Goal: Task Accomplishment & Management: Complete application form

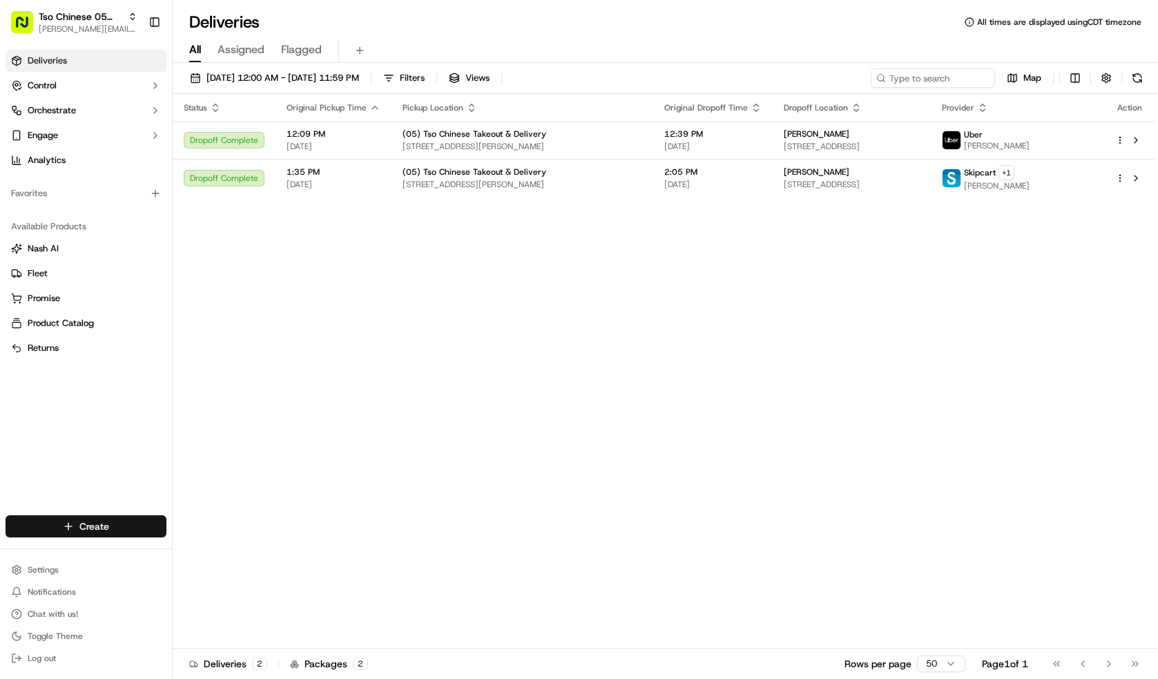
click at [128, 529] on html "Tso Chinese 05 Menchaca [EMAIL_ADDRESS][DOMAIN_NAME] Toggle Sidebar Deliveries …" at bounding box center [579, 339] width 1158 height 679
click at [208, 545] on link "Delivery" at bounding box center [250, 551] width 154 height 25
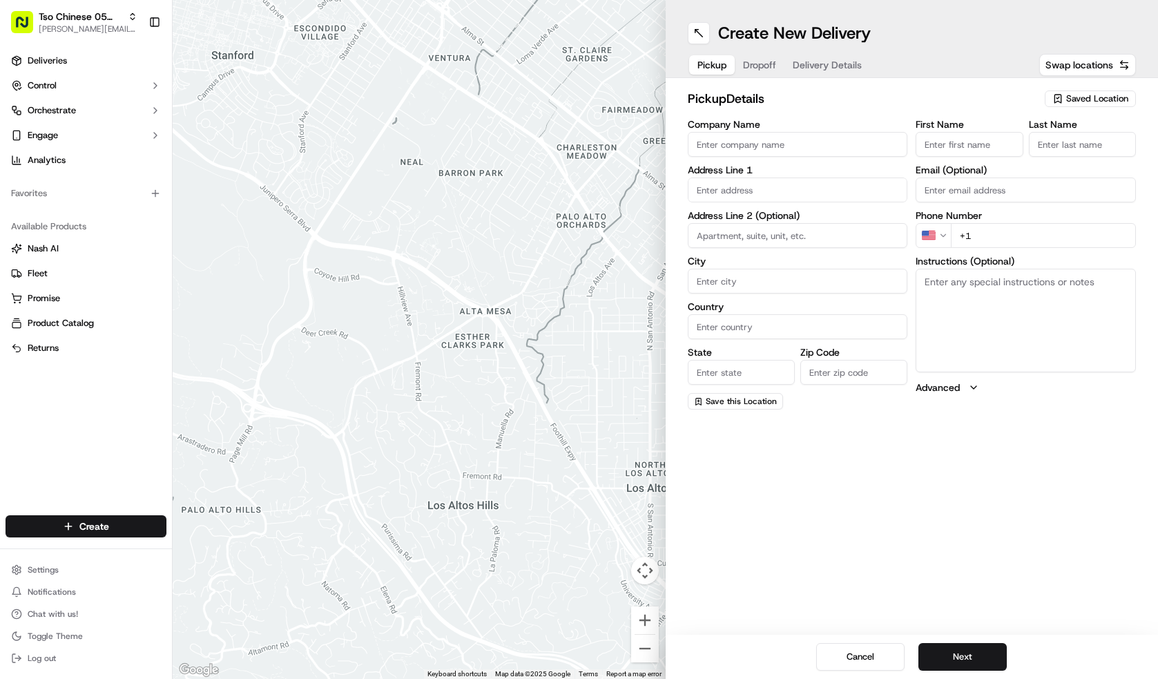
click at [1095, 98] on span "Saved Location" at bounding box center [1097, 98] width 62 height 12
click at [975, 649] on html "Tso Chinese 05 Menchaca [EMAIL_ADDRESS][DOMAIN_NAME] Toggle Sidebar Deliveries …" at bounding box center [579, 339] width 1158 height 679
click at [975, 649] on button "Next" at bounding box center [962, 657] width 88 height 28
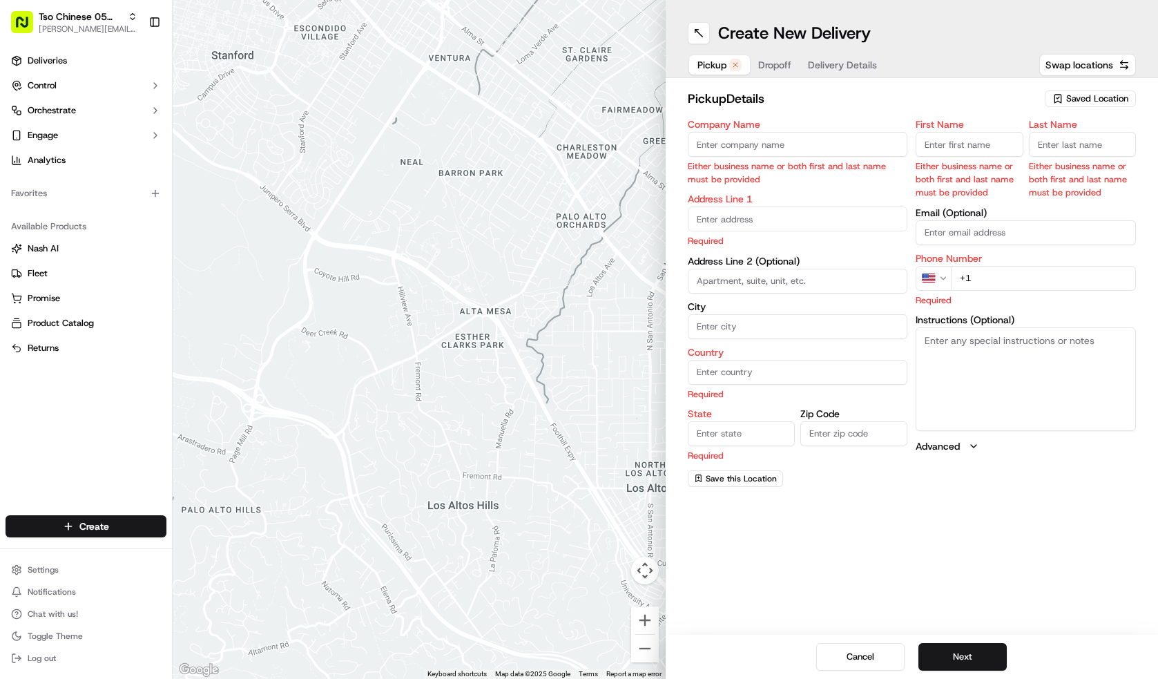
click at [1105, 95] on span "Saved Location" at bounding box center [1097, 98] width 62 height 12
click at [1084, 150] on span "(05) Tso Chinese Takeout & Delivery (05)" at bounding box center [1067, 150] width 170 height 12
type input "(05) Tso Chinese Takeout & Delivery"
type input "[STREET_ADDRESS][PERSON_NAME]"
type input "Ste 100"
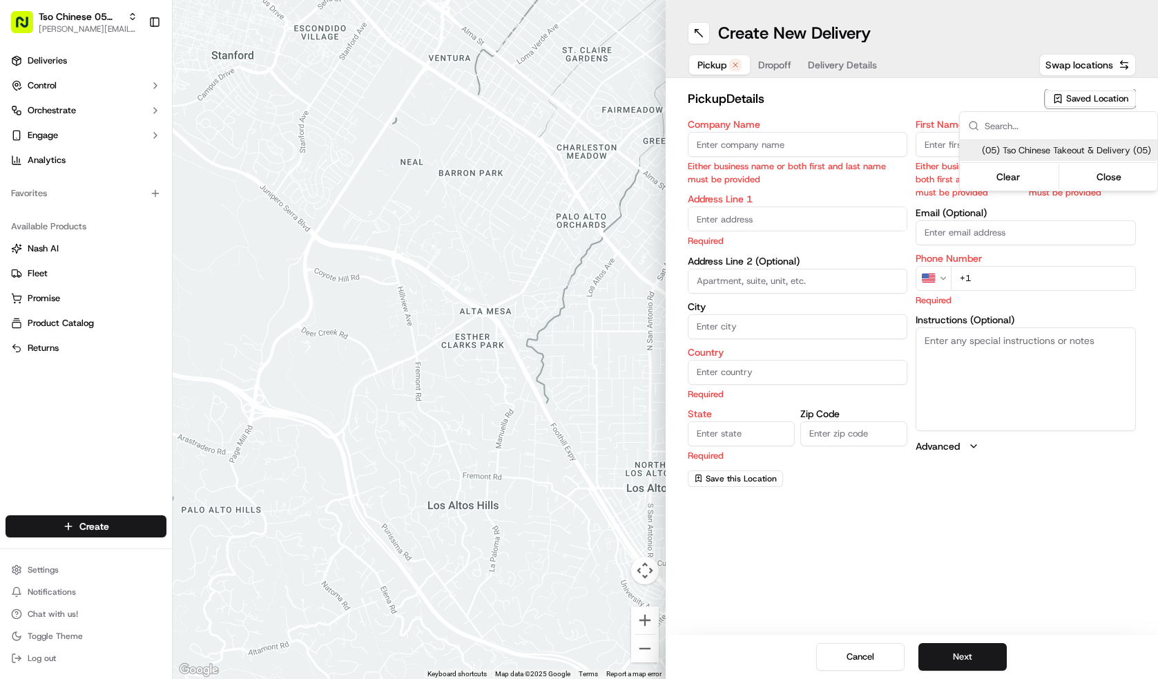
type input "Austin"
type input "US"
type input "[GEOGRAPHIC_DATA]"
type input "78748"
type input "Tso Chinese"
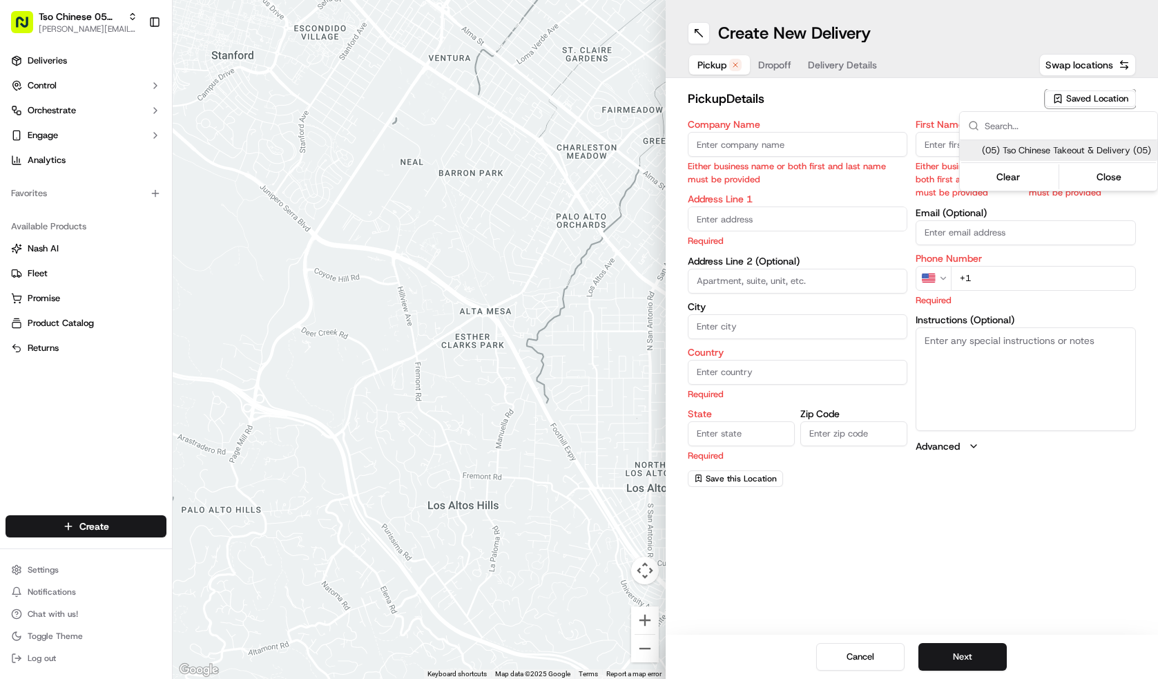
type input "[PERSON_NAME] Manager"
type input "[EMAIL_ADDRESS][DOMAIN_NAME]"
type input "[PHONE_NUMBER]"
type textarea "Submit a picture displaying address & food as Proof of Delivery. Envía una foto…"
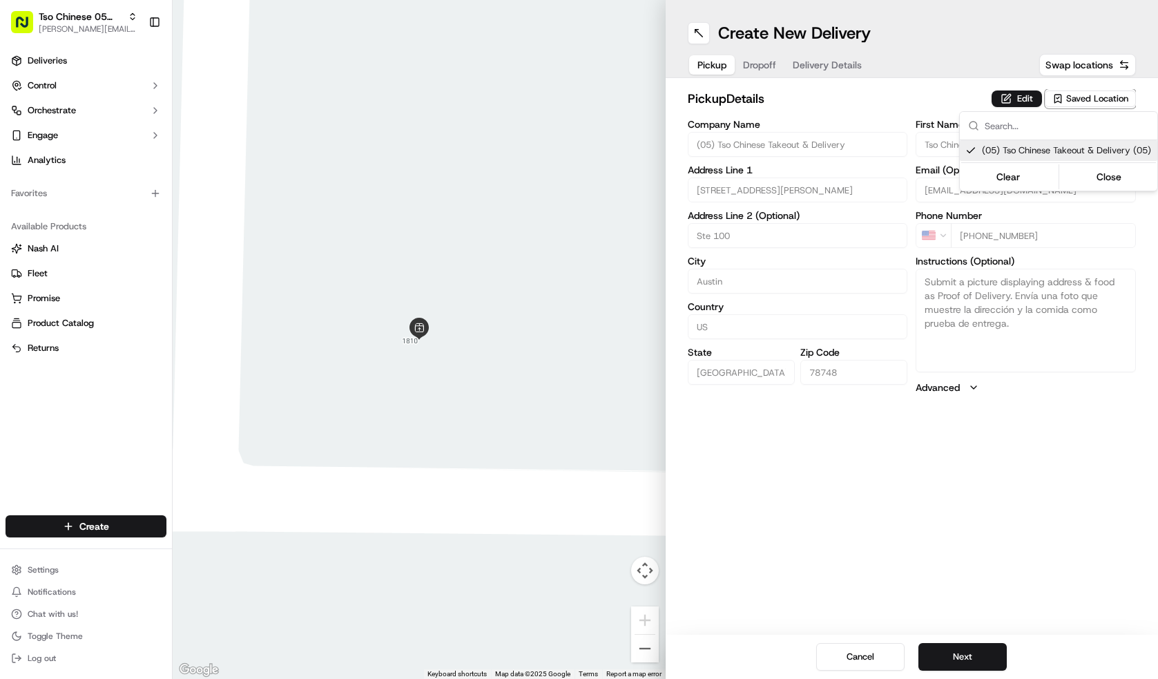
click at [980, 656] on html "Tso Chinese 05 Menchaca [EMAIL_ADDRESS][DOMAIN_NAME] Toggle Sidebar Deliveries …" at bounding box center [579, 339] width 1158 height 679
click at [980, 656] on button "Next" at bounding box center [962, 657] width 88 height 28
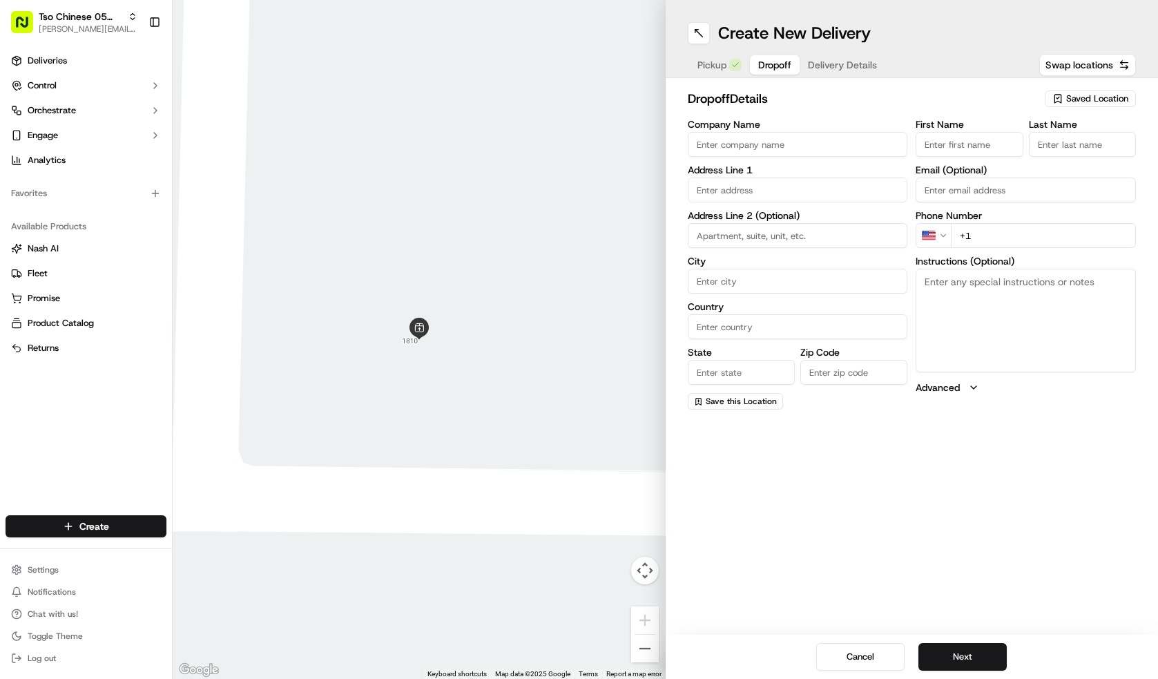
click at [831, 152] on input "Company Name" at bounding box center [797, 144] width 220 height 25
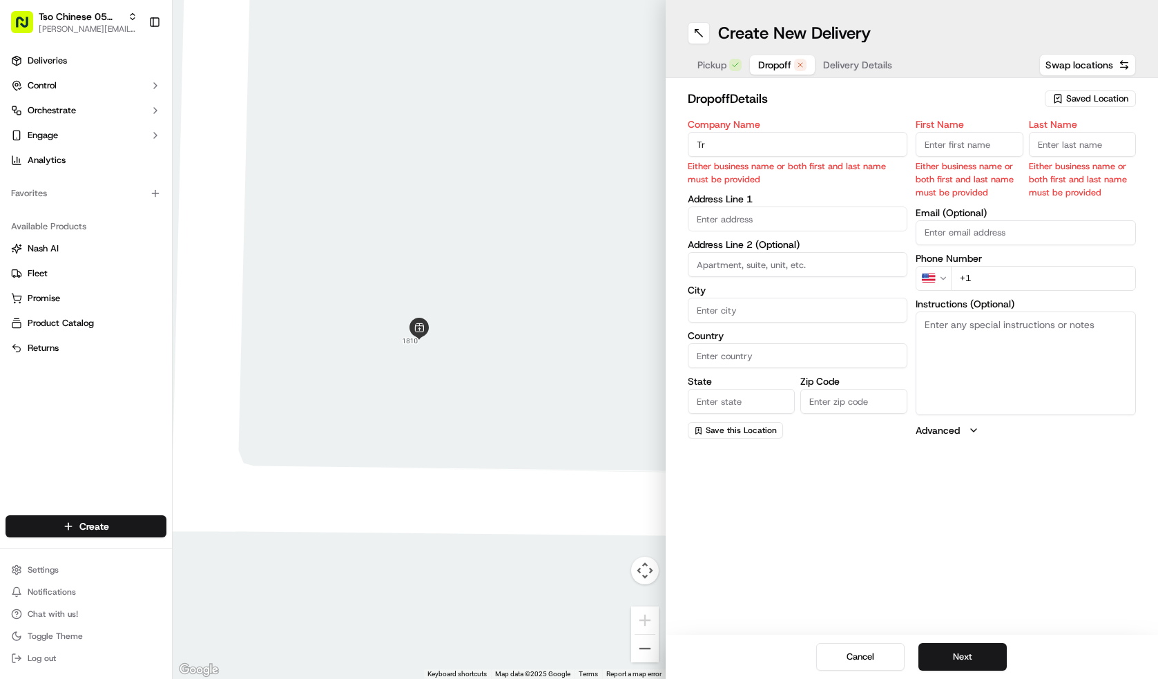
type input "T"
type input "[PERSON_NAME]"
click at [968, 144] on input "First Name" at bounding box center [968, 144] width 107 height 25
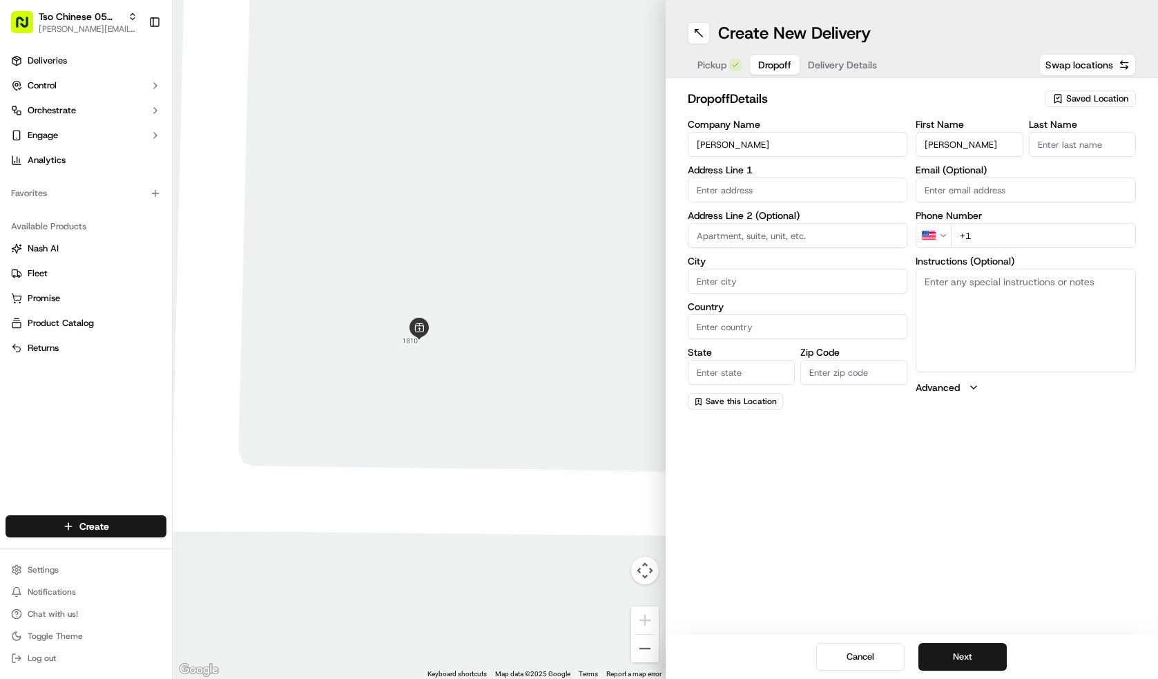
type input "[PERSON_NAME]"
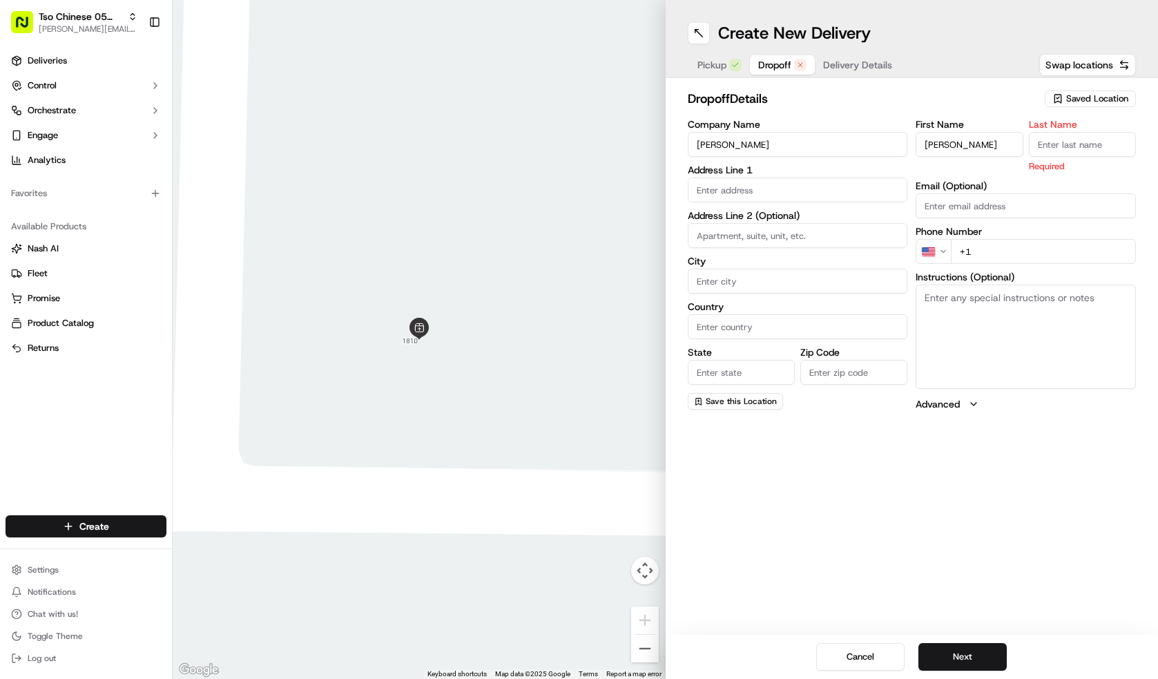
click at [1089, 148] on input "Last Name" at bounding box center [1081, 144] width 107 height 25
type input "Jaurrieta"
click at [821, 198] on input "text" at bounding box center [797, 189] width 220 height 25
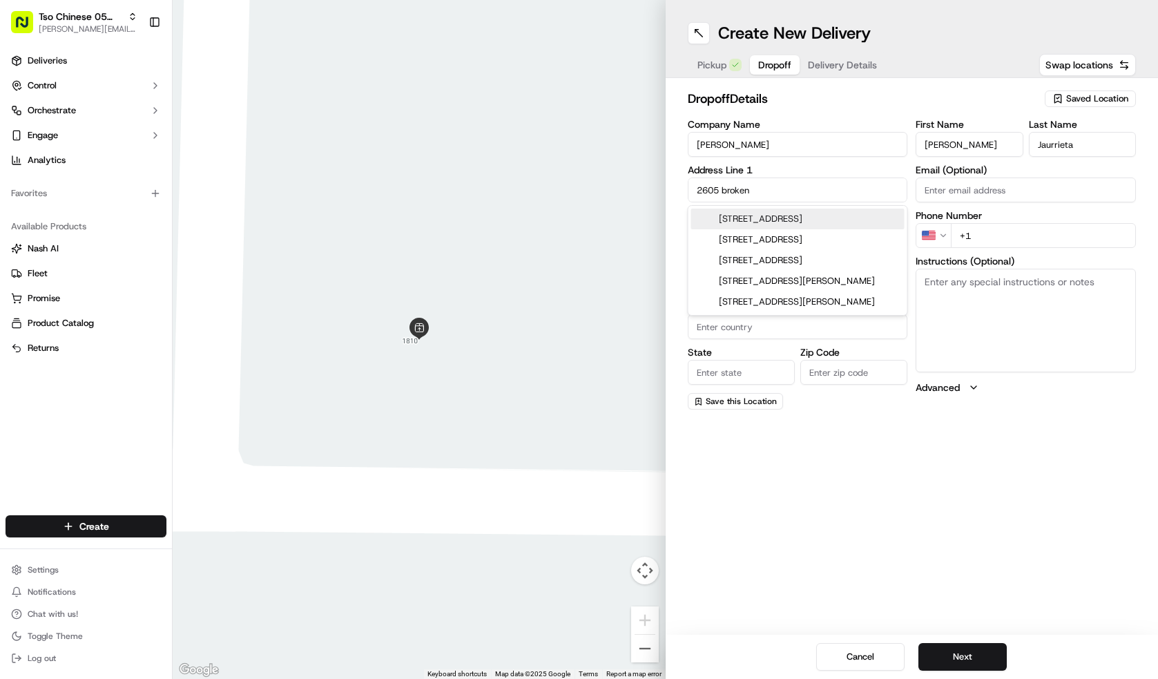
click at [823, 211] on div "[STREET_ADDRESS]" at bounding box center [797, 218] width 213 height 21
type input "[STREET_ADDRESS]"
type input "Austin"
type input "[GEOGRAPHIC_DATA]"
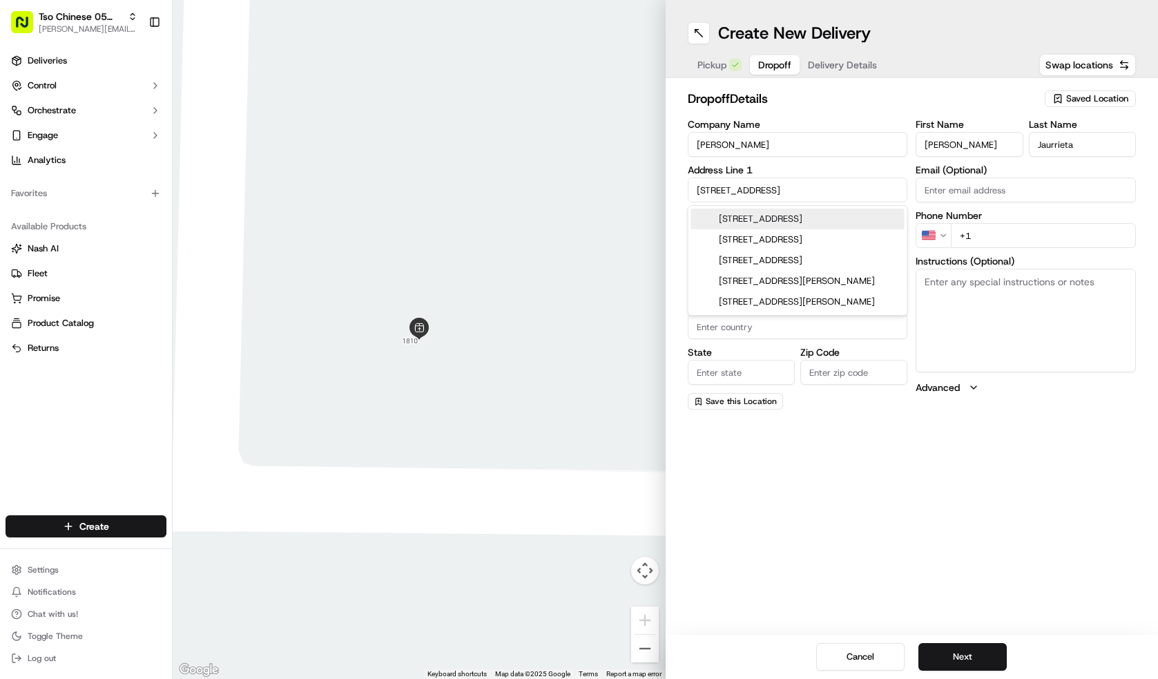
type input "78745"
type input "[STREET_ADDRESS]"
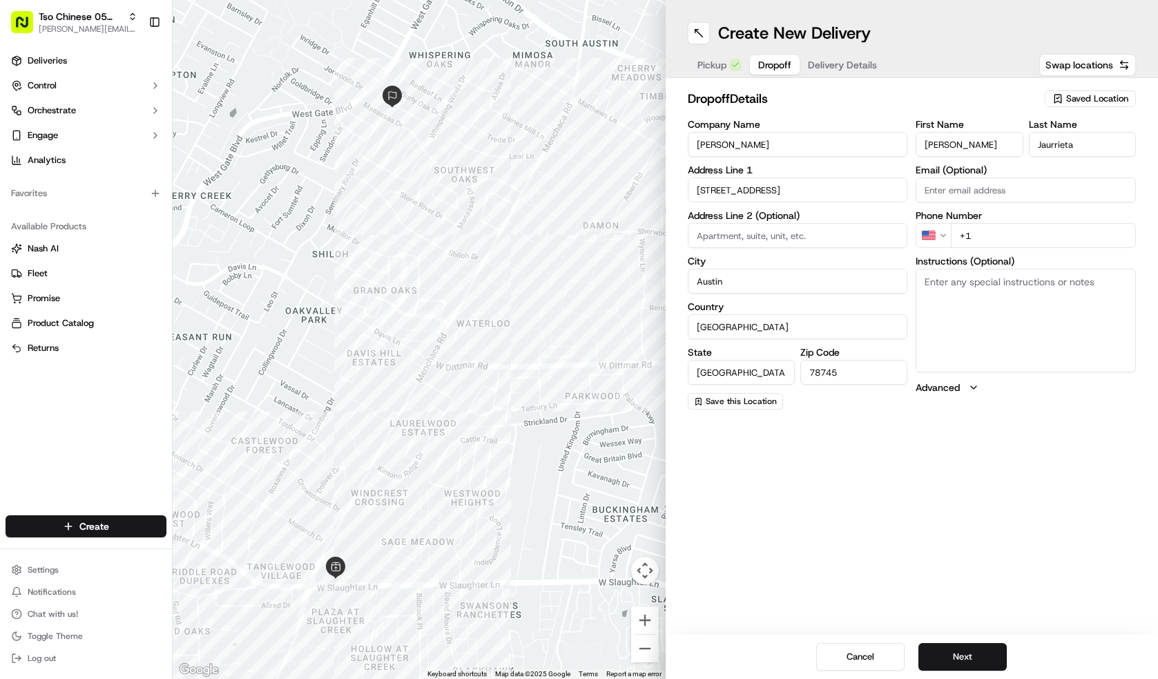
click at [1016, 230] on input "+1" at bounding box center [1042, 235] width 185 height 25
type input "[PHONE_NUMBER]"
click at [997, 655] on button "Next" at bounding box center [962, 657] width 88 height 28
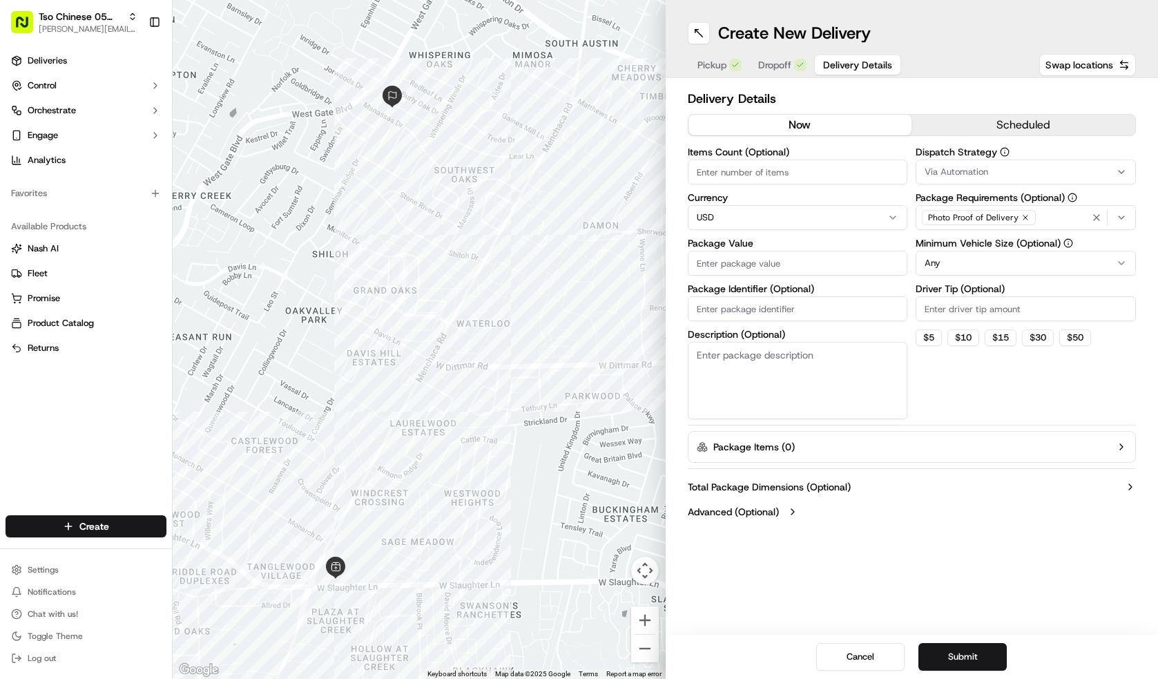
click at [784, 159] on div "Items Count (Optional)" at bounding box center [797, 165] width 220 height 37
click at [792, 170] on input "Items Count (Optional)" at bounding box center [797, 171] width 220 height 25
type input "4"
click at [852, 273] on input "Package Value" at bounding box center [797, 263] width 220 height 25
type input "60.40"
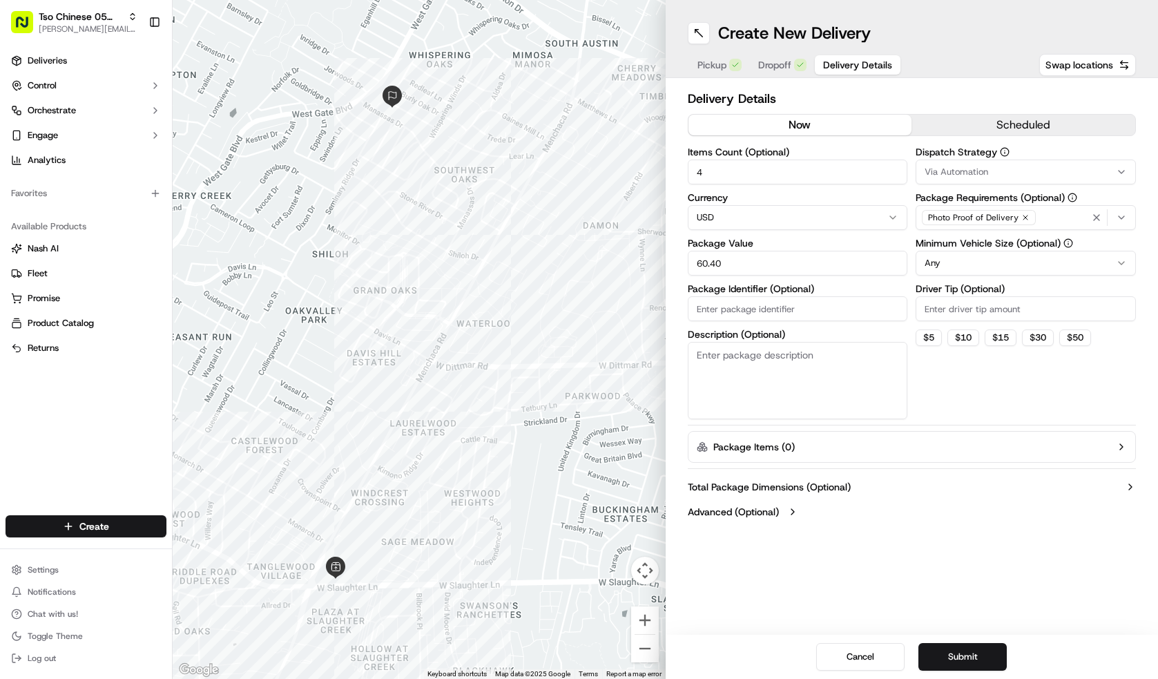
click at [809, 314] on input "Package Identifier (Optional)" at bounding box center [797, 308] width 220 height 25
type input "#CEWTDOP"
click at [1035, 312] on input "Driver Tip (Optional)" at bounding box center [1025, 308] width 220 height 25
type input "2.00"
click at [996, 268] on html "Tso Chinese 05 Menchaca [EMAIL_ADDRESS][DOMAIN_NAME] Toggle Sidebar Deliveries …" at bounding box center [579, 339] width 1158 height 679
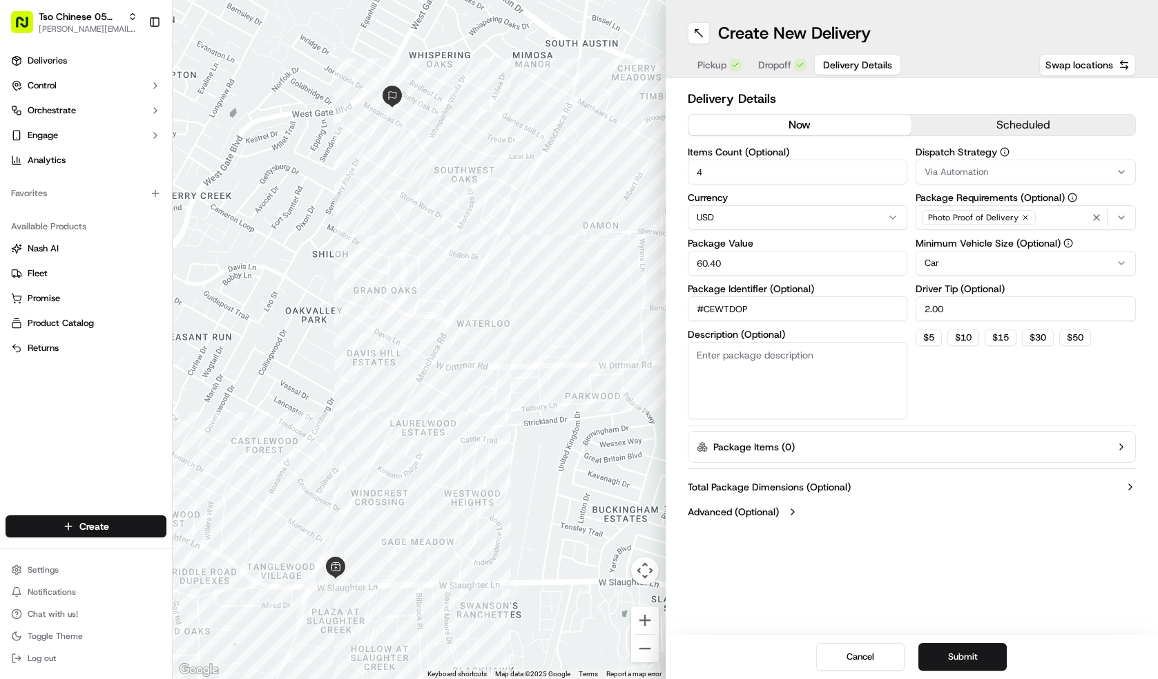
click at [1005, 181] on button "Via Automation" at bounding box center [1025, 171] width 220 height 25
click at [1000, 240] on div "Tso [PERSON_NAME] Strategy" at bounding box center [1015, 247] width 197 height 21
click at [972, 580] on html "Tso Chinese 05 Menchaca [EMAIL_ADDRESS][DOMAIN_NAME] Toggle Sidebar Deliveries …" at bounding box center [579, 339] width 1158 height 679
click at [985, 664] on button "Submit" at bounding box center [962, 657] width 88 height 28
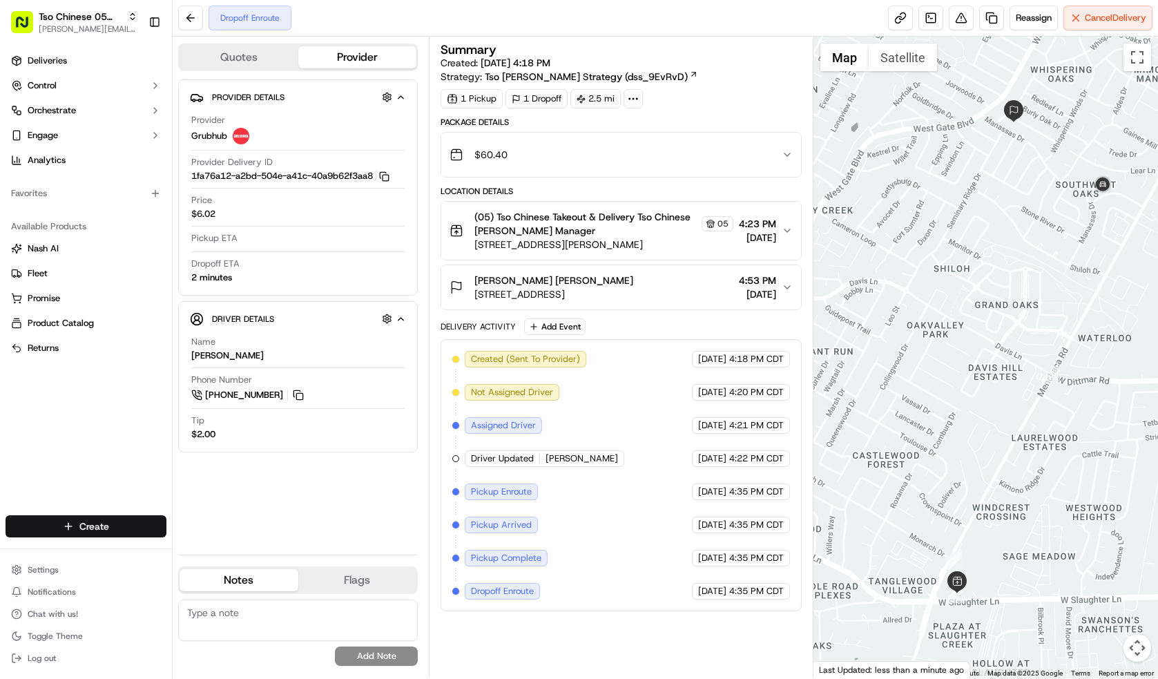
click at [106, 524] on html "Tso Chinese 05 Menchaca [EMAIL_ADDRESS][DOMAIN_NAME] Toggle Sidebar Deliveries …" at bounding box center [579, 339] width 1158 height 679
click at [212, 548] on link "Delivery" at bounding box center [250, 551] width 154 height 25
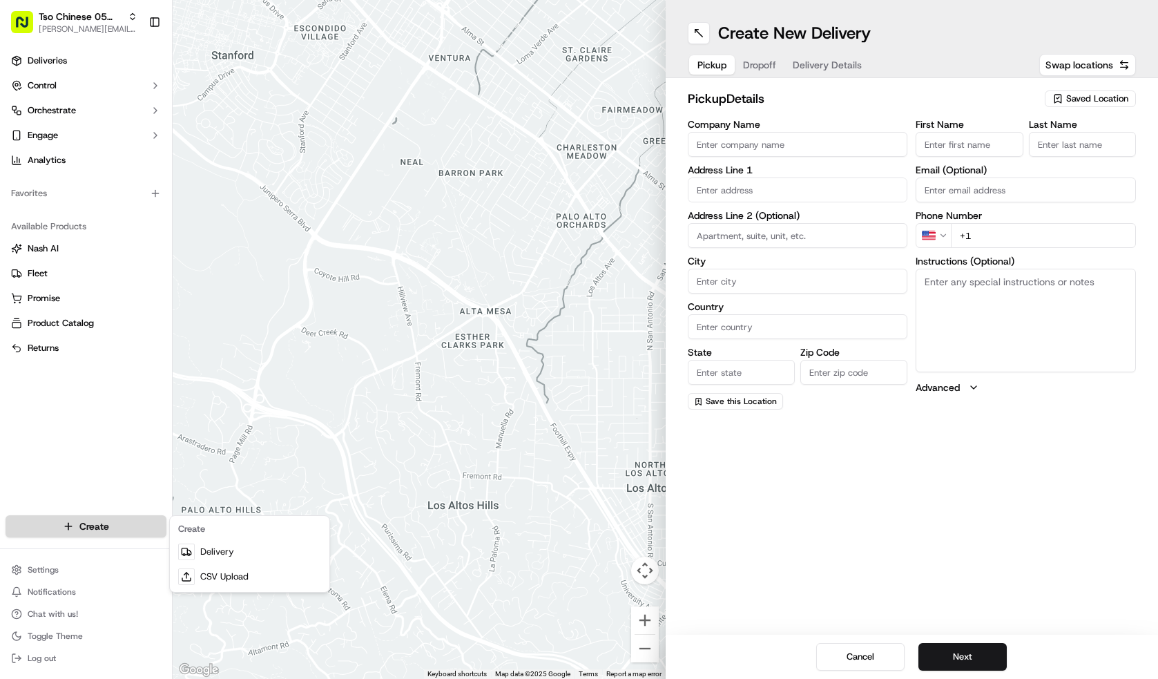
click at [139, 525] on html "Tso Chinese 05 Menchaca [EMAIL_ADDRESS][DOMAIN_NAME] Toggle Sidebar Deliveries …" at bounding box center [579, 339] width 1158 height 679
click at [207, 547] on link "Delivery" at bounding box center [250, 551] width 154 height 25
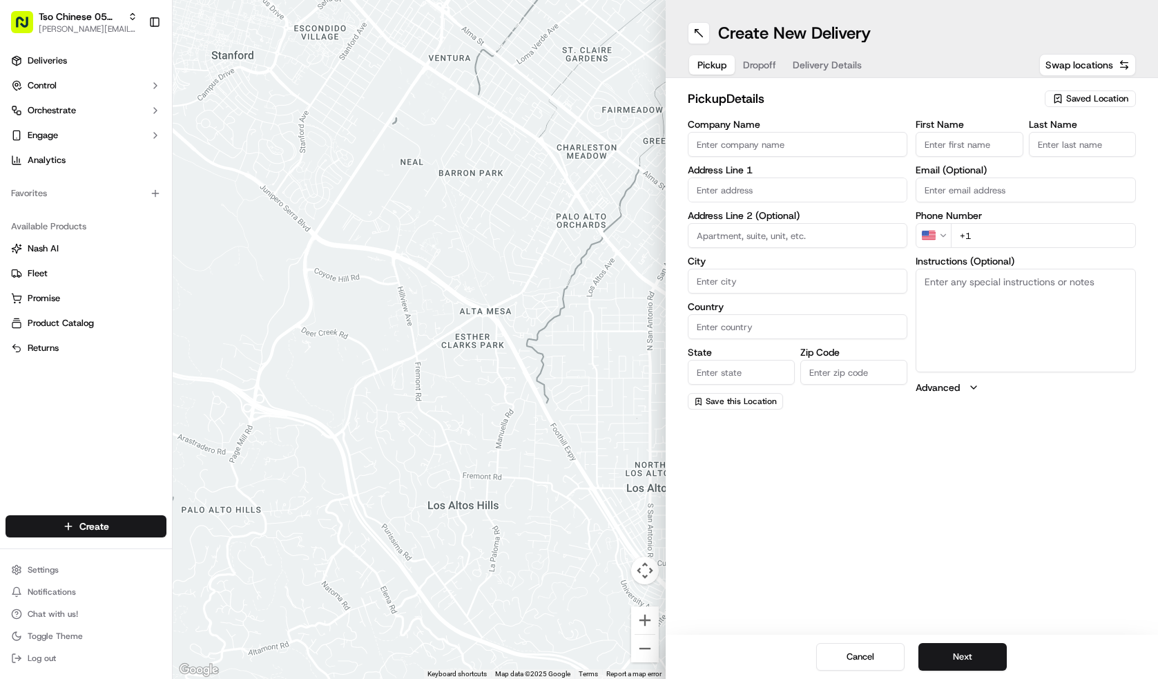
click at [1074, 102] on span "Saved Location" at bounding box center [1097, 98] width 62 height 12
click at [1068, 145] on span "(05) Tso Chinese Takeout & Delivery (05)" at bounding box center [1067, 150] width 170 height 12
type input "(05) Tso Chinese Takeout & Delivery"
type input "[STREET_ADDRESS][PERSON_NAME]"
type input "Ste 100"
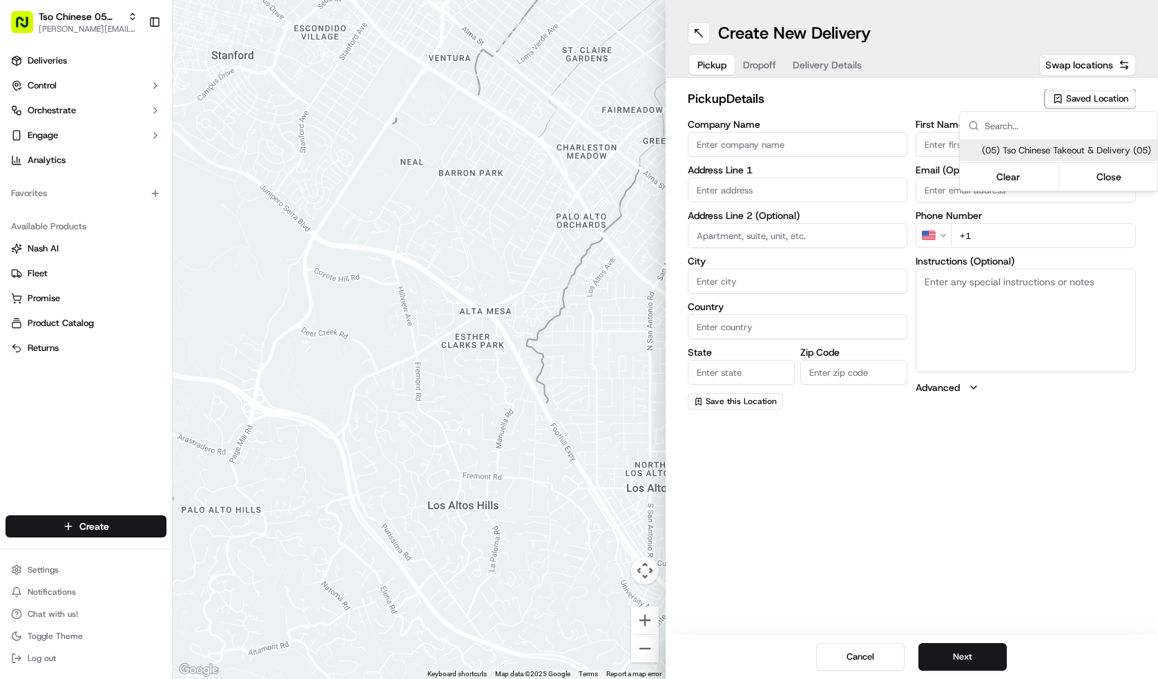
type input "Austin"
type input "US"
type input "[GEOGRAPHIC_DATA]"
type input "78748"
type input "Tso Chinese"
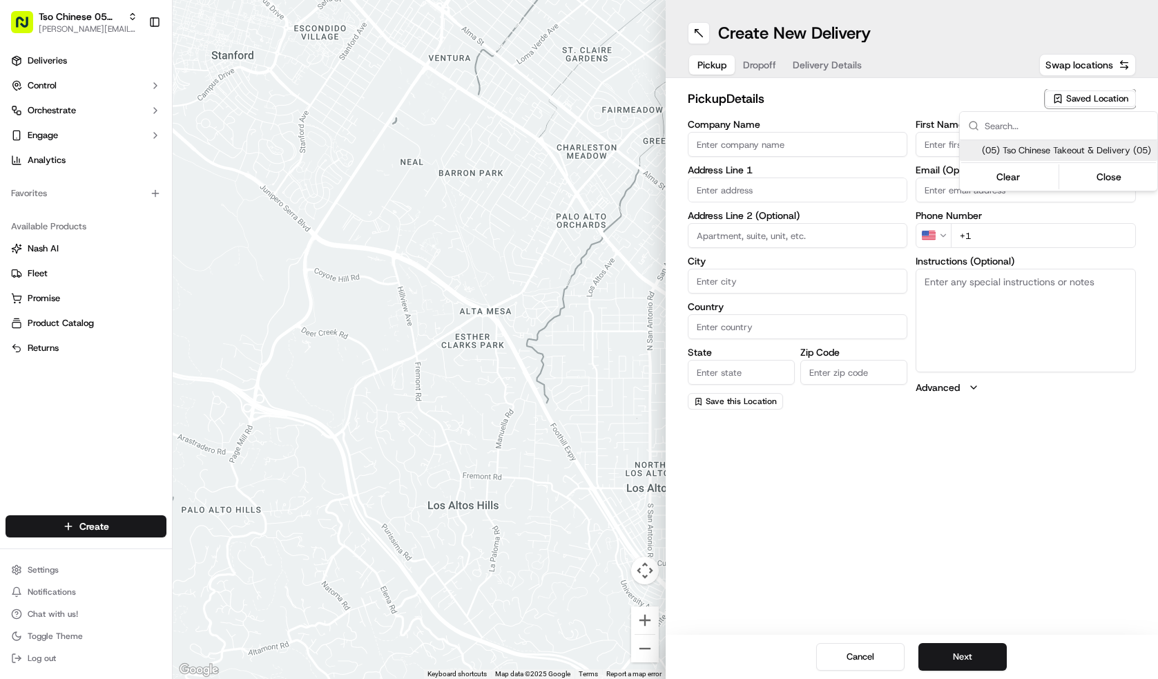
type input "[PERSON_NAME] Manager"
type input "[EMAIL_ADDRESS][DOMAIN_NAME]"
type input "[PHONE_NUMBER]"
type textarea "Submit a picture displaying address & food as Proof of Delivery. Envía una foto…"
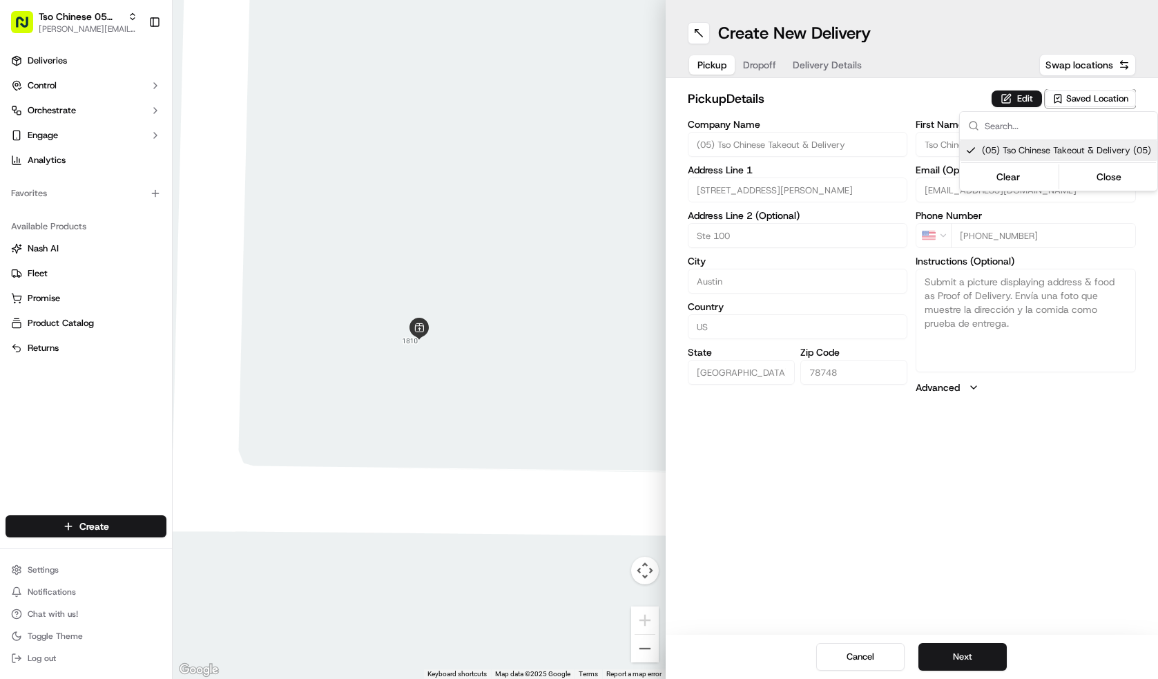
click at [982, 646] on html "Tso Chinese 05 Menchaca [EMAIL_ADDRESS][DOMAIN_NAME] Toggle Sidebar Deliveries …" at bounding box center [579, 339] width 1158 height 679
click at [982, 646] on button "Next" at bounding box center [962, 657] width 88 height 28
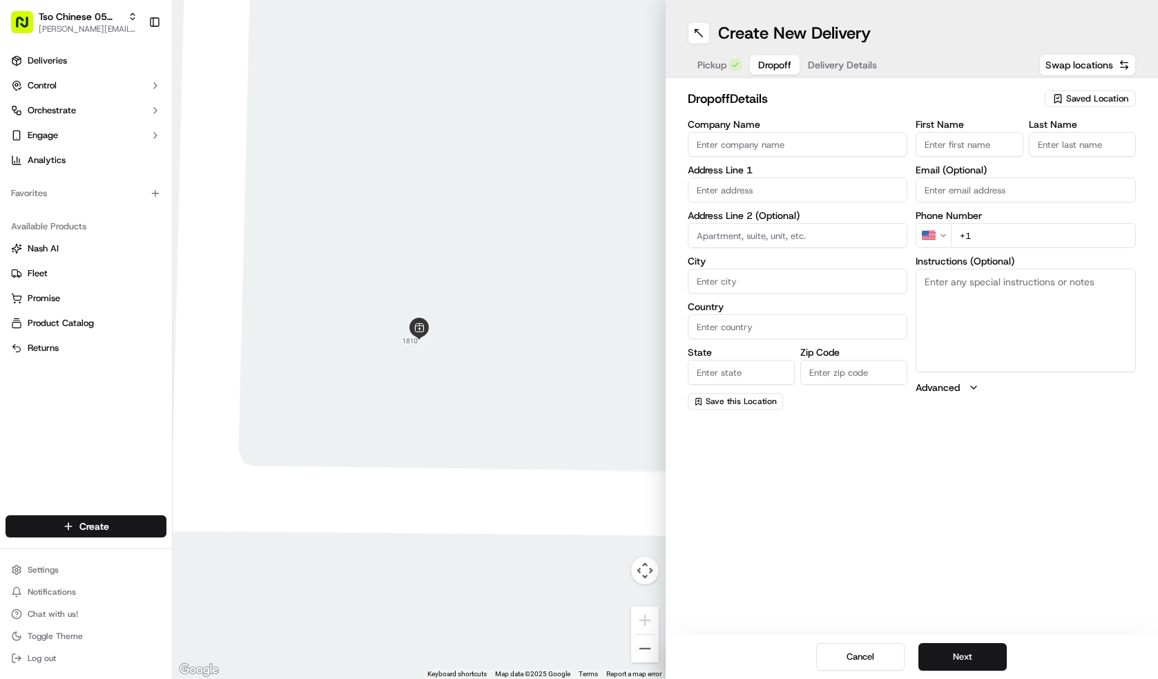
click at [760, 144] on input "Company Name" at bounding box center [797, 144] width 220 height 25
type input "[PERSON_NAME]"
click at [983, 134] on input "First Name" at bounding box center [968, 144] width 107 height 25
type input "[PERSON_NAME]"
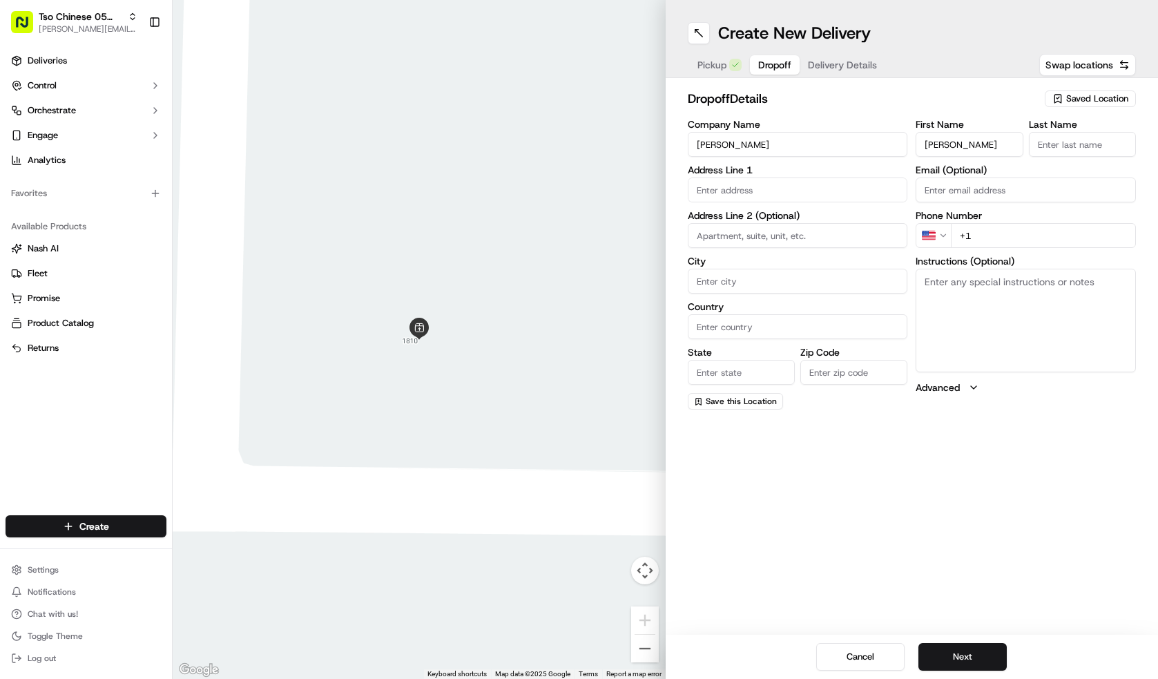
click at [1087, 142] on input "Last Name" at bounding box center [1081, 144] width 107 height 25
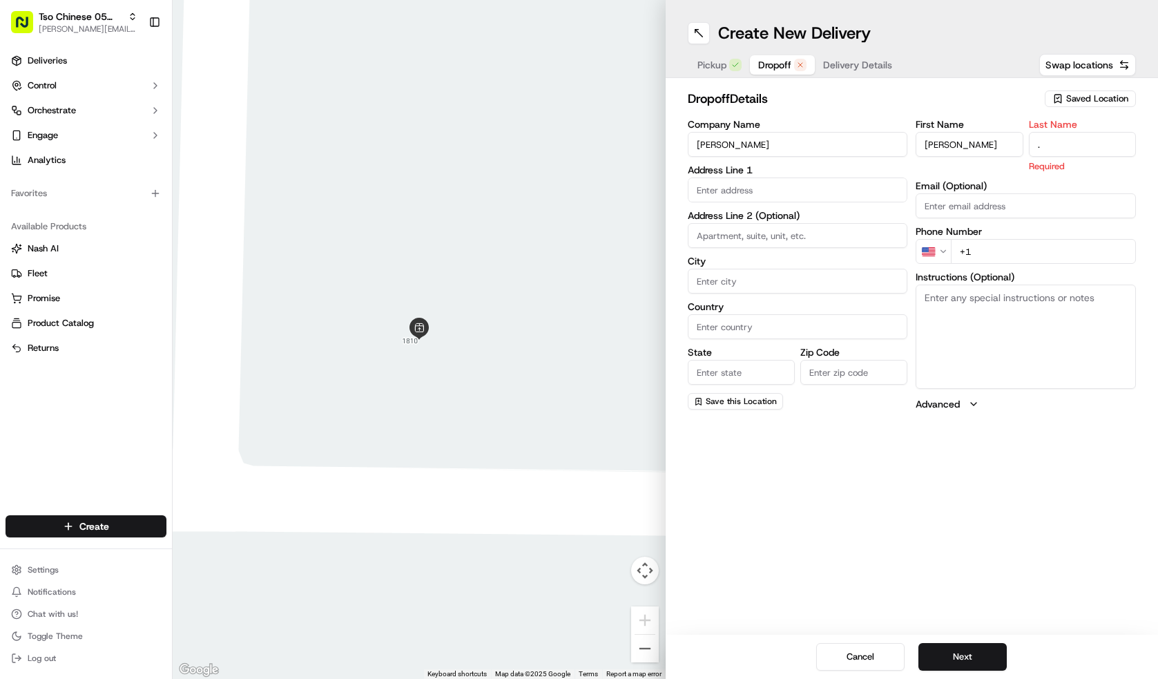
type input "."
click at [768, 197] on input "text" at bounding box center [797, 189] width 220 height 25
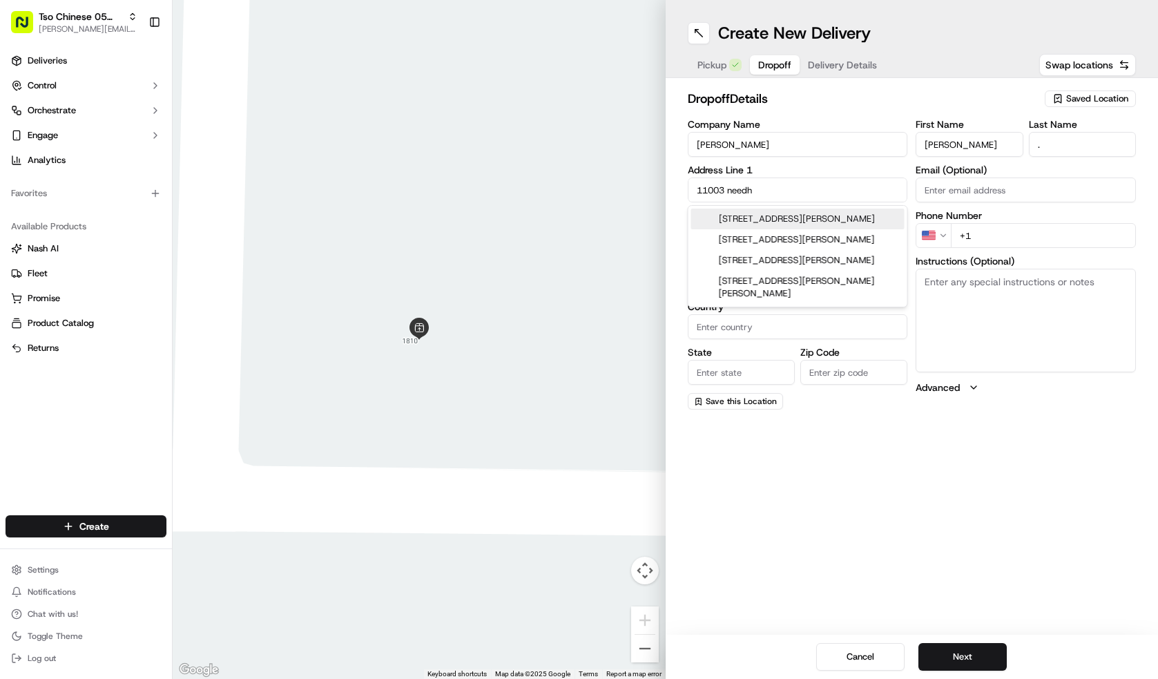
click at [783, 219] on div "[STREET_ADDRESS][PERSON_NAME]" at bounding box center [797, 218] width 213 height 21
type input "[STREET_ADDRESS][PERSON_NAME]"
type input "Austin"
type input "[GEOGRAPHIC_DATA]"
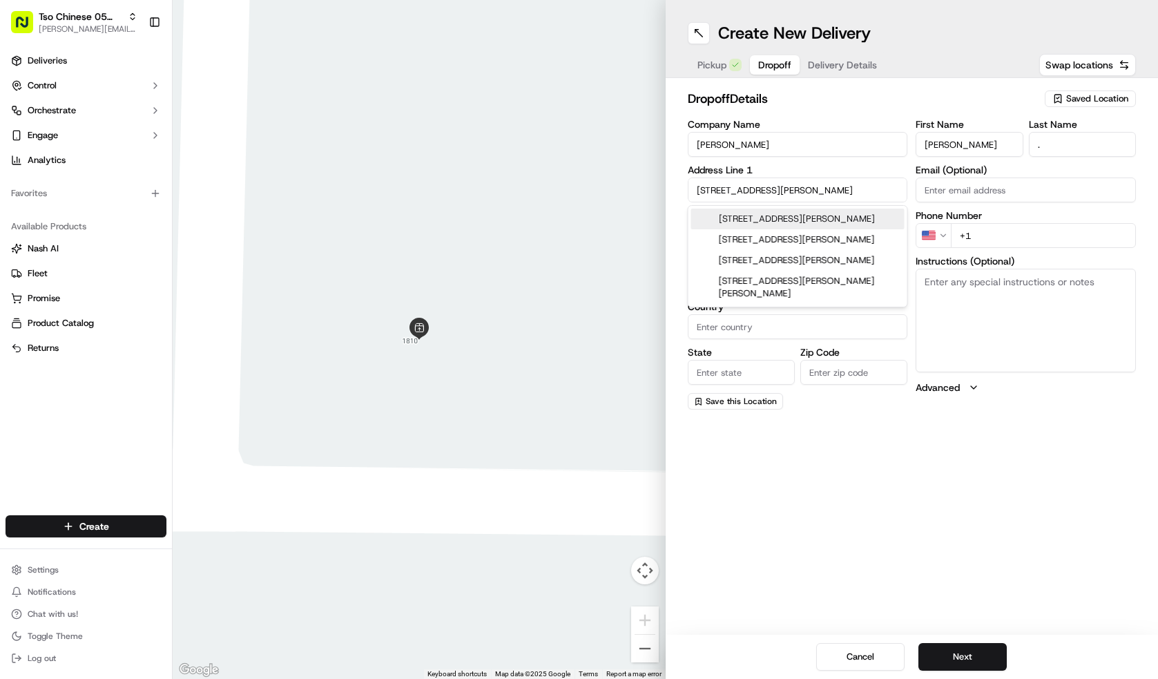
type input "78739"
type input "[STREET_ADDRESS][PERSON_NAME]"
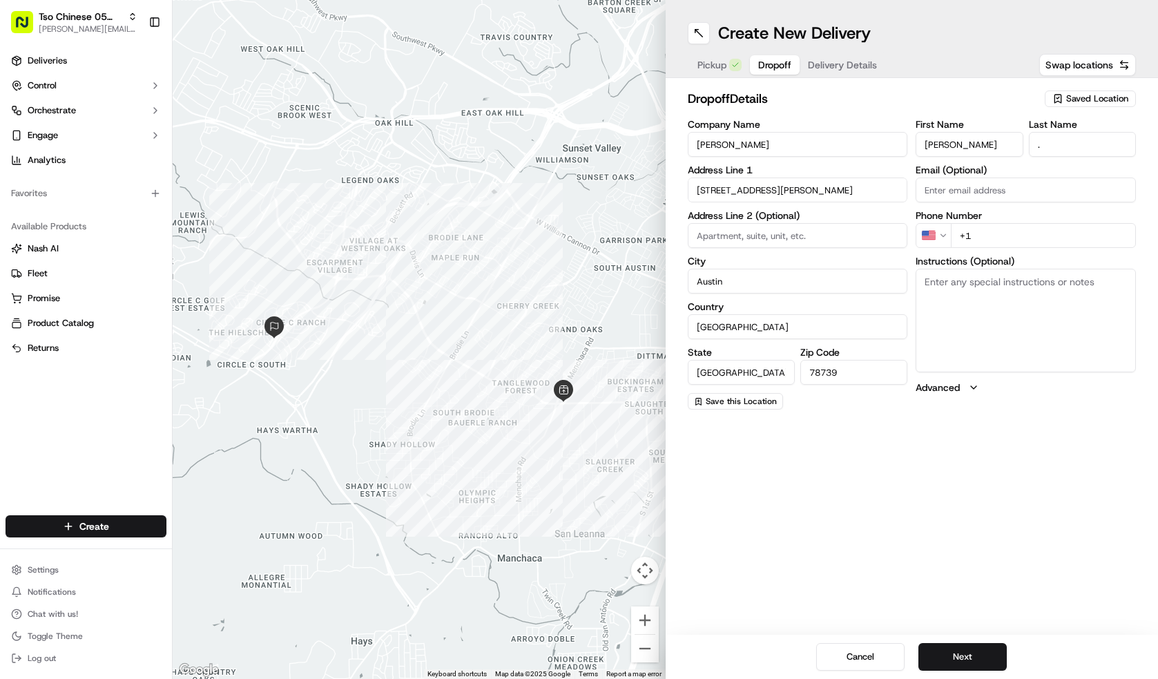
click at [1037, 246] on input "+1" at bounding box center [1042, 235] width 185 height 25
type input "[PHONE_NUMBER]"
click at [974, 645] on button "Next" at bounding box center [962, 657] width 88 height 28
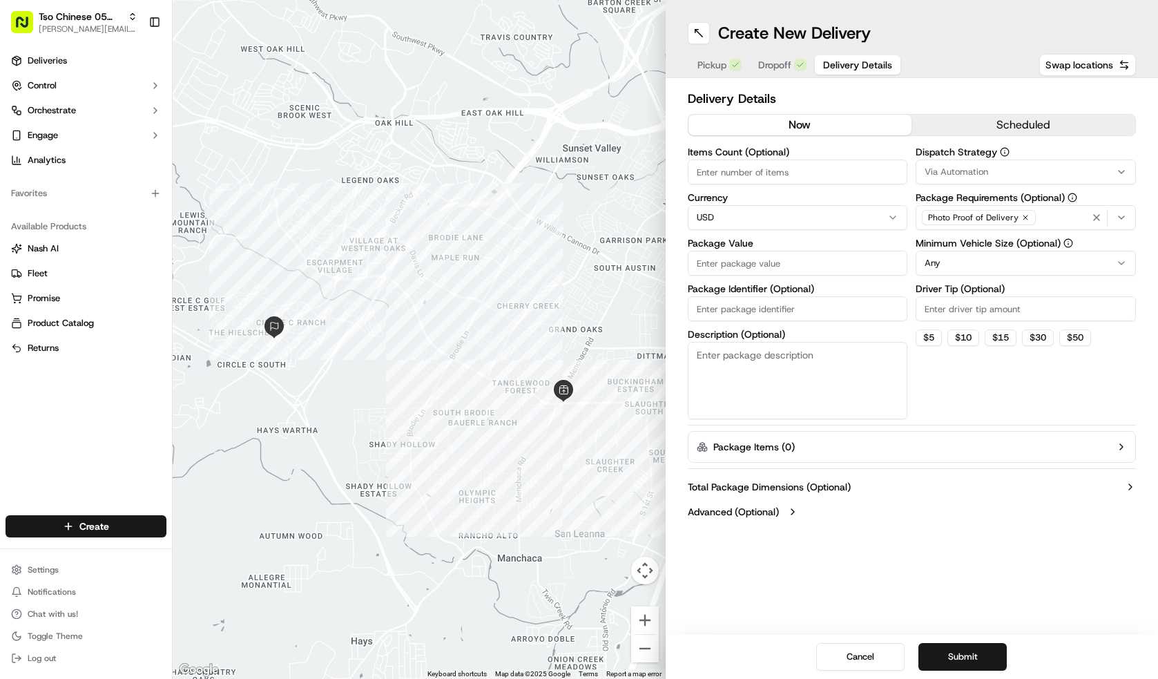
click at [768, 178] on input "Items Count (Optional)" at bounding box center [797, 171] width 220 height 25
type input "2"
click at [830, 277] on div "Items Count (Optional) 2 Currency USD Package Value Package Identifier (Optiona…" at bounding box center [797, 283] width 220 height 272
click at [834, 267] on input "Package Value" at bounding box center [797, 263] width 220 height 25
type input "45.36"
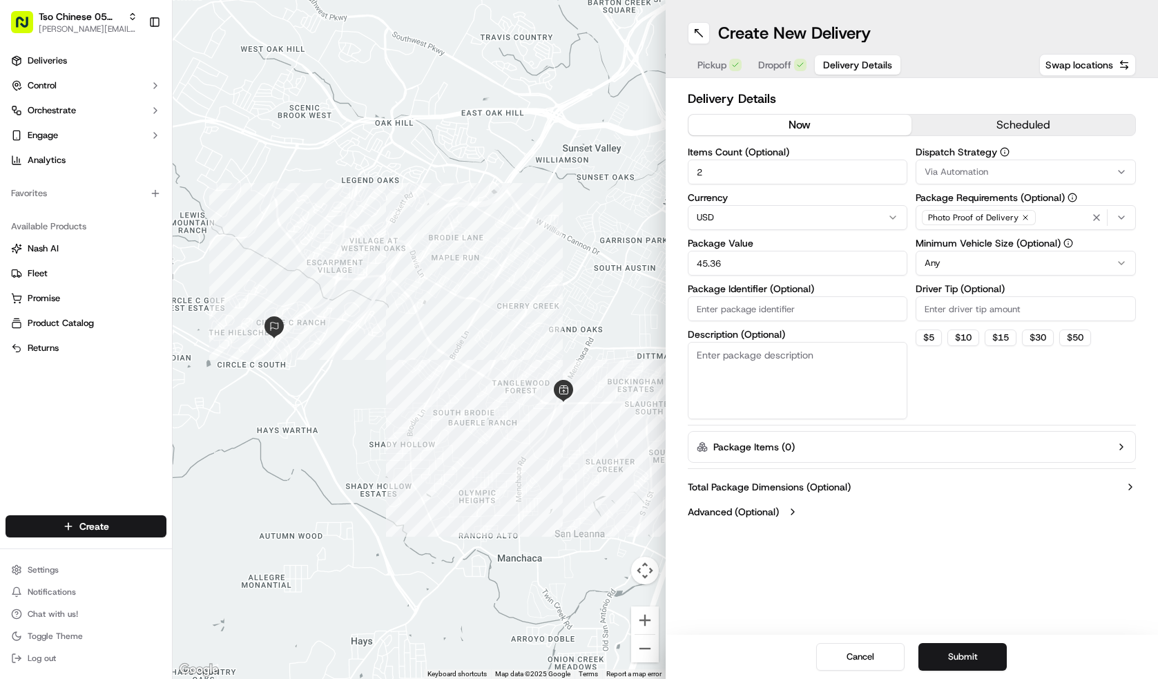
click at [773, 304] on input "Package Identifier (Optional)" at bounding box center [797, 308] width 220 height 25
type input "#AA2E104"
click at [966, 307] on input "Driver Tip (Optional)" at bounding box center [1025, 308] width 220 height 25
type input "2.00"
click at [953, 244] on label "Minimum Vehicle Size (Optional)" at bounding box center [1025, 243] width 220 height 10
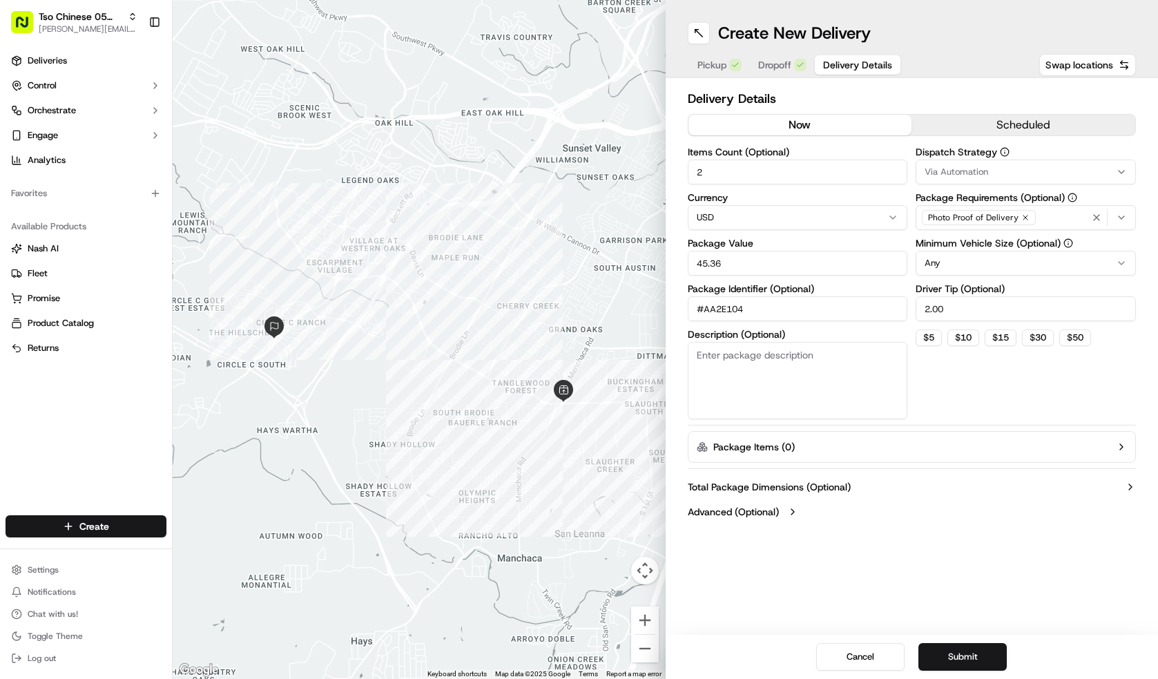
click at [955, 264] on html "Tso Chinese 05 Menchaca [EMAIL_ADDRESS][DOMAIN_NAME] Toggle Sidebar Deliveries …" at bounding box center [579, 339] width 1158 height 679
click at [982, 169] on span "Via Automation" at bounding box center [956, 172] width 64 height 12
click at [980, 253] on span "Tso [PERSON_NAME] Strategy" at bounding box center [1024, 247] width 170 height 12
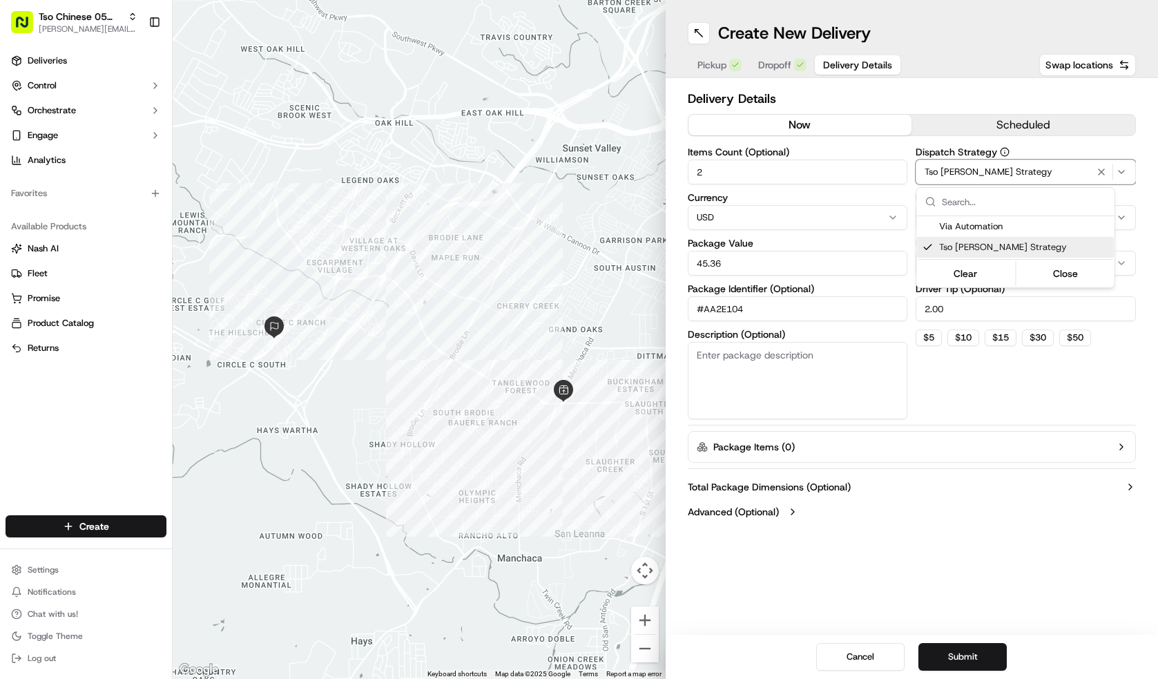
click at [950, 661] on html "Tso Chinese 05 Menchaca [EMAIL_ADDRESS][DOMAIN_NAME] Toggle Sidebar Deliveries …" at bounding box center [579, 339] width 1158 height 679
click at [950, 661] on button "Submit" at bounding box center [962, 657] width 88 height 28
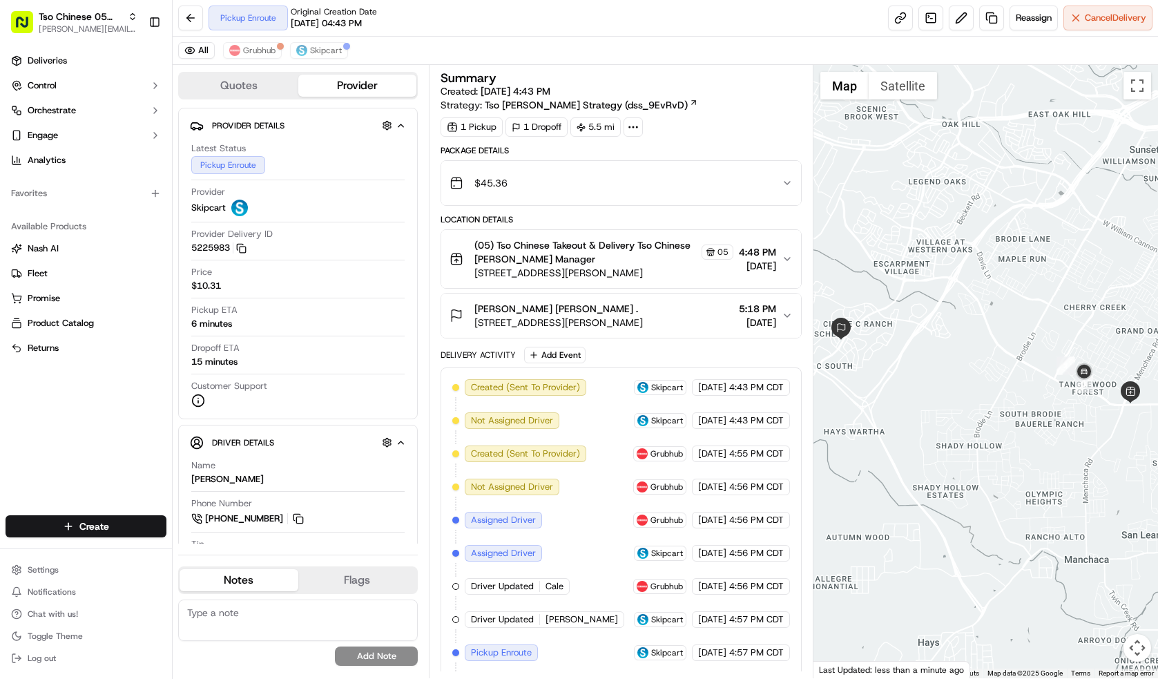
click at [127, 513] on div "Create" at bounding box center [86, 525] width 172 height 33
click at [146, 523] on html "Tso Chinese 05 Menchaca [EMAIL_ADDRESS][DOMAIN_NAME] Toggle Sidebar Deliveries …" at bounding box center [579, 339] width 1158 height 679
click at [229, 550] on link "Delivery" at bounding box center [250, 551] width 154 height 25
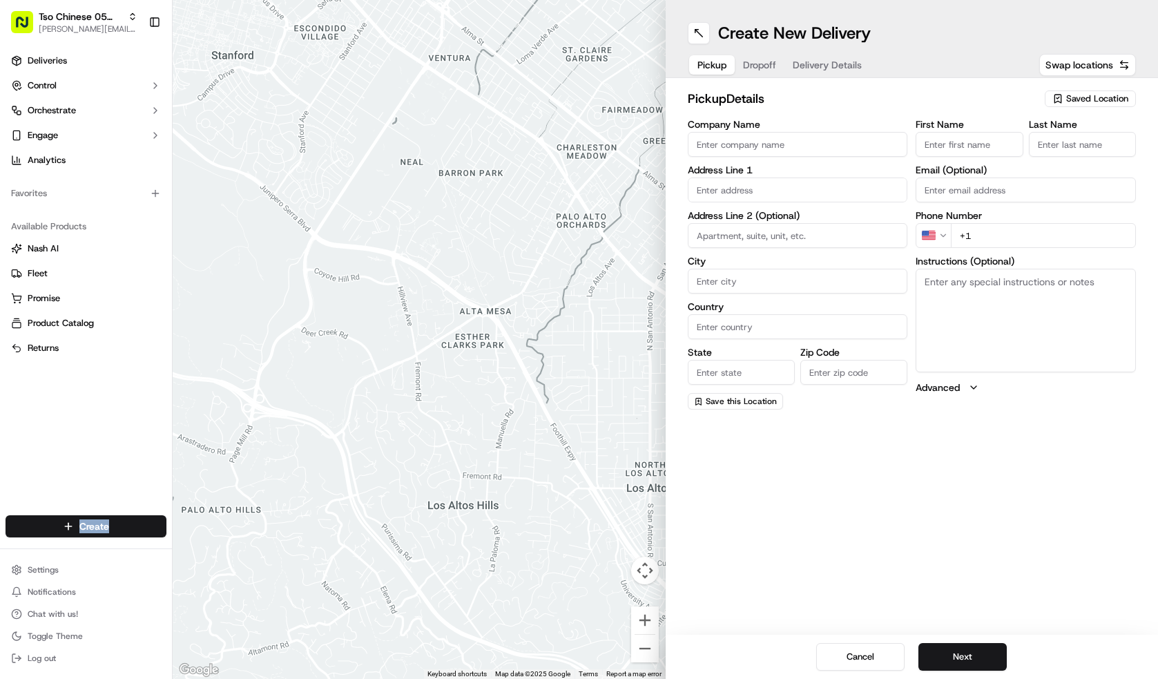
click at [1086, 108] on button "Saved Location" at bounding box center [1089, 98] width 91 height 19
click at [1053, 157] on span "(05) Tso Chinese Takeout & Delivery (05)" at bounding box center [1067, 150] width 170 height 12
type input "(05) Tso Chinese Takeout & Delivery"
type input "[STREET_ADDRESS][PERSON_NAME]"
type input "Ste 100"
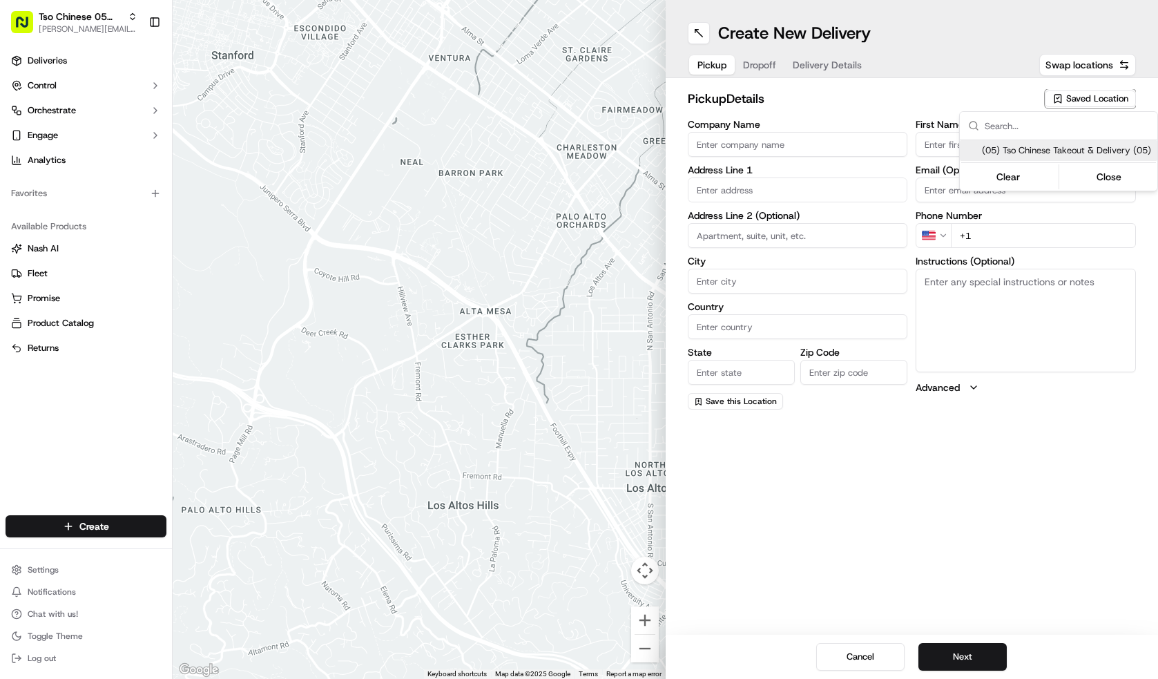
type input "Austin"
type input "US"
type input "[GEOGRAPHIC_DATA]"
type input "78748"
type input "Tso Chinese"
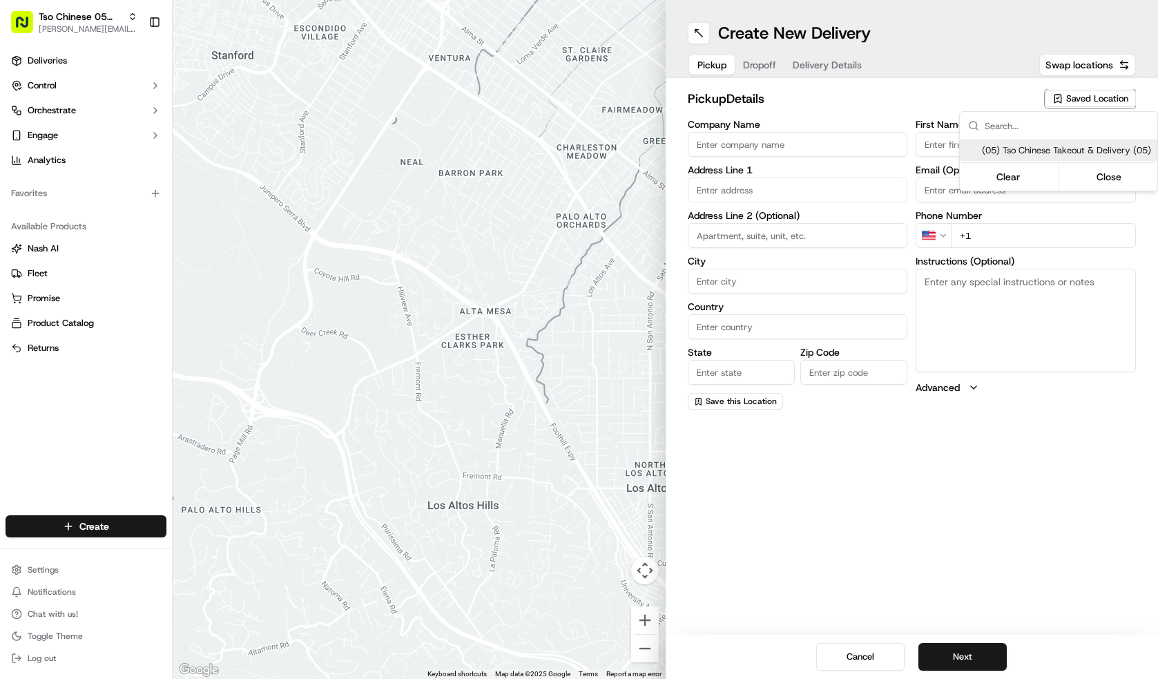
type input "[PERSON_NAME] Manager"
type input "[EMAIL_ADDRESS][DOMAIN_NAME]"
type input "[PHONE_NUMBER]"
type textarea "Submit a picture displaying address & food as Proof of Delivery. Envía una foto…"
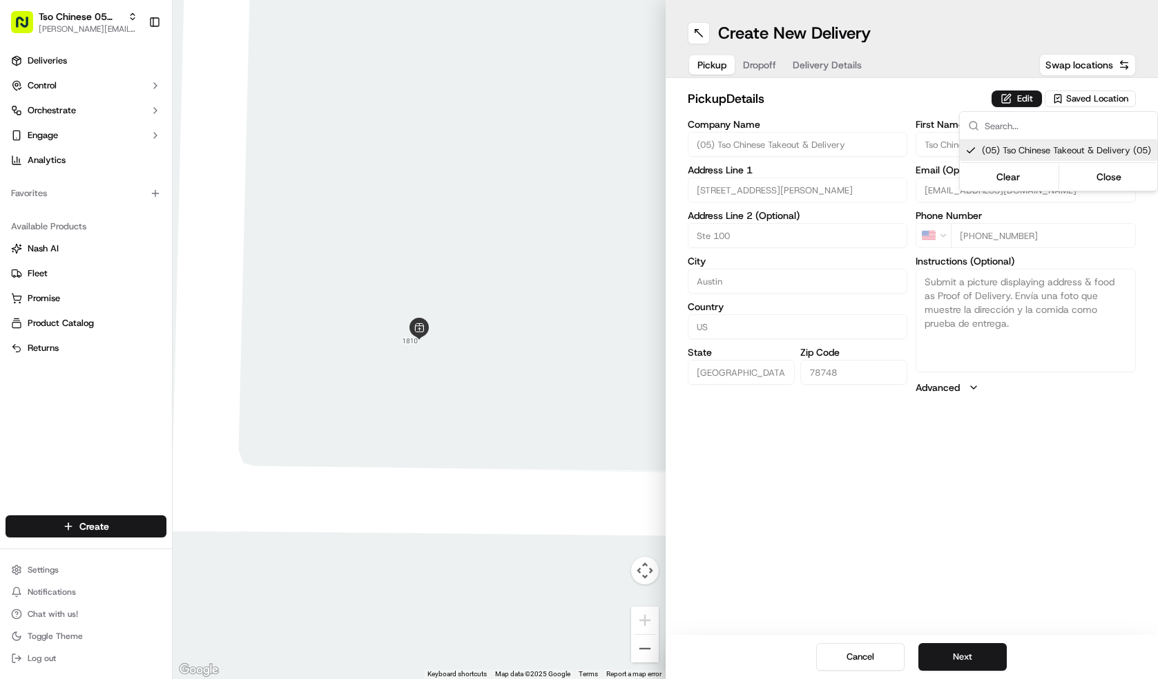
click at [997, 657] on html "Tso Chinese 05 Menchaca [EMAIL_ADDRESS][DOMAIN_NAME] Toggle Sidebar Deliveries …" at bounding box center [579, 339] width 1158 height 679
click at [997, 657] on button "Next" at bounding box center [962, 657] width 88 height 28
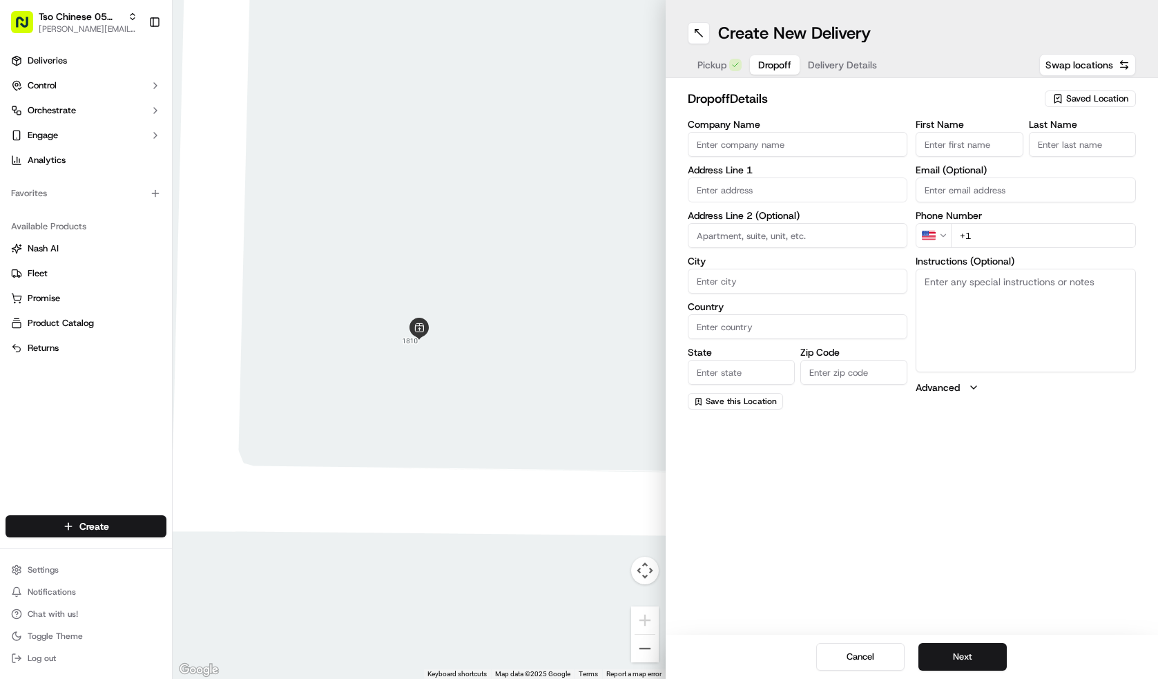
click at [802, 138] on input "Company Name" at bounding box center [797, 144] width 220 height 25
type input "[PERSON_NAME]"
click at [930, 144] on input "First Name" at bounding box center [968, 144] width 107 height 25
click at [1015, 150] on input "[PERSON_NAME]" at bounding box center [968, 144] width 107 height 25
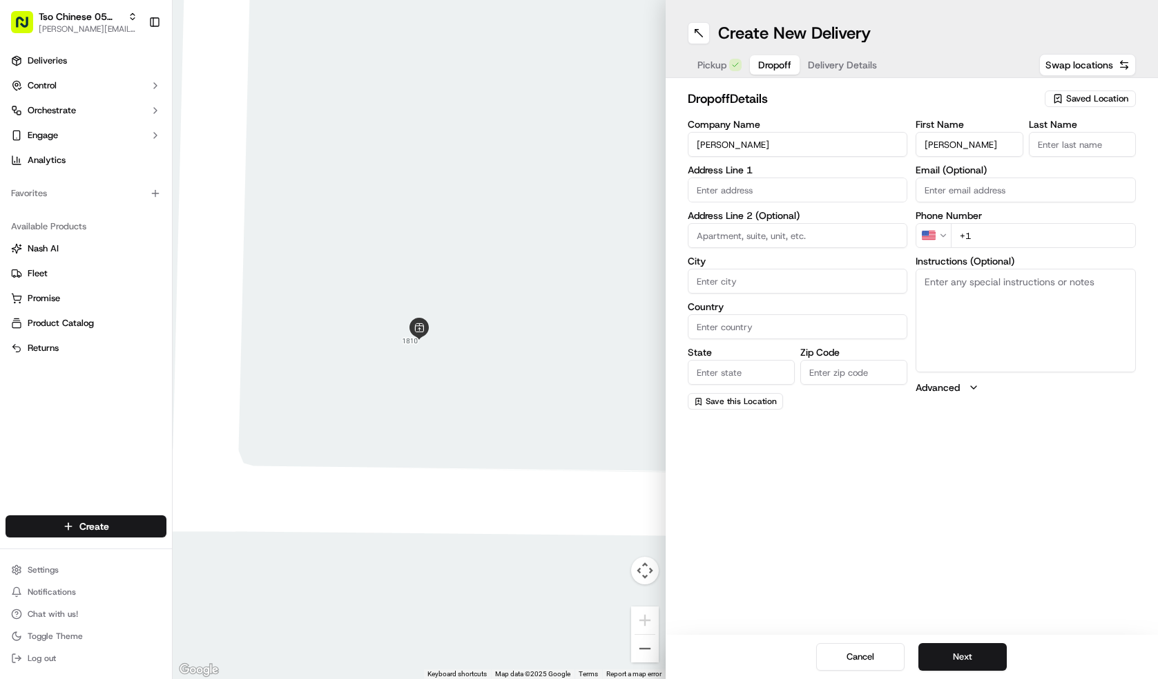
type input "[PERSON_NAME]"
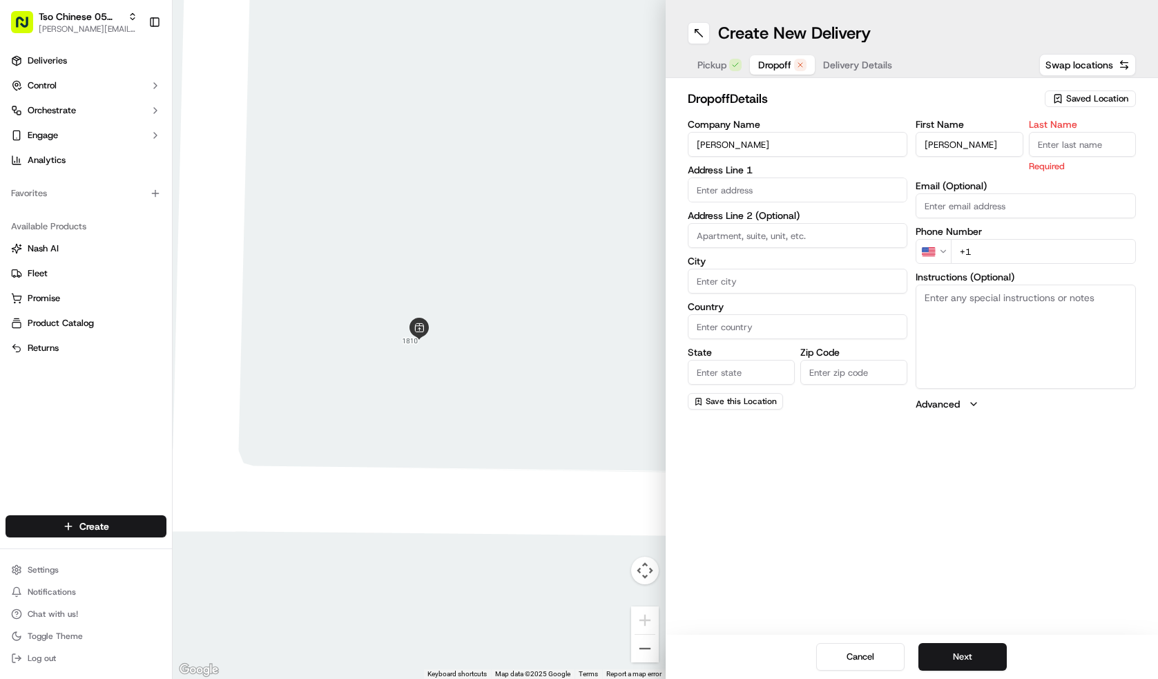
click at [1058, 150] on input "Last Name" at bounding box center [1081, 144] width 107 height 25
type input "."
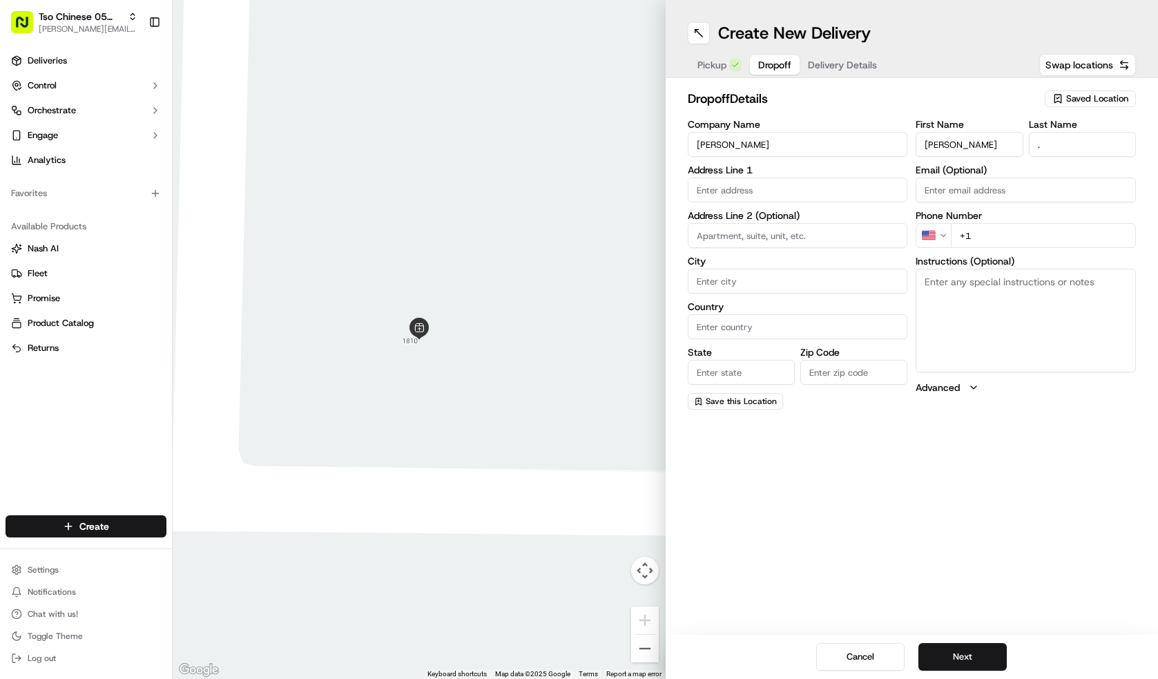
click at [839, 172] on label "Address Line 1" at bounding box center [797, 170] width 220 height 10
click at [839, 185] on input "text" at bounding box center [797, 189] width 220 height 25
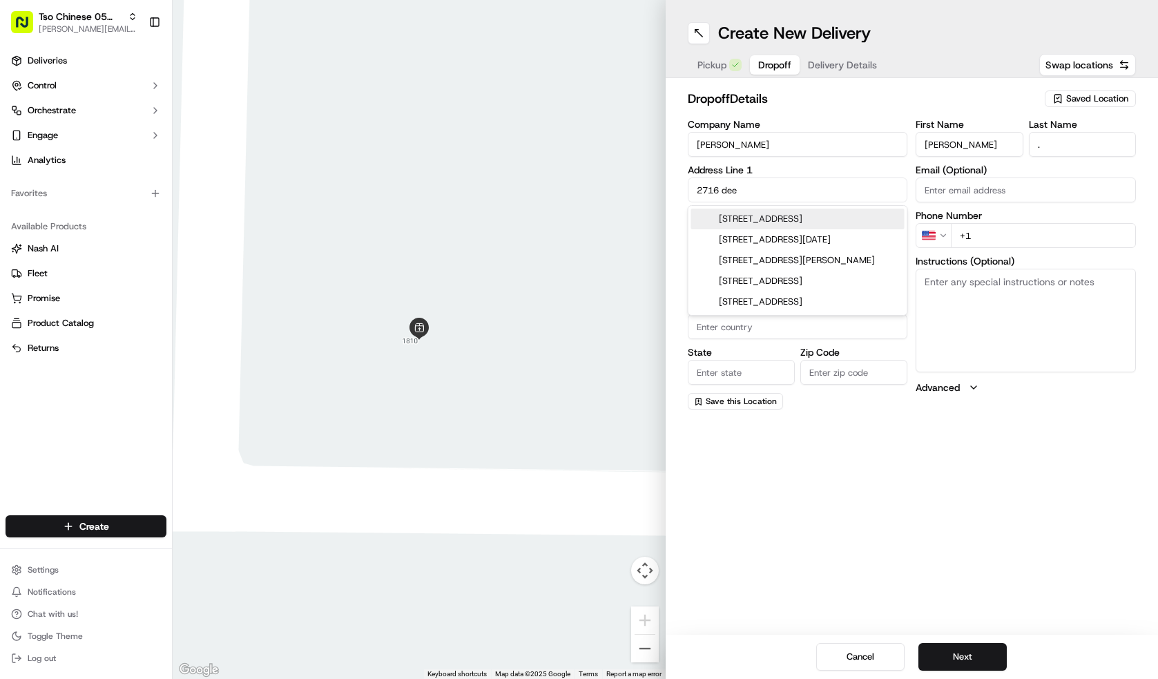
click at [850, 213] on div "[STREET_ADDRESS]" at bounding box center [797, 218] width 213 height 21
type input "[STREET_ADDRESS]"
type input "Austin"
type input "[GEOGRAPHIC_DATA]"
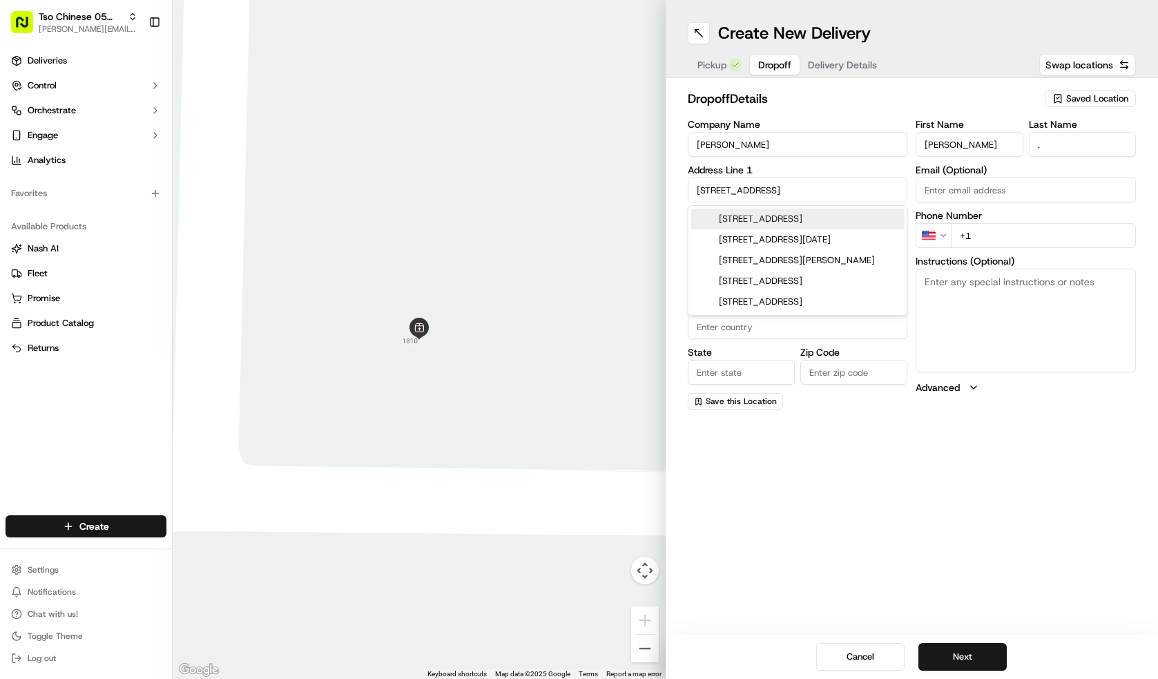
type input "78745"
type input "[STREET_ADDRESS]"
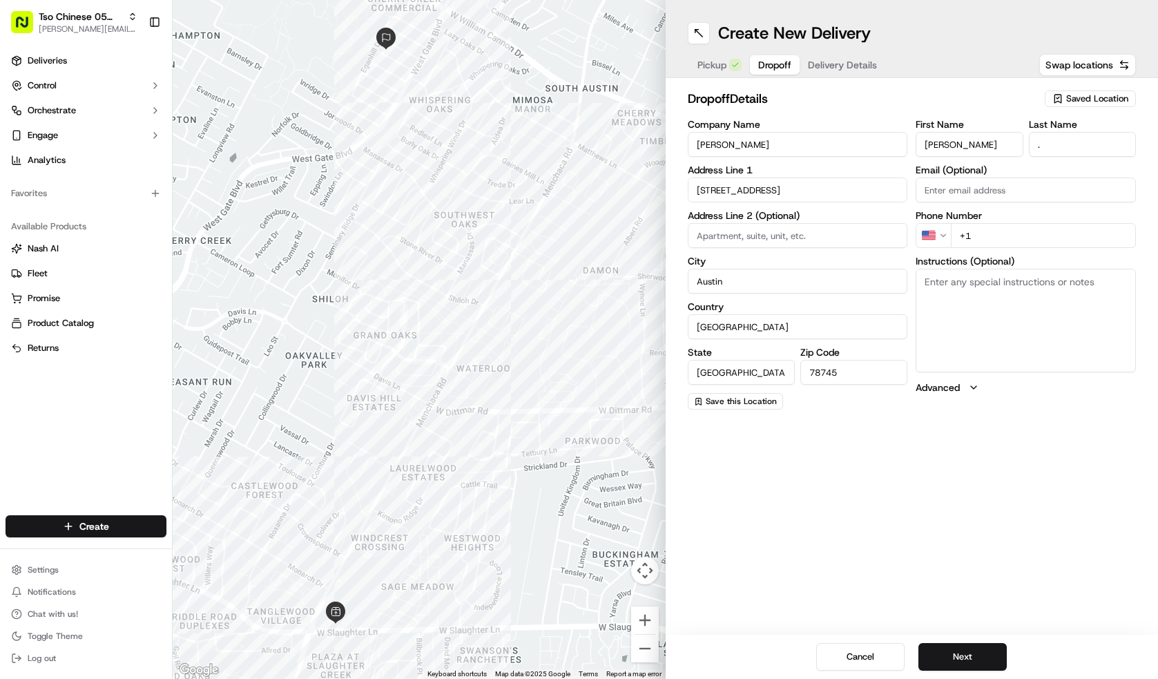
click at [1012, 241] on input "+1" at bounding box center [1042, 235] width 185 height 25
type input "[PHONE_NUMBER]"
click at [959, 661] on button "Next" at bounding box center [962, 657] width 88 height 28
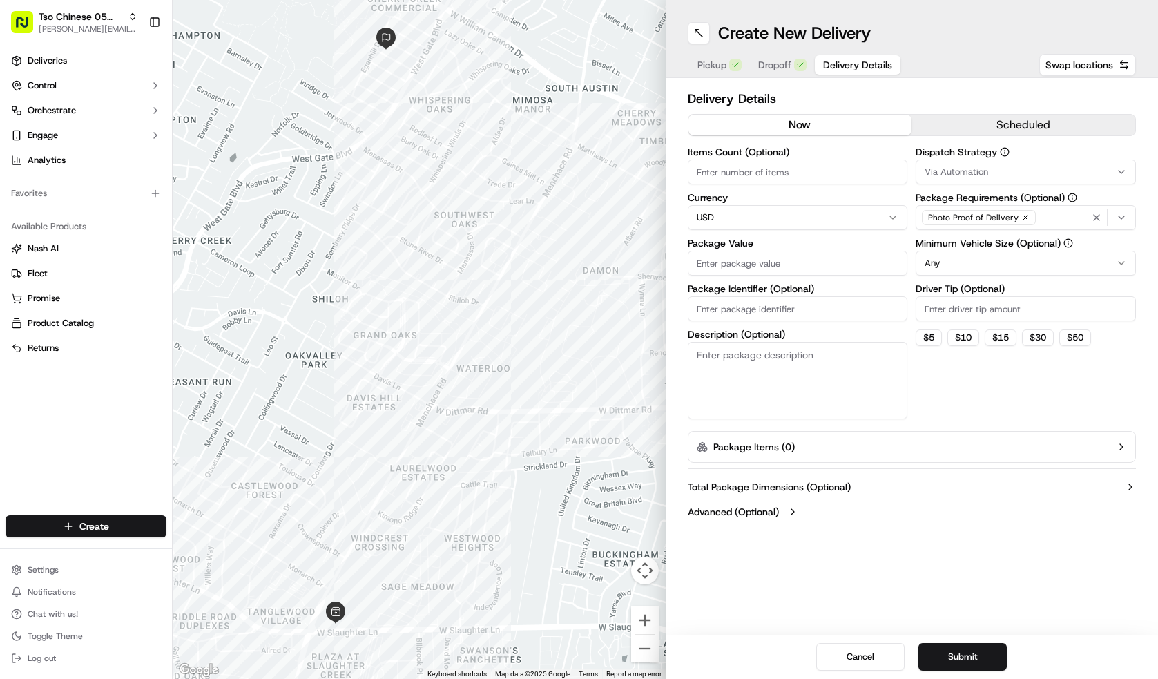
click at [801, 172] on input "Items Count (Optional)" at bounding box center [797, 171] width 220 height 25
type input "6"
click at [747, 272] on input "Package Value" at bounding box center [797, 263] width 220 height 25
type input "58.13"
click at [754, 301] on input "Package Identifier (Optional)" at bounding box center [797, 308] width 220 height 25
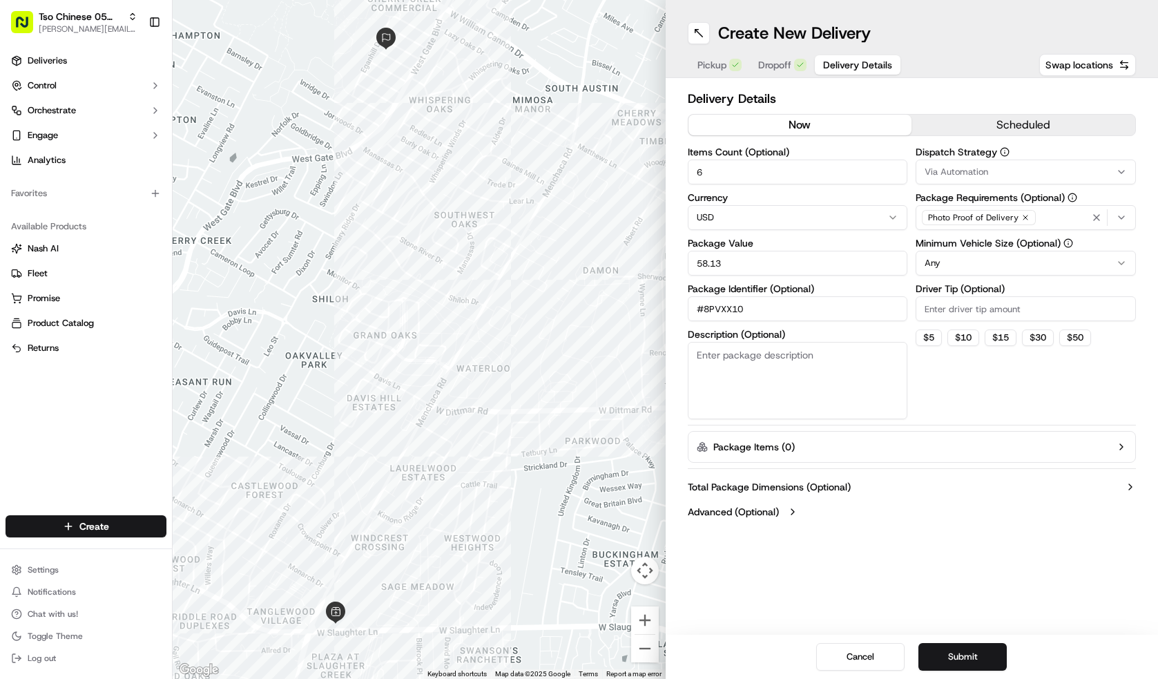
type input "#8PVXX10"
click at [947, 302] on input "Driver Tip (Optional)" at bounding box center [1025, 308] width 220 height 25
type input "2.00"
click at [946, 265] on html "Tso Chinese 05 Menchaca [EMAIL_ADDRESS][DOMAIN_NAME] Toggle Sidebar Deliveries …" at bounding box center [579, 339] width 1158 height 679
click at [977, 167] on span "Via Automation" at bounding box center [956, 172] width 64 height 12
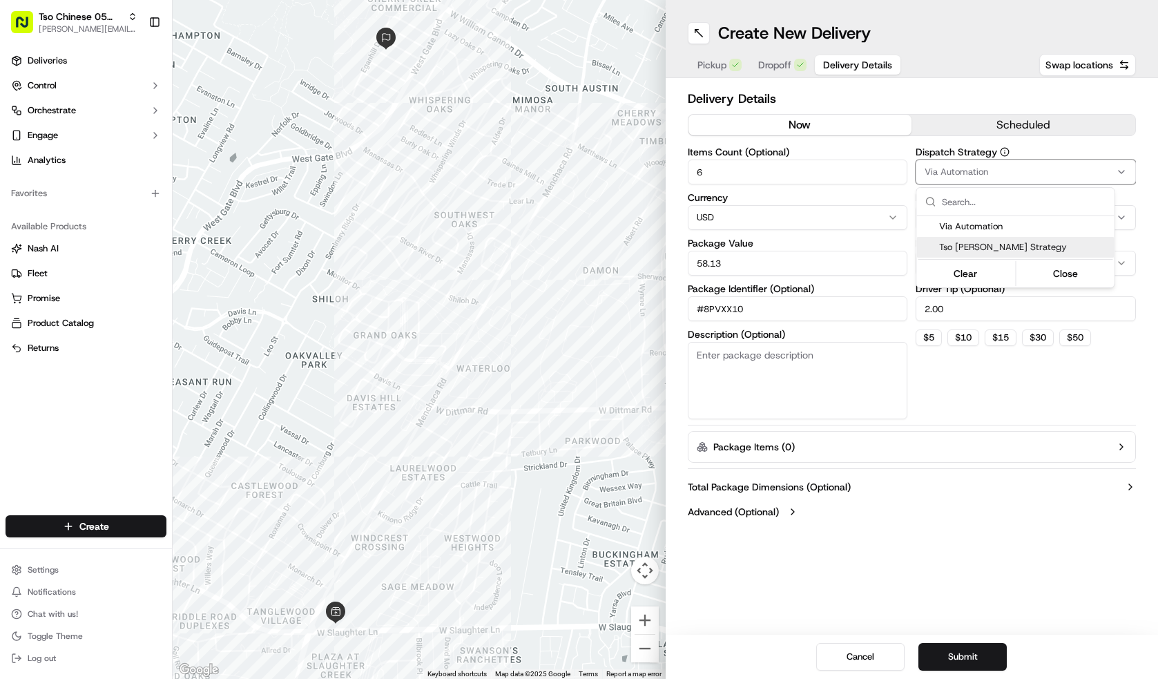
click at [984, 244] on span "Tso [PERSON_NAME] Strategy" at bounding box center [1024, 247] width 170 height 12
click at [934, 644] on html "Tso Chinese 05 Menchaca [EMAIL_ADDRESS][DOMAIN_NAME] Toggle Sidebar Deliveries …" at bounding box center [579, 339] width 1158 height 679
click at [939, 663] on button "Submit" at bounding box center [962, 657] width 88 height 28
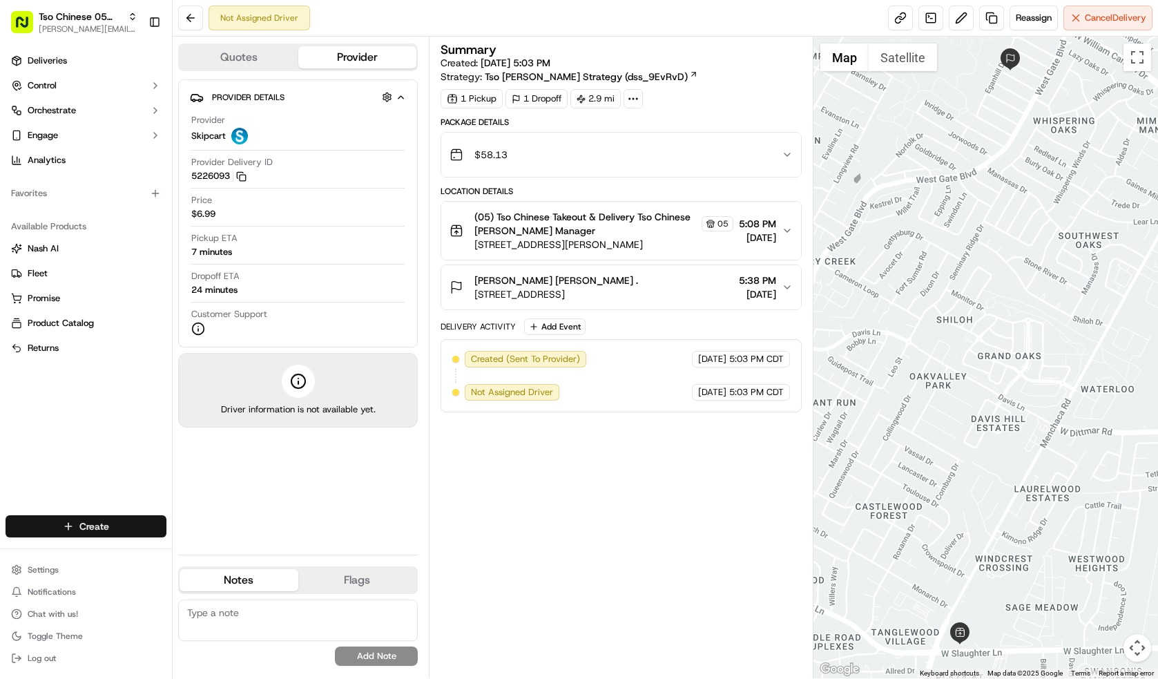
click at [78, 518] on html "Tso Chinese 05 Menchaca [EMAIL_ADDRESS][DOMAIN_NAME] Toggle Sidebar Deliveries …" at bounding box center [579, 339] width 1158 height 679
click at [242, 547] on link "Delivery" at bounding box center [250, 551] width 154 height 25
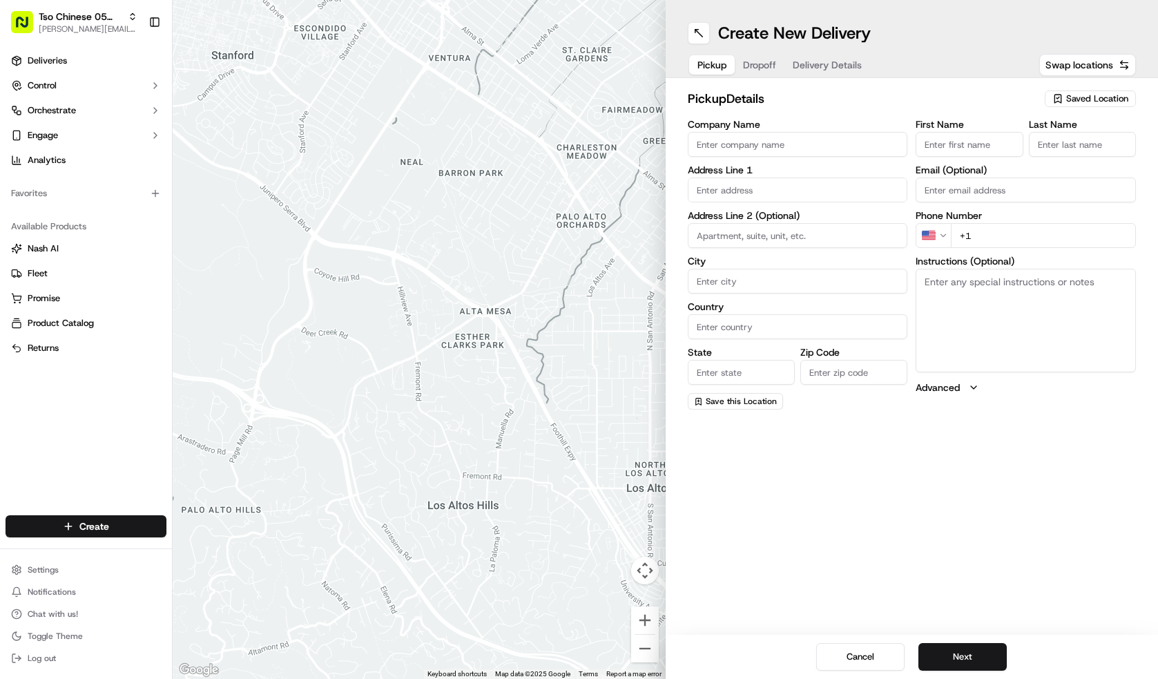
click at [1115, 99] on span "Saved Location" at bounding box center [1097, 98] width 62 height 12
click at [1085, 155] on span "(05) Tso Chinese Takeout & Delivery (05)" at bounding box center [1067, 150] width 170 height 12
type input "(05) Tso Chinese Takeout & Delivery"
type input "[STREET_ADDRESS][PERSON_NAME]"
type input "Ste 100"
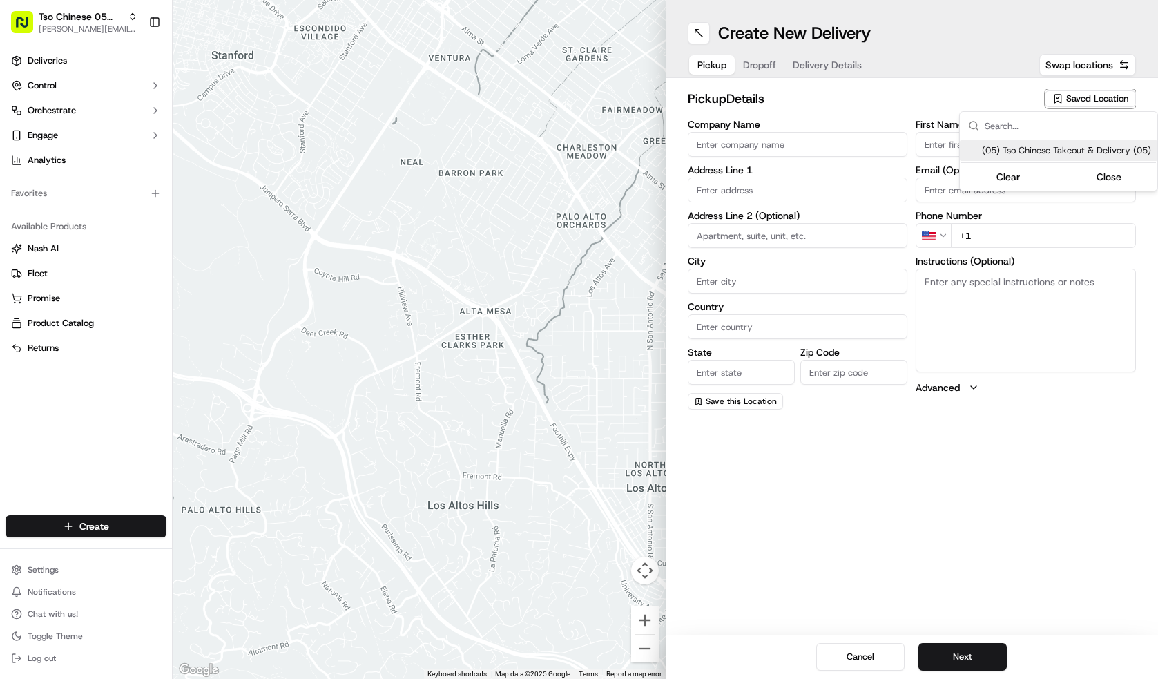
type input "Austin"
type input "US"
type input "[GEOGRAPHIC_DATA]"
type input "78748"
type input "Tso Chinese"
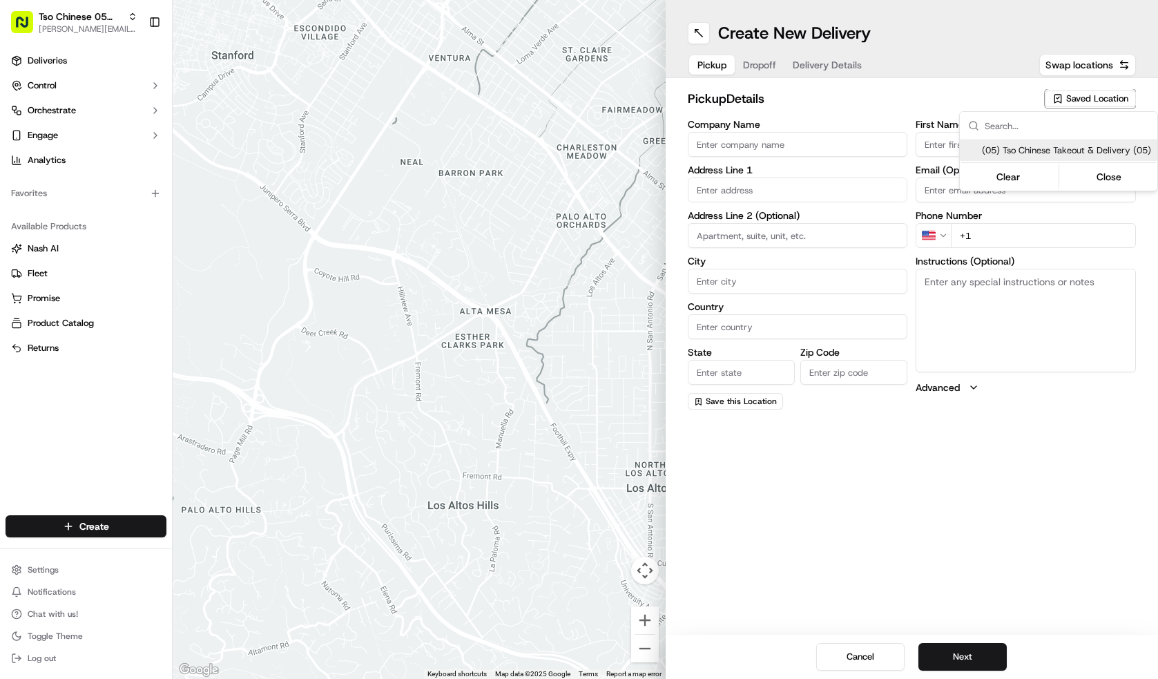
type input "[PERSON_NAME] Manager"
type input "[EMAIL_ADDRESS][DOMAIN_NAME]"
type input "[PHONE_NUMBER]"
type textarea "Submit a picture displaying address & food as Proof of Delivery. Envía una foto…"
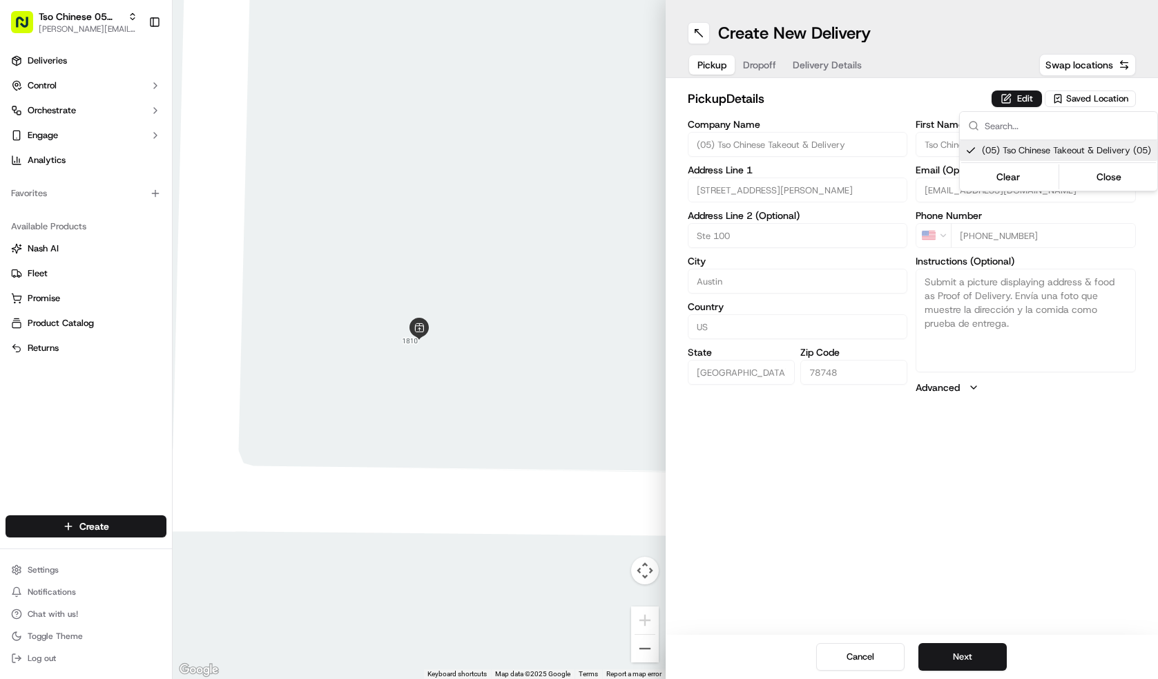
click at [975, 657] on html "Tso Chinese 05 Menchaca [EMAIL_ADDRESS][DOMAIN_NAME] Toggle Sidebar Deliveries …" at bounding box center [579, 339] width 1158 height 679
click at [975, 657] on button "Next" at bounding box center [962, 657] width 88 height 28
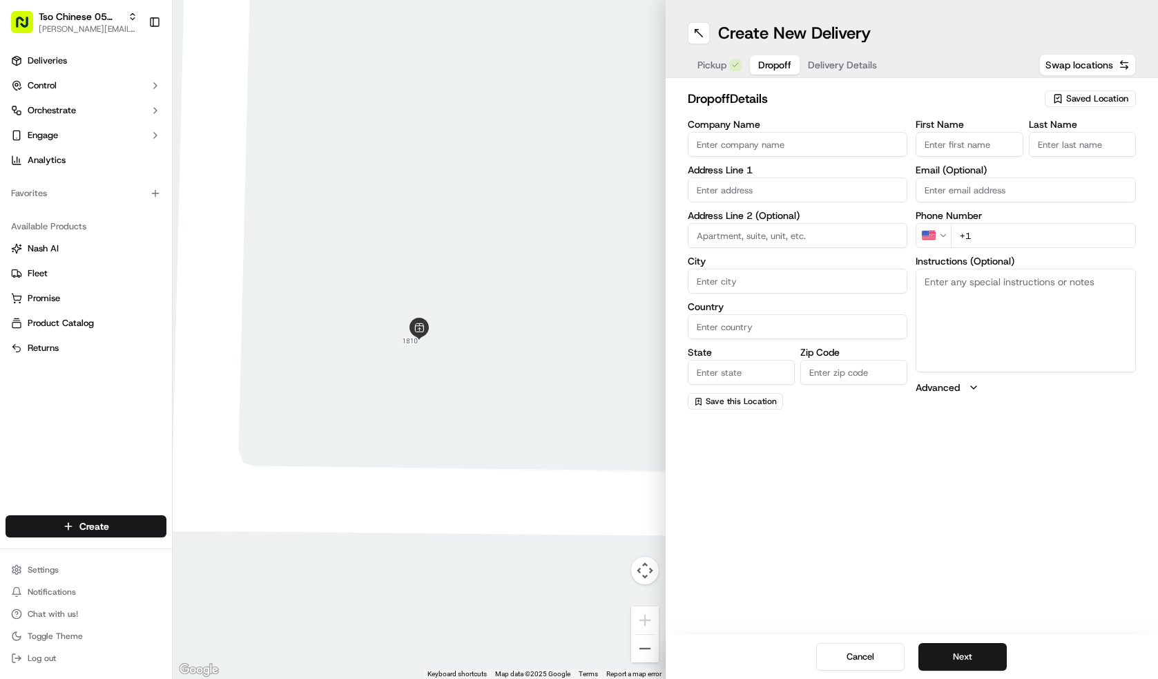
click at [792, 140] on input "Company Name" at bounding box center [797, 144] width 220 height 25
type input "[PERSON_NAME]"
click at [972, 138] on input "First Name" at bounding box center [968, 144] width 107 height 25
type input "[PERSON_NAME]"
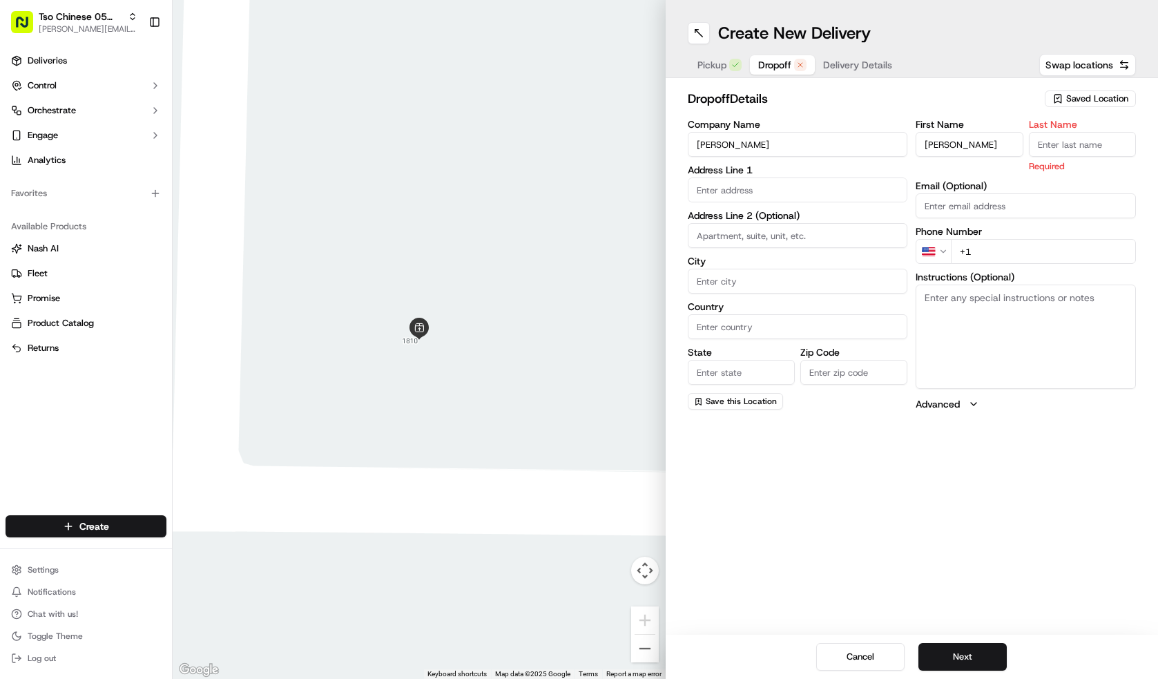
click at [1039, 144] on input "Last Name" at bounding box center [1081, 144] width 107 height 25
type input "."
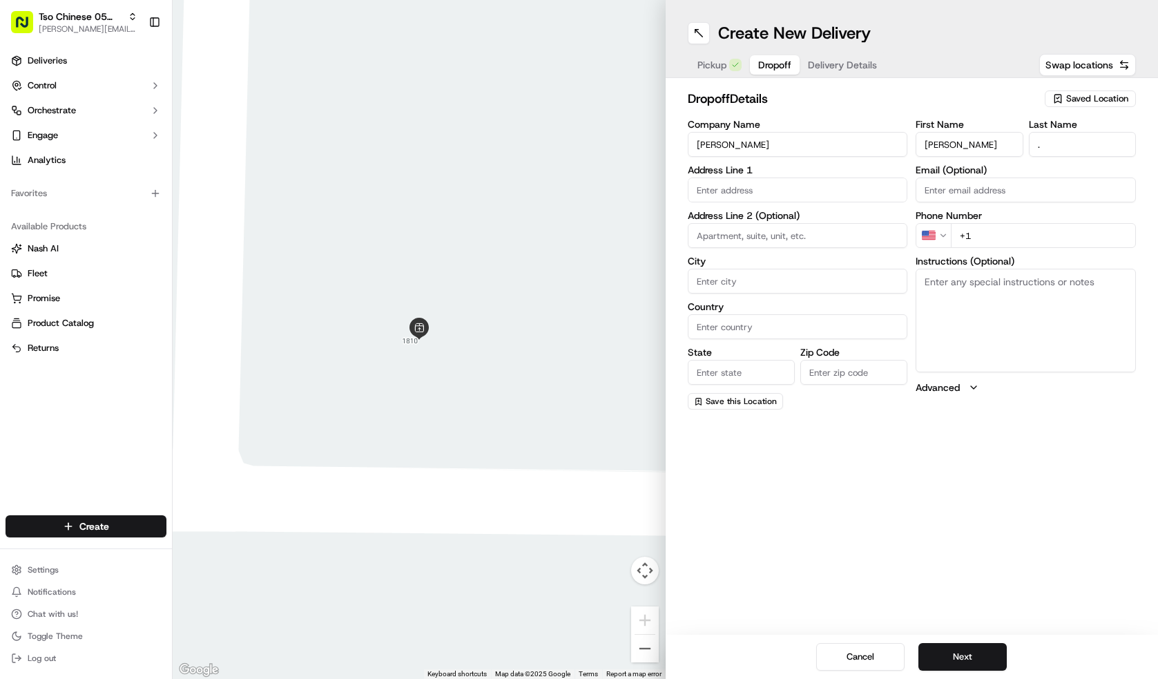
click at [778, 175] on div "Address Line 1" at bounding box center [797, 183] width 220 height 37
click at [781, 191] on input "text" at bounding box center [797, 189] width 220 height 25
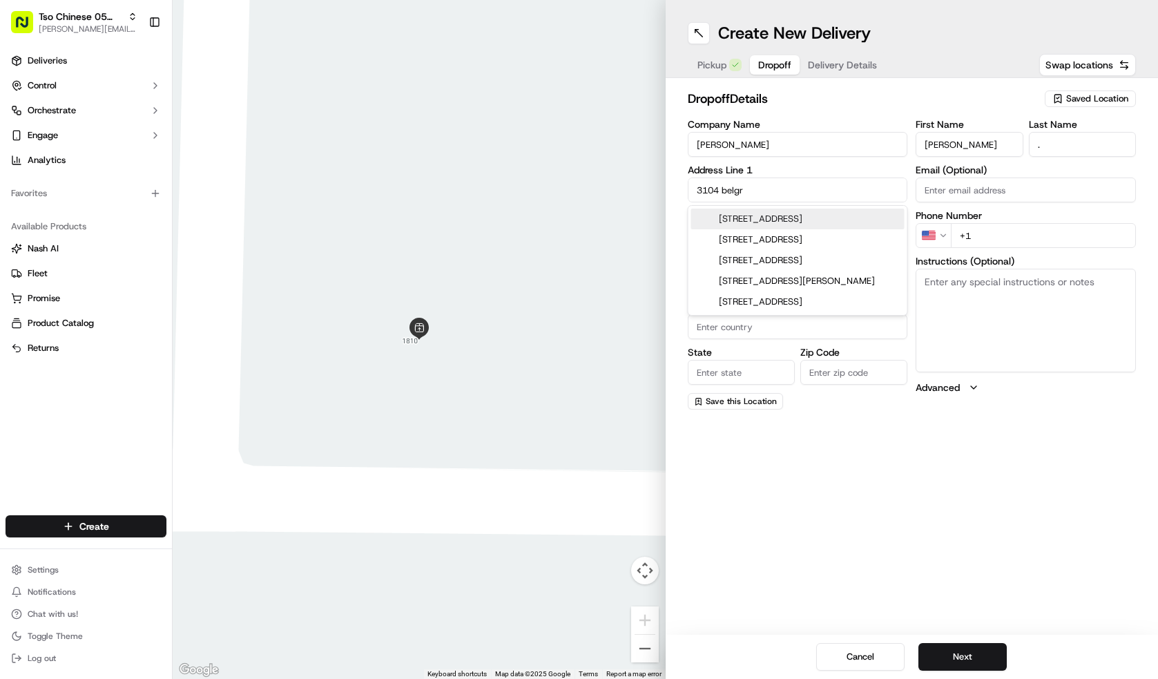
click at [787, 219] on div "[STREET_ADDRESS]" at bounding box center [797, 218] width 213 height 21
type input "[STREET_ADDRESS]"
type input "Austin"
type input "[GEOGRAPHIC_DATA]"
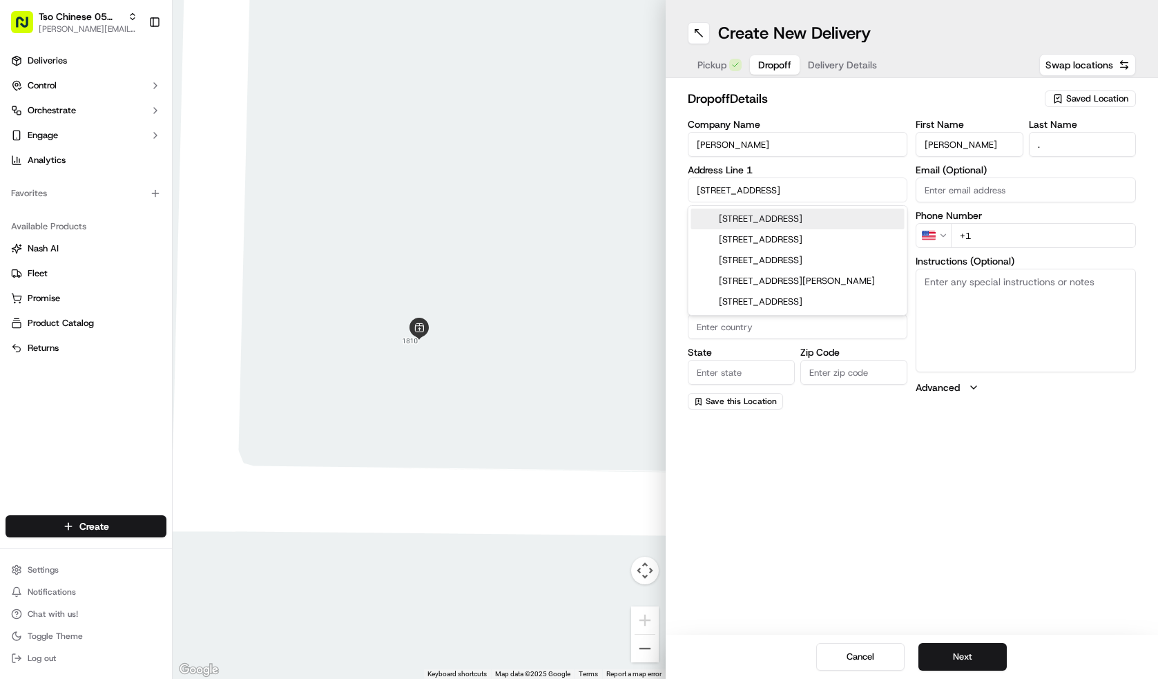
type input "78748"
type input "[STREET_ADDRESS]"
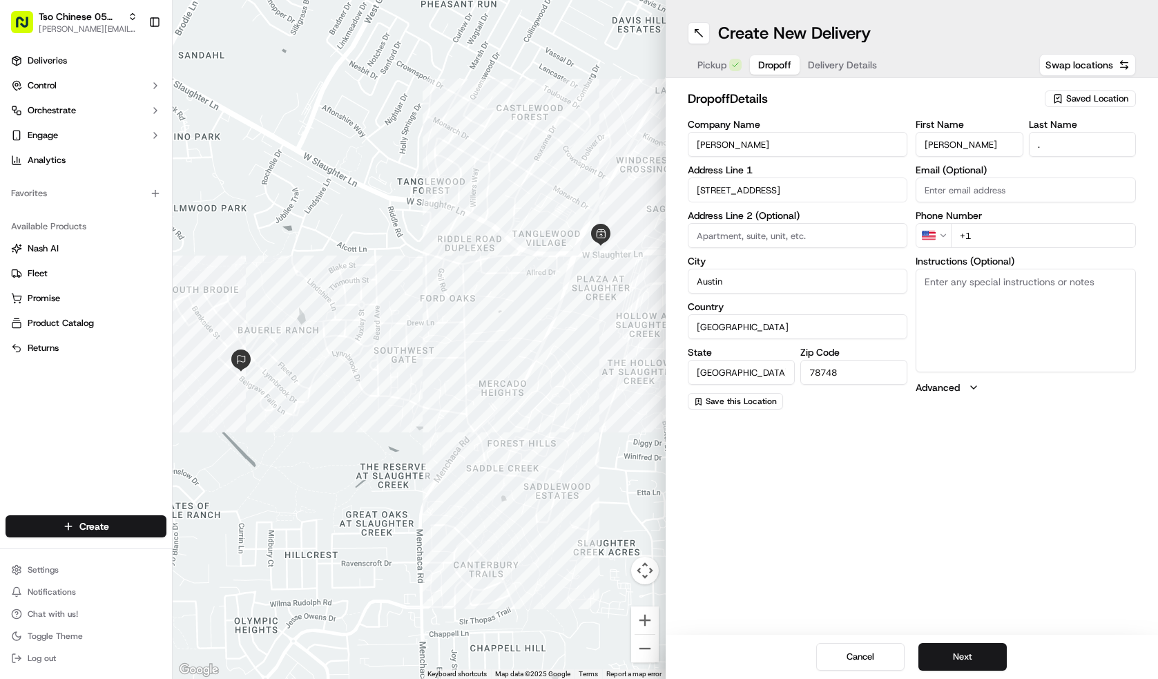
click at [1022, 248] on div "First Name [PERSON_NAME] Last Name . Email (Optional) Phone Number US +1 Instru…" at bounding box center [1025, 264] width 220 height 290
click at [1030, 239] on input "+1" at bounding box center [1042, 235] width 185 height 25
type input "[PHONE_NUMBER]"
click at [986, 645] on button "Next" at bounding box center [962, 657] width 88 height 28
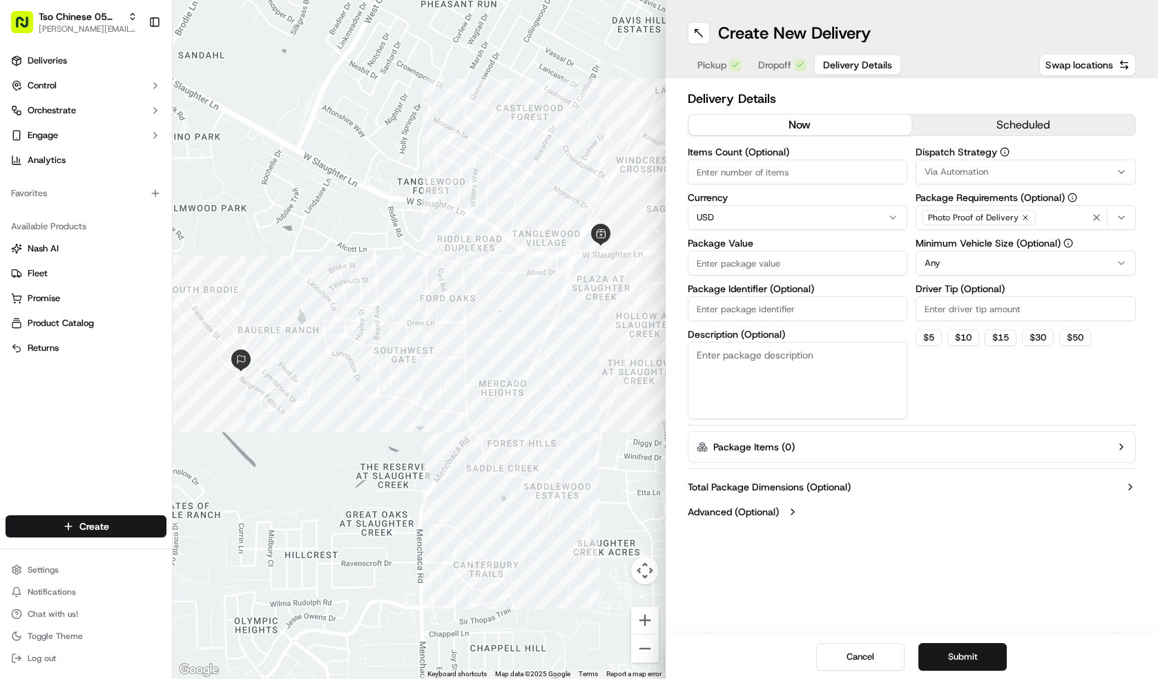
click at [941, 293] on label "Driver Tip (Optional)" at bounding box center [1025, 289] width 220 height 10
click at [941, 296] on input "Driver Tip (Optional)" at bounding box center [1025, 308] width 220 height 25
click at [943, 300] on input "Driver Tip (Optional)" at bounding box center [1025, 308] width 220 height 25
type input "2.00"
click at [799, 309] on input "Package Identifier (Optional)" at bounding box center [797, 308] width 220 height 25
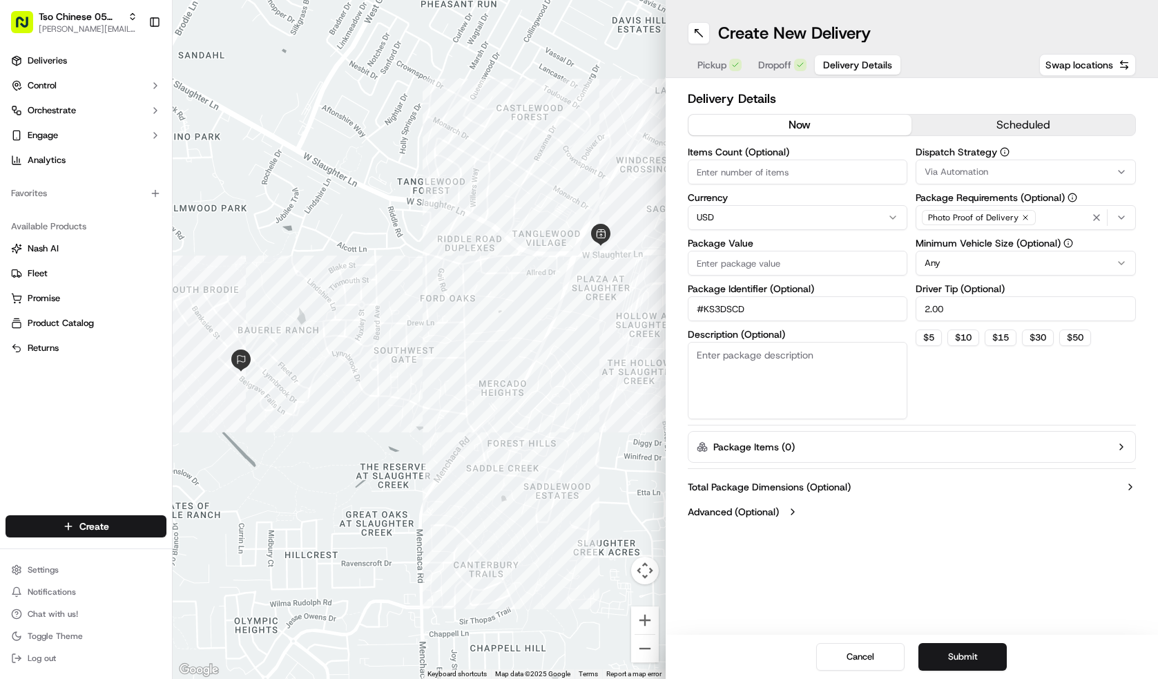
type input "#KS3DSCD"
click at [774, 255] on input "Package Value" at bounding box center [797, 263] width 220 height 25
type input "2.00"
click at [765, 182] on input "Items Count (Optional)" at bounding box center [797, 171] width 220 height 25
click at [772, 170] on input "Items Count (Optional)" at bounding box center [797, 171] width 220 height 25
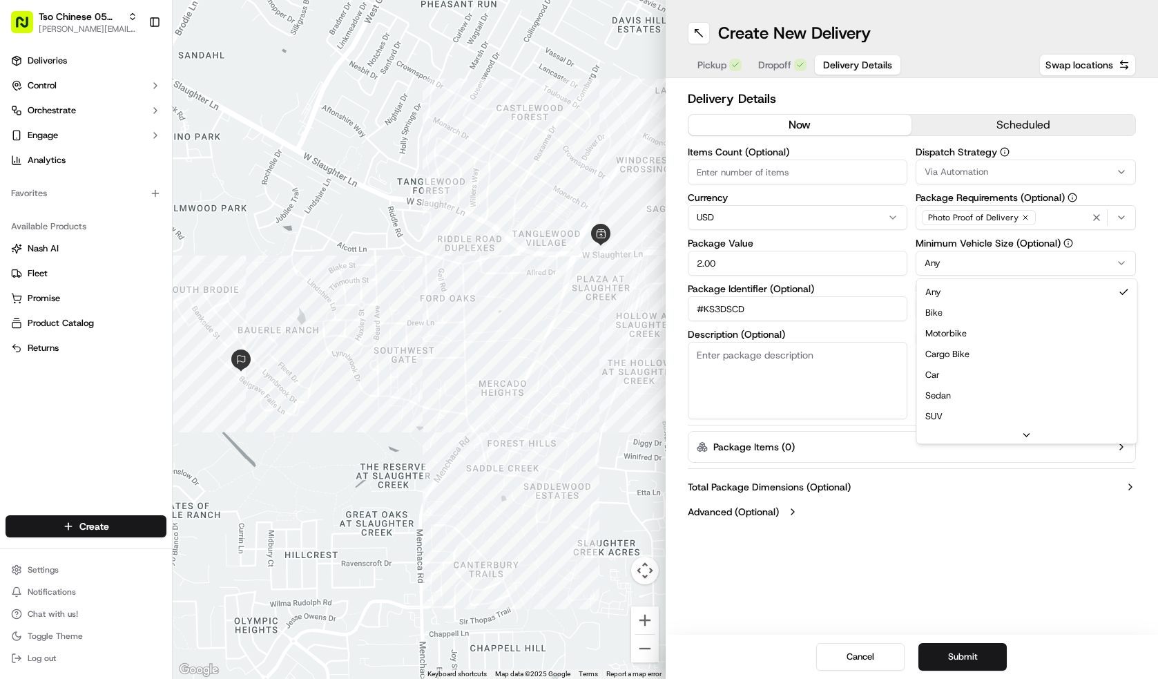
click at [973, 271] on html "Tso Chinese 05 Menchaca [EMAIL_ADDRESS][DOMAIN_NAME] Toggle Sidebar Deliveries …" at bounding box center [579, 339] width 1158 height 679
click at [993, 181] on button "Via Automation" at bounding box center [1025, 171] width 220 height 25
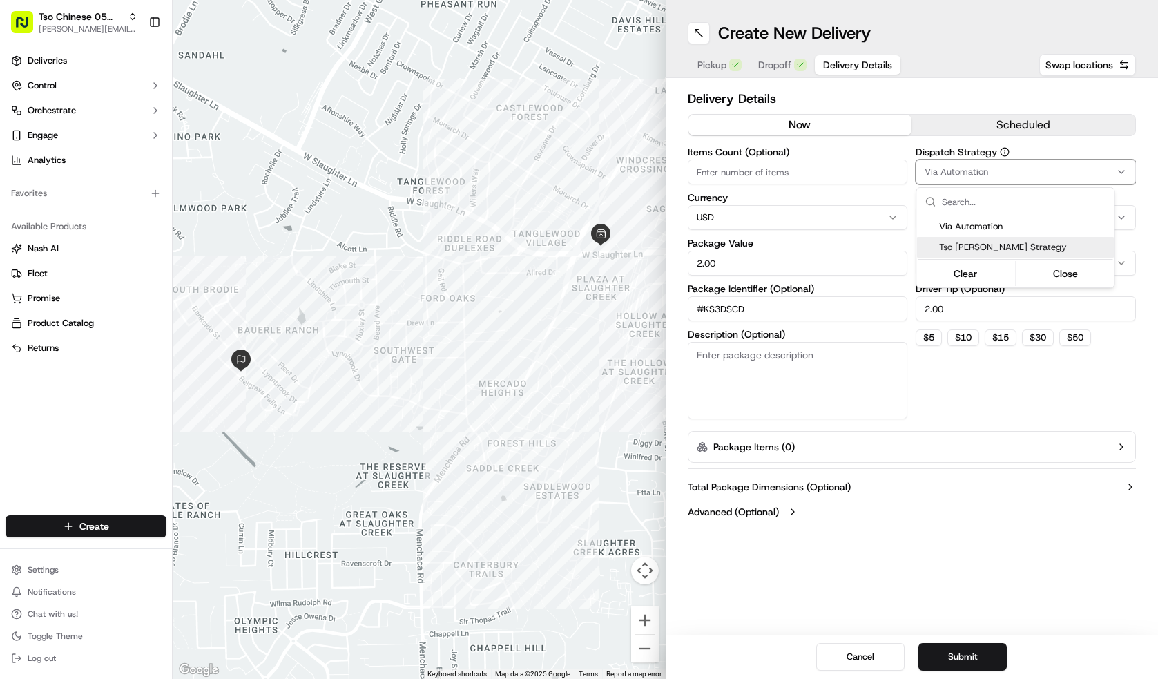
click at [993, 242] on span "Tso [PERSON_NAME] Strategy" at bounding box center [1024, 247] width 170 height 12
click at [835, 175] on html "Tso Chinese 05 Menchaca [EMAIL_ADDRESS][DOMAIN_NAME] Toggle Sidebar Deliveries …" at bounding box center [579, 339] width 1158 height 679
click at [837, 168] on input "Items Count (Optional)" at bounding box center [797, 171] width 220 height 25
type input "4"
click at [970, 665] on button "Submit" at bounding box center [962, 657] width 88 height 28
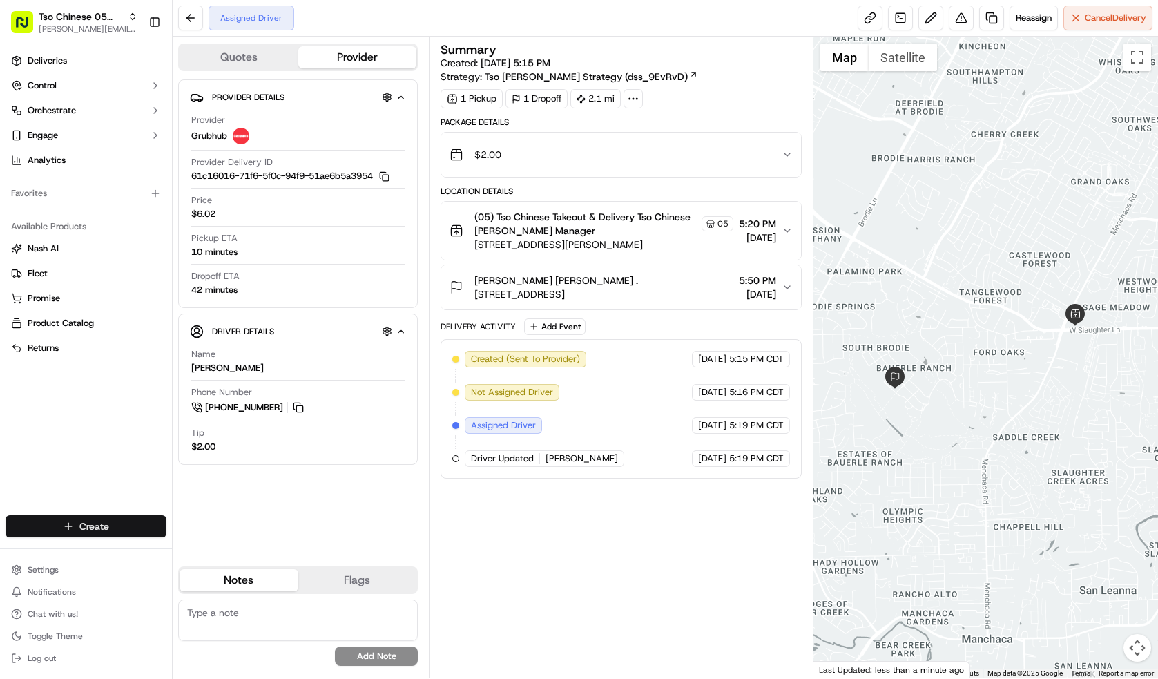
click at [141, 521] on html "Tso Chinese 05 Menchaca [EMAIL_ADDRESS][DOMAIN_NAME] Toggle Sidebar Deliveries …" at bounding box center [579, 339] width 1158 height 679
click at [282, 550] on link "Delivery" at bounding box center [250, 551] width 154 height 25
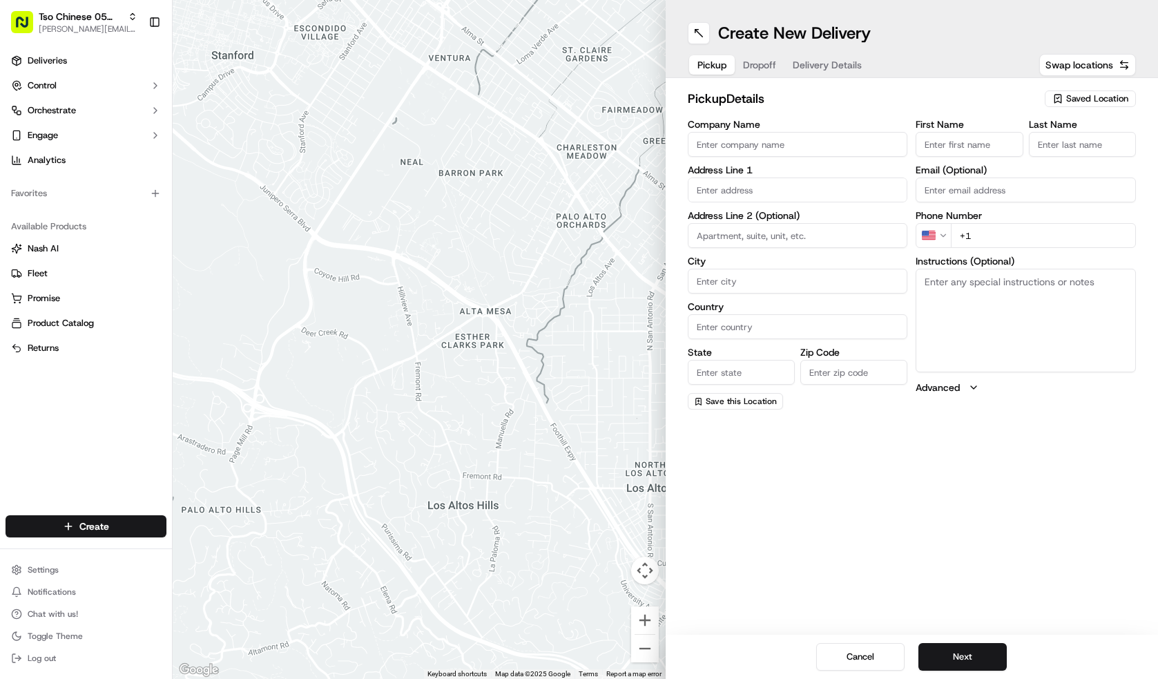
click at [1083, 101] on span "Saved Location" at bounding box center [1097, 98] width 62 height 12
click at [1064, 157] on span "(05) Tso Chinese Takeout & Delivery (05)" at bounding box center [1067, 150] width 170 height 12
type input "(05) Tso Chinese Takeout & Delivery"
type input "[STREET_ADDRESS][PERSON_NAME]"
type input "Ste 100"
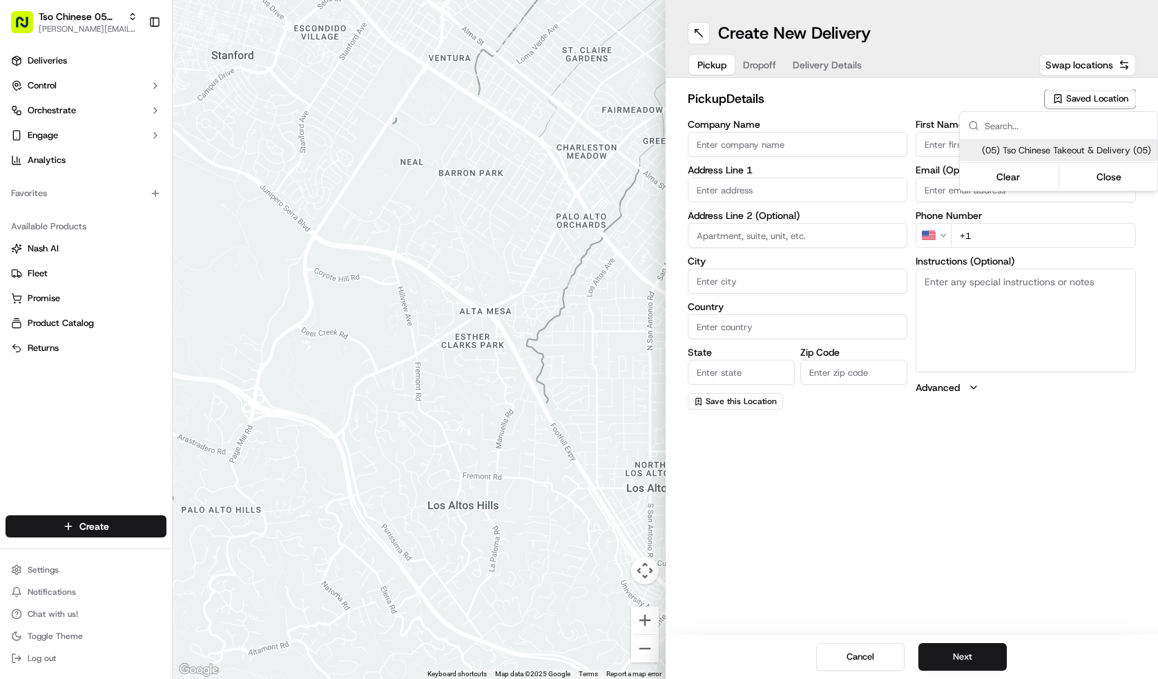
type input "Austin"
type input "US"
type input "[GEOGRAPHIC_DATA]"
type input "78748"
type input "Tso Chinese"
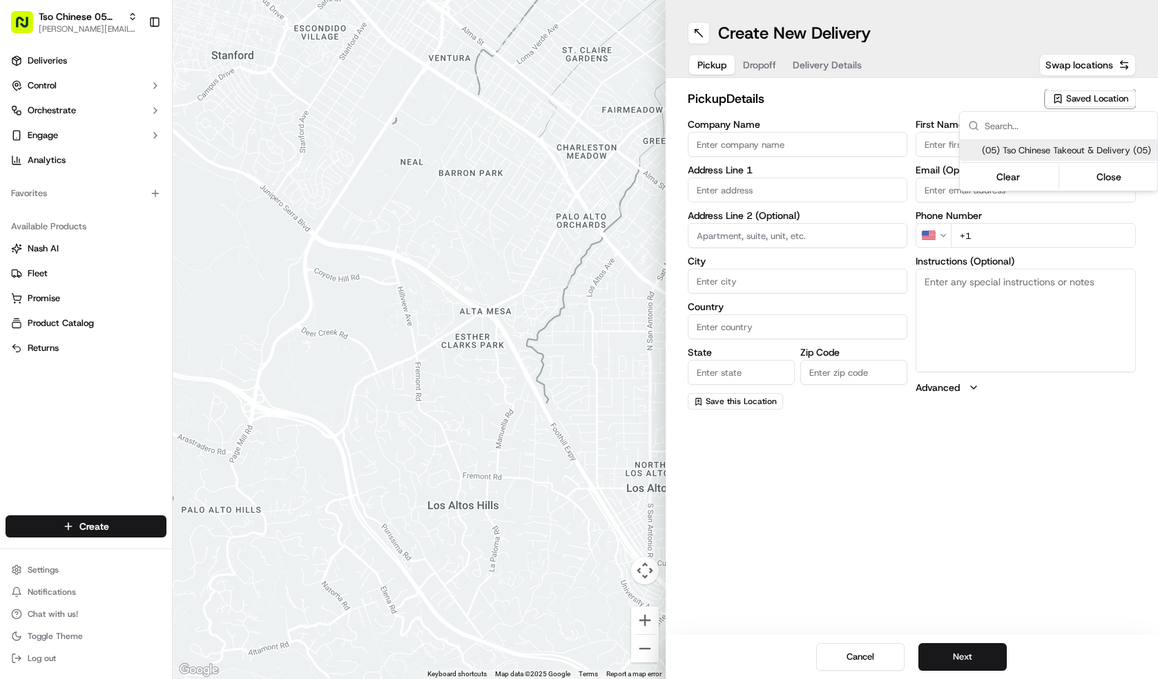
type input "[PERSON_NAME] Manager"
type input "[EMAIL_ADDRESS][DOMAIN_NAME]"
type input "[PHONE_NUMBER]"
type textarea "Submit a picture displaying address & food as Proof of Delivery. Envía una foto…"
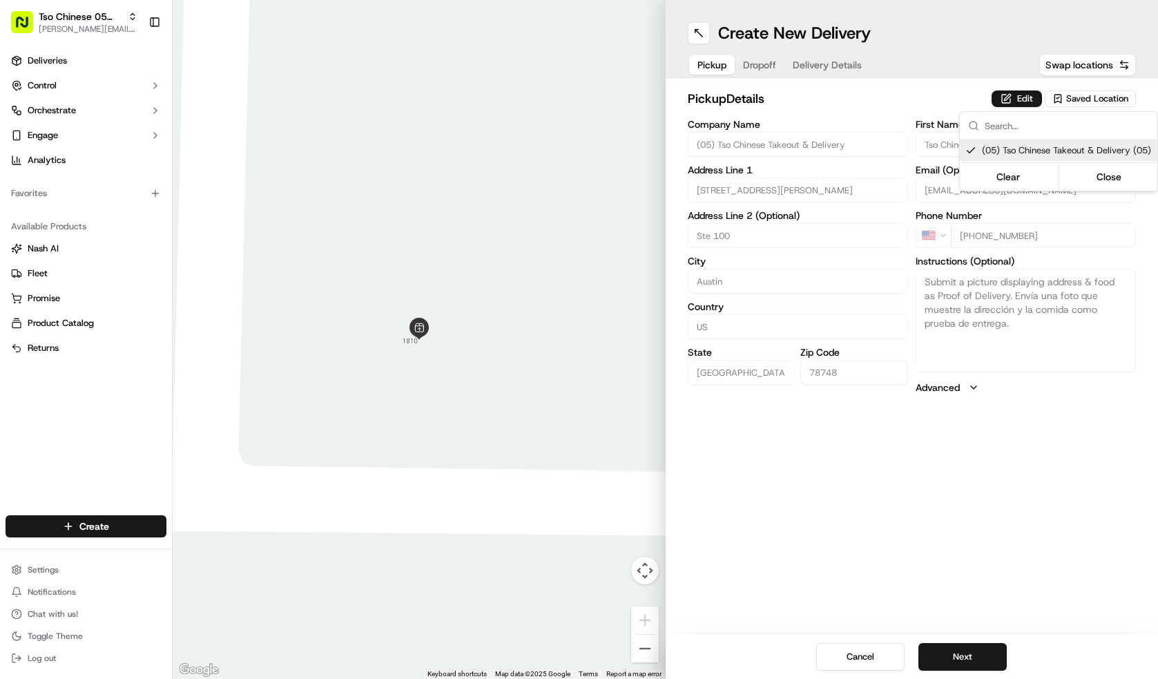
click at [977, 659] on html "Tso Chinese 05 Menchaca [EMAIL_ADDRESS][DOMAIN_NAME] Toggle Sidebar Deliveries …" at bounding box center [579, 339] width 1158 height 679
click at [977, 659] on button "Next" at bounding box center [962, 657] width 88 height 28
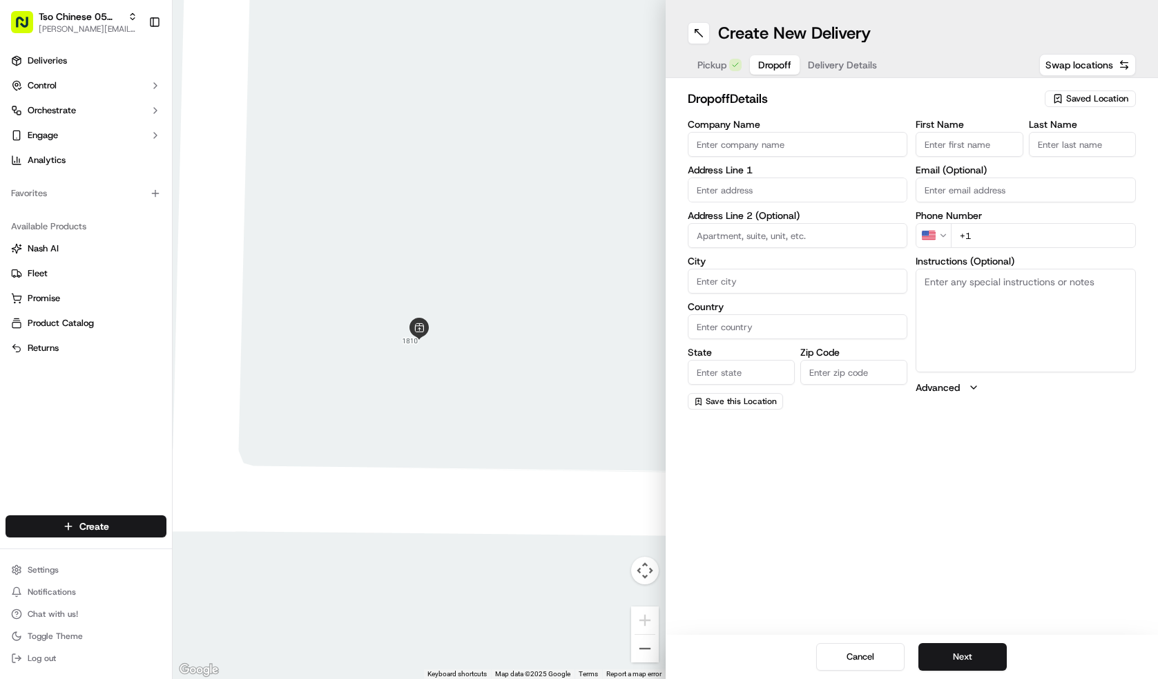
drag, startPoint x: 977, startPoint y: 659, endPoint x: 909, endPoint y: 347, distance: 319.4
click at [933, 385] on div "Create New Delivery Pickup Dropoff Delivery Details Swap locations dropoff Deta…" at bounding box center [911, 339] width 493 height 679
click at [826, 153] on input "Company Name" at bounding box center [797, 144] width 220 height 25
type input "[PERSON_NAME]"
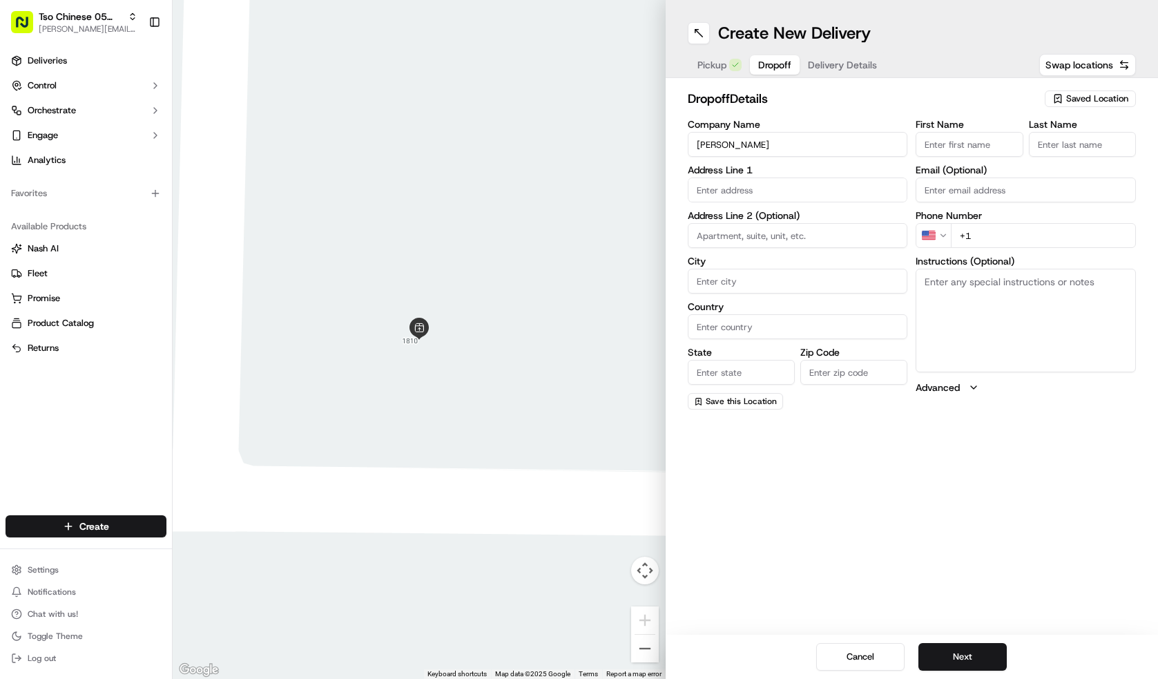
click at [941, 141] on input "First Name" at bounding box center [968, 144] width 107 height 25
type input "[PERSON_NAME]"
click at [1078, 132] on input "Last Name" at bounding box center [1081, 144] width 107 height 25
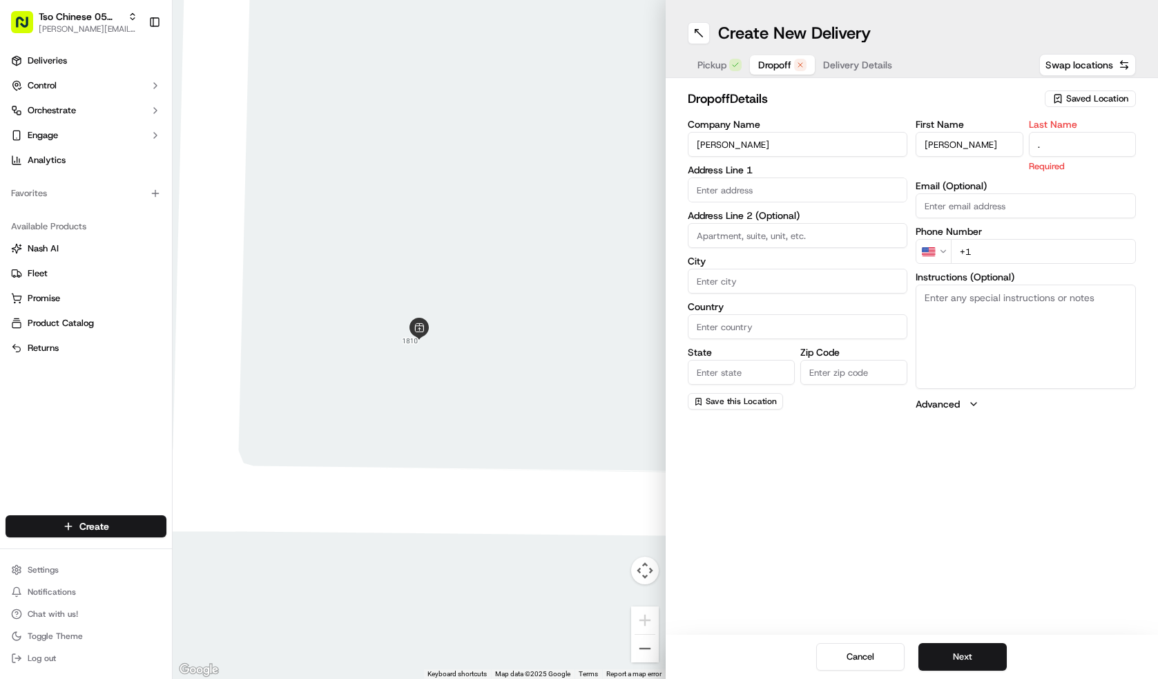
type input "."
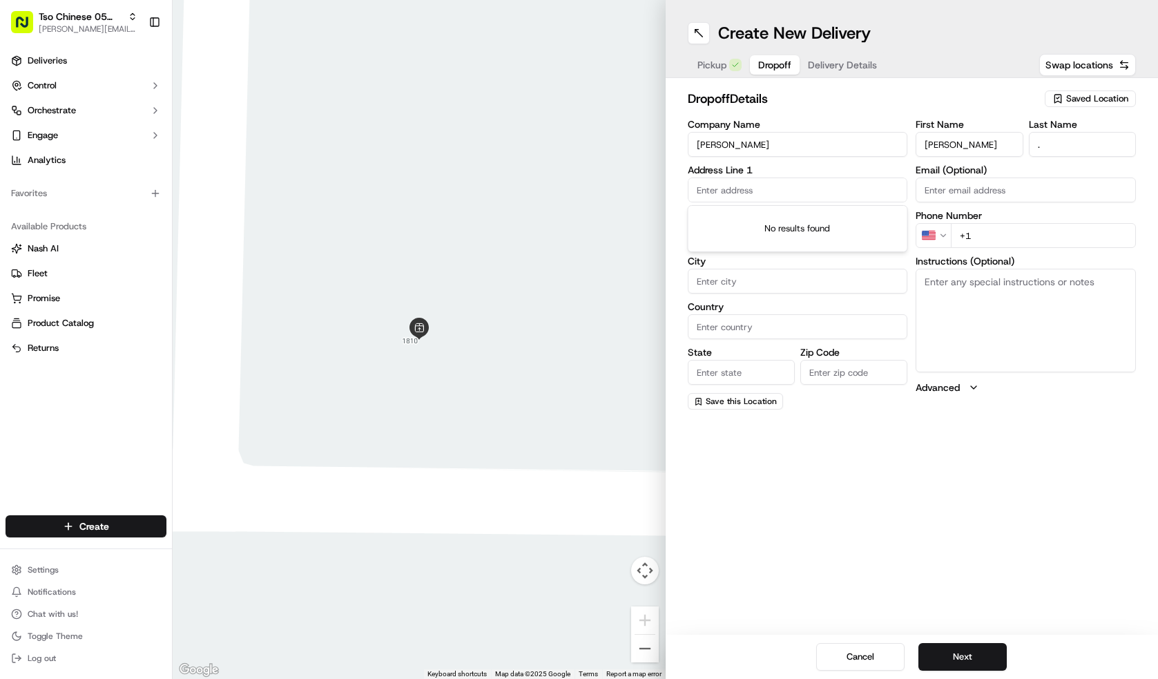
click at [730, 188] on input "text" at bounding box center [797, 189] width 220 height 25
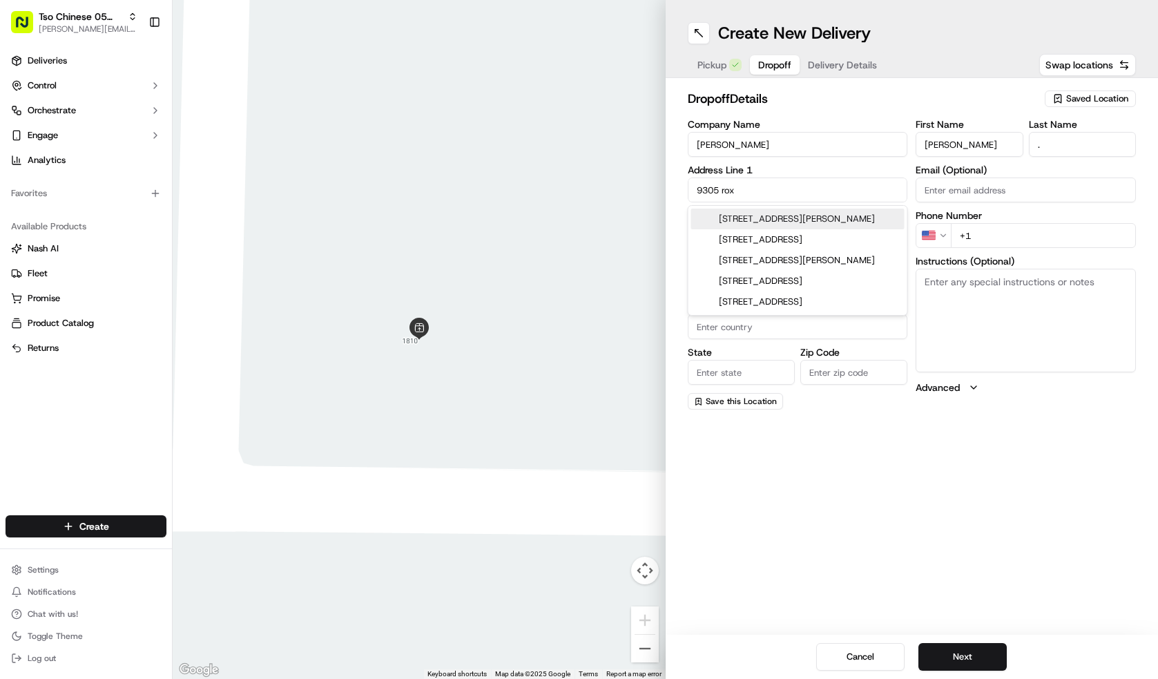
click at [760, 213] on div "[STREET_ADDRESS][PERSON_NAME]" at bounding box center [797, 218] width 213 height 21
type input "[STREET_ADDRESS][PERSON_NAME]"
type input "Austin"
type input "[GEOGRAPHIC_DATA]"
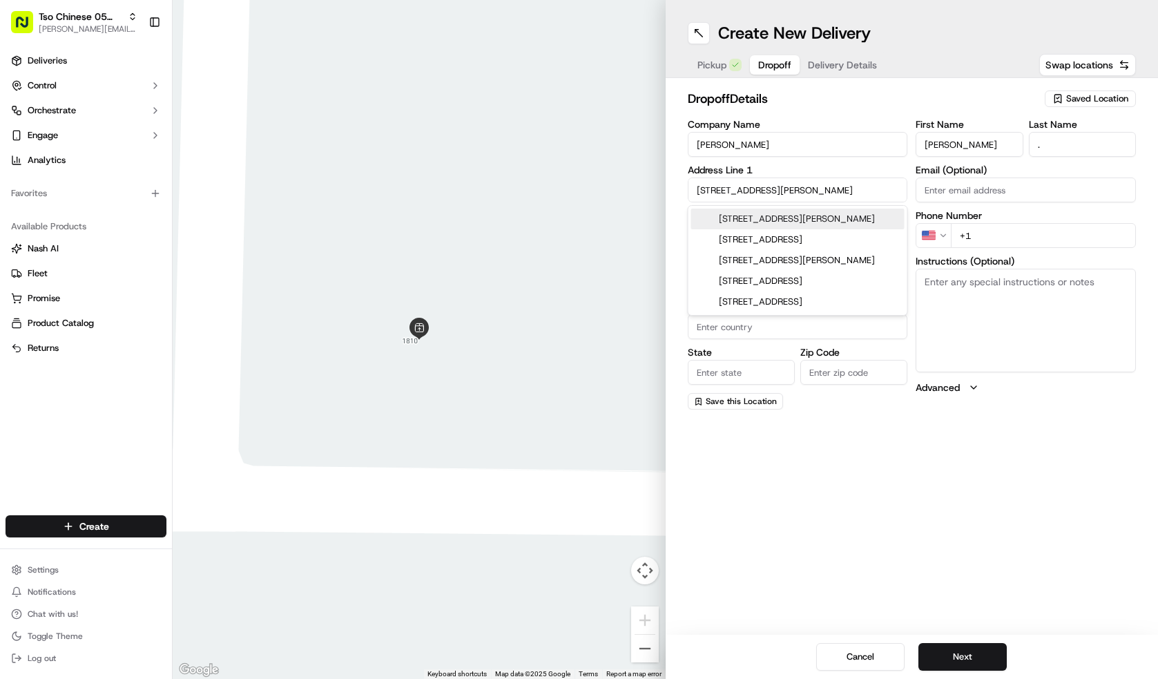
type input "78748"
type input "[STREET_ADDRESS][PERSON_NAME]"
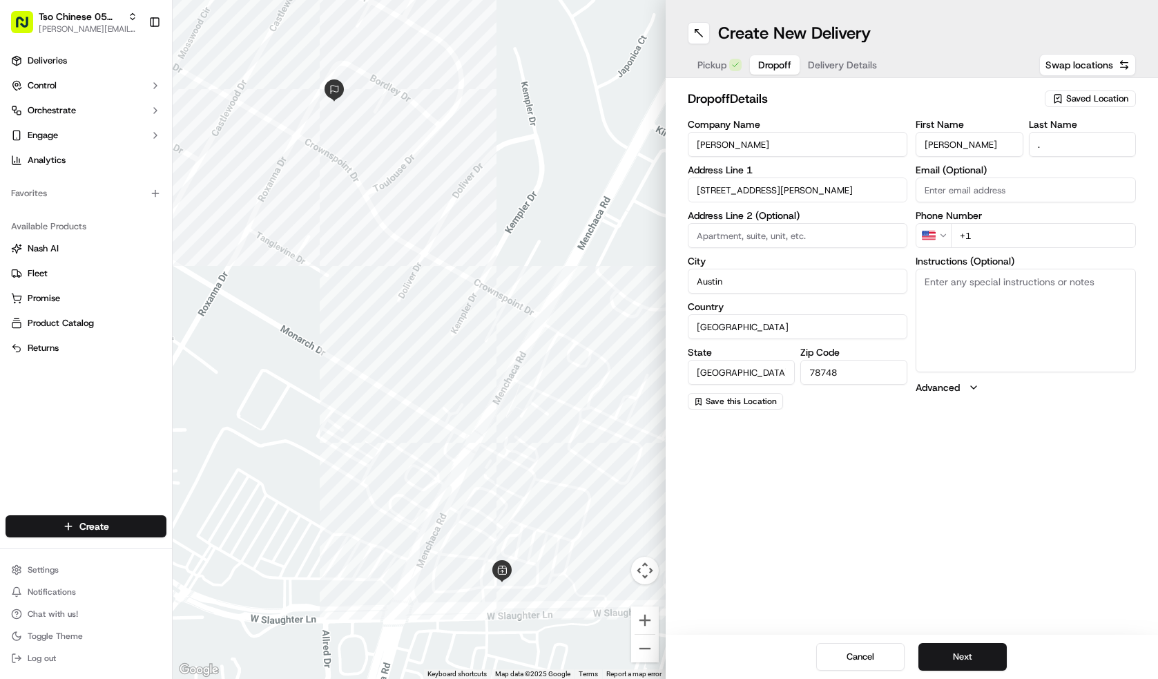
click at [1020, 232] on input "+1" at bounding box center [1042, 235] width 185 height 25
type input "[PHONE_NUMBER]"
click at [984, 646] on button "Next" at bounding box center [962, 657] width 88 height 28
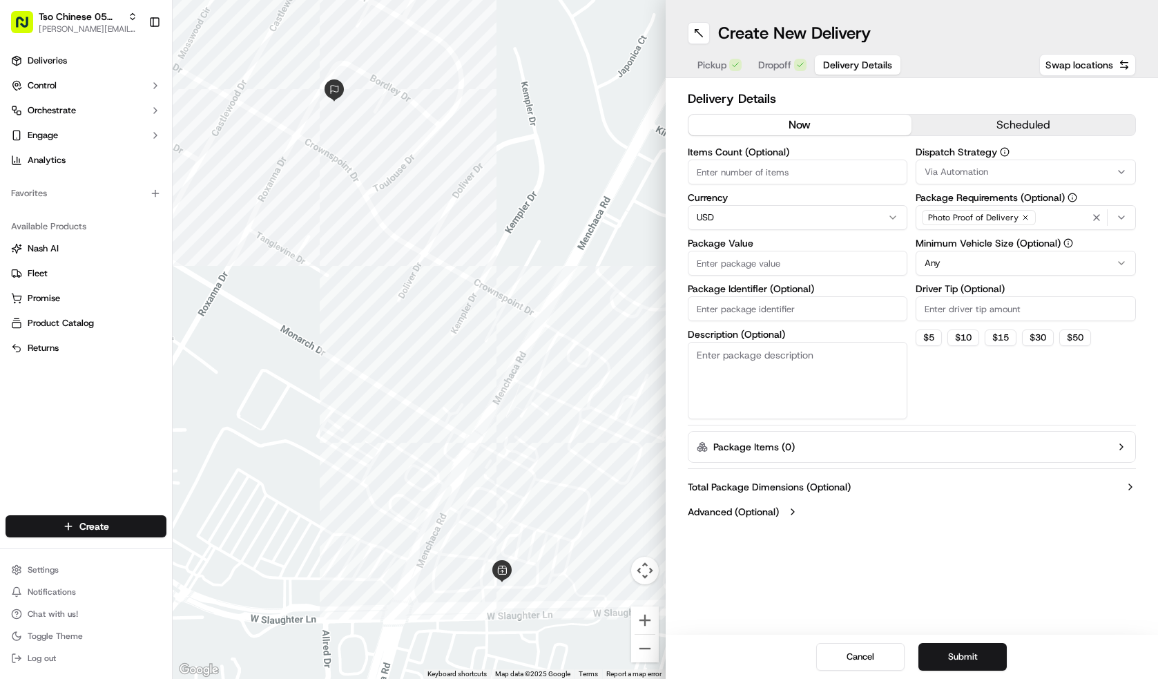
click at [750, 181] on input "Items Count (Optional)" at bounding box center [797, 171] width 220 height 25
type input "4"
click at [725, 268] on input "Package Value" at bounding box center [797, 263] width 220 height 25
type input "55.53"
click at [734, 304] on input "Package Identifier (Optional)" at bounding box center [797, 308] width 220 height 25
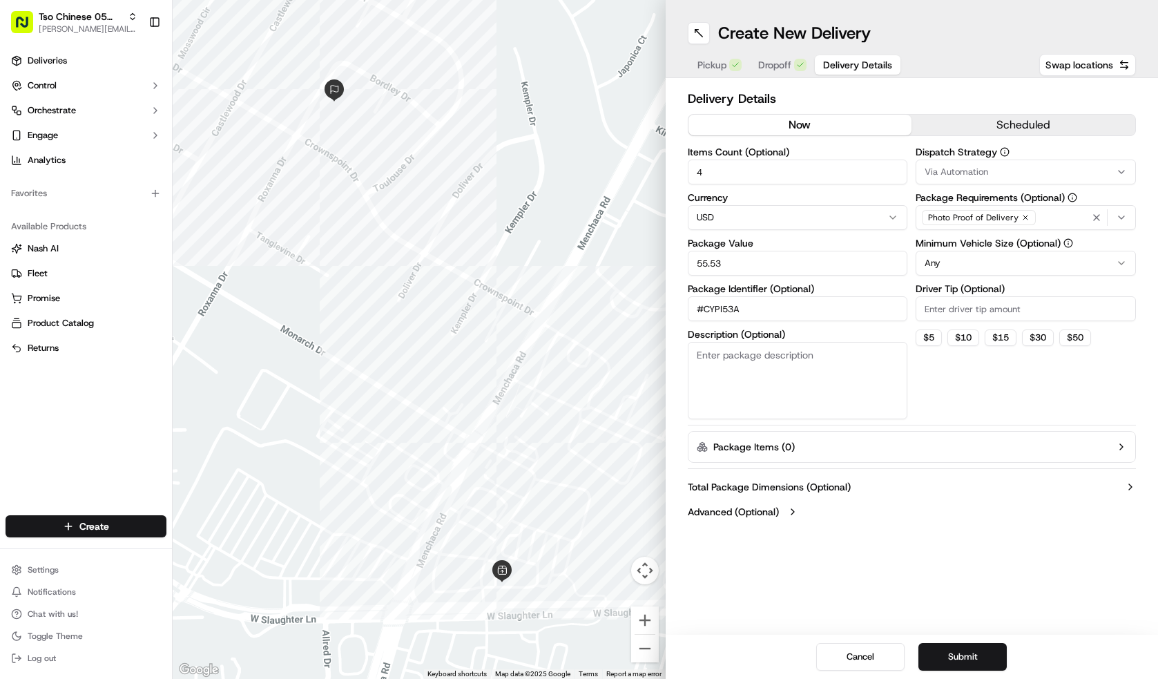
type input "#CYPI53A"
click at [1007, 324] on div "Dispatch Strategy Via Automation Package Requirements (Optional) Photo Proof of…" at bounding box center [1025, 283] width 220 height 272
click at [1016, 315] on input "Driver Tip (Optional)" at bounding box center [1025, 308] width 220 height 25
type input "2.00"
click at [1049, 166] on div "Via Automation" at bounding box center [1025, 172] width 213 height 12
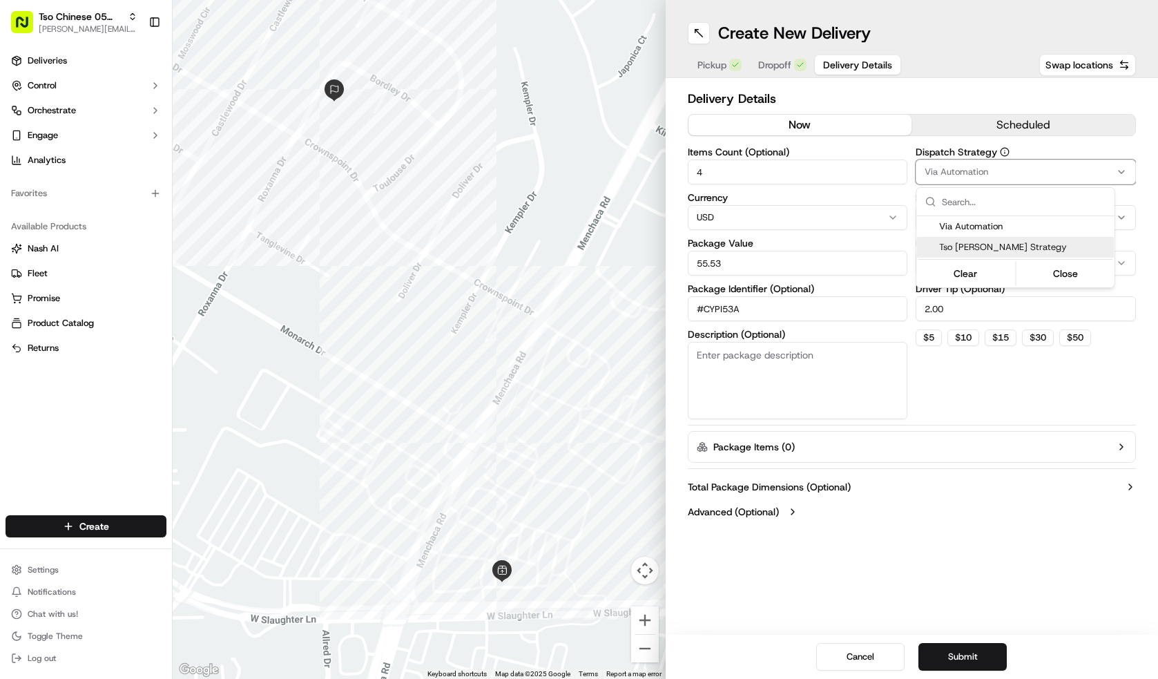
click at [1032, 249] on span "Tso [PERSON_NAME] Strategy" at bounding box center [1024, 247] width 170 height 12
click at [999, 504] on html "Tso Chinese 05 Menchaca [EMAIL_ADDRESS][DOMAIN_NAME] Toggle Sidebar Deliveries …" at bounding box center [579, 339] width 1158 height 679
click at [973, 646] on button "Submit" at bounding box center [962, 657] width 88 height 28
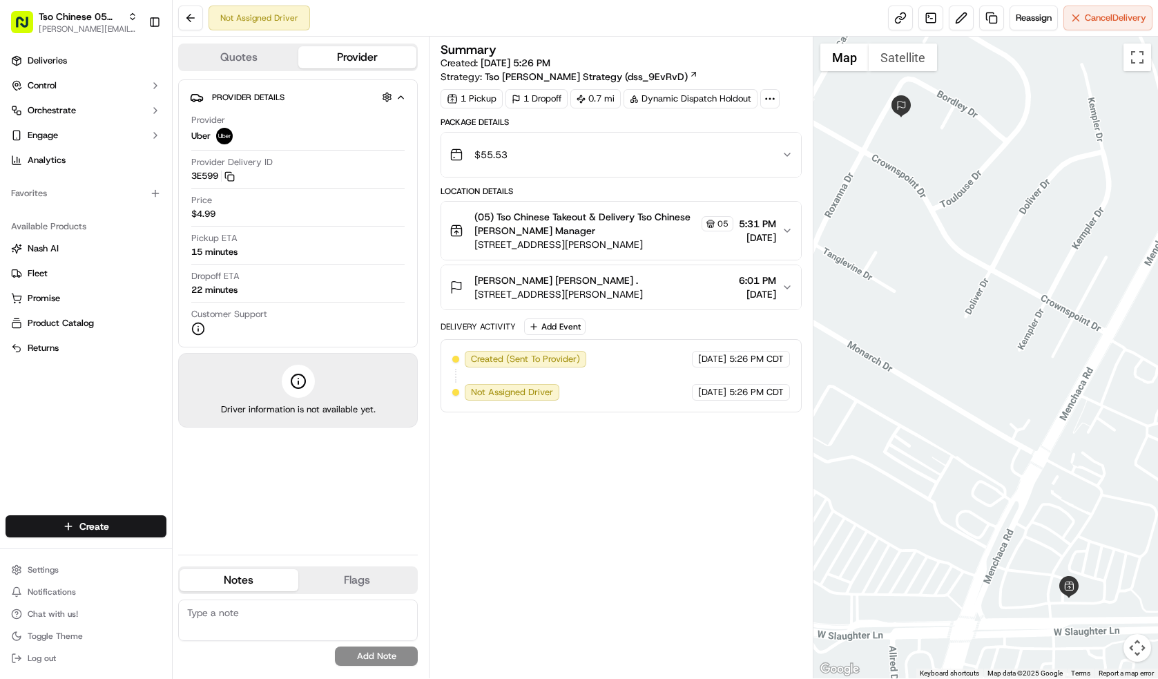
click at [126, 48] on div "Deliveries Control Orchestrate Engage Analytics" at bounding box center [86, 110] width 172 height 133
click at [124, 52] on link "Deliveries" at bounding box center [86, 61] width 161 height 22
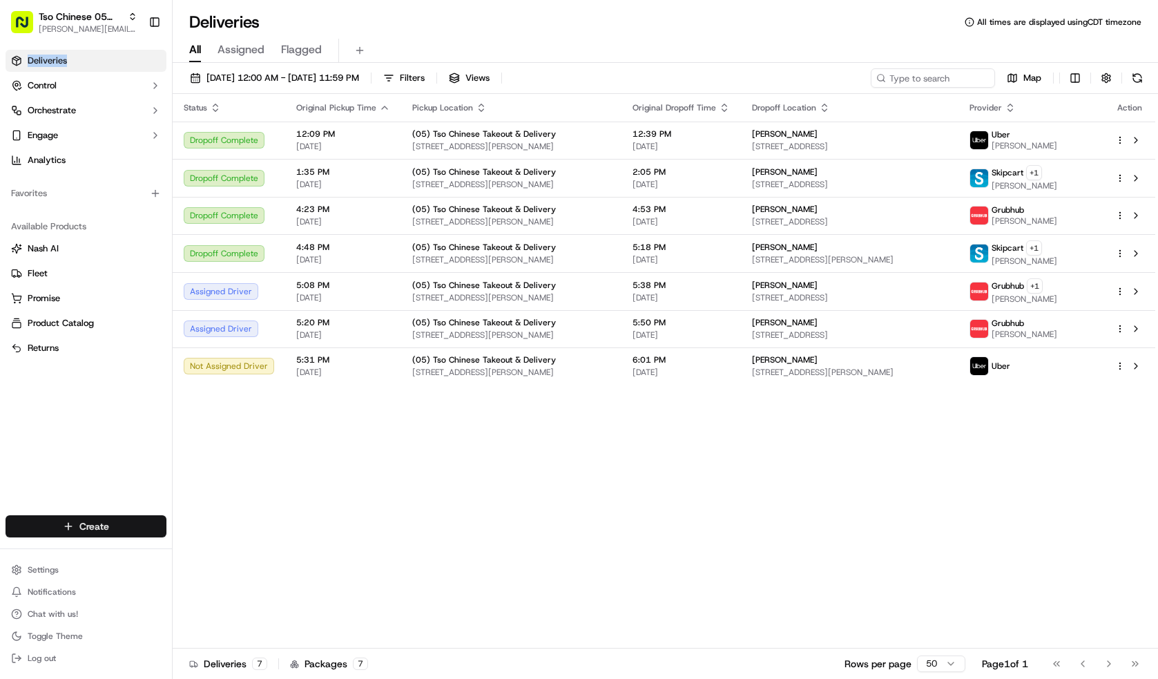
click at [148, 516] on html "Tso Chinese 05 Menchaca [EMAIL_ADDRESS][DOMAIN_NAME] Toggle Sidebar Deliveries …" at bounding box center [579, 339] width 1158 height 679
click at [237, 547] on link "Delivery" at bounding box center [250, 551] width 154 height 25
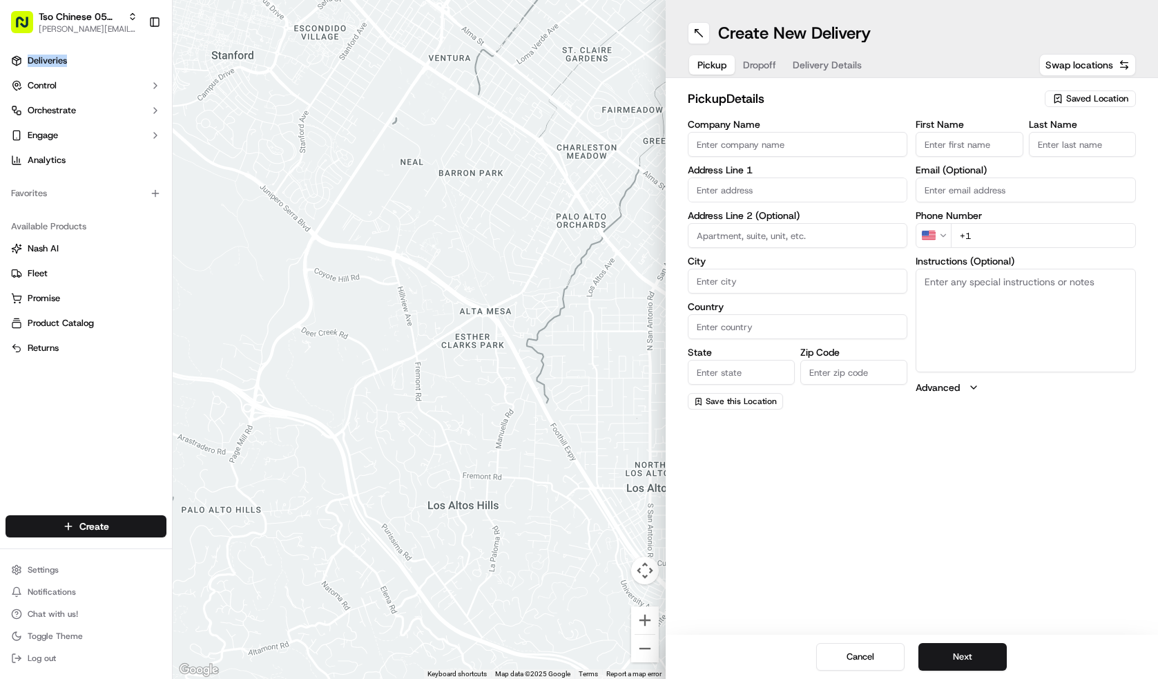
click at [1092, 103] on span "Saved Location" at bounding box center [1097, 98] width 62 height 12
click at [1080, 153] on span "(05) Tso Chinese Takeout & Delivery (05)" at bounding box center [1067, 150] width 170 height 12
type input "(05) Tso Chinese Takeout & Delivery"
type input "[STREET_ADDRESS][PERSON_NAME]"
type input "Ste 100"
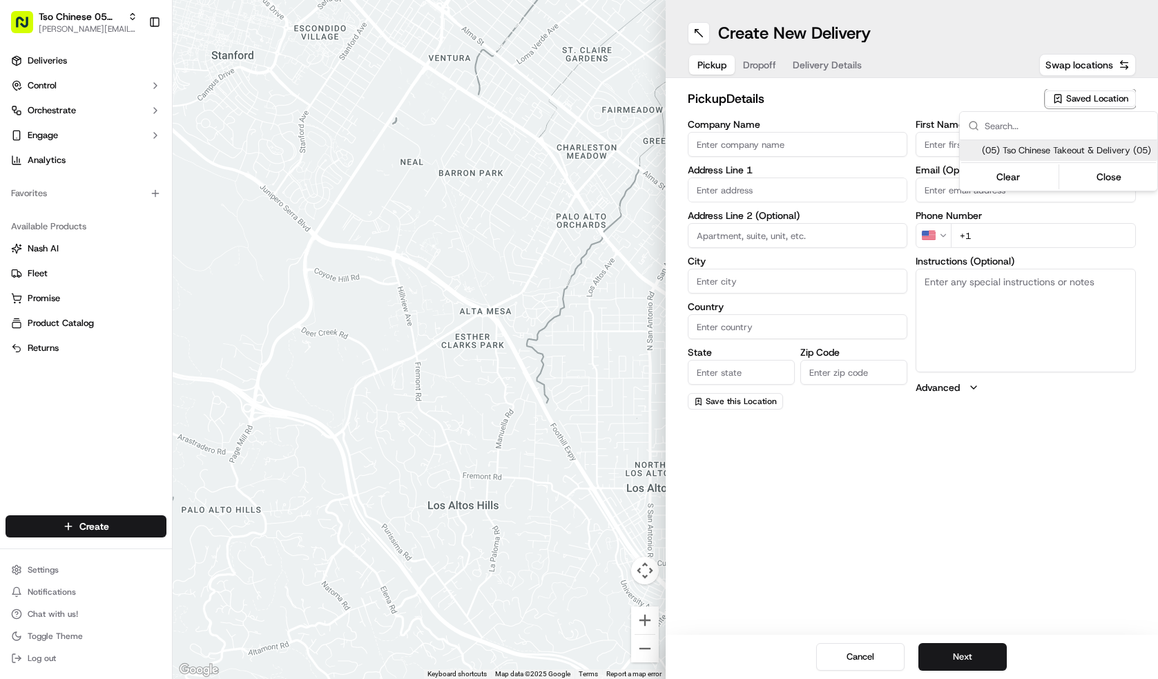
type input "Austin"
type input "US"
type input "[GEOGRAPHIC_DATA]"
type input "78748"
type input "Tso Chinese"
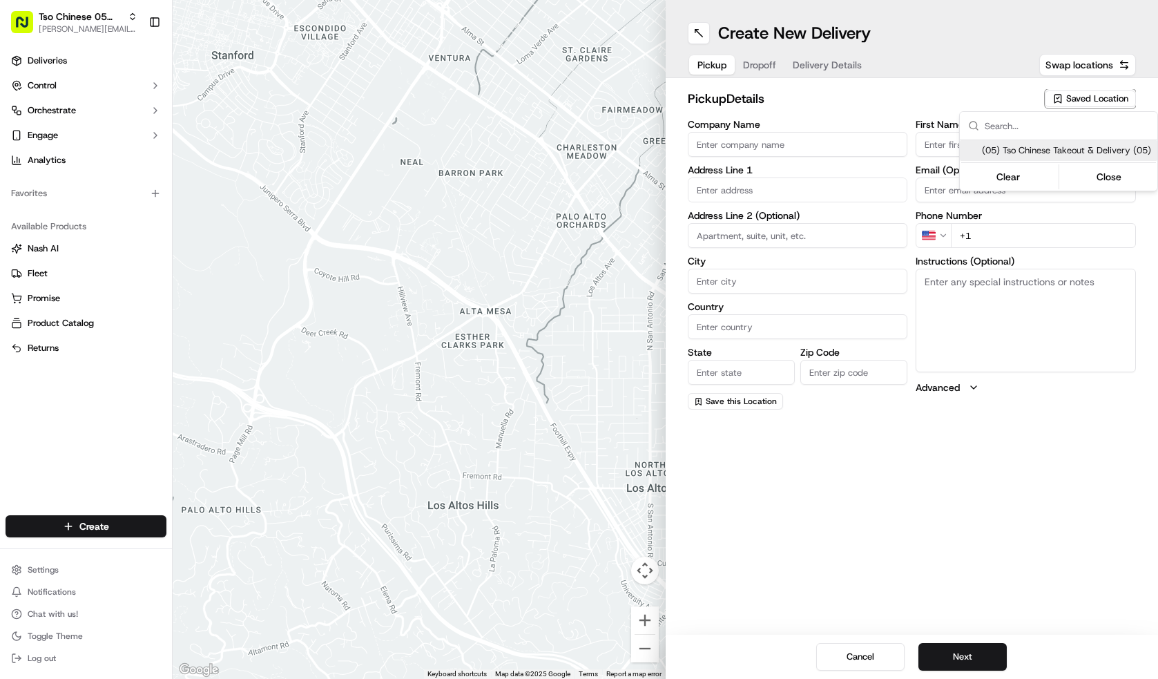
type input "[PERSON_NAME] Manager"
type input "[EMAIL_ADDRESS][DOMAIN_NAME]"
type input "[PHONE_NUMBER]"
type textarea "Submit a picture displaying address & food as Proof of Delivery. Envía una foto…"
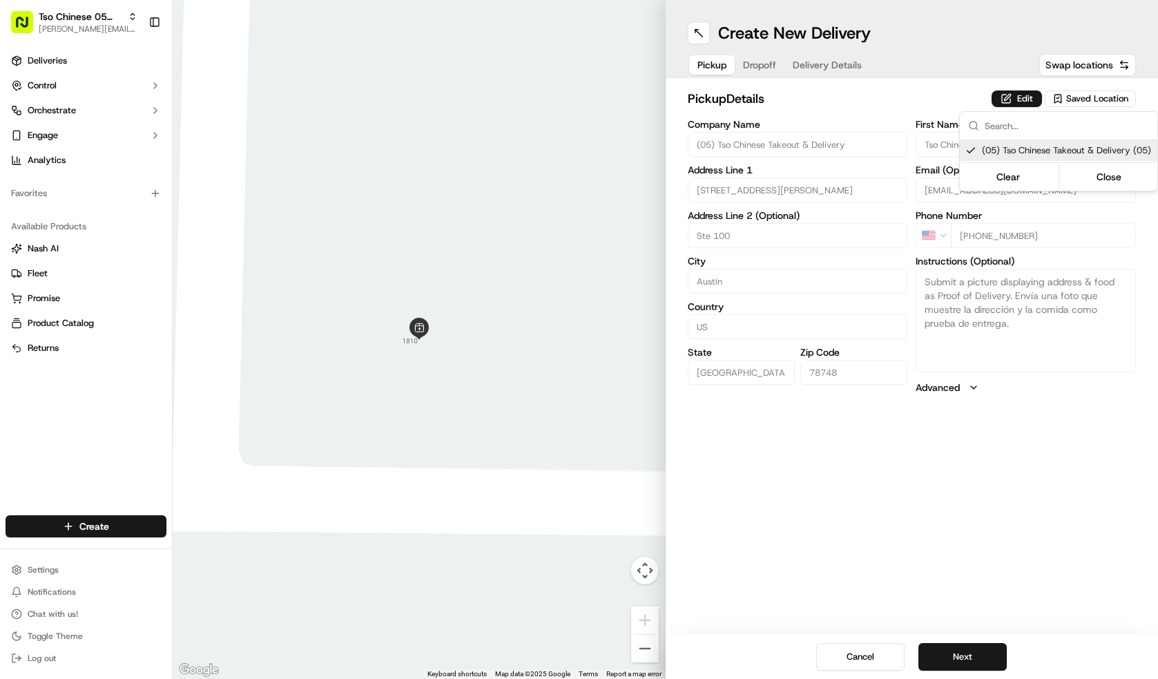
click at [977, 642] on html "Tso Chinese 05 Menchaca [EMAIL_ADDRESS][DOMAIN_NAME] Toggle Sidebar Deliveries …" at bounding box center [579, 339] width 1158 height 679
click at [977, 643] on button "Next" at bounding box center [962, 657] width 88 height 28
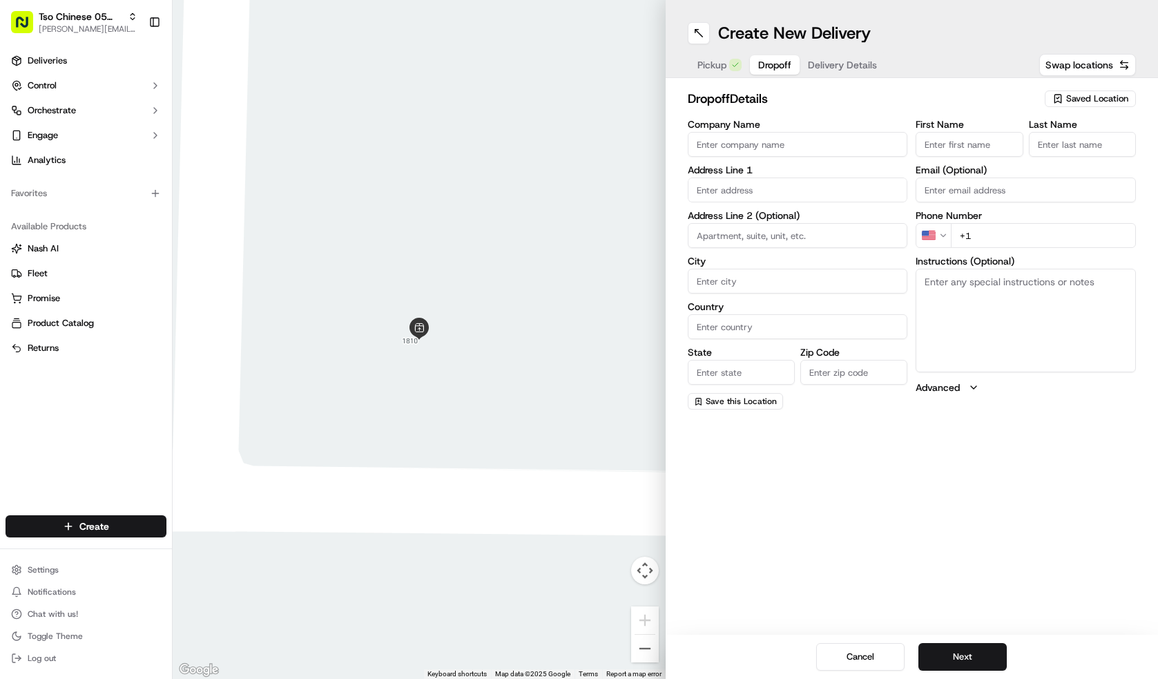
click at [744, 157] on div "Company Name Address Line 1 Address Line 2 (Optional) City Country State Zip Co…" at bounding box center [797, 264] width 220 height 290
click at [776, 133] on input "Company Name" at bounding box center [797, 144] width 220 height 25
type input "[PERSON_NAME]"
click at [951, 135] on input "First Name" at bounding box center [968, 144] width 107 height 25
type input "[PERSON_NAME]"
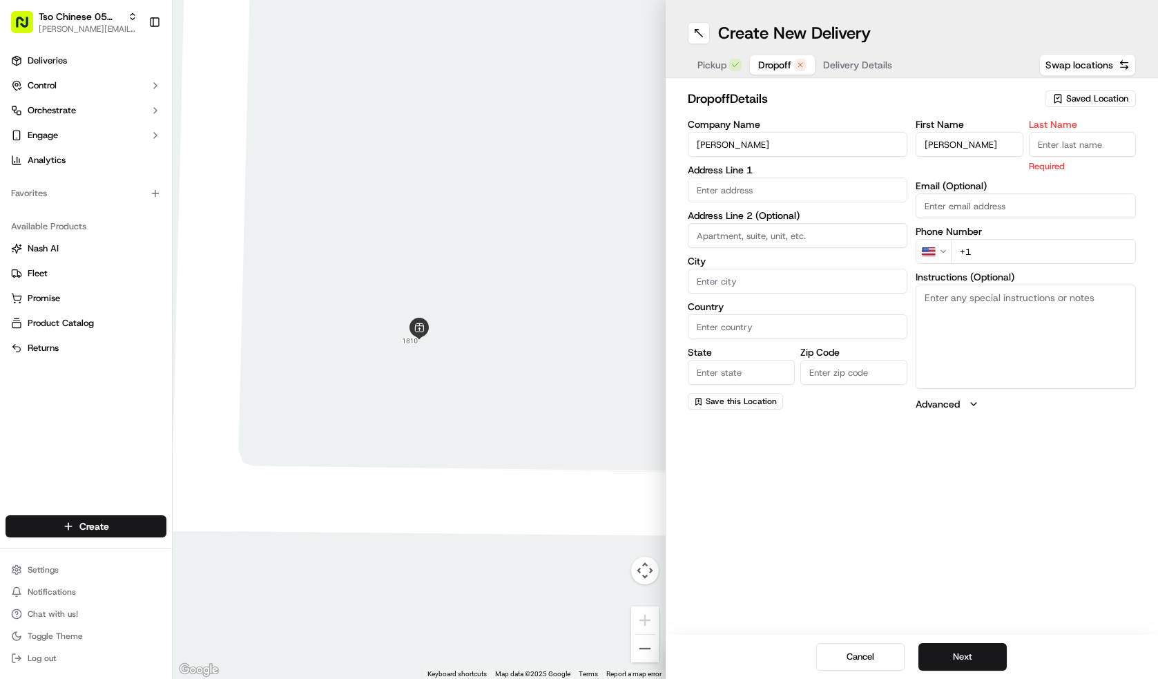
click at [1103, 159] on div "First Name [PERSON_NAME] Last Name Required Email (Optional) Phone Number US +1…" at bounding box center [1025, 264] width 220 height 291
click at [1102, 157] on div "Last Name Required" at bounding box center [1081, 145] width 107 height 53
click at [1101, 151] on input "Last Name" at bounding box center [1081, 144] width 107 height 25
type input "."
click at [857, 192] on input "text" at bounding box center [797, 189] width 220 height 25
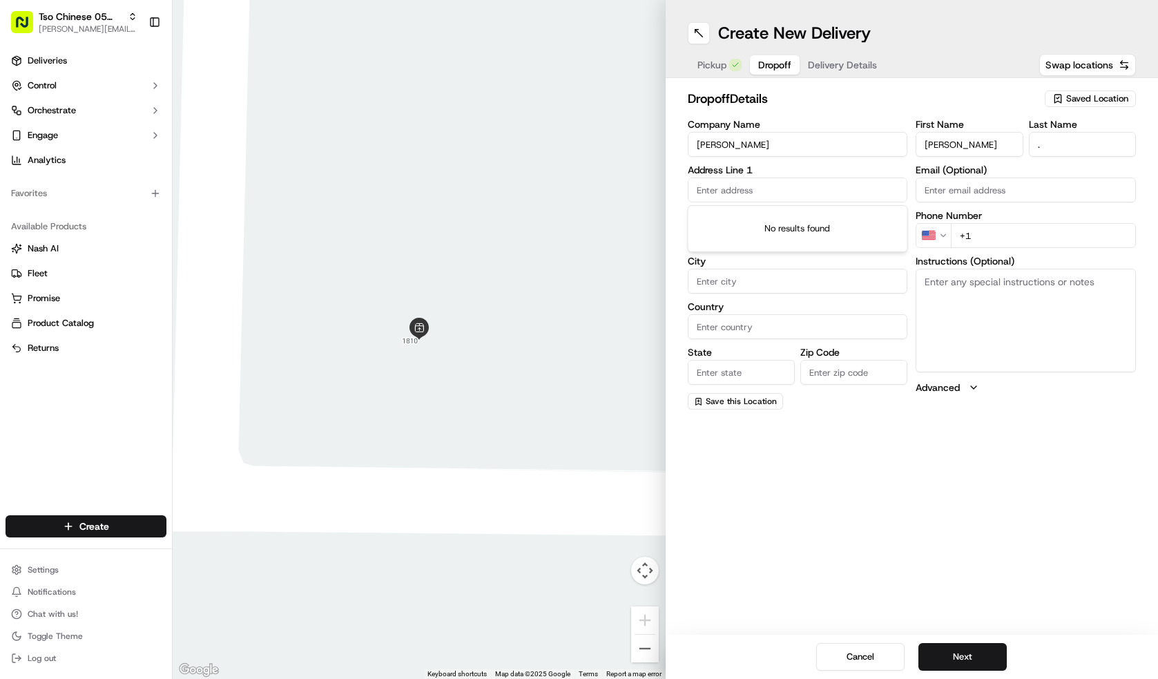
type input "8"
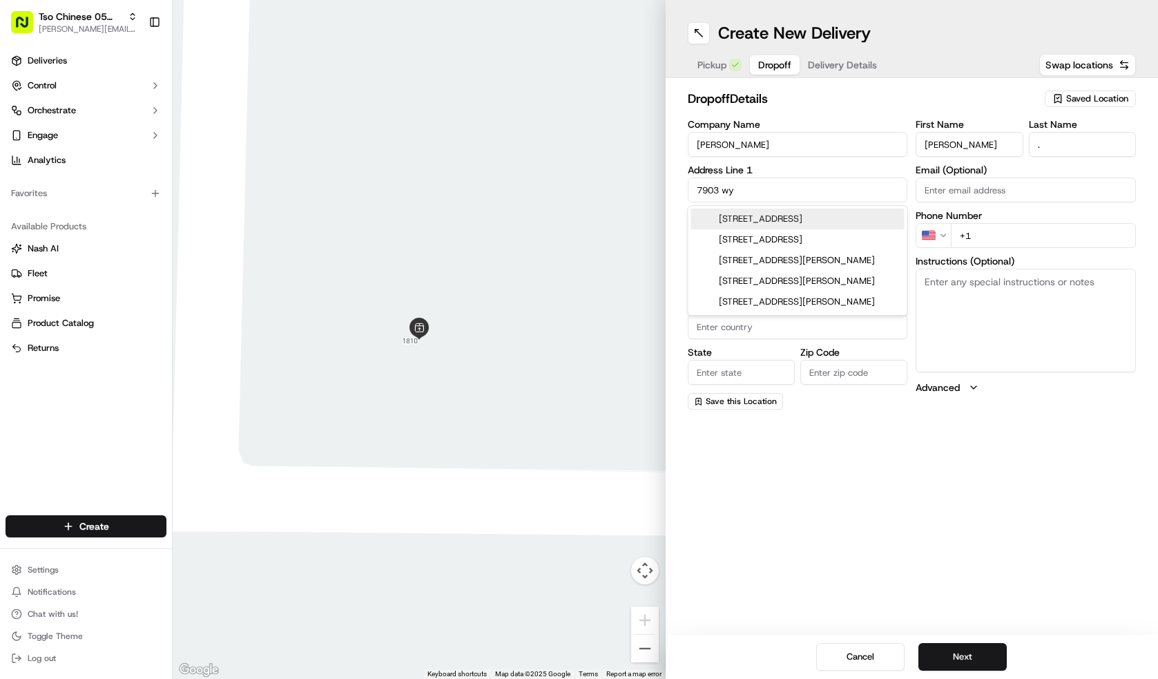
click at [861, 217] on div "[STREET_ADDRESS]" at bounding box center [797, 218] width 213 height 21
type input "[STREET_ADDRESS]"
type input "Austin"
type input "[GEOGRAPHIC_DATA]"
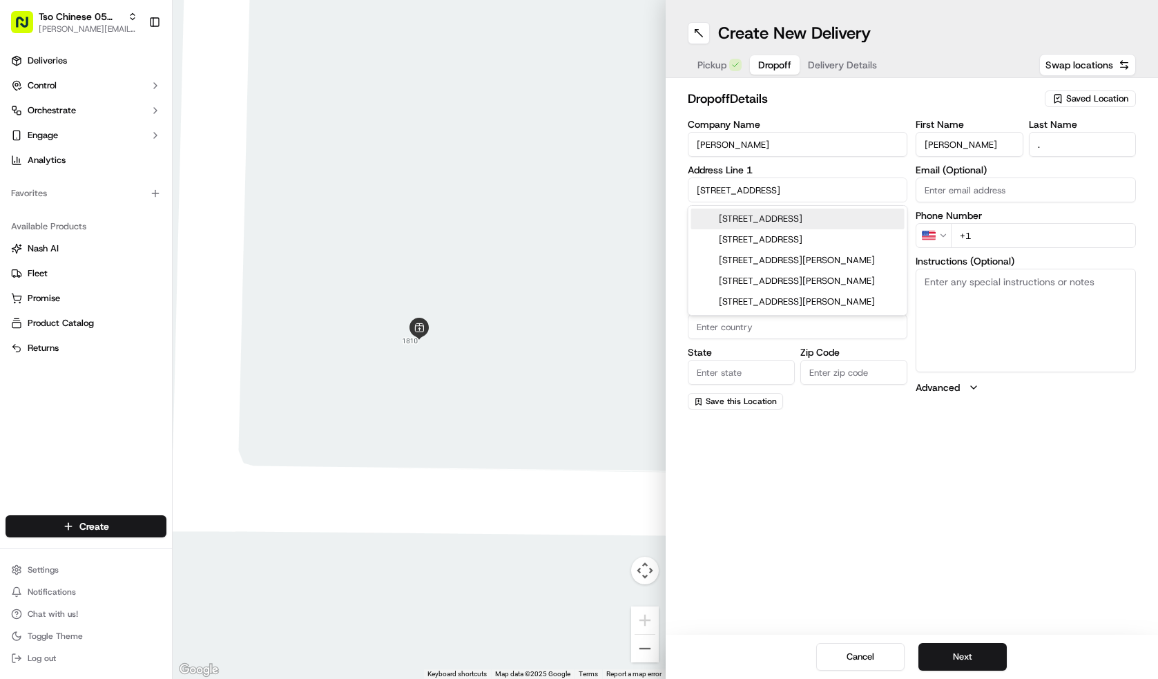
type input "78749"
type input "[STREET_ADDRESS]"
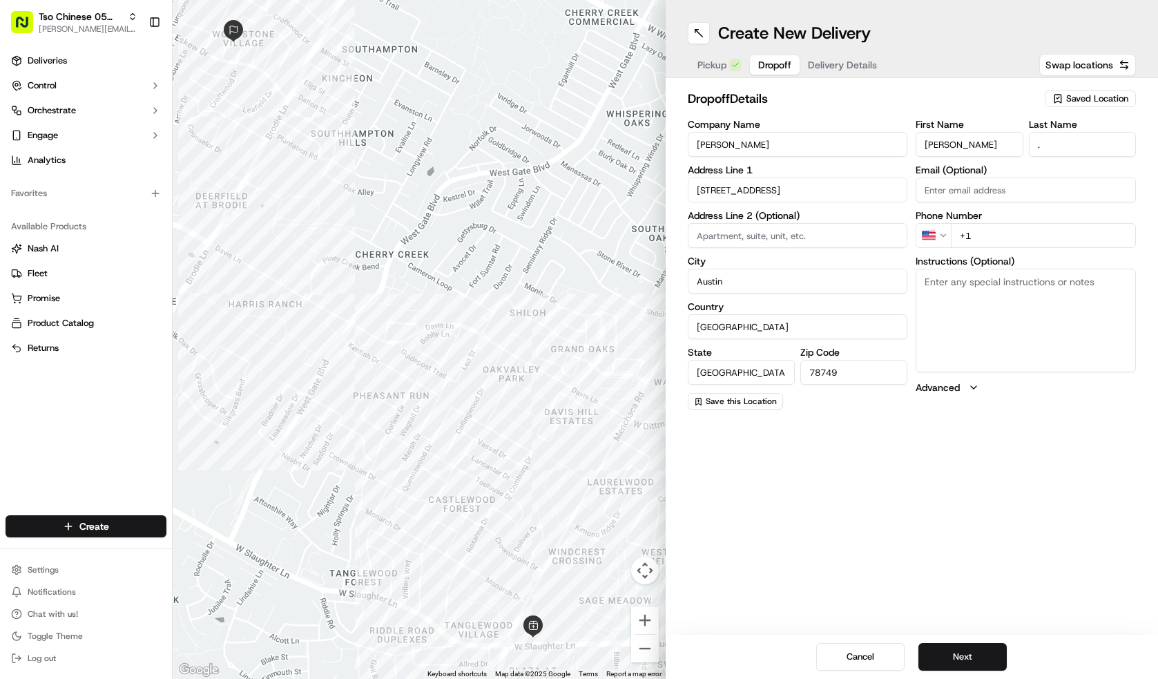
click at [1005, 231] on input "+1" at bounding box center [1042, 235] width 185 height 25
type input "[PHONE_NUMBER]"
click at [973, 644] on button "Next" at bounding box center [962, 657] width 88 height 28
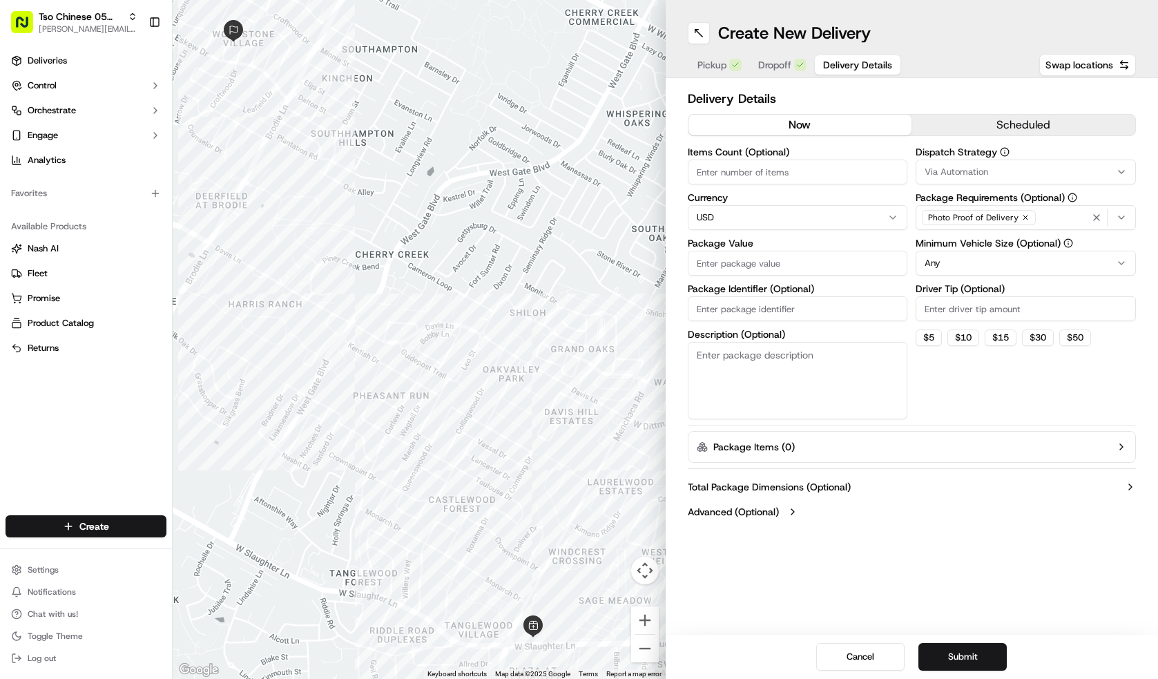
click at [733, 202] on div "Currency USD" at bounding box center [797, 211] width 220 height 37
click at [764, 163] on input "Items Count (Optional)" at bounding box center [797, 171] width 220 height 25
type input "4"
type input "3"
click at [808, 255] on input "Package Value" at bounding box center [797, 263] width 220 height 25
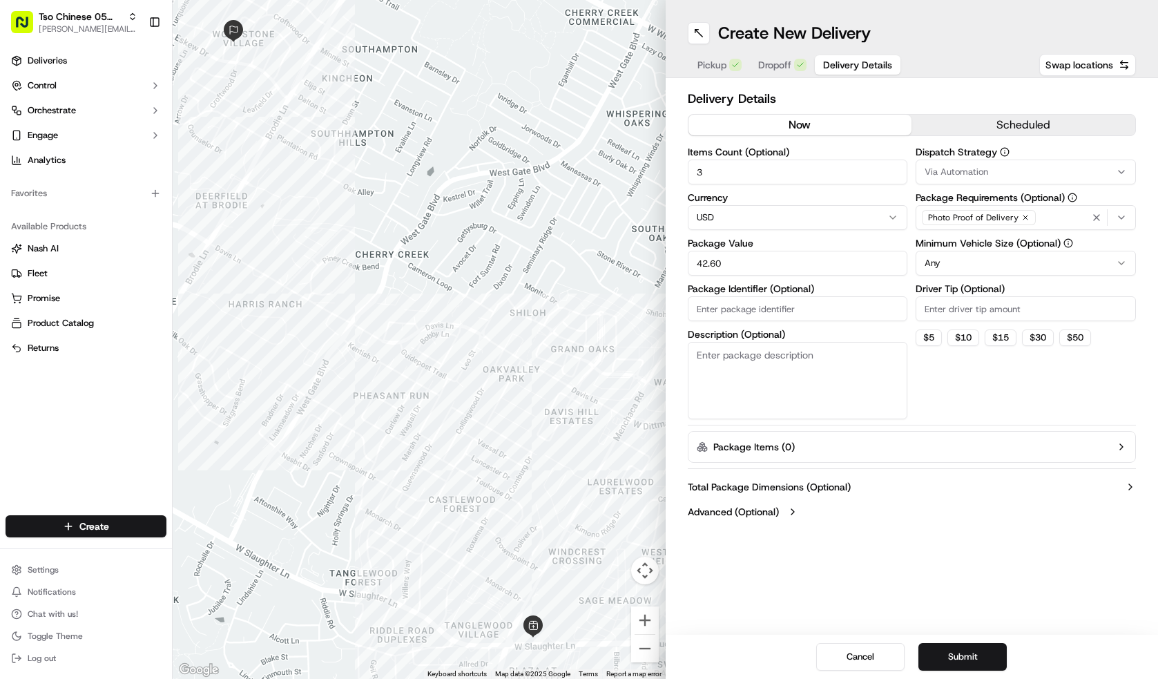
type input "42.60"
click at [721, 302] on input "Package Identifier (Optional)" at bounding box center [797, 308] width 220 height 25
type input "#CU6VHHH"
click at [992, 311] on input "Driver Tip (Optional)" at bounding box center [1025, 308] width 220 height 25
type input "2.00"
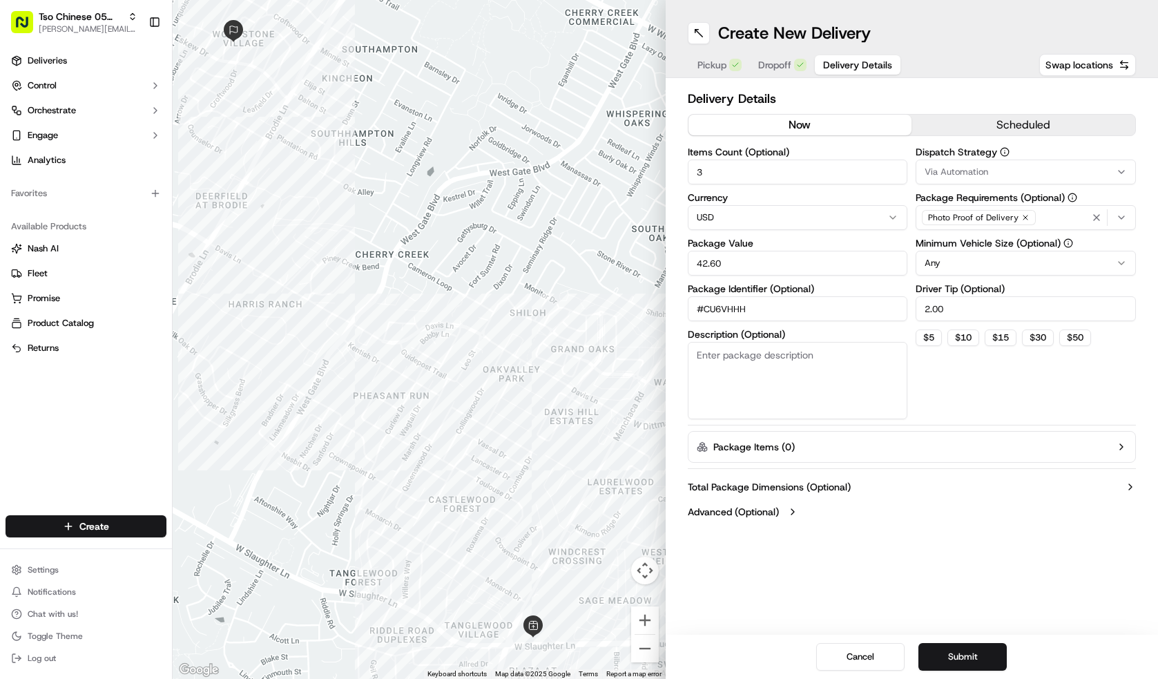
click at [992, 259] on html "Tso Chinese 05 Menchaca [EMAIL_ADDRESS][DOMAIN_NAME] Toggle Sidebar Deliveries …" at bounding box center [579, 339] width 1158 height 679
click at [1004, 185] on div "Dispatch Strategy Via Automation Package Requirements (Optional) Photo Proof of…" at bounding box center [1025, 283] width 220 height 272
click at [1008, 182] on button "Via Automation" at bounding box center [1025, 171] width 220 height 25
click at [990, 255] on div "Tso [PERSON_NAME] Strategy" at bounding box center [1015, 247] width 197 height 21
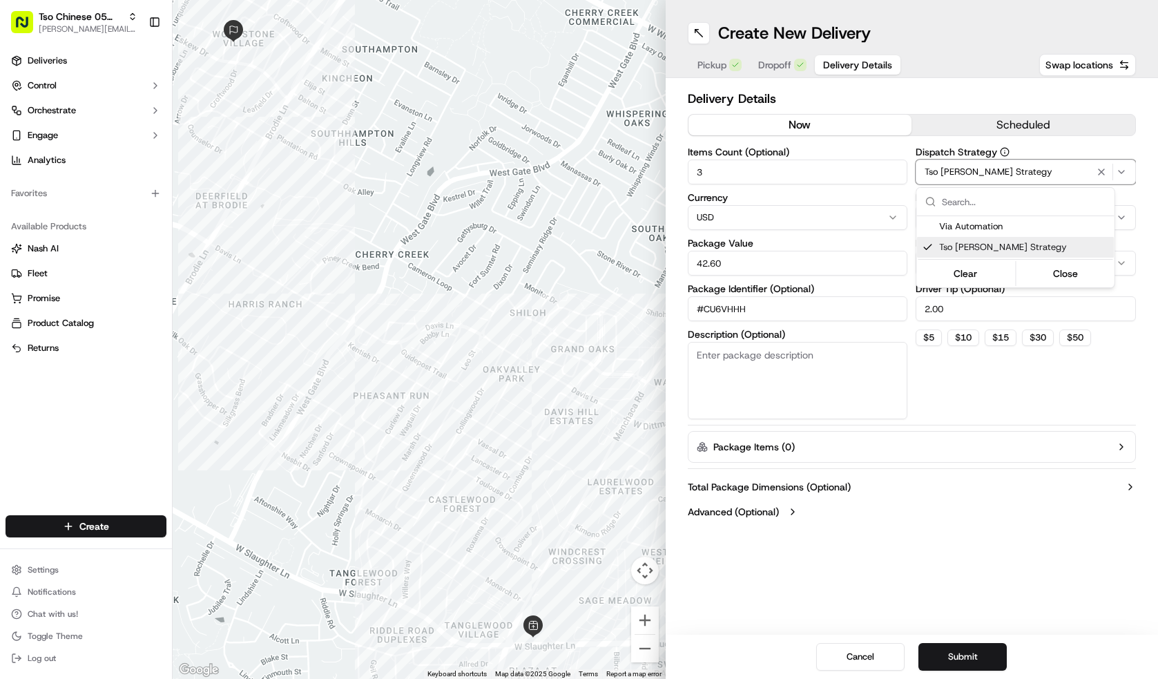
click at [970, 569] on html "Tso Chinese 05 Menchaca [EMAIL_ADDRESS][DOMAIN_NAME] Toggle Sidebar Deliveries …" at bounding box center [579, 339] width 1158 height 679
click at [979, 656] on button "Submit" at bounding box center [962, 657] width 88 height 28
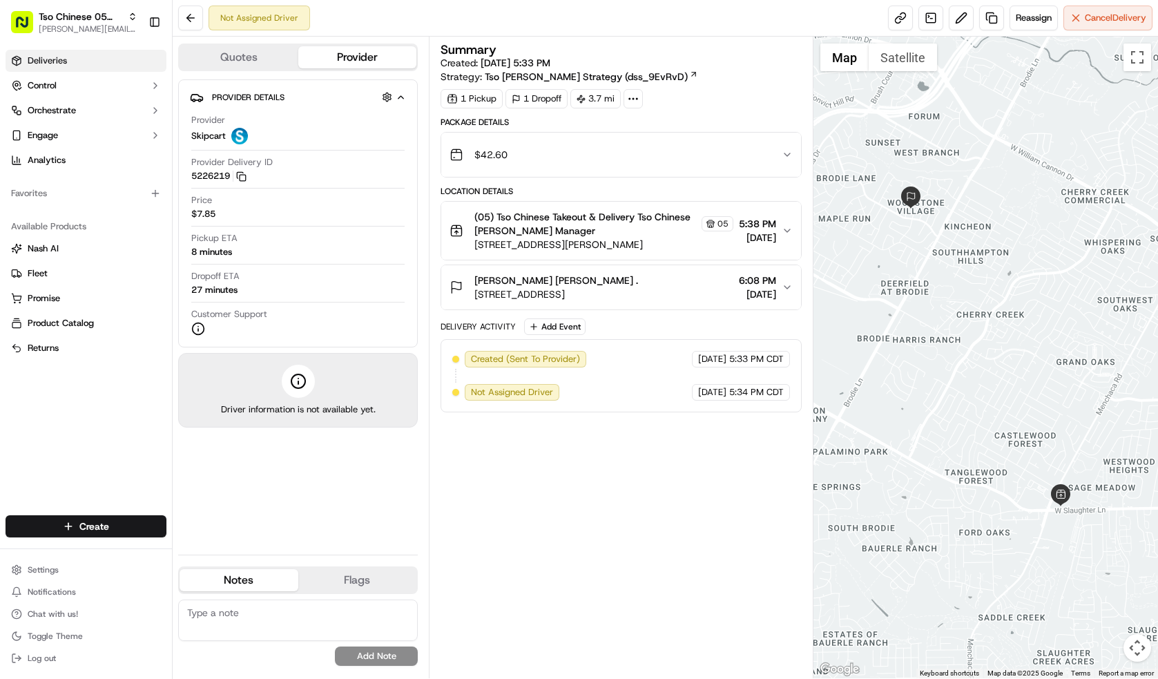
click at [107, 59] on link "Deliveries" at bounding box center [86, 61] width 161 height 22
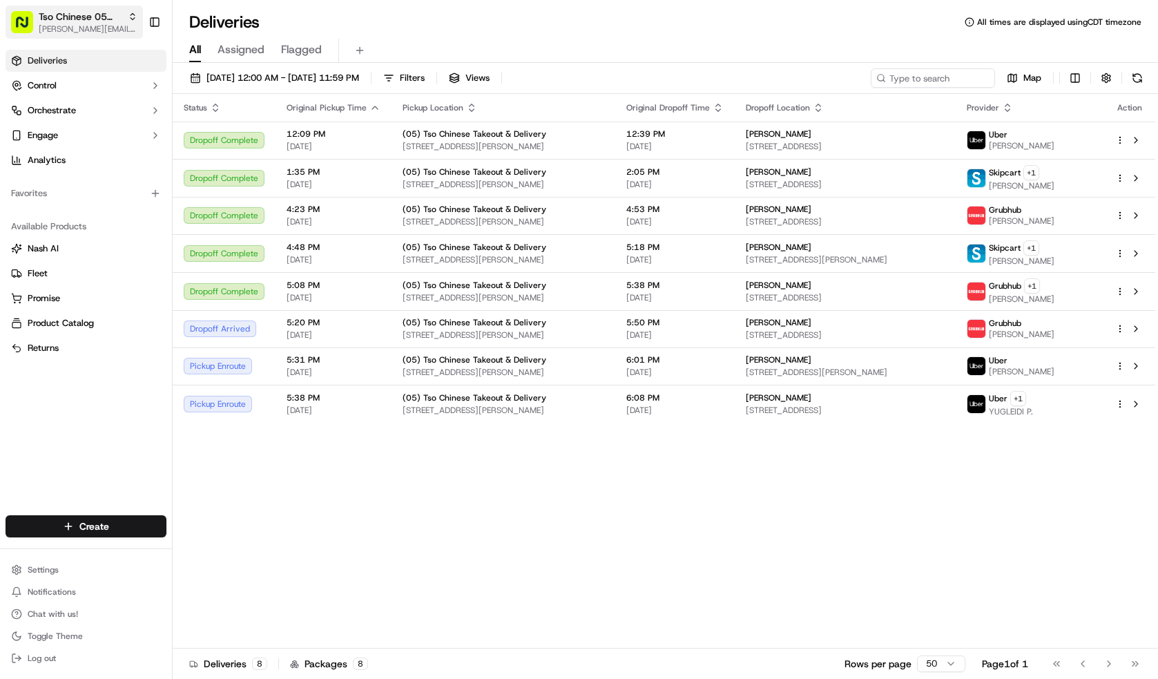
click at [95, 29] on span "[PERSON_NAME][EMAIL_ADDRESS][DOMAIN_NAME]" at bounding box center [88, 28] width 99 height 11
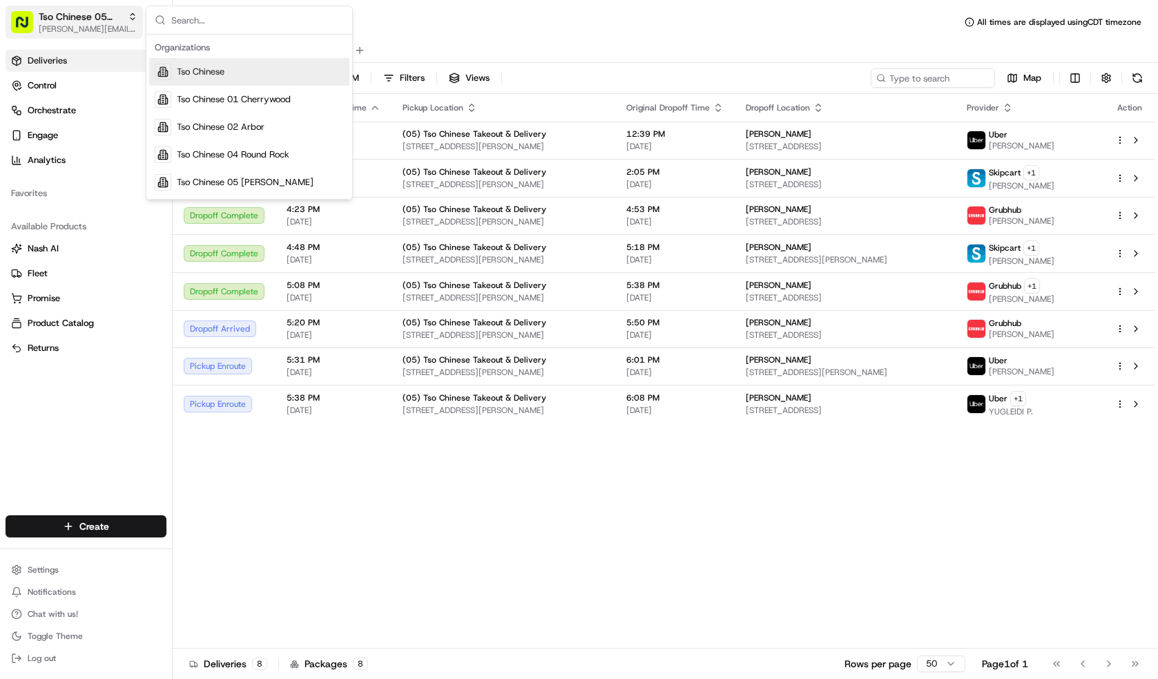
click at [95, 29] on span "[PERSON_NAME][EMAIL_ADDRESS][DOMAIN_NAME]" at bounding box center [88, 28] width 99 height 11
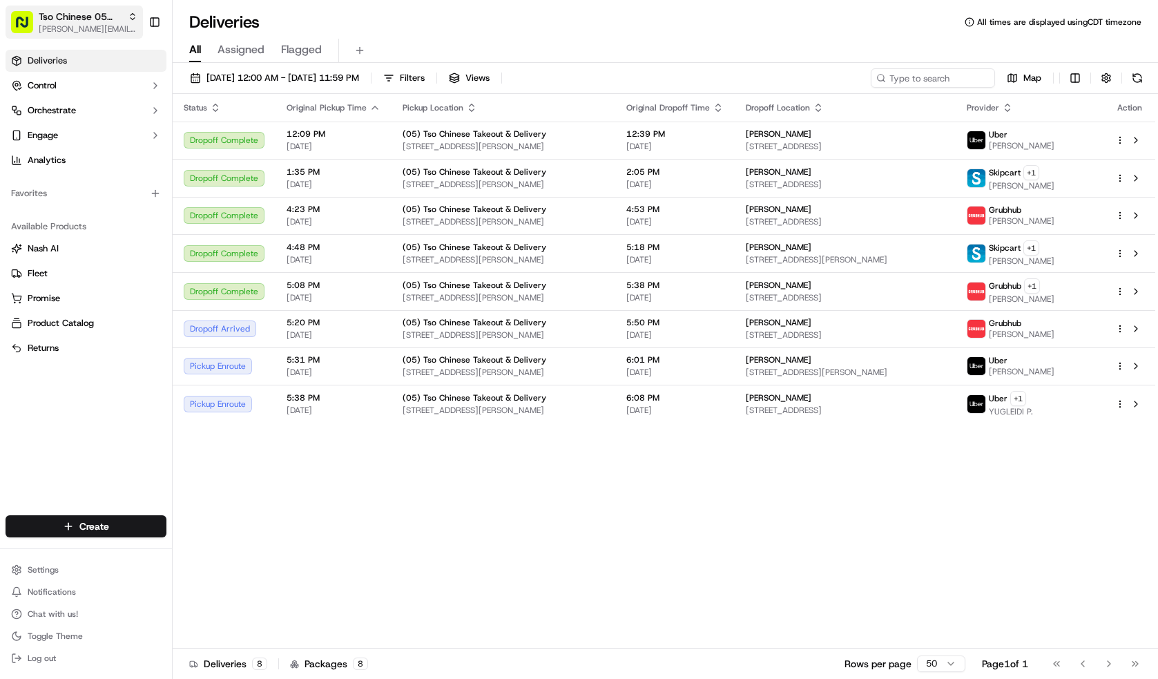
click at [124, 21] on div "Tso Chinese 05 [PERSON_NAME]" at bounding box center [88, 17] width 99 height 14
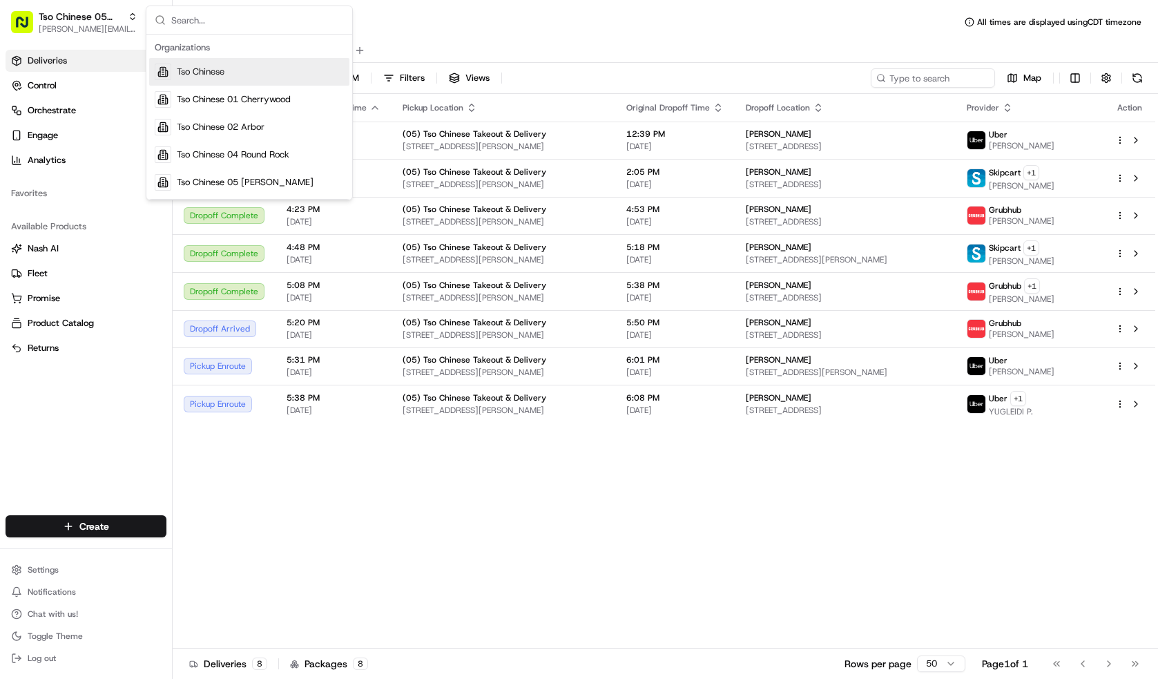
click at [261, 72] on div "Tso Chinese" at bounding box center [249, 72] width 200 height 28
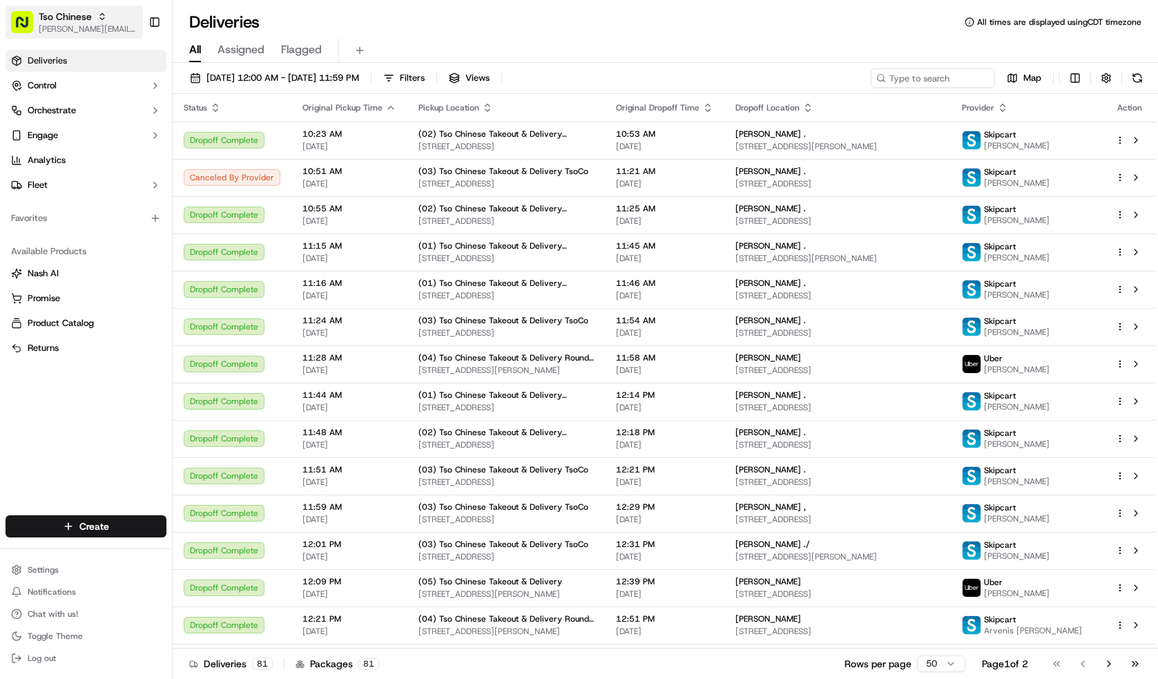
click at [101, 14] on icon "button" at bounding box center [102, 17] width 10 height 10
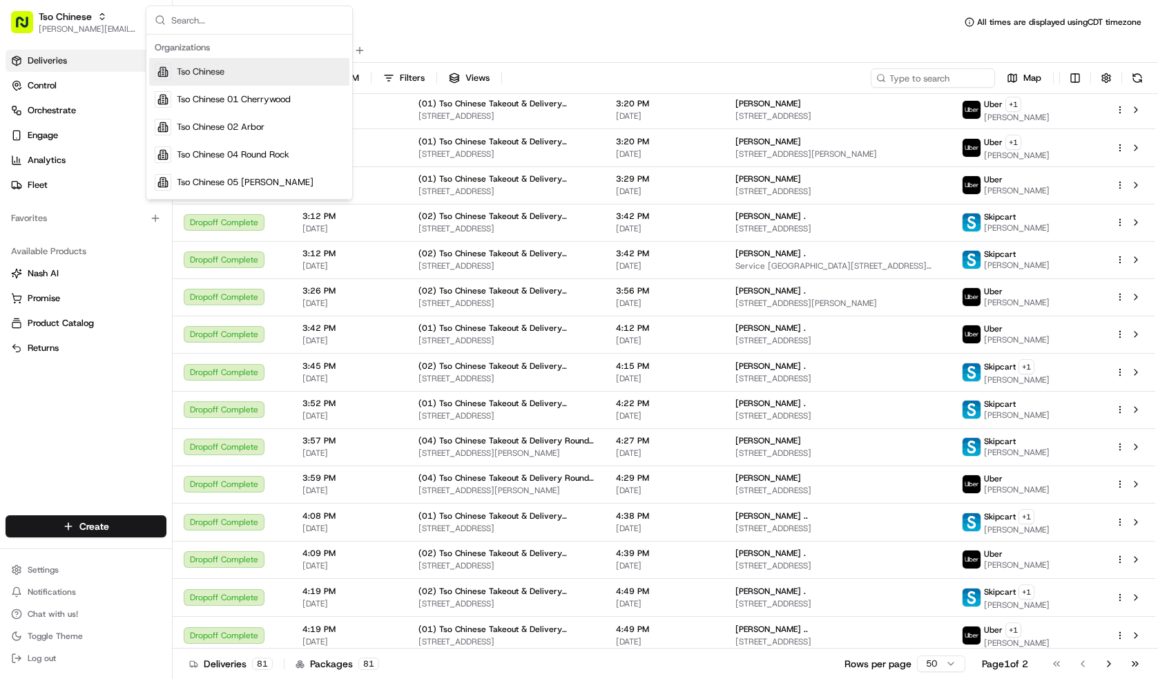
scroll to position [1351, 0]
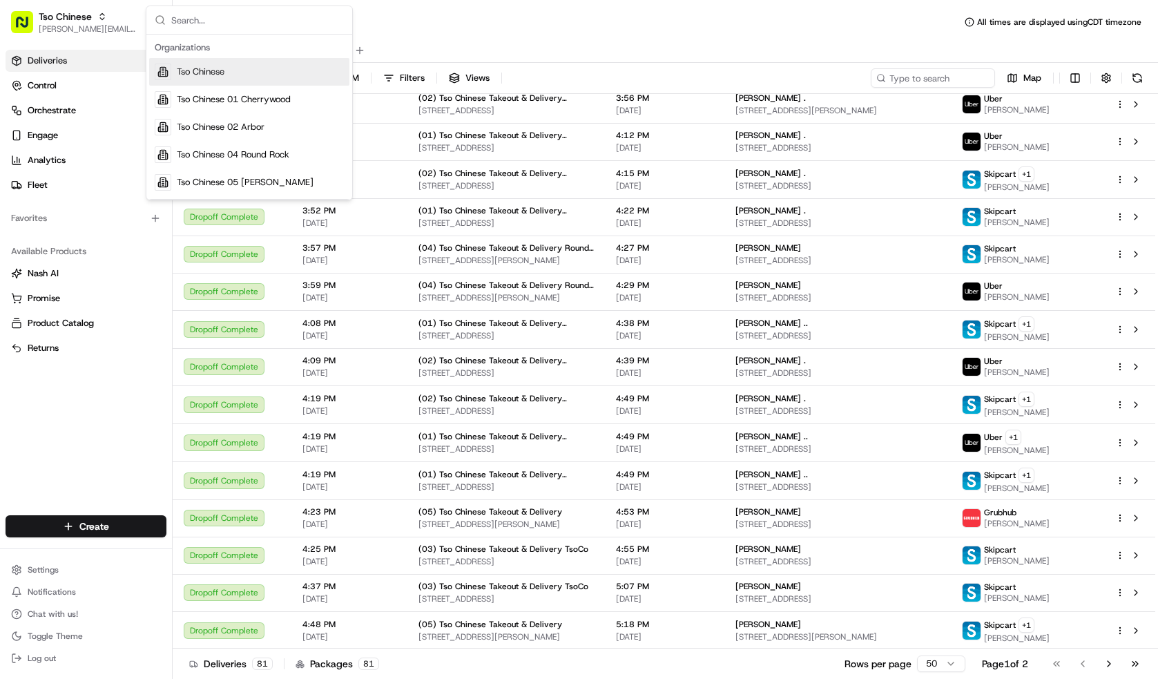
click at [524, 32] on div "Deliveries All times are displayed using CDT timezone" at bounding box center [665, 22] width 985 height 22
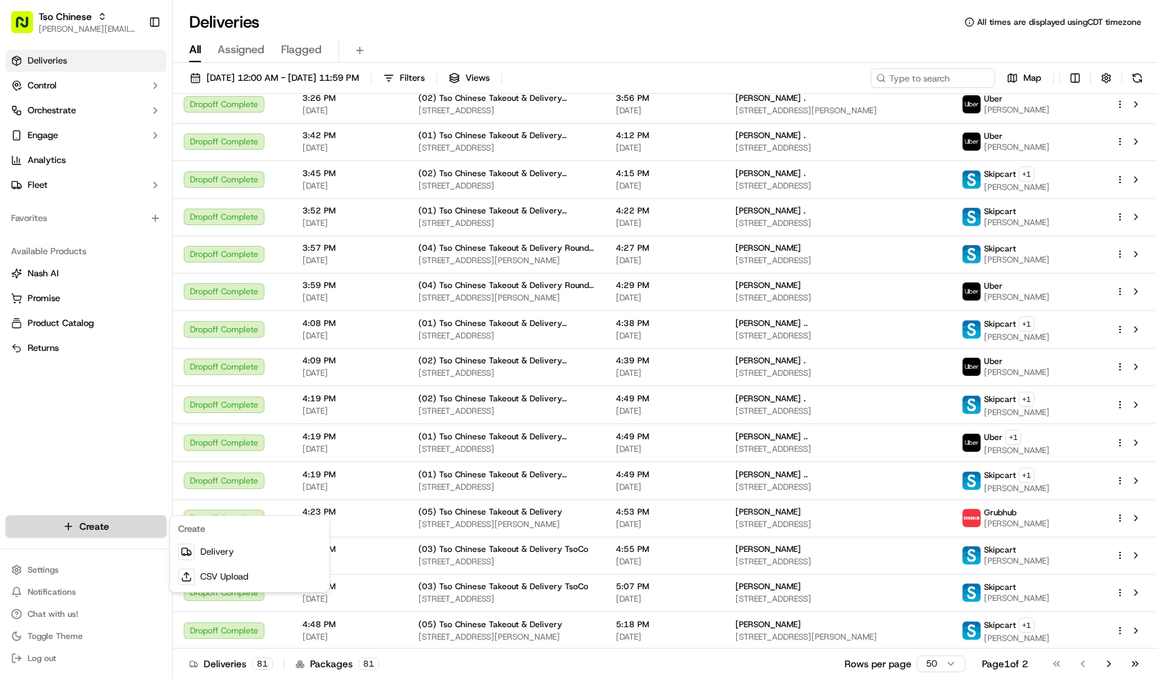
click at [151, 528] on html "Tso Chinese [PERSON_NAME][EMAIL_ADDRESS][DOMAIN_NAME] Toggle Sidebar Deliveries…" at bounding box center [579, 339] width 1158 height 679
click at [242, 543] on link "Delivery" at bounding box center [250, 551] width 154 height 25
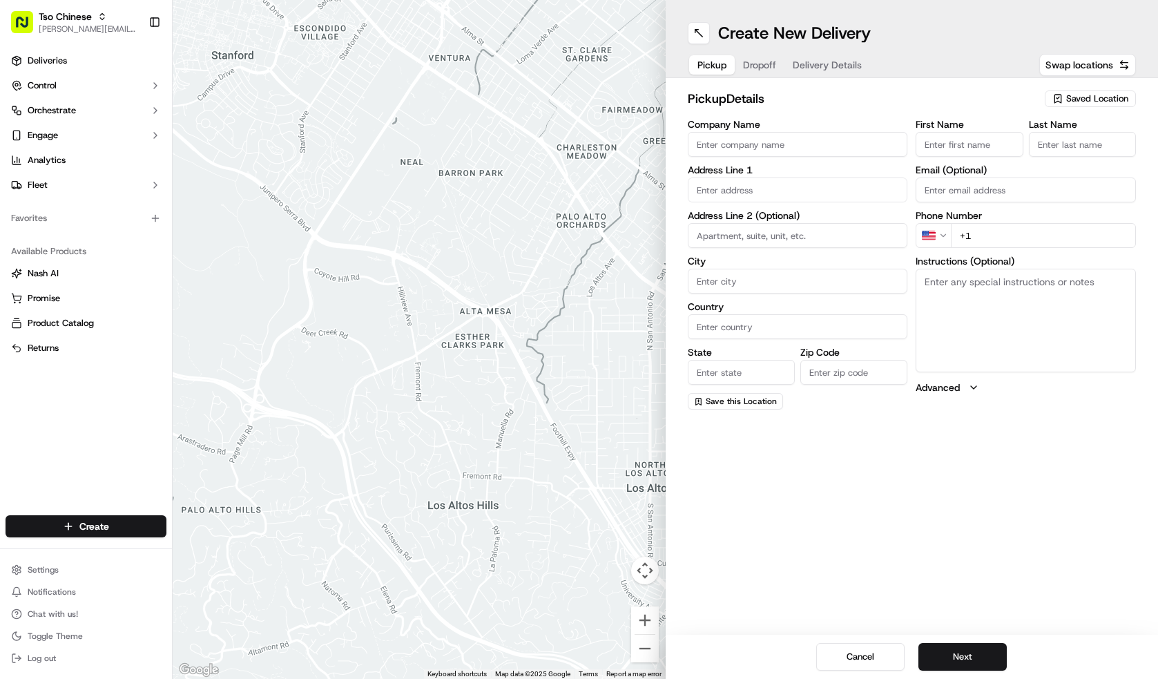
click at [1068, 102] on span "Saved Location" at bounding box center [1097, 98] width 62 height 12
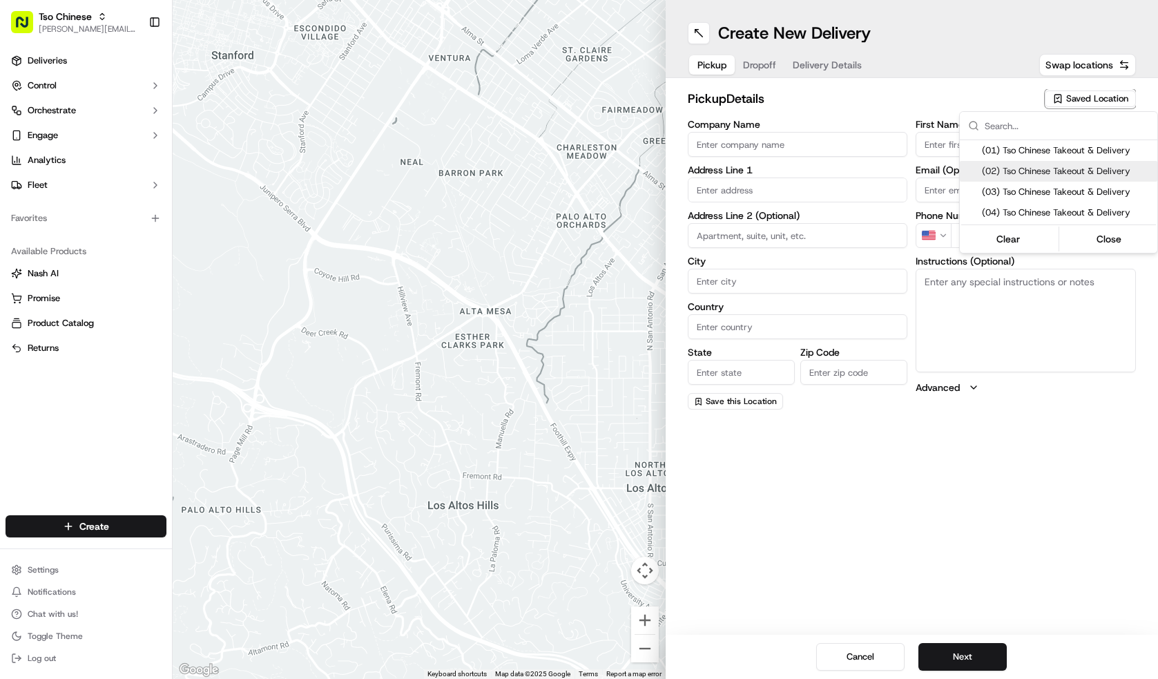
click at [1075, 169] on span "(02) Tso Chinese Takeout & Delivery" at bounding box center [1067, 171] width 170 height 12
type input "(02) Tso Chinese Takeout & Delivery"
type input "[STREET_ADDRESS]"
type input "Bldg E Ste 402"
type input "Austin"
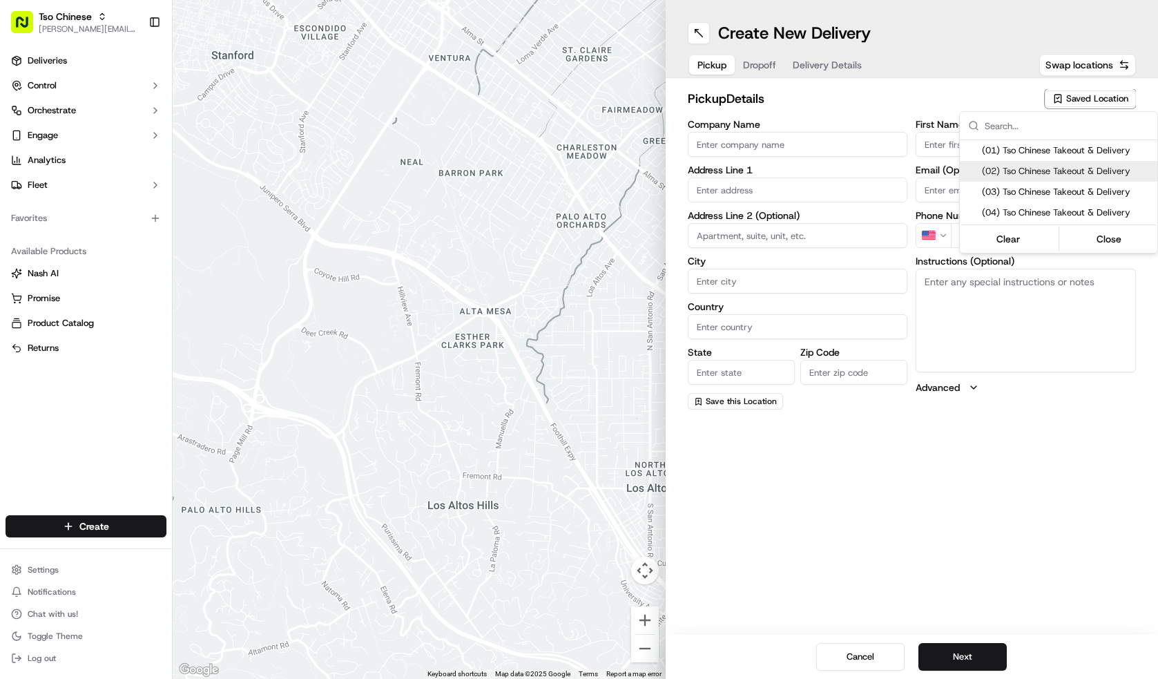
type input "US"
type input "[GEOGRAPHIC_DATA]"
type input "78759"
type input "[EMAIL_ADDRESS][DOMAIN_NAME]"
type input "[PHONE_NUMBER]"
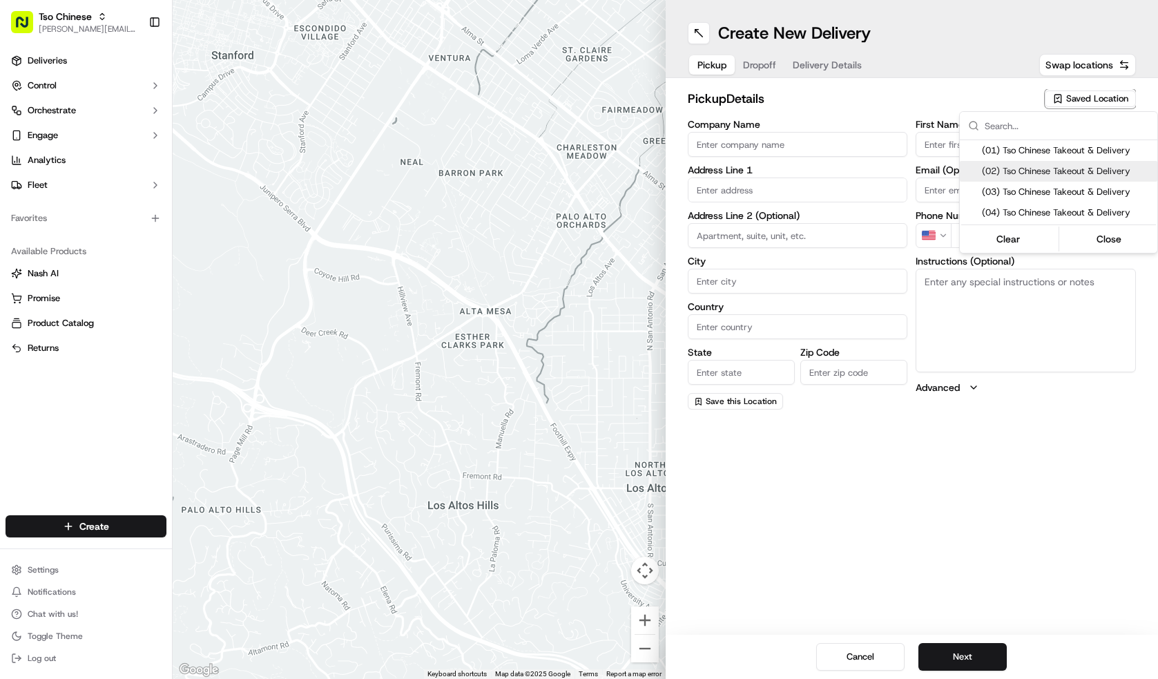
type textarea "Drivers must deliver food directly to the customer (unless instructed otherwise…"
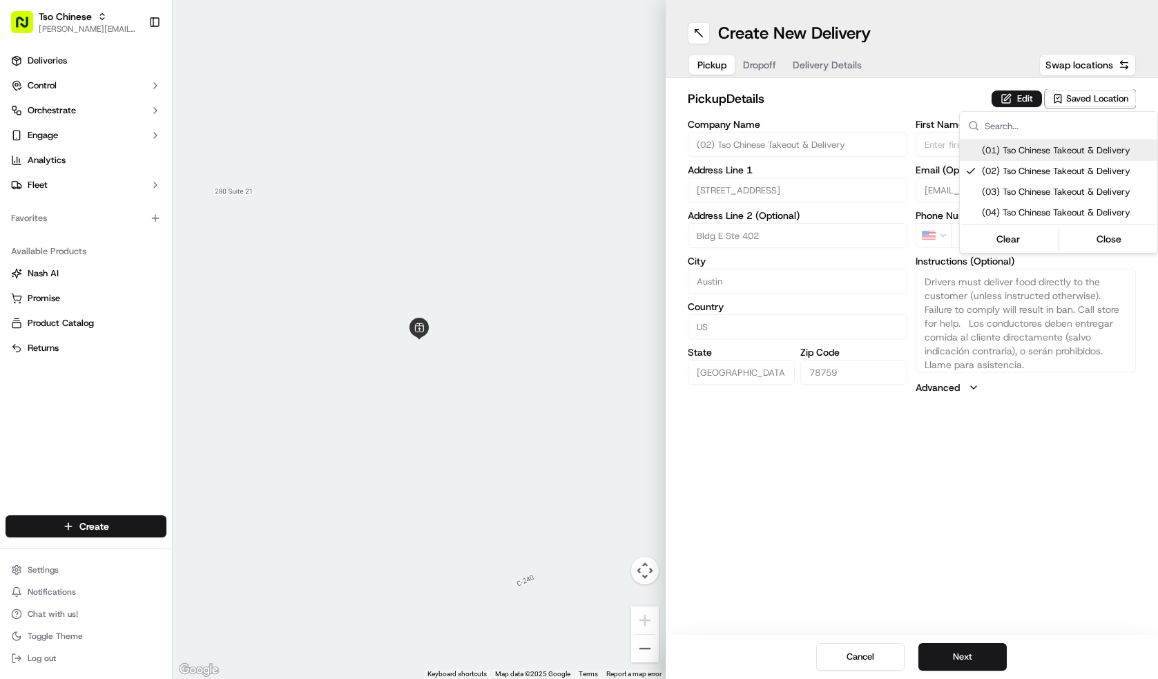
click at [1062, 121] on input "text" at bounding box center [1066, 126] width 164 height 28
click at [929, 113] on html "Tso Chinese [PERSON_NAME][EMAIL_ADDRESS][DOMAIN_NAME] Toggle Sidebar Deliveries…" at bounding box center [579, 339] width 1158 height 679
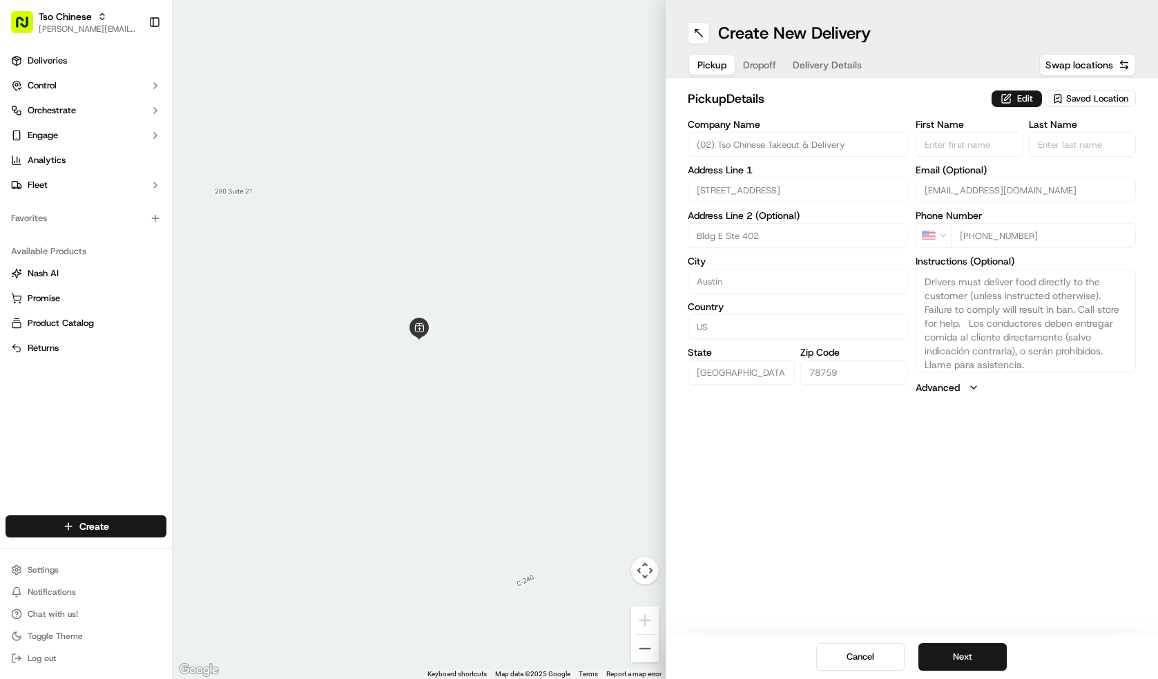
click at [1087, 102] on span "Saved Location" at bounding box center [1097, 98] width 62 height 12
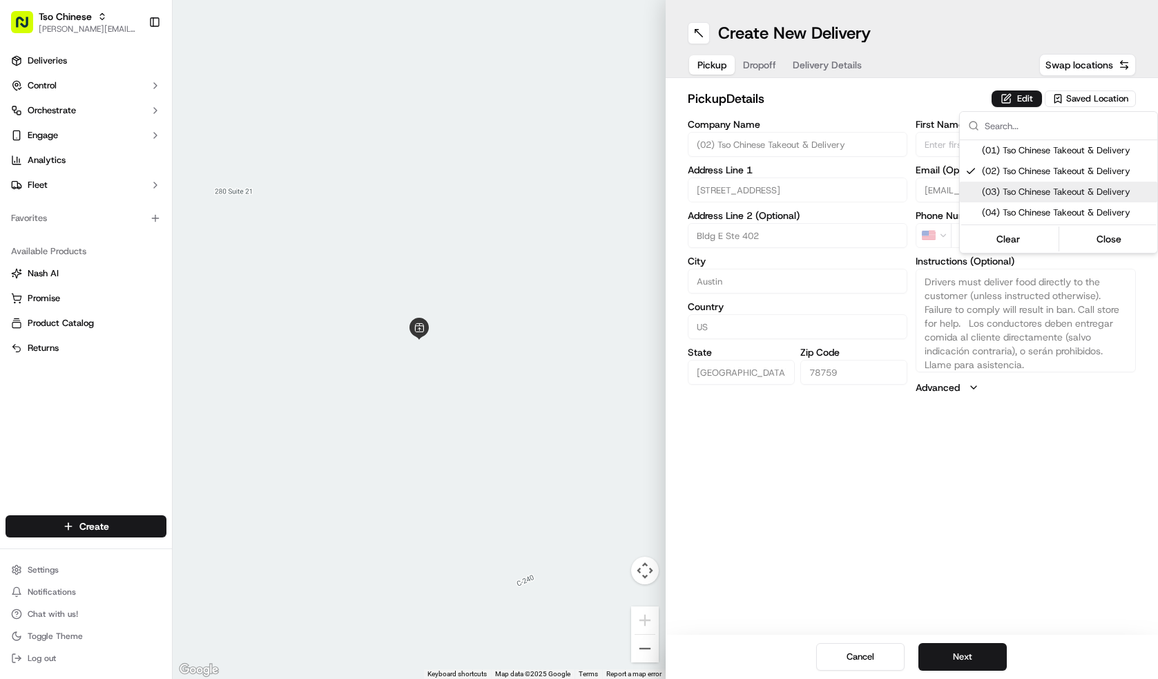
click at [966, 454] on html "Tso Chinese [PERSON_NAME][EMAIL_ADDRESS][DOMAIN_NAME] Toggle Sidebar Deliveries…" at bounding box center [579, 339] width 1158 height 679
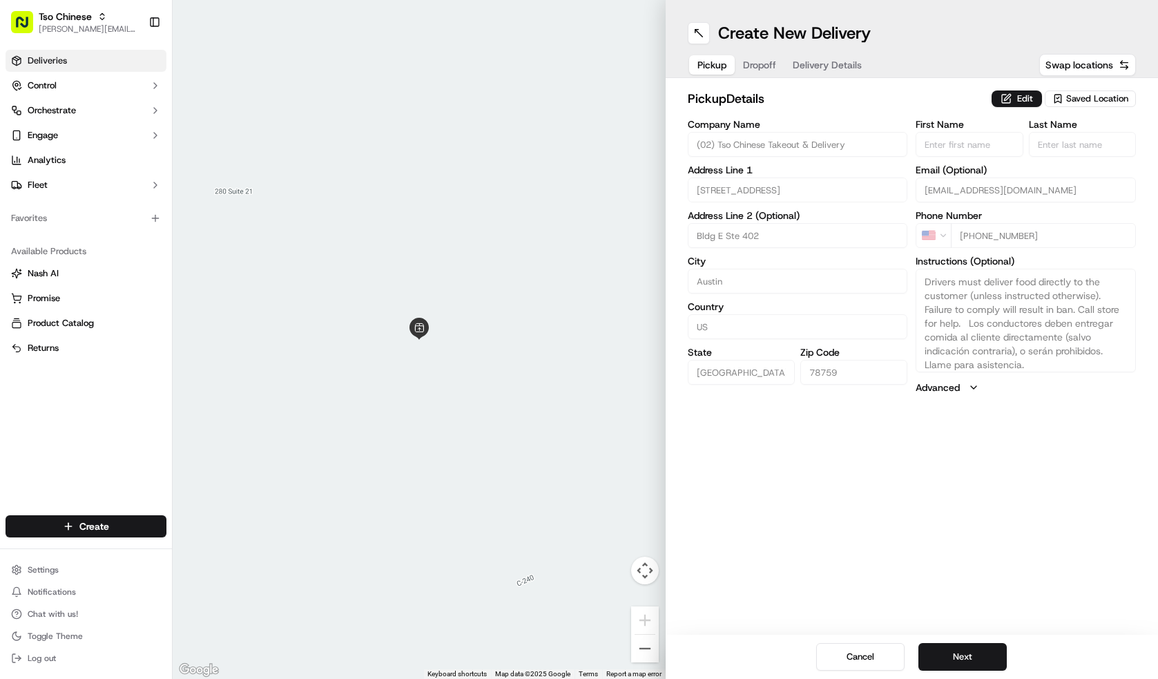
click at [118, 57] on link "Deliveries" at bounding box center [86, 61] width 161 height 22
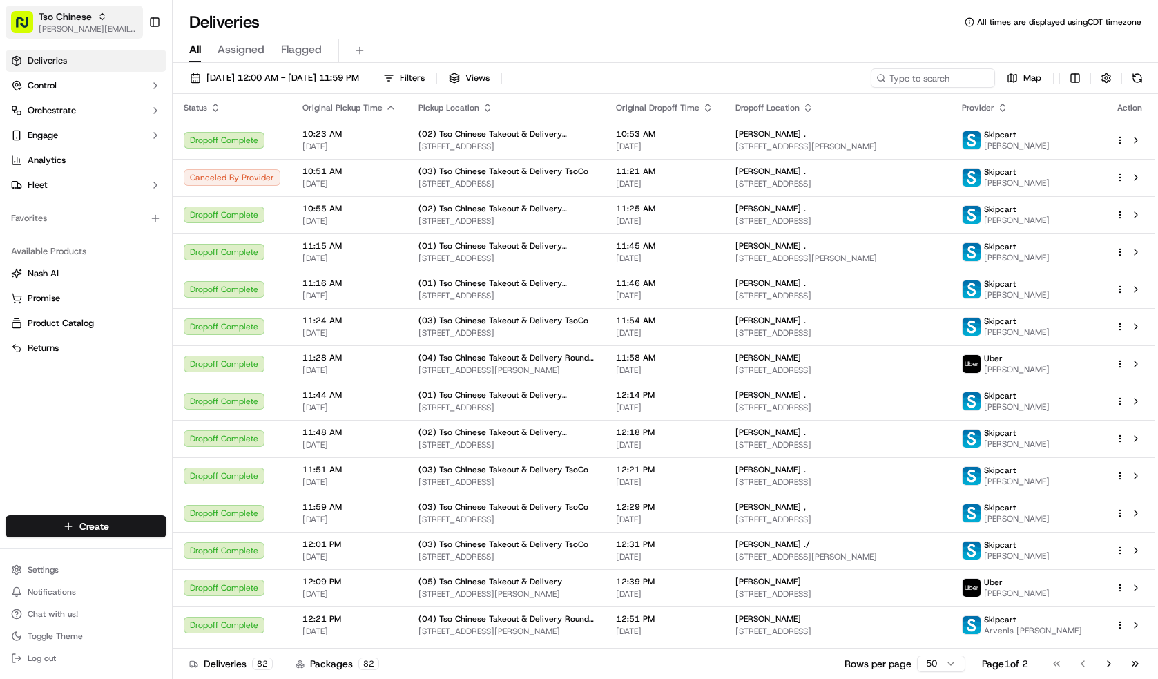
click at [106, 23] on span "[PERSON_NAME][EMAIL_ADDRESS][DOMAIN_NAME]" at bounding box center [88, 28] width 99 height 11
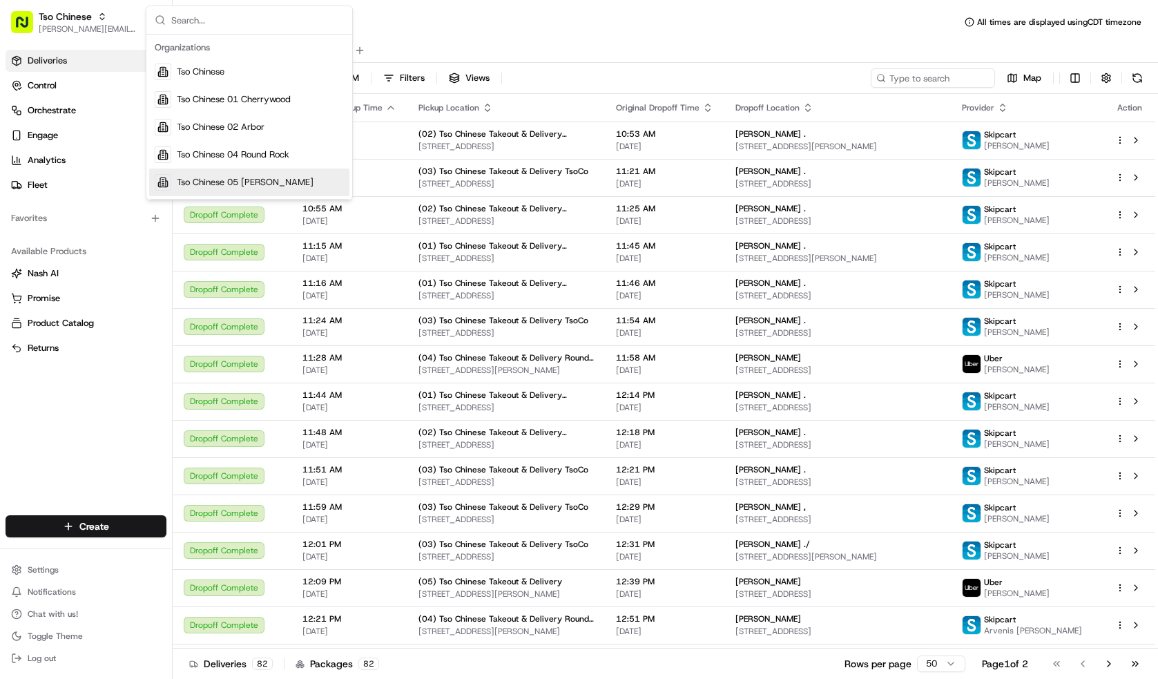
click at [239, 173] on div "Tso Chinese 05 [PERSON_NAME]" at bounding box center [249, 182] width 200 height 28
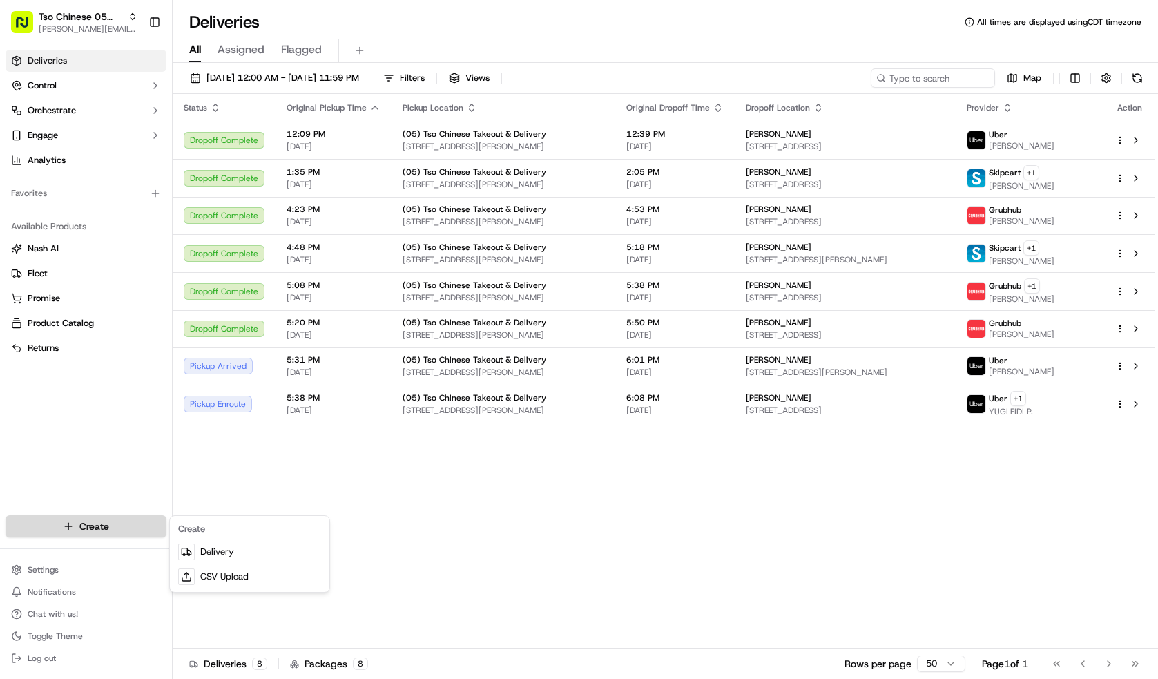
click at [114, 525] on html "Tso Chinese 05 Menchaca [EMAIL_ADDRESS][DOMAIN_NAME] Toggle Sidebar Deliveries …" at bounding box center [579, 339] width 1158 height 679
click at [249, 555] on link "Delivery" at bounding box center [250, 551] width 154 height 25
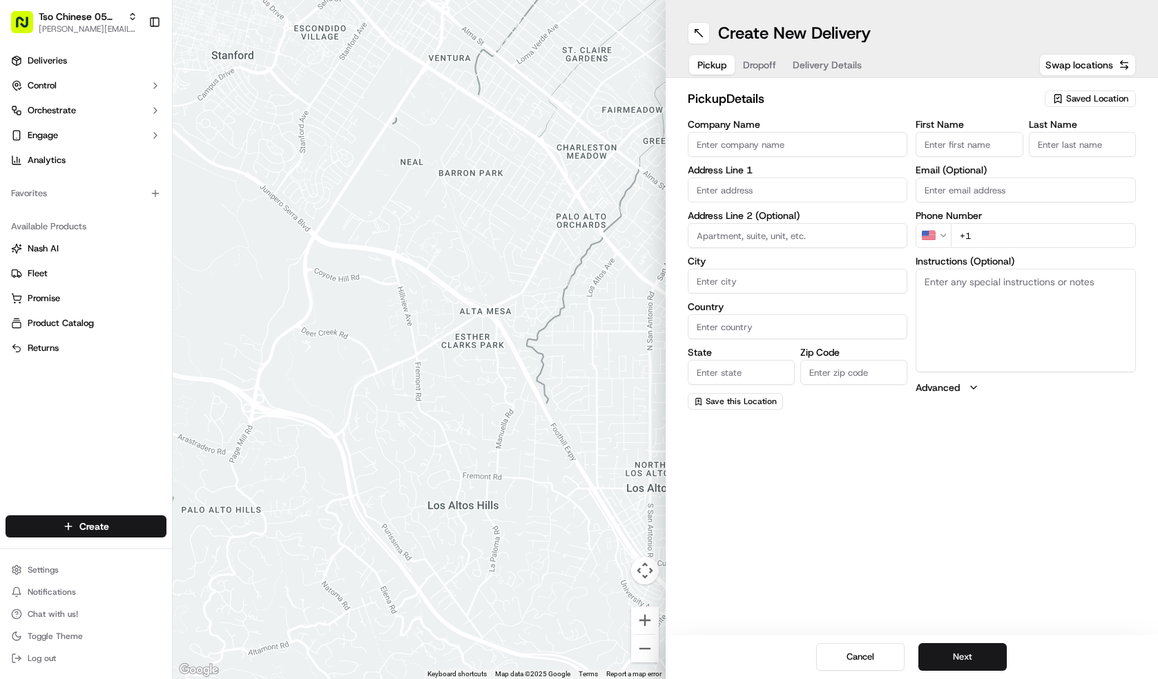
click at [872, 142] on input "Company Name" at bounding box center [797, 144] width 220 height 25
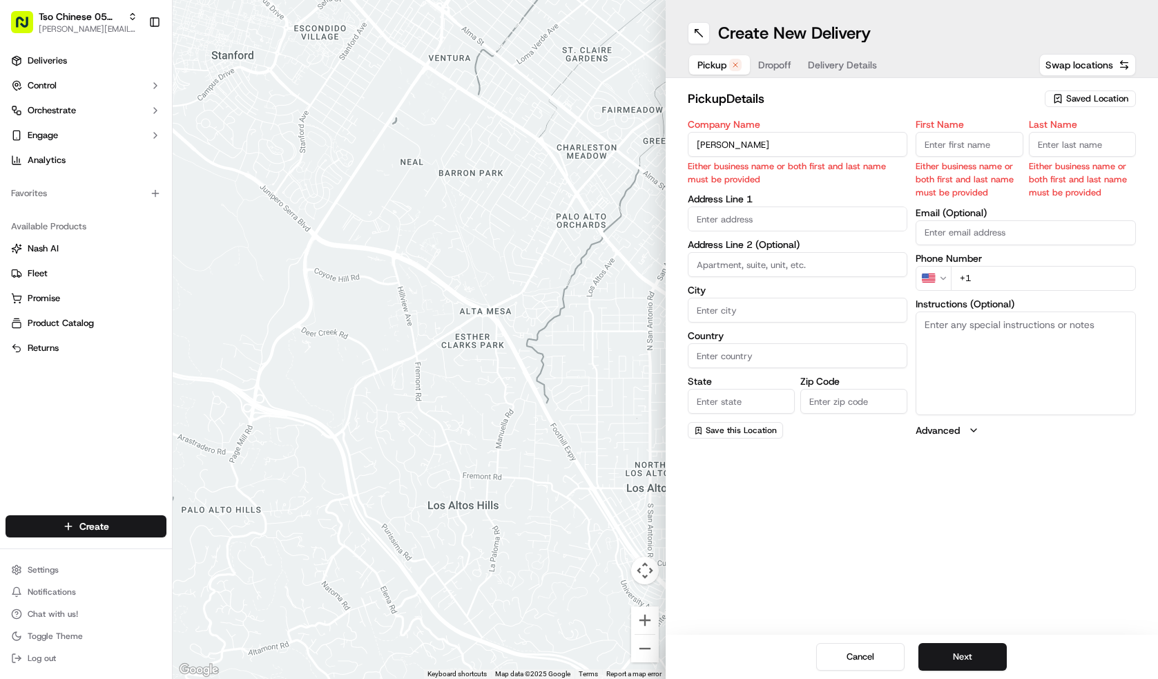
type input "[PERSON_NAME]"
click at [962, 139] on input "First Name" at bounding box center [968, 144] width 107 height 25
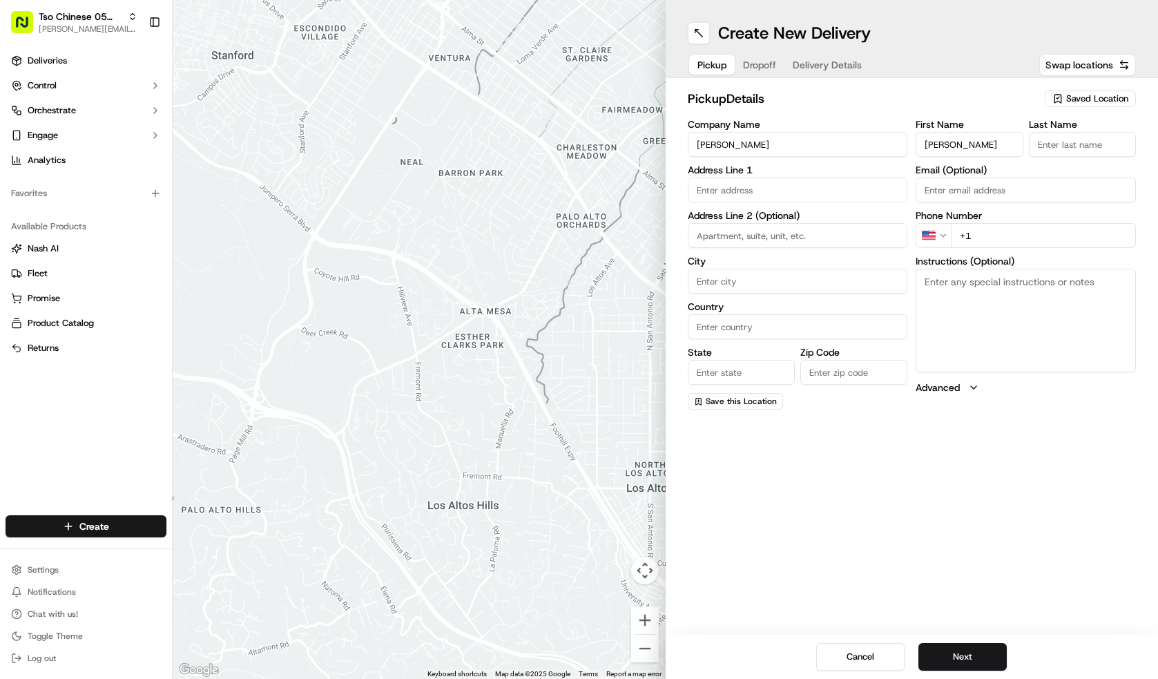
type input "[PERSON_NAME]"
click at [1073, 139] on input "Last Name" at bounding box center [1081, 144] width 107 height 25
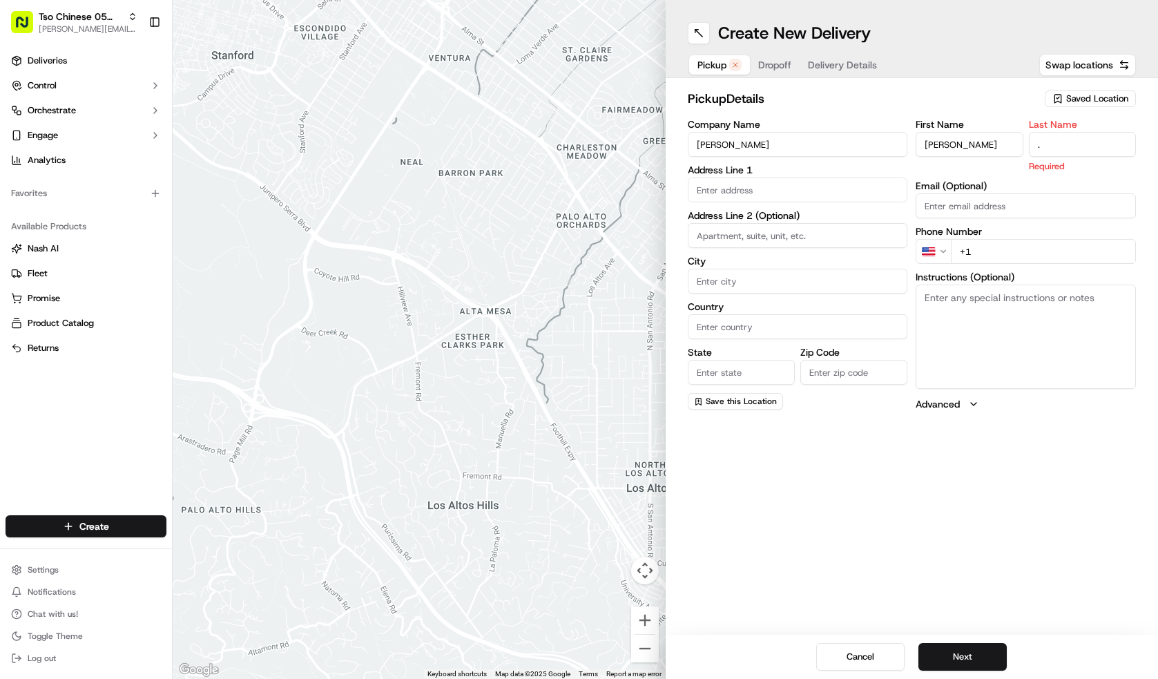
type input "."
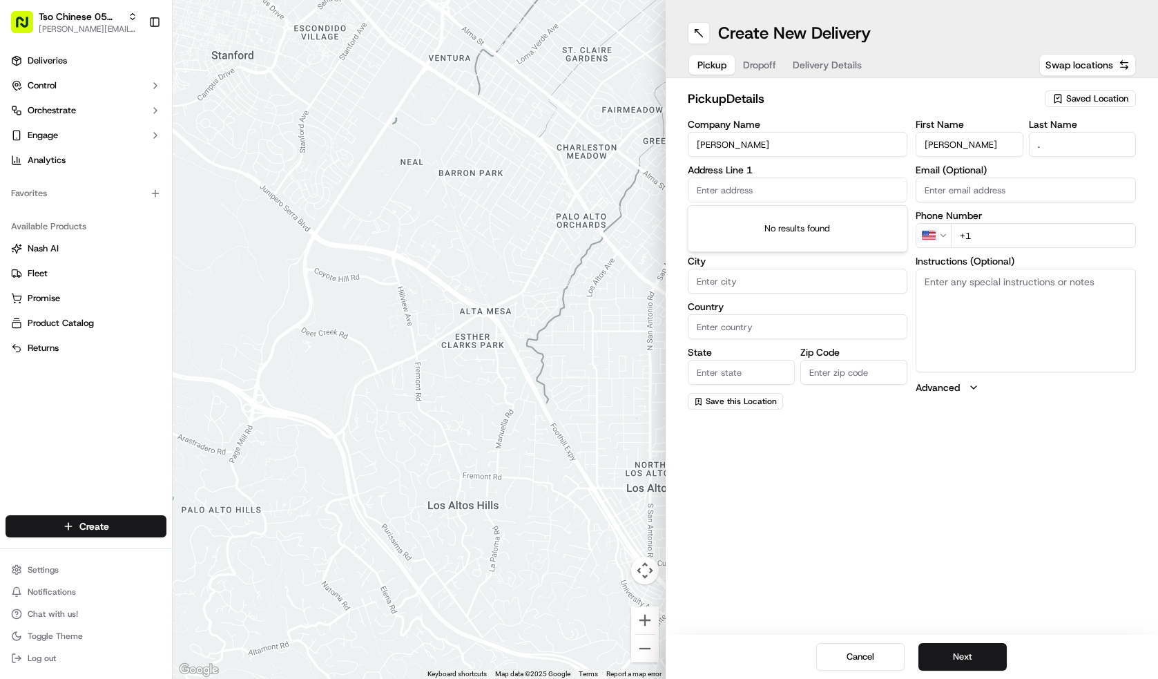
click at [817, 184] on input "text" at bounding box center [797, 189] width 220 height 25
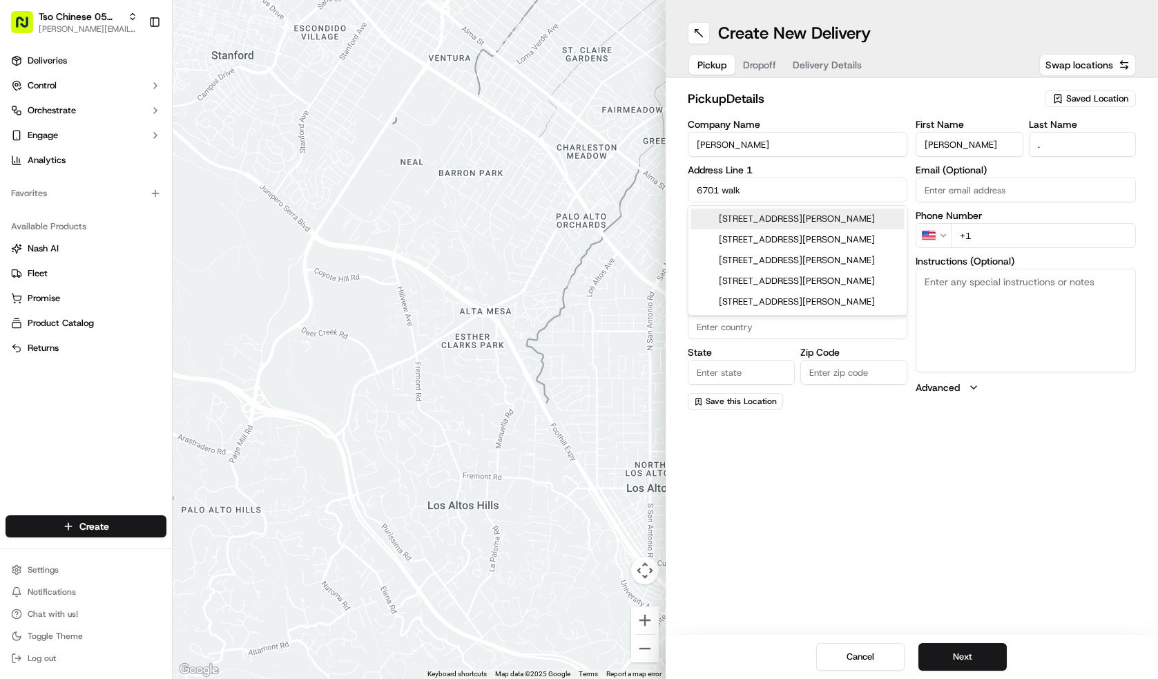
click at [820, 211] on div "[STREET_ADDRESS][PERSON_NAME]" at bounding box center [797, 218] width 213 height 21
type input "[STREET_ADDRESS][PERSON_NAME]"
type input "Austin"
type input "[GEOGRAPHIC_DATA]"
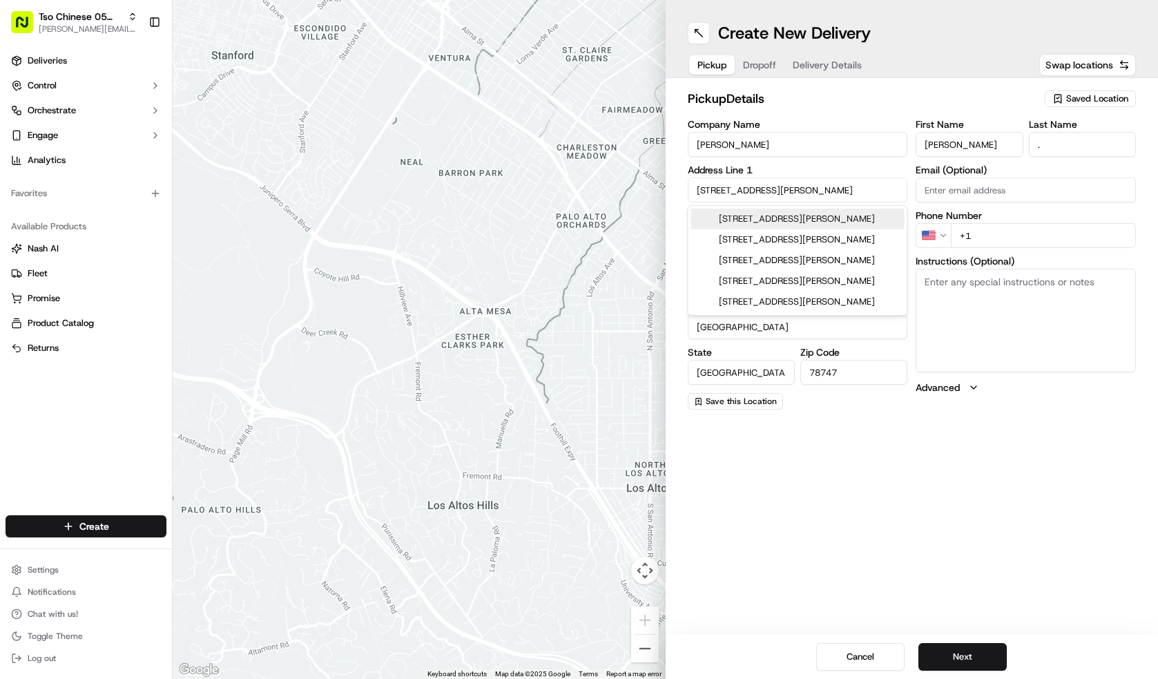
type input "78747"
type input "[STREET_ADDRESS][PERSON_NAME]"
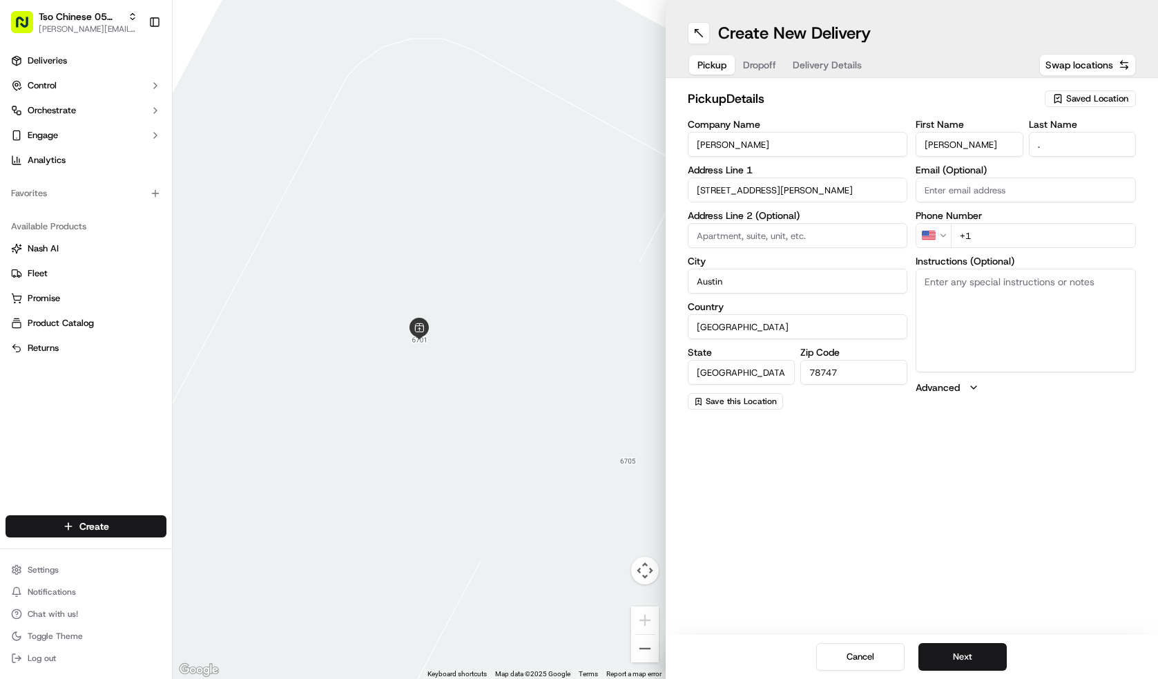
click at [979, 235] on input "+1" at bounding box center [1042, 235] width 185 height 25
type input "[PHONE_NUMBER]"
click at [962, 643] on button "Next" at bounding box center [962, 657] width 88 height 28
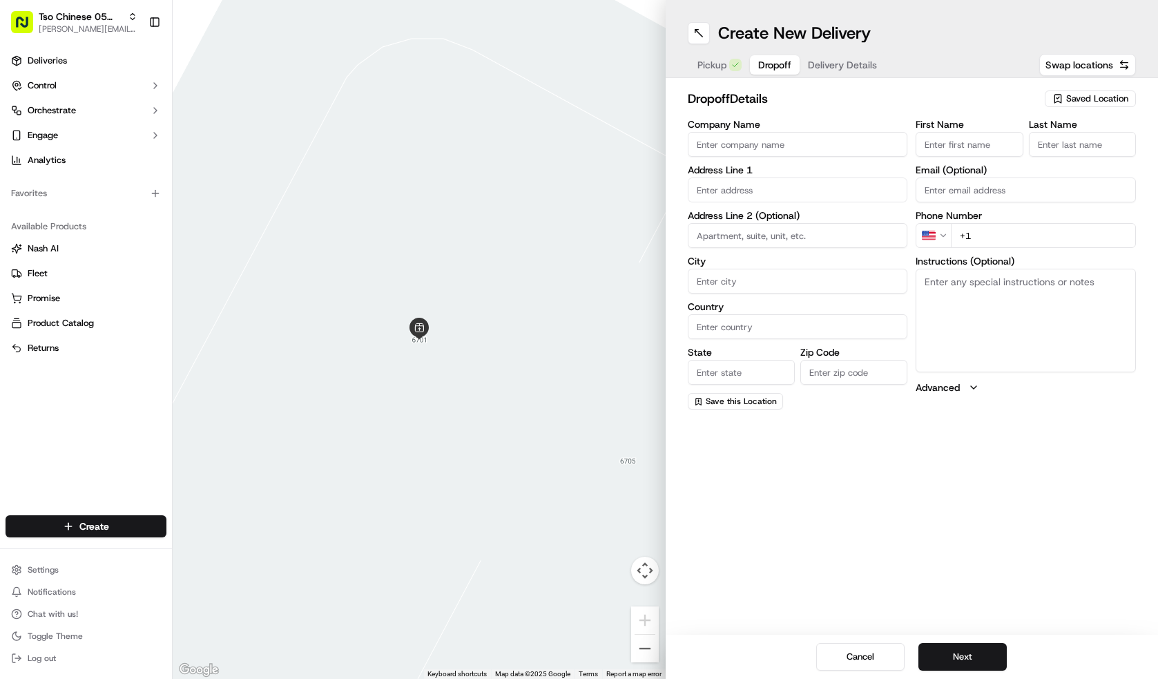
click at [785, 142] on input "Company Name" at bounding box center [797, 144] width 220 height 25
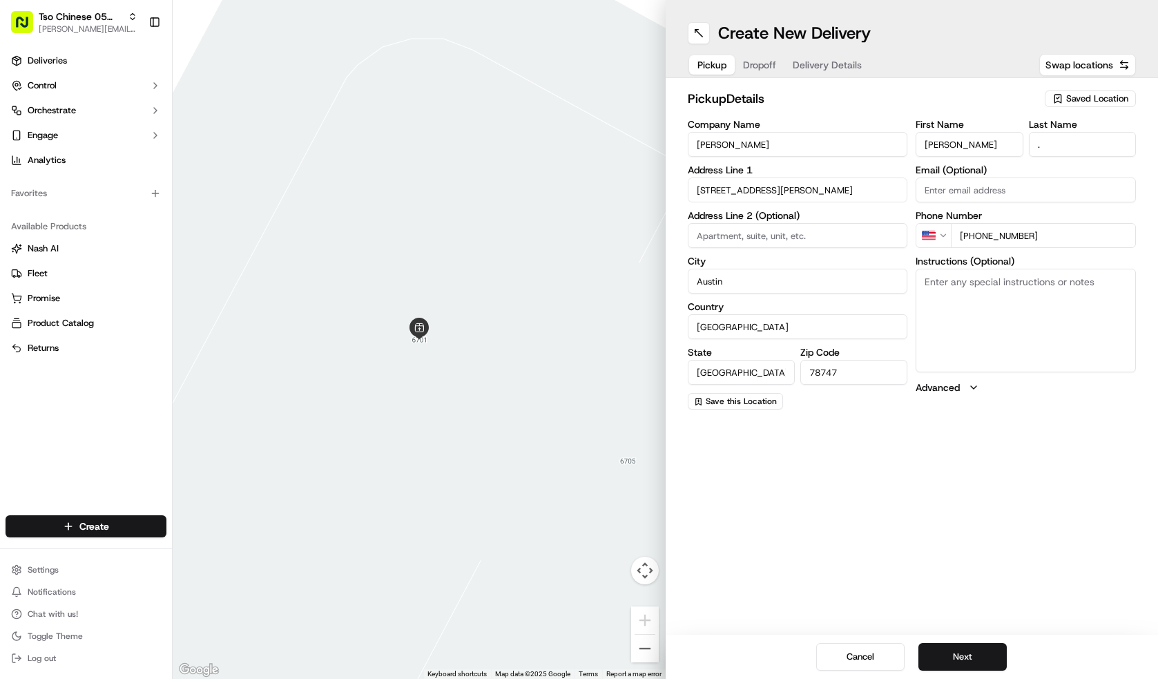
click at [713, 63] on span "Pickup" at bounding box center [711, 65] width 29 height 14
click at [1079, 97] on span "Saved Location" at bounding box center [1097, 98] width 62 height 12
click at [1069, 141] on div "(05) Tso Chinese Takeout & Delivery (05)" at bounding box center [1057, 150] width 197 height 21
type input "(05) Tso Chinese Takeout & Delivery"
type input "[STREET_ADDRESS][PERSON_NAME]"
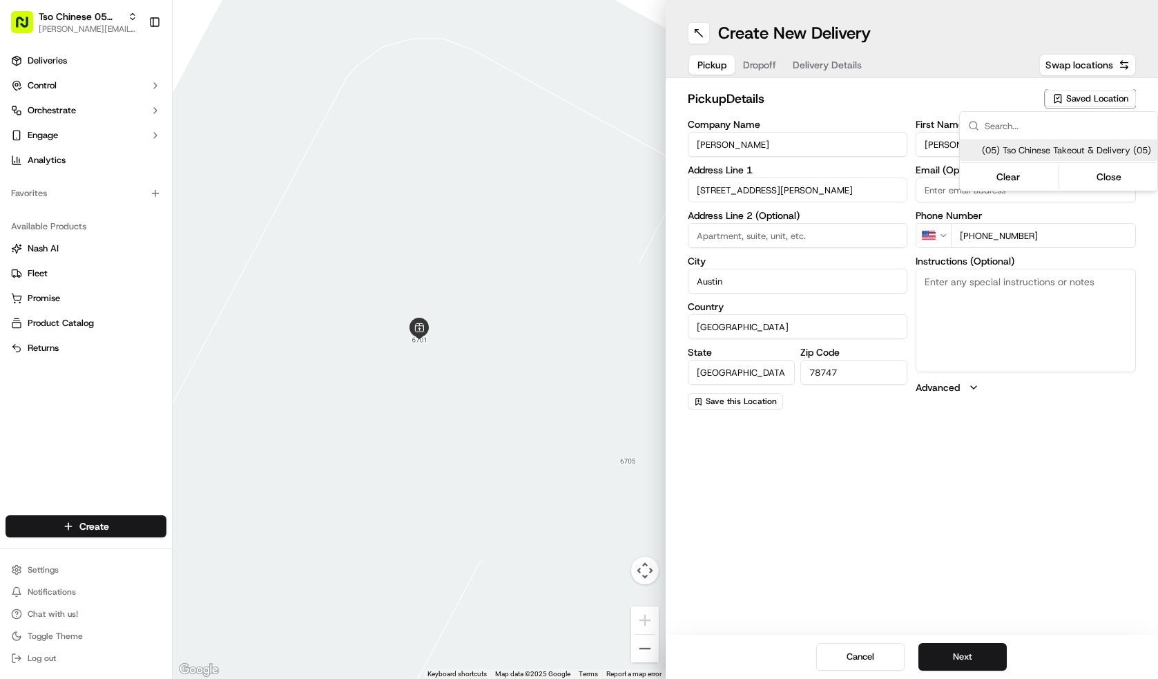
type input "Ste 100"
type input "US"
type input "78748"
type input "Tso Chinese"
type input "[PERSON_NAME] Manager"
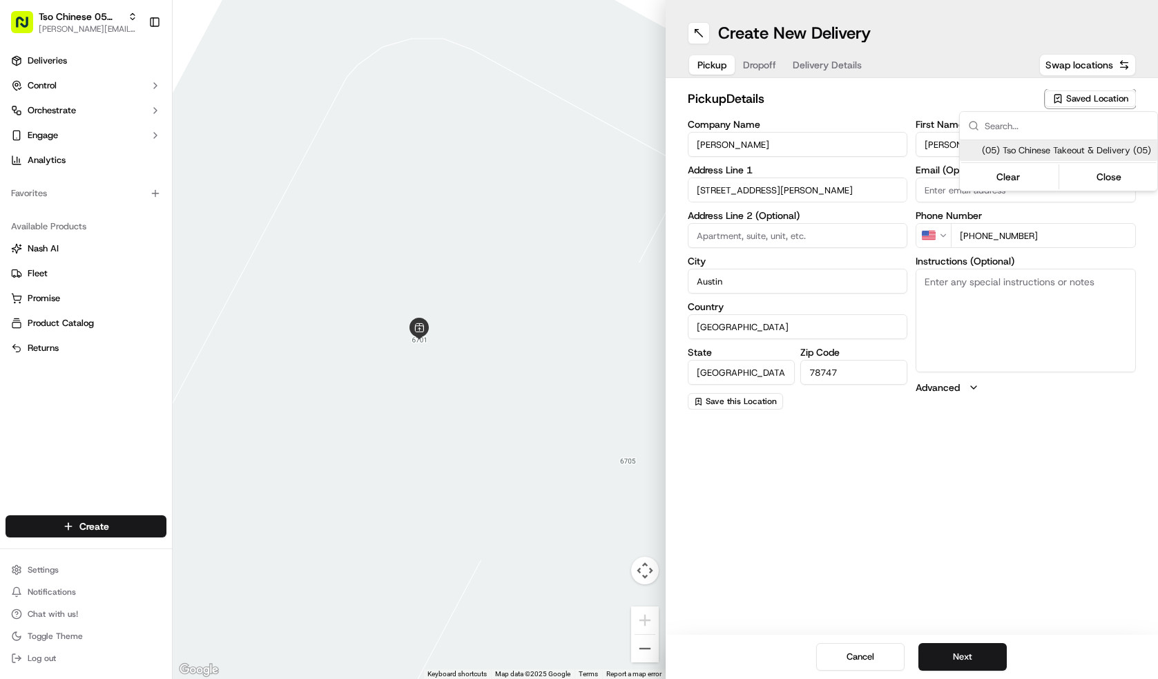
type input "[EMAIL_ADDRESS][DOMAIN_NAME]"
type input "[PHONE_NUMBER]"
type textarea "Submit a picture displaying address & food as Proof of Delivery. Envía una foto…"
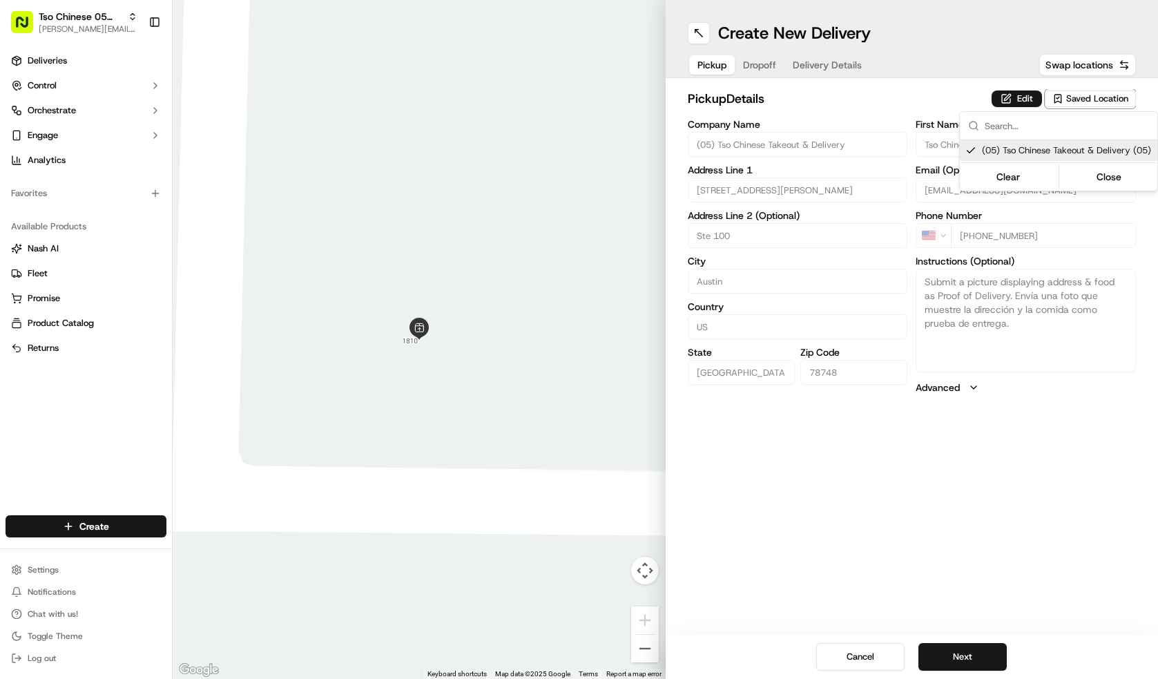
click at [988, 645] on html "Tso Chinese 05 Menchaca [EMAIL_ADDRESS][DOMAIN_NAME] Toggle Sidebar Deliveries …" at bounding box center [579, 339] width 1158 height 679
click at [988, 645] on button "Next" at bounding box center [962, 657] width 88 height 28
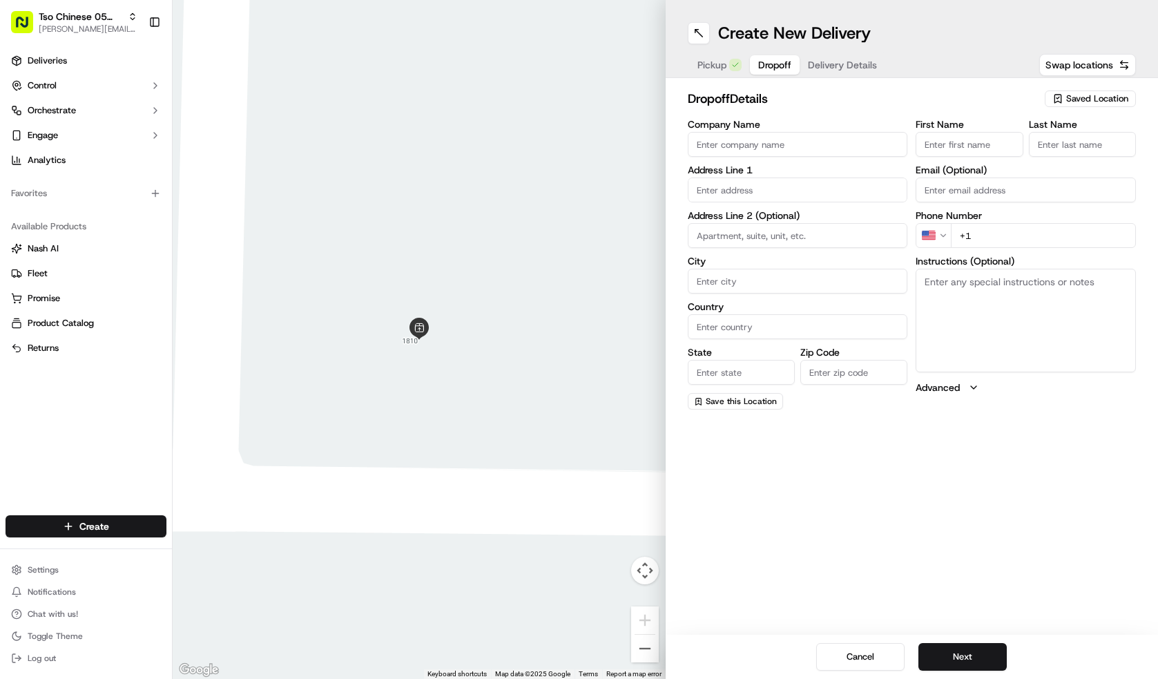
click at [793, 150] on input "Company Name" at bounding box center [797, 144] width 220 height 25
type input "[PERSON_NAME]"
click at [986, 145] on input "First Name" at bounding box center [968, 144] width 107 height 25
type input "A"
type input "[PERSON_NAME]"
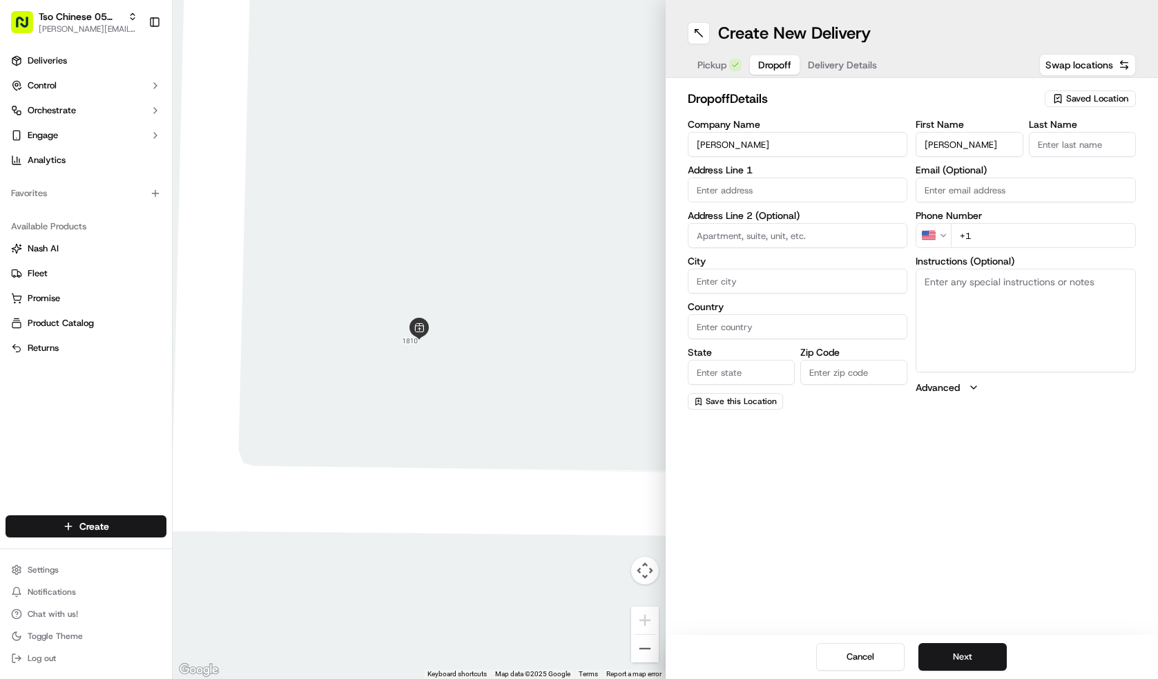
click at [1104, 136] on input "Last Name" at bounding box center [1081, 144] width 107 height 25
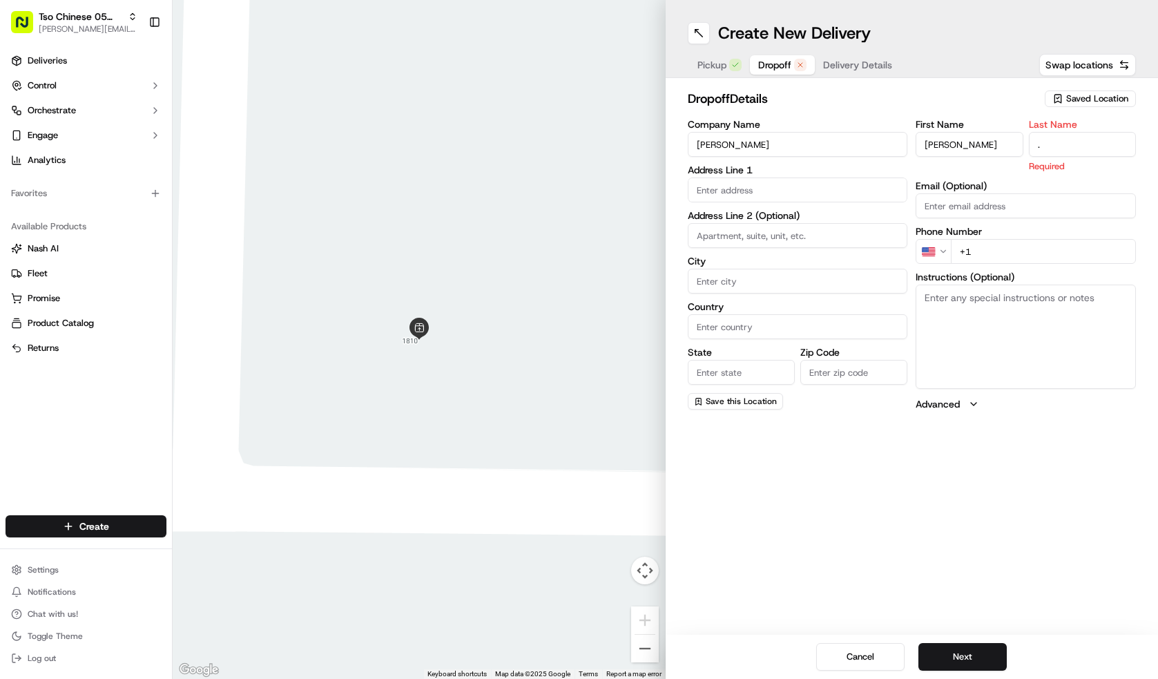
type input "."
click at [797, 192] on input "text" at bounding box center [797, 189] width 220 height 25
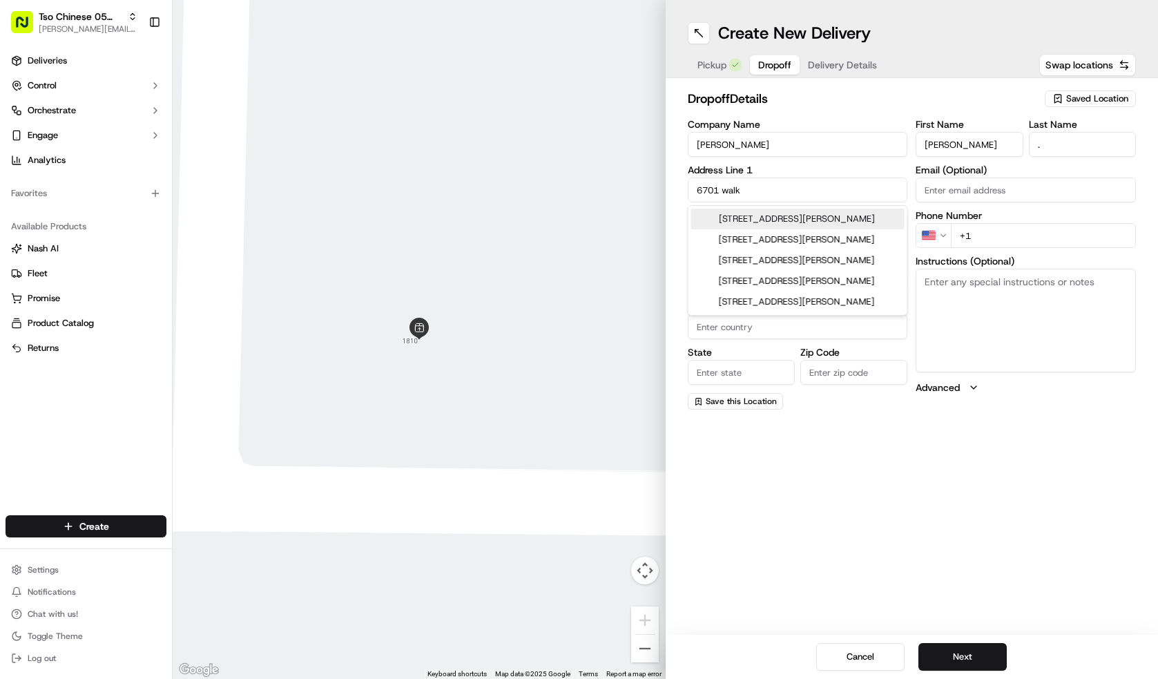
click at [802, 212] on div "[STREET_ADDRESS][PERSON_NAME]" at bounding box center [797, 218] width 213 height 21
type input "[STREET_ADDRESS][PERSON_NAME]"
type input "Austin"
type input "[GEOGRAPHIC_DATA]"
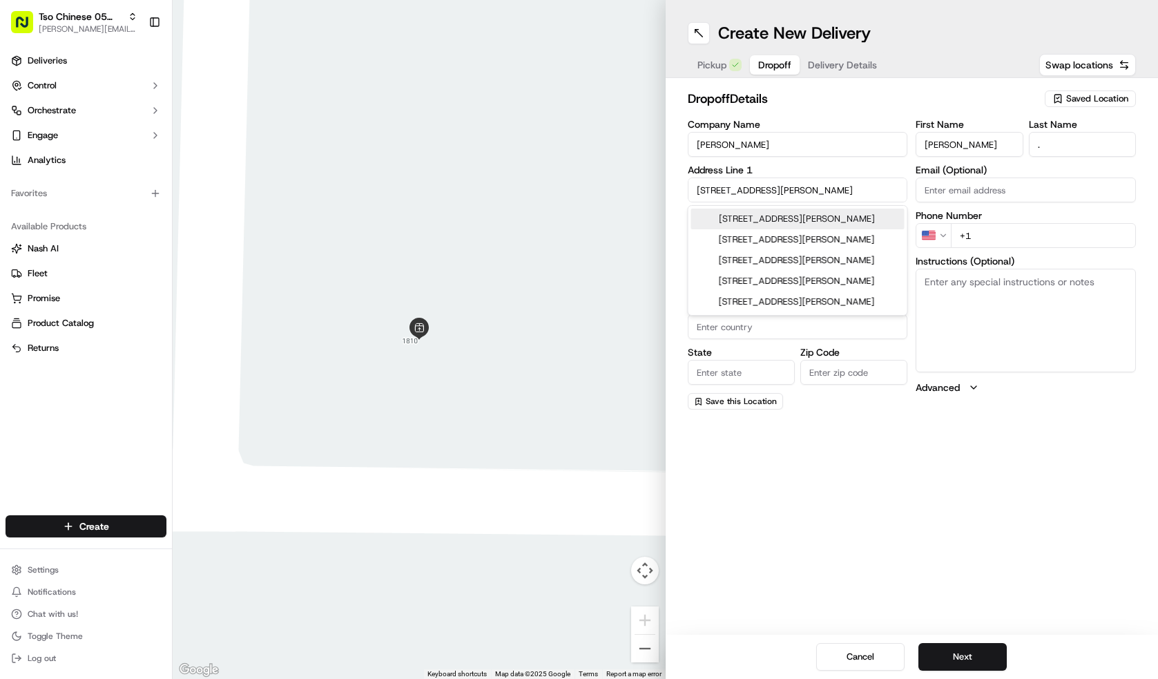
type input "78747"
type input "[STREET_ADDRESS][PERSON_NAME]"
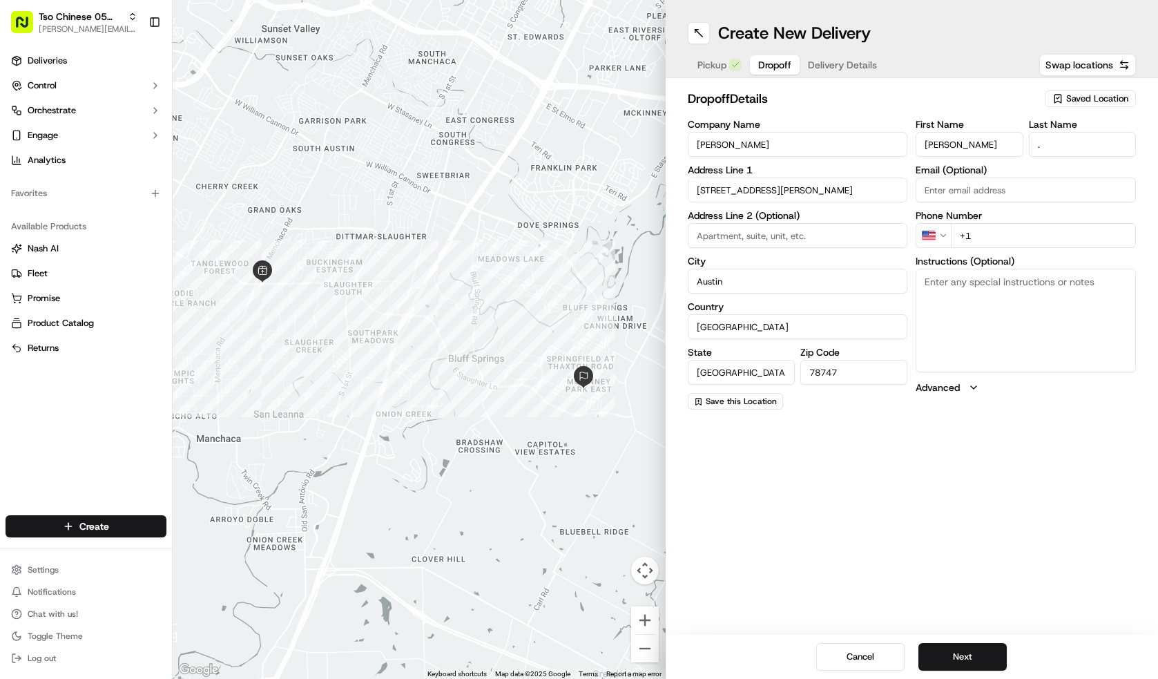
click at [998, 241] on input "+1" at bounding box center [1042, 235] width 185 height 25
type input "[PHONE_NUMBER]"
click at [952, 630] on div "Create New Delivery Pickup Dropoff Delivery Details Swap locations dropoff Deta…" at bounding box center [911, 339] width 493 height 679
click at [957, 653] on button "Next" at bounding box center [962, 657] width 88 height 28
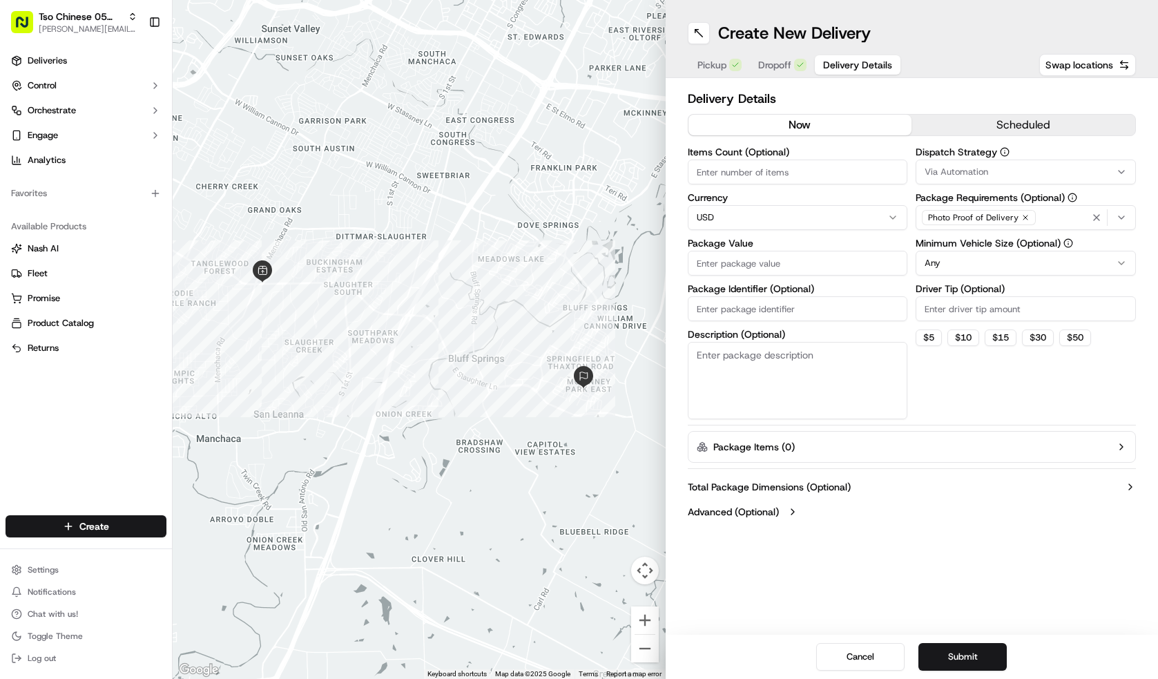
click at [823, 190] on div "Items Count (Optional) Currency USD Package Value Package Identifier (Optional)…" at bounding box center [797, 283] width 220 height 272
click at [823, 188] on div "Items Count (Optional) Currency USD Package Value Package Identifier (Optional)…" at bounding box center [797, 283] width 220 height 272
click at [815, 163] on input "Items Count (Optional)" at bounding box center [797, 171] width 220 height 25
click at [843, 273] on input "Package Value" at bounding box center [797, 263] width 220 height 25
click at [732, 318] on input "Package Identifier (Optional)" at bounding box center [797, 308] width 220 height 25
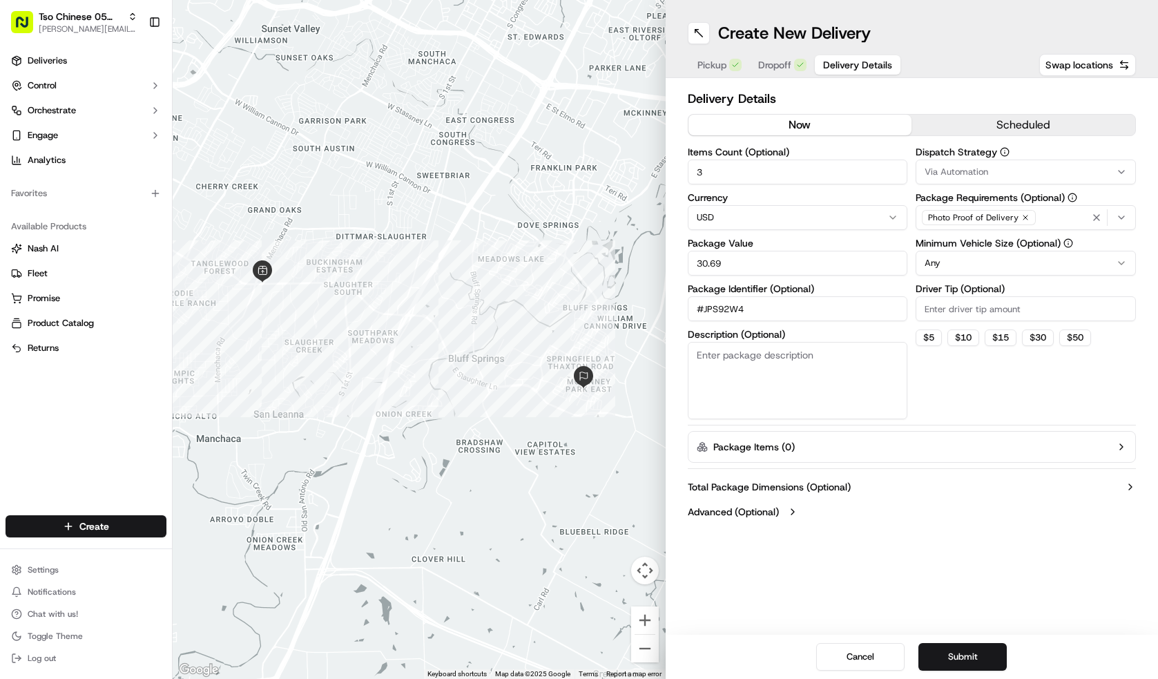
click at [938, 316] on input "Driver Tip (Optional)" at bounding box center [1025, 308] width 220 height 25
click at [955, 261] on html "Tso Chinese 05 Menchaca [EMAIL_ADDRESS][DOMAIN_NAME] Toggle Sidebar Deliveries …" at bounding box center [579, 339] width 1158 height 679
click at [990, 170] on div "Via Automation" at bounding box center [1025, 172] width 213 height 12
click at [977, 246] on span "Tso [PERSON_NAME] Strategy" at bounding box center [1024, 247] width 170 height 12
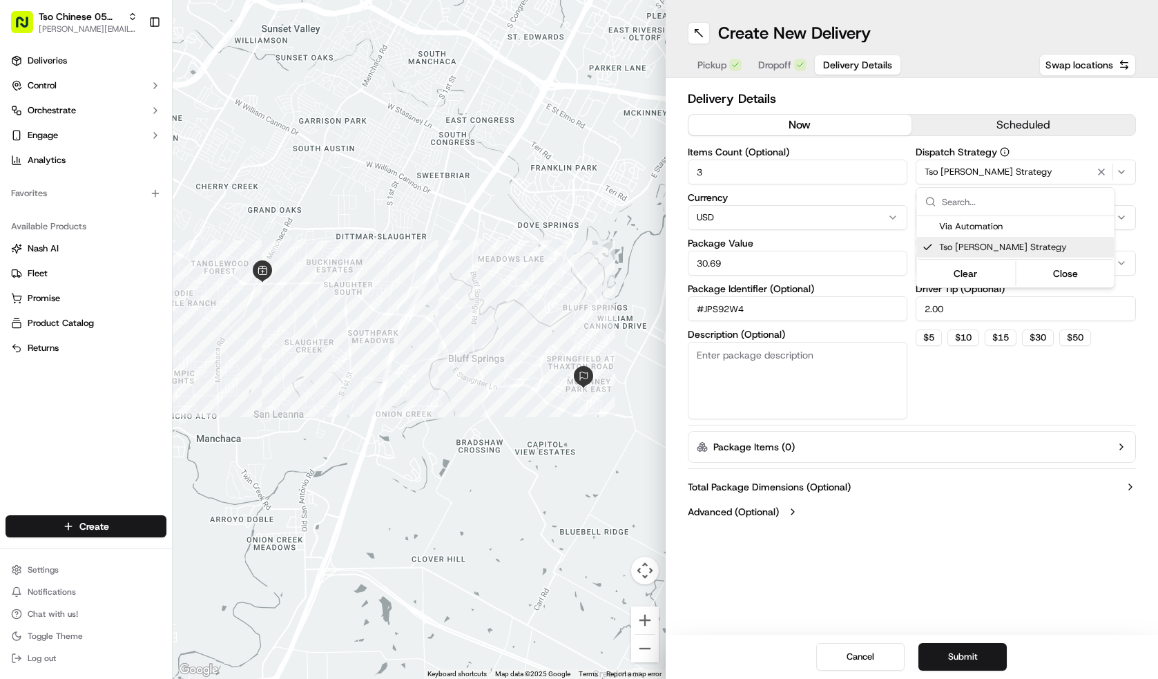
click at [967, 507] on html "Tso Chinese 05 Menchaca [EMAIL_ADDRESS][DOMAIN_NAME] Toggle Sidebar Deliveries …" at bounding box center [579, 339] width 1158 height 679
click at [989, 655] on button "Submit" at bounding box center [962, 657] width 88 height 28
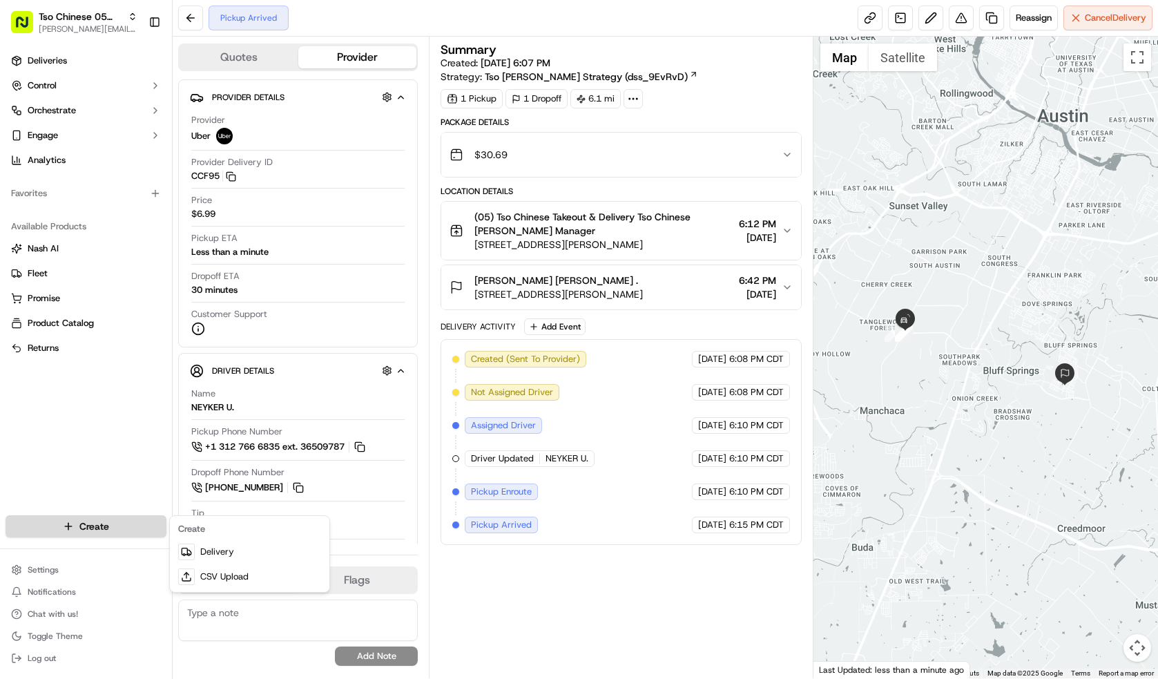
click at [111, 529] on html "Tso Chinese 05 Menchaca [EMAIL_ADDRESS][DOMAIN_NAME] Toggle Sidebar Deliveries …" at bounding box center [579, 339] width 1158 height 679
click at [202, 558] on link "Delivery" at bounding box center [250, 551] width 154 height 25
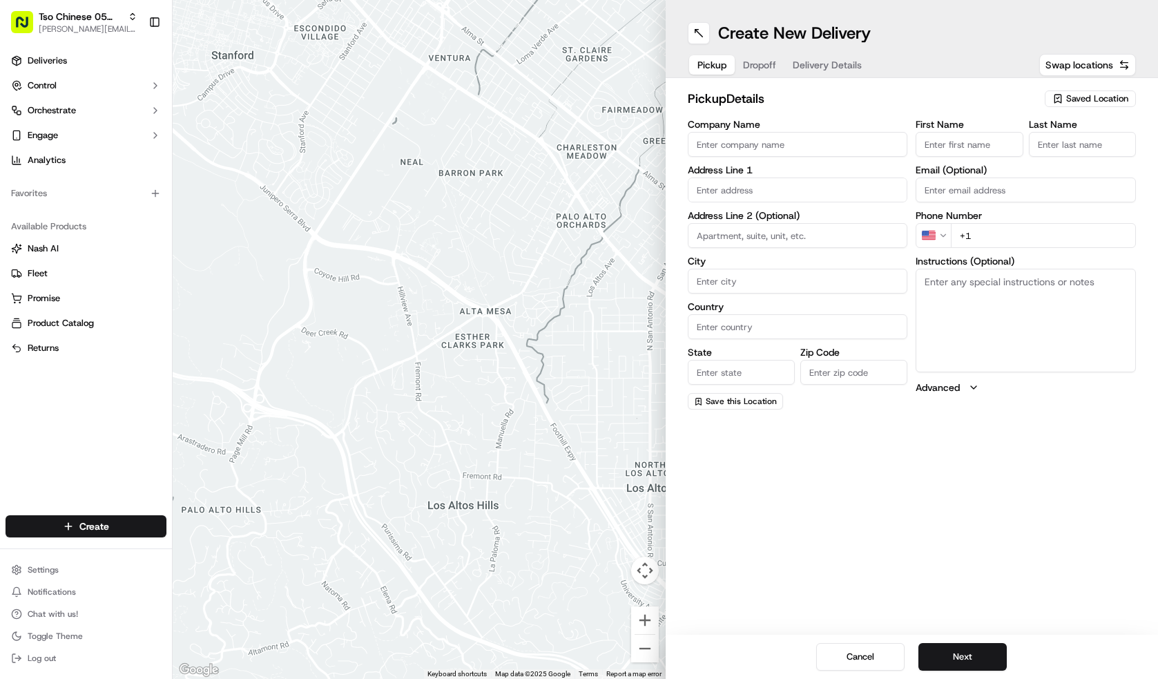
click at [1085, 101] on span "Saved Location" at bounding box center [1097, 98] width 62 height 12
click at [1079, 145] on span "(05) Tso Chinese Takeout & Delivery (05)" at bounding box center [1067, 150] width 170 height 12
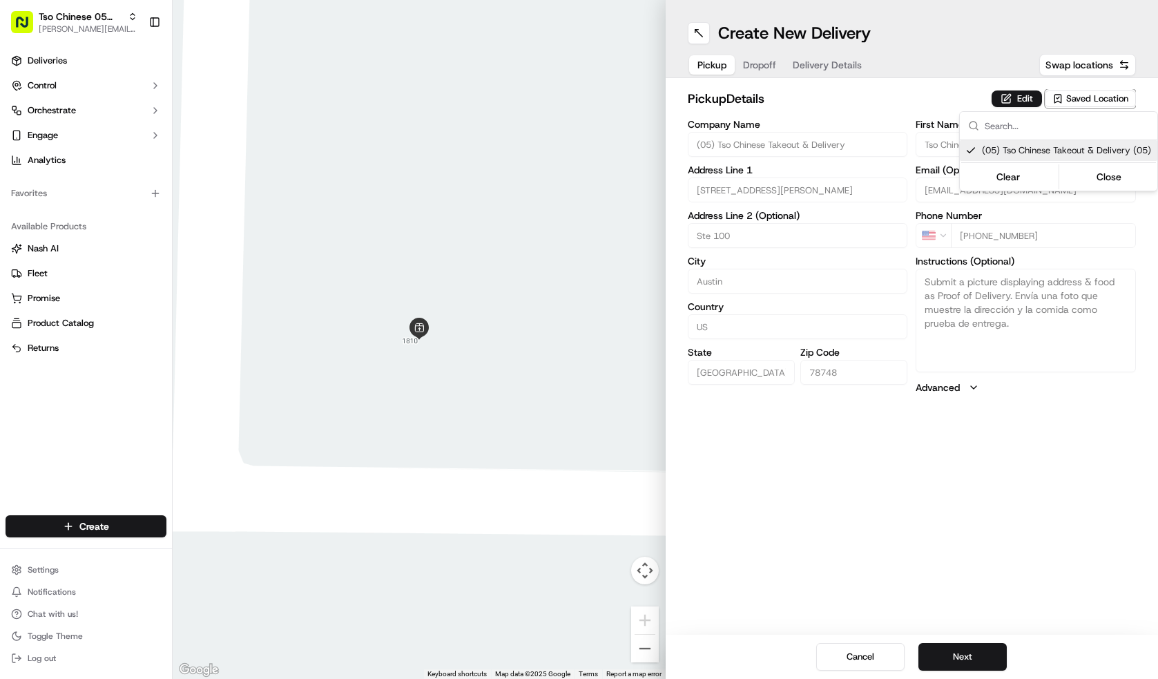
click at [977, 645] on html "Tso Chinese 05 Menchaca [EMAIL_ADDRESS][DOMAIN_NAME] Toggle Sidebar Deliveries …" at bounding box center [579, 339] width 1158 height 679
click at [977, 645] on button "Next" at bounding box center [962, 657] width 88 height 28
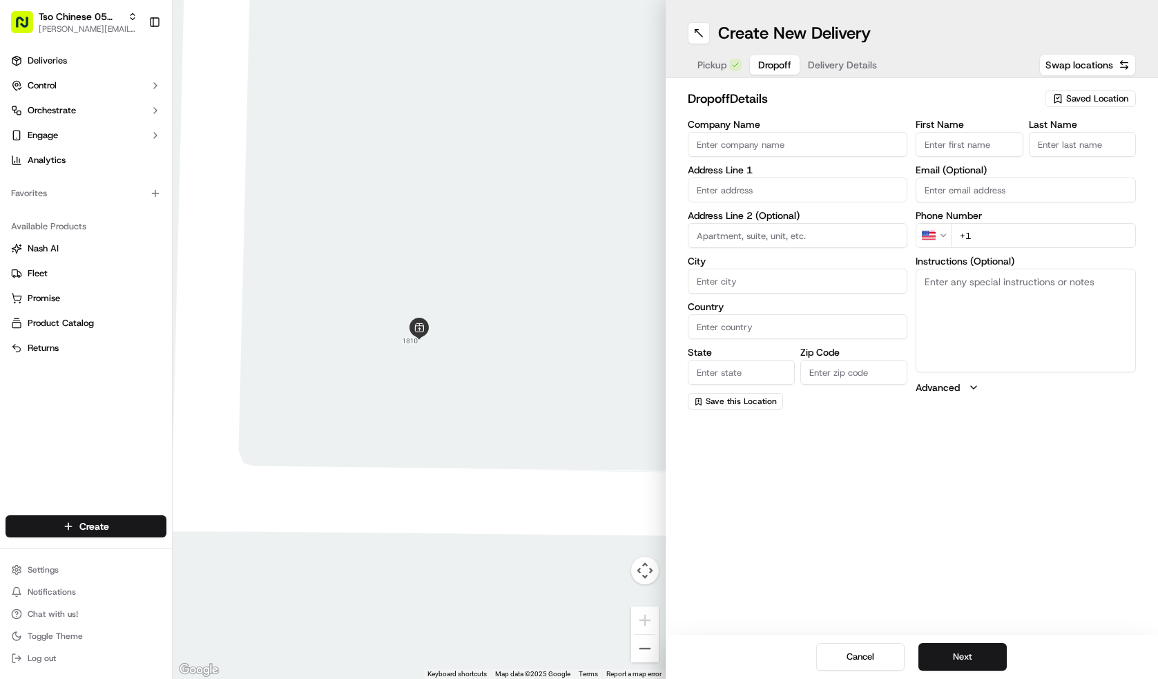
click at [766, 152] on input "Company Name" at bounding box center [797, 144] width 220 height 25
click at [967, 148] on input "First Name" at bounding box center [968, 144] width 107 height 25
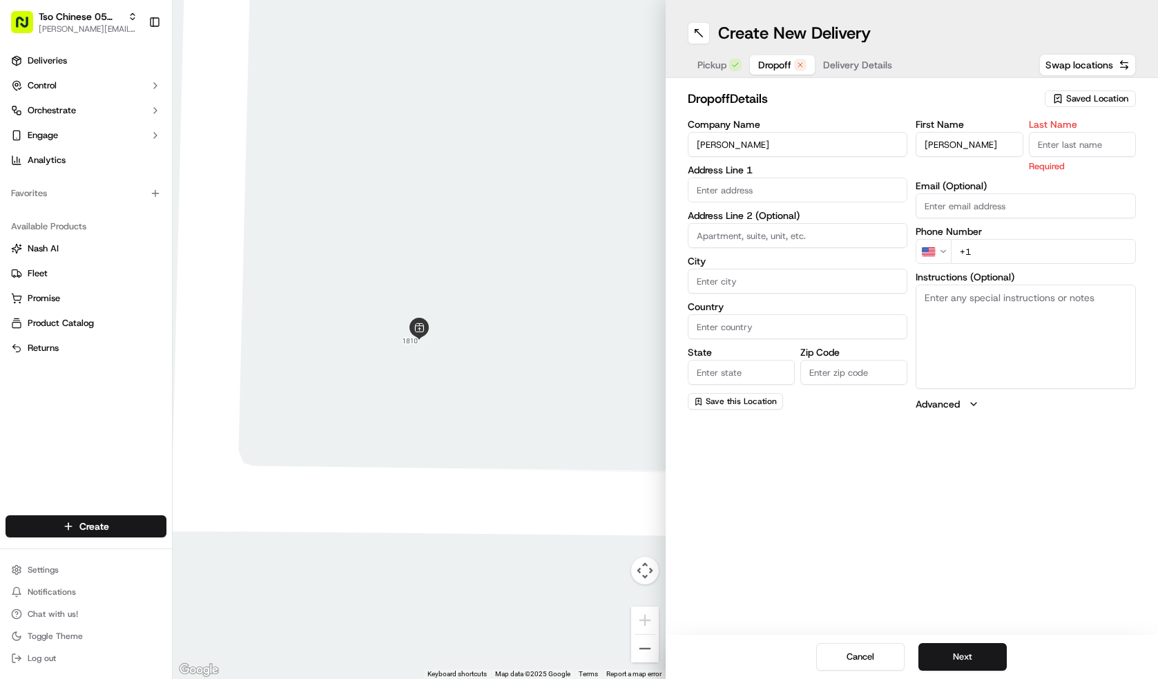
click at [1071, 150] on input "Last Name" at bounding box center [1081, 144] width 107 height 25
click at [1029, 250] on div "First Name [PERSON_NAME] Last Name [PERSON_NAME] Required Email (Optional) Phon…" at bounding box center [1025, 264] width 220 height 291
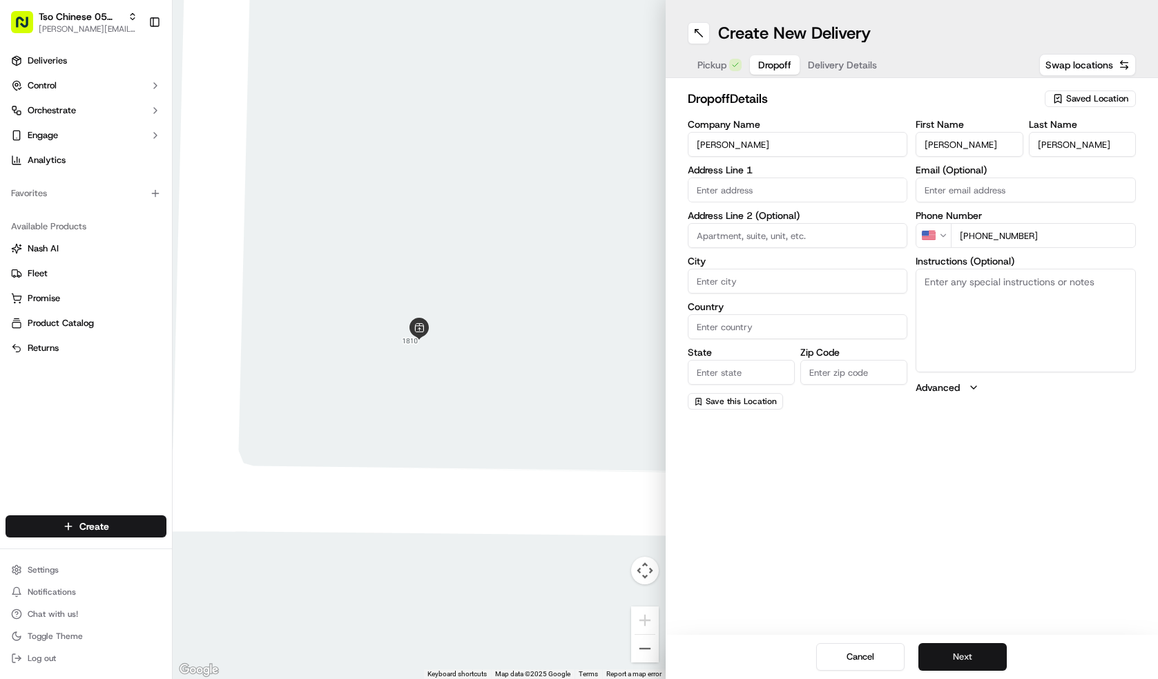
click at [987, 656] on button "Next" at bounding box center [962, 657] width 88 height 28
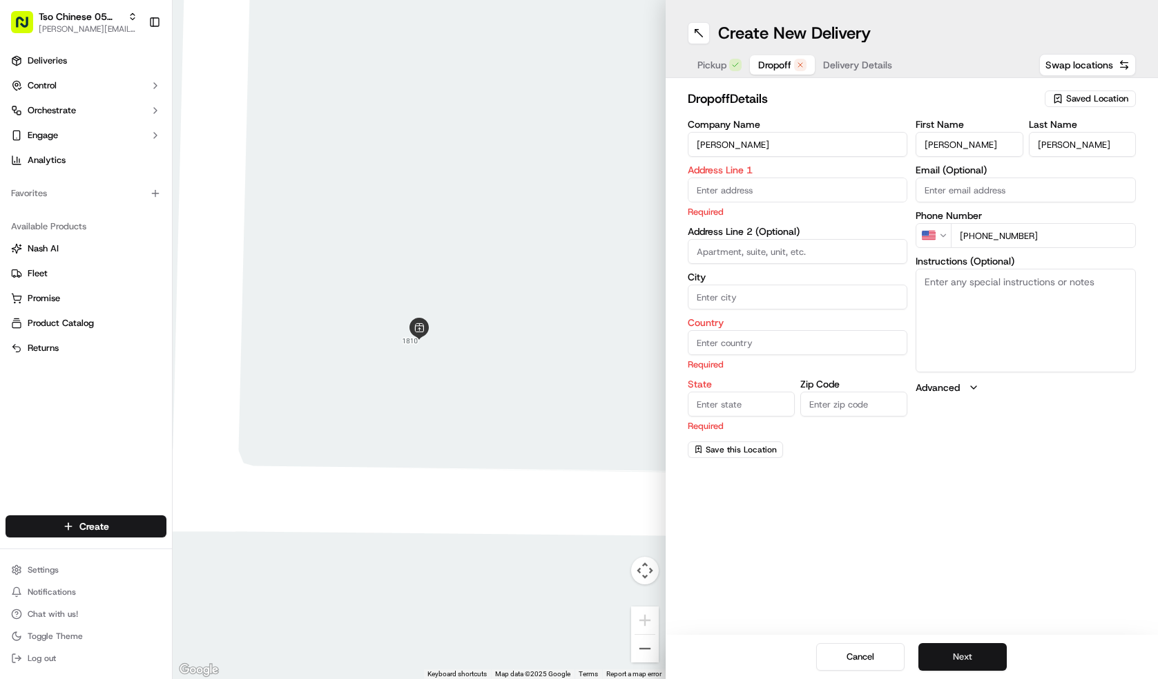
click at [943, 656] on button "Next" at bounding box center [962, 657] width 88 height 28
click at [819, 191] on input "text" at bounding box center [797, 189] width 220 height 25
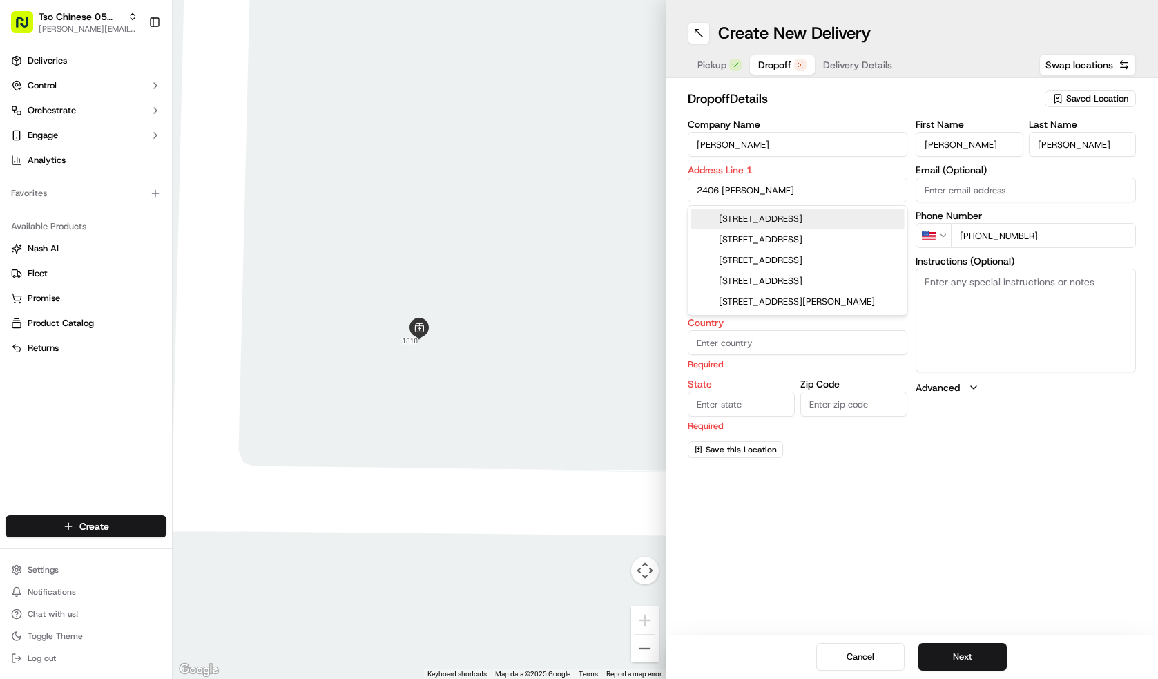
click at [823, 214] on div "[STREET_ADDRESS]" at bounding box center [797, 218] width 213 height 21
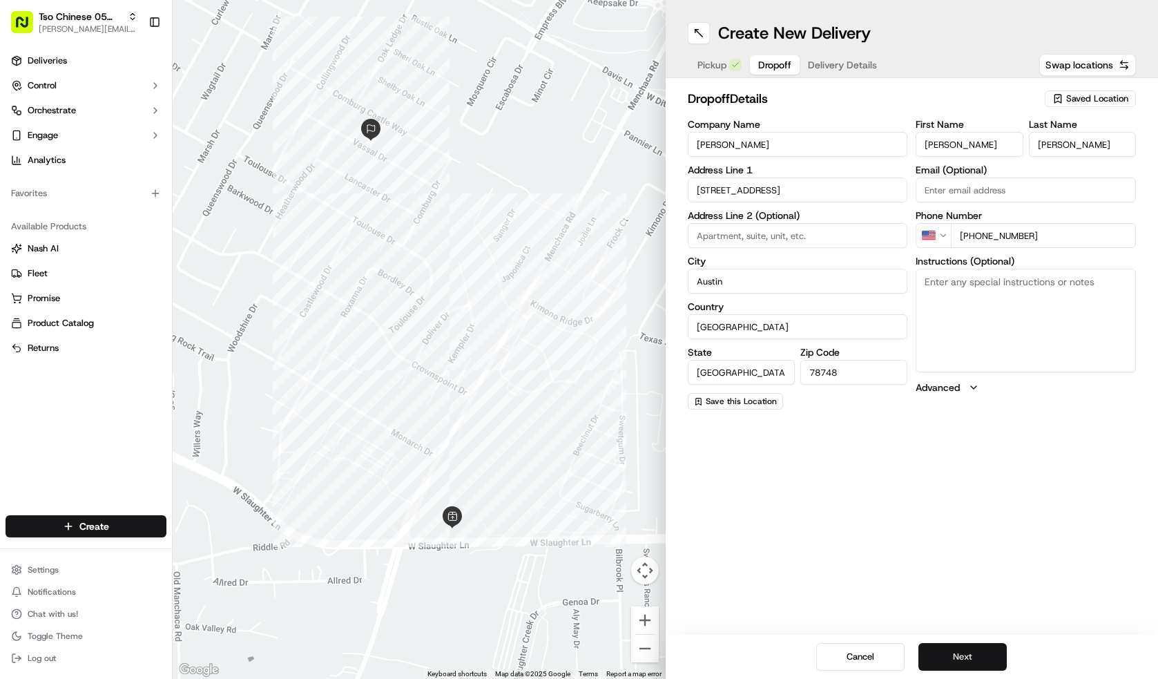
click at [953, 665] on button "Next" at bounding box center [962, 657] width 88 height 28
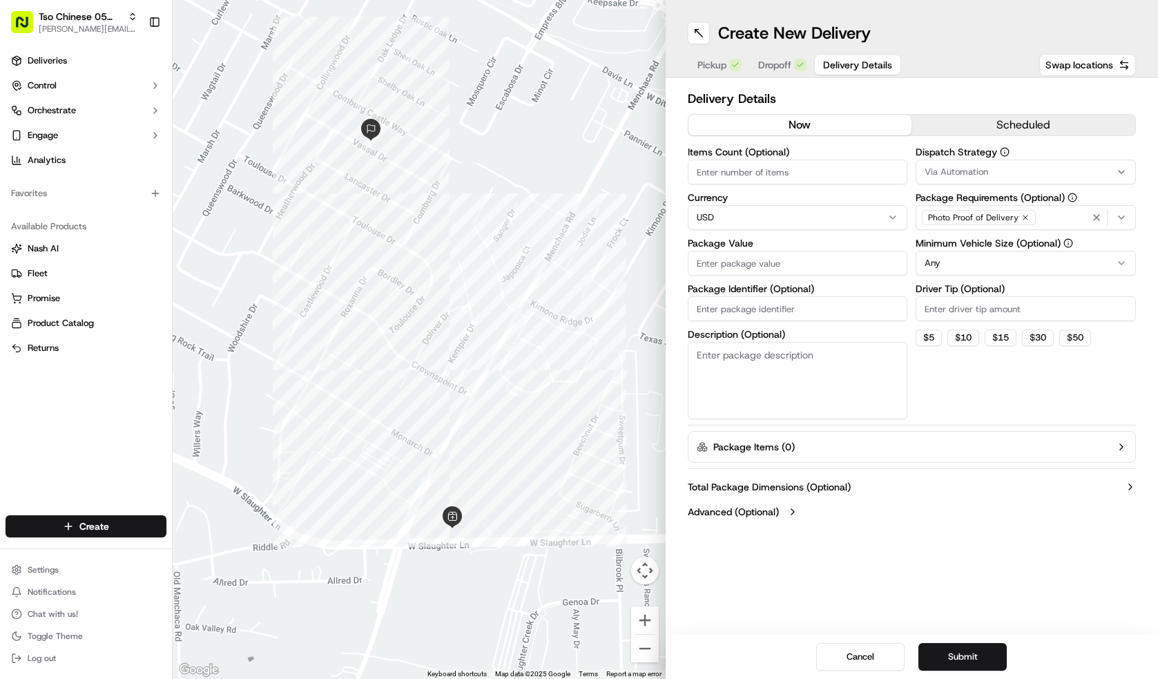
click at [803, 169] on input "Items Count (Optional)" at bounding box center [797, 171] width 220 height 25
click at [799, 260] on input "Package Value" at bounding box center [797, 263] width 220 height 25
click at [797, 308] on input "Package Identifier (Optional)" at bounding box center [797, 308] width 220 height 25
click at [939, 306] on input "Driver Tip (Optional)" at bounding box center [1025, 308] width 220 height 25
click at [963, 268] on html "Tso Chinese 05 Menchaca [EMAIL_ADDRESS][DOMAIN_NAME] Toggle Sidebar Deliveries …" at bounding box center [579, 339] width 1158 height 679
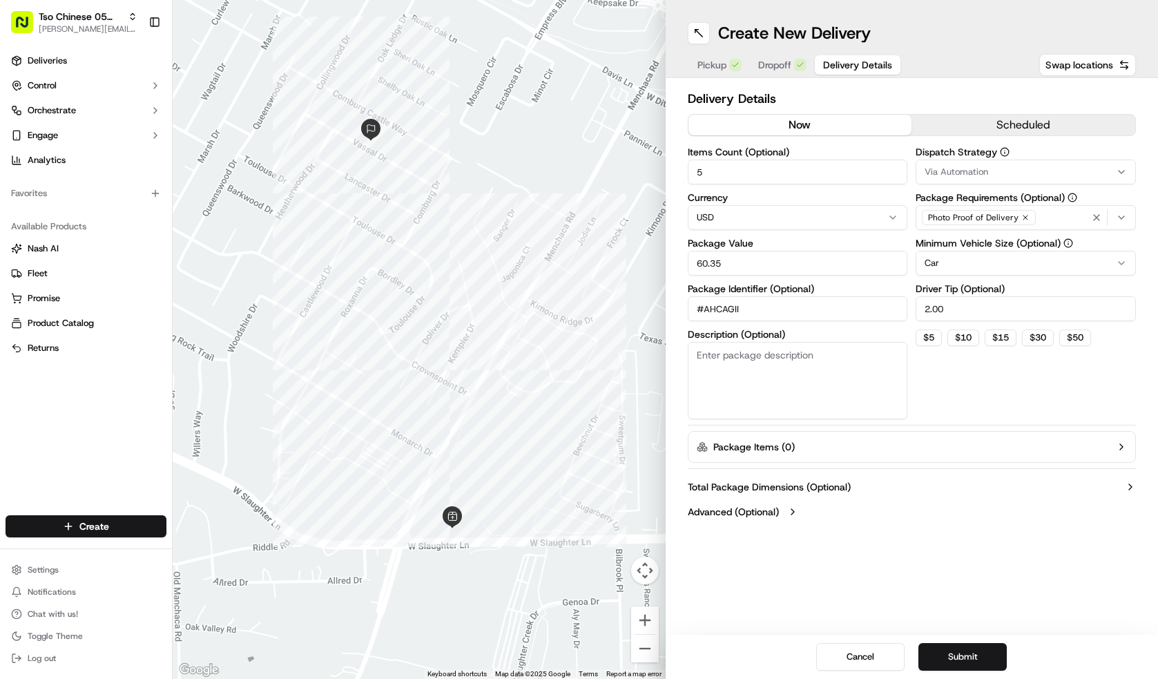
click at [1002, 182] on button "Via Automation" at bounding box center [1025, 171] width 220 height 25
click at [1016, 248] on span "Tso [PERSON_NAME] Strategy" at bounding box center [1024, 247] width 170 height 12
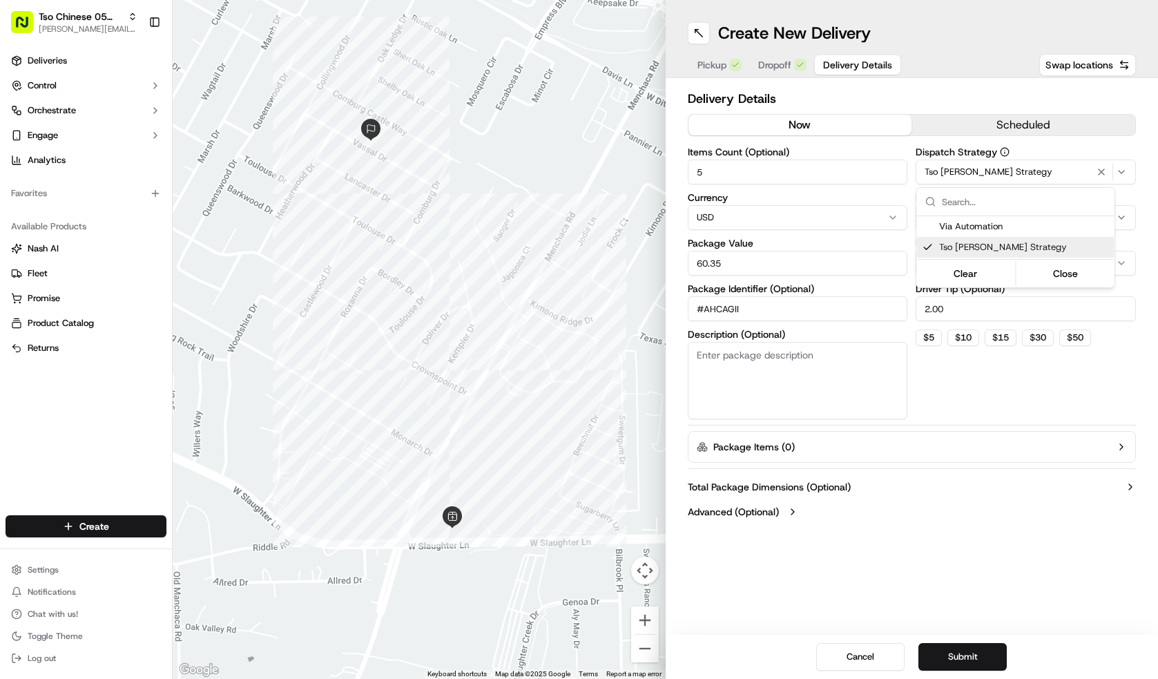
click at [991, 661] on html "Tso Chinese 05 Menchaca [EMAIL_ADDRESS][DOMAIN_NAME] Toggle Sidebar Deliveries …" at bounding box center [579, 339] width 1158 height 679
click at [991, 661] on button "Submit" at bounding box center [962, 657] width 88 height 28
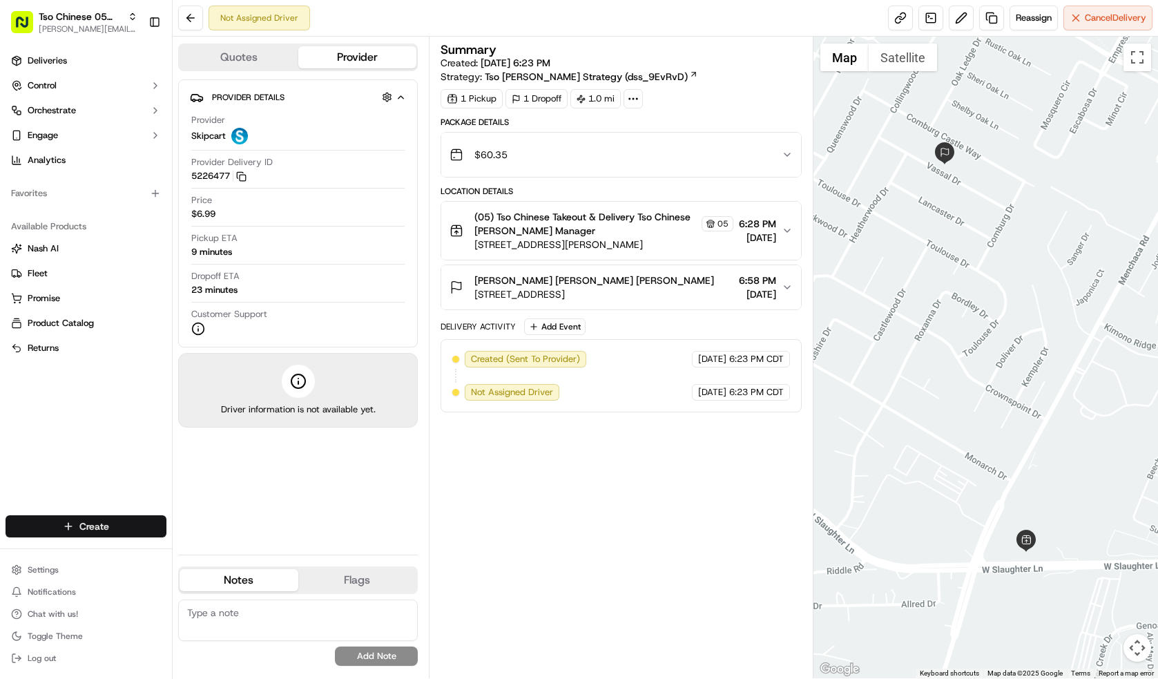
click at [95, 520] on html "Tso Chinese 05 Menchaca [EMAIL_ADDRESS][DOMAIN_NAME] Toggle Sidebar Deliveries …" at bounding box center [579, 339] width 1158 height 679
click at [224, 554] on link "Delivery" at bounding box center [250, 551] width 154 height 25
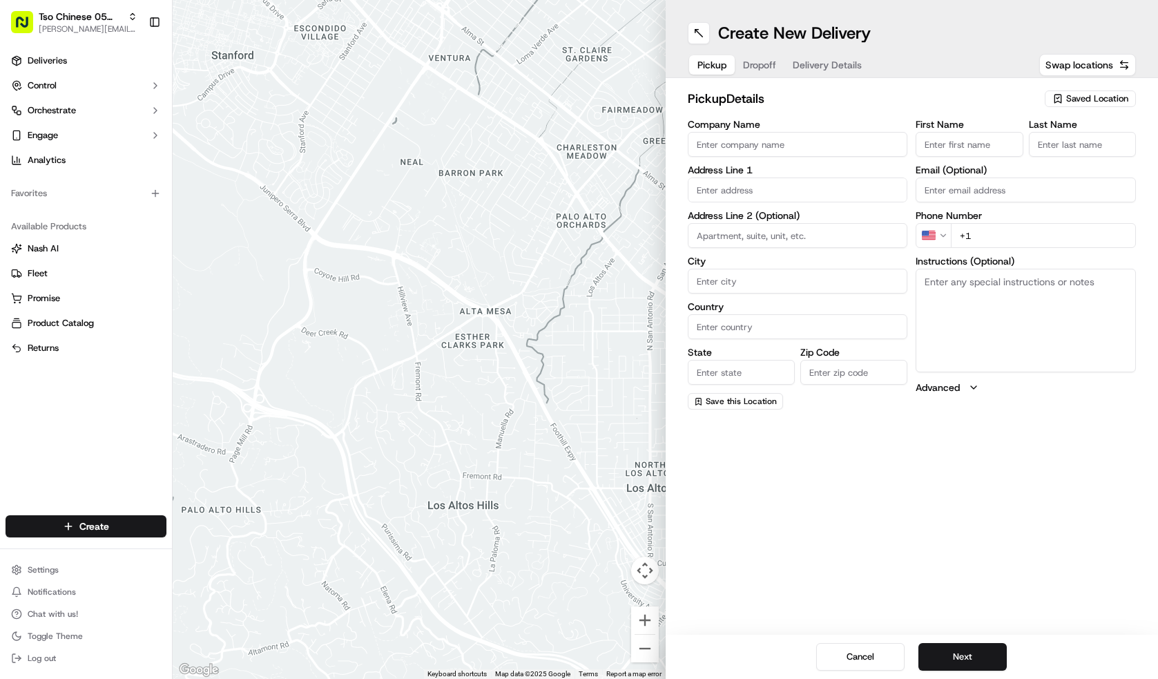
click at [1109, 98] on span "Saved Location" at bounding box center [1097, 98] width 62 height 12
click at [1093, 135] on input "text" at bounding box center [1066, 126] width 164 height 28
click at [1089, 147] on span "(05) Tso Chinese Takeout & Delivery (05)" at bounding box center [1067, 150] width 170 height 12
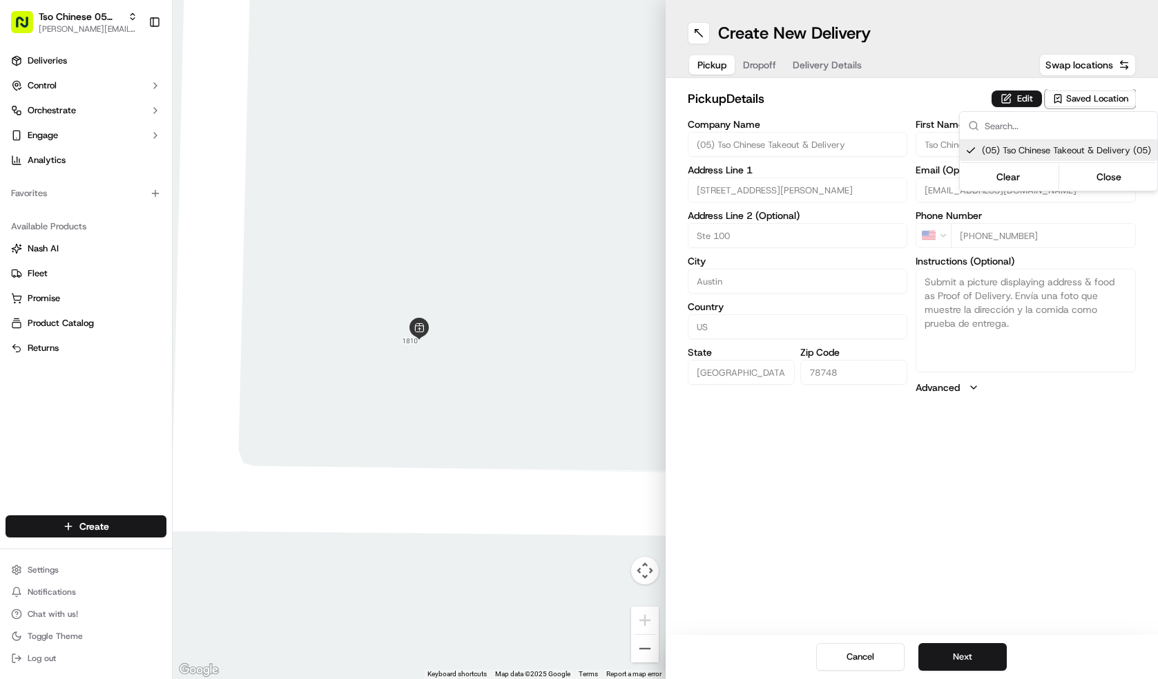
click at [976, 644] on html "Tso Chinese 05 Menchaca [EMAIL_ADDRESS][DOMAIN_NAME] Toggle Sidebar Deliveries …" at bounding box center [579, 339] width 1158 height 679
click at [977, 652] on button "Next" at bounding box center [962, 657] width 88 height 28
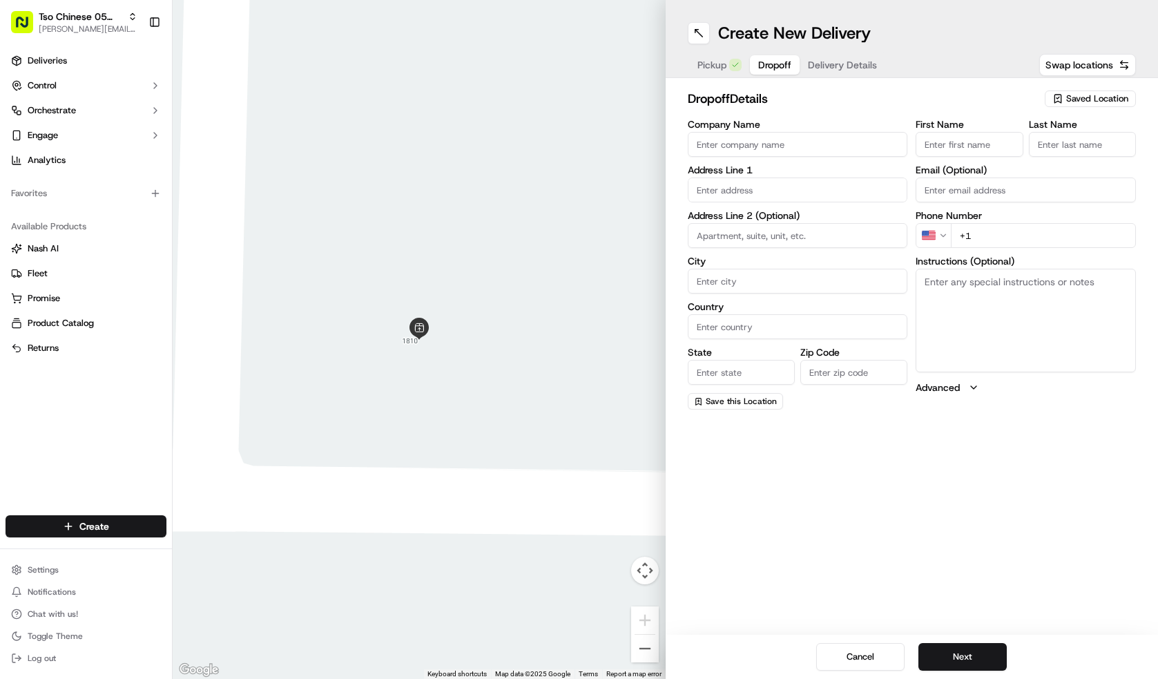
click at [828, 146] on input "Company Name" at bounding box center [797, 144] width 220 height 25
click at [977, 135] on input "First Name" at bounding box center [968, 144] width 107 height 25
click at [812, 137] on input "#VVEH4QA" at bounding box center [797, 144] width 220 height 25
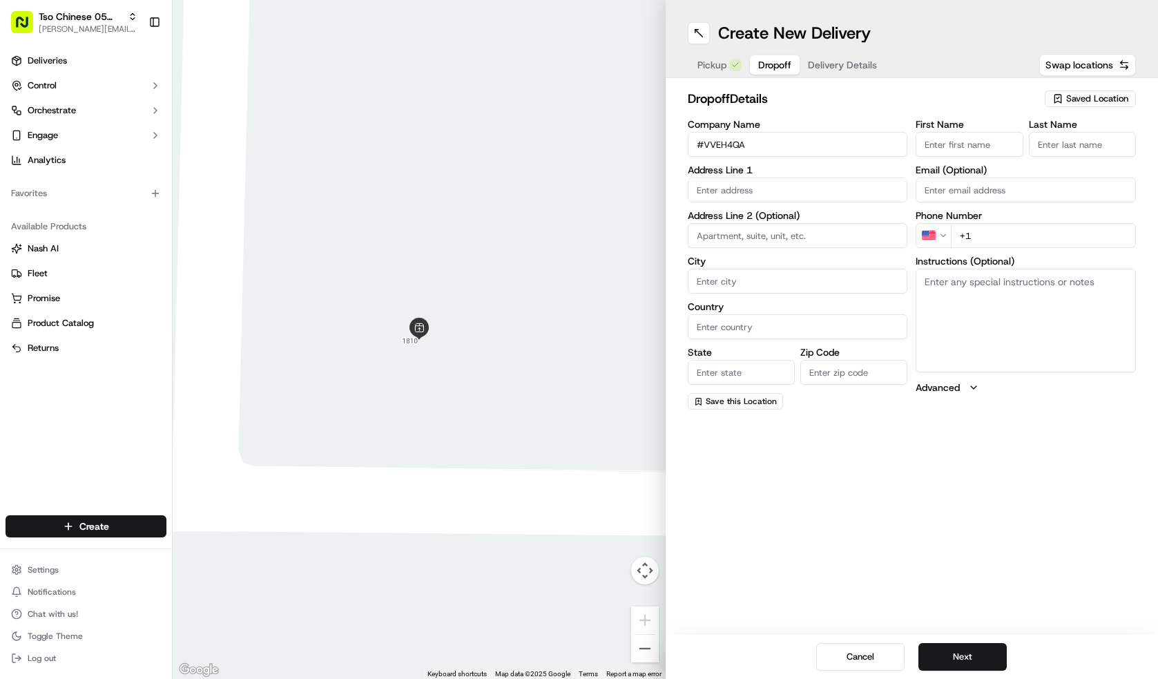
click at [812, 137] on input "#VVEH4QA" at bounding box center [797, 144] width 220 height 25
click at [807, 142] on input "#VVEH4QA" at bounding box center [797, 144] width 220 height 25
click at [983, 140] on input "First Name" at bounding box center [968, 144] width 107 height 25
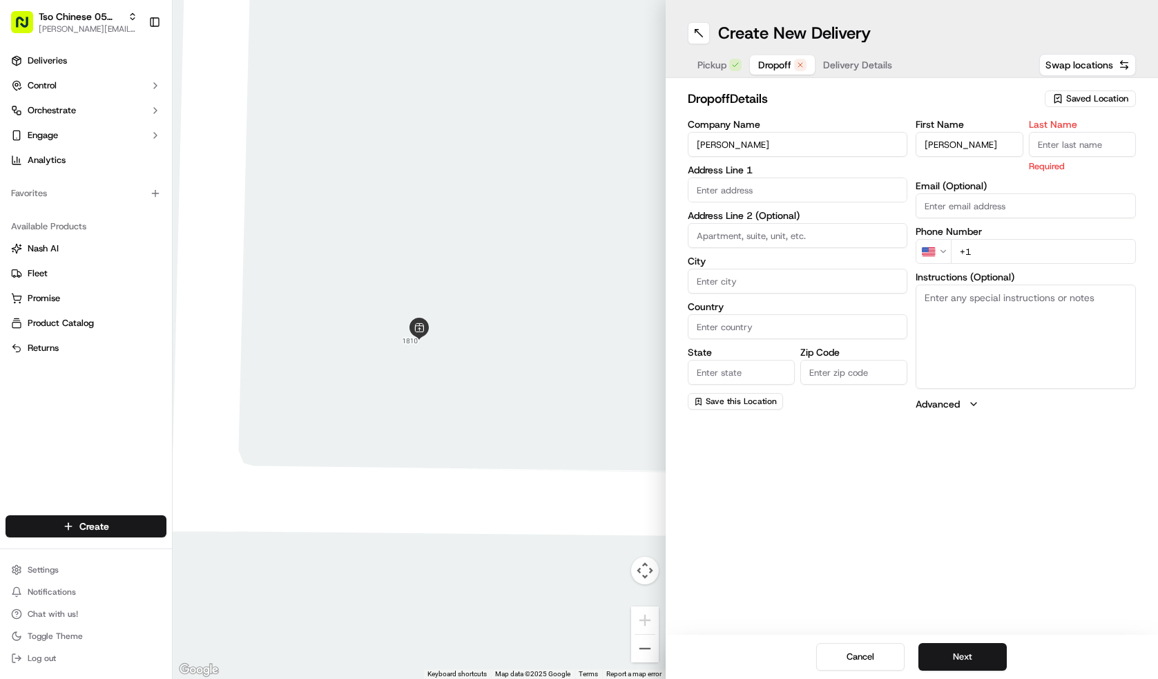
click at [1090, 139] on input "Last Name" at bounding box center [1081, 144] width 107 height 25
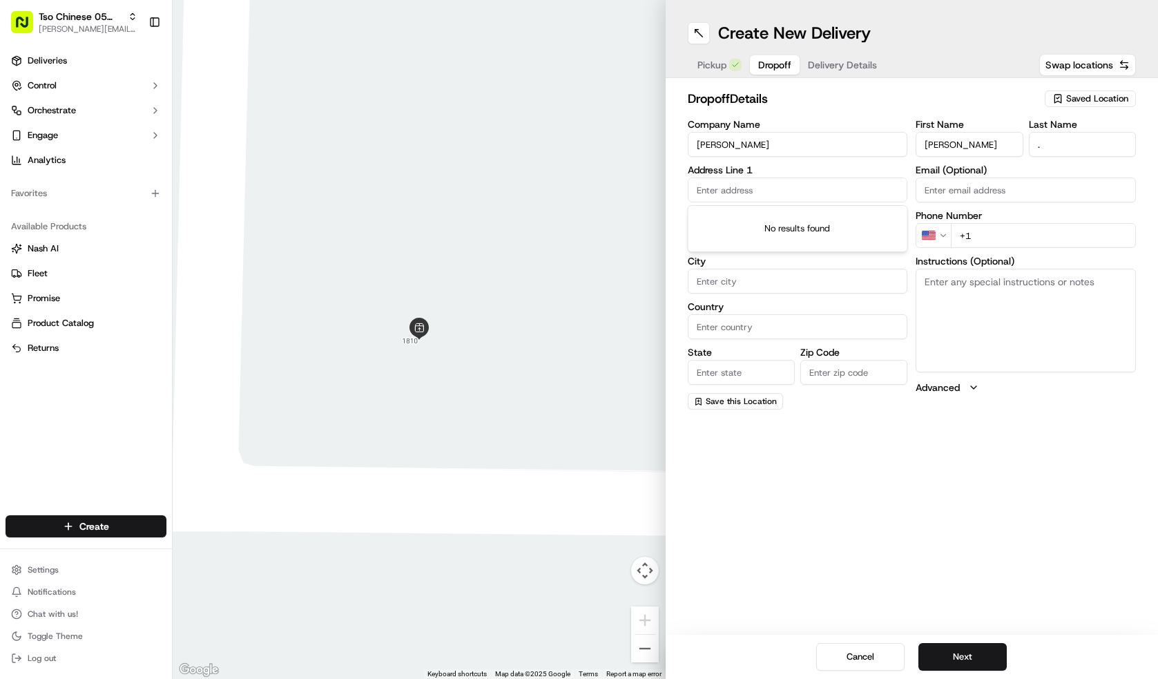
click at [770, 188] on input "text" at bounding box center [797, 189] width 220 height 25
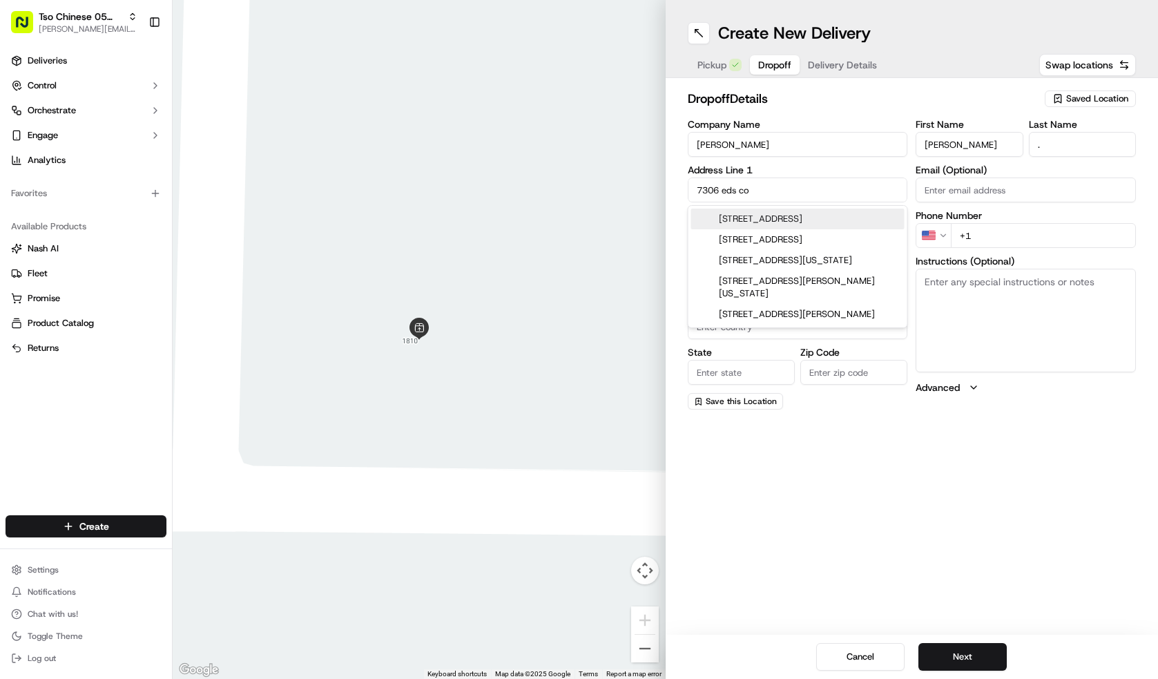
click at [850, 223] on div "[STREET_ADDRESS]" at bounding box center [797, 218] width 213 height 21
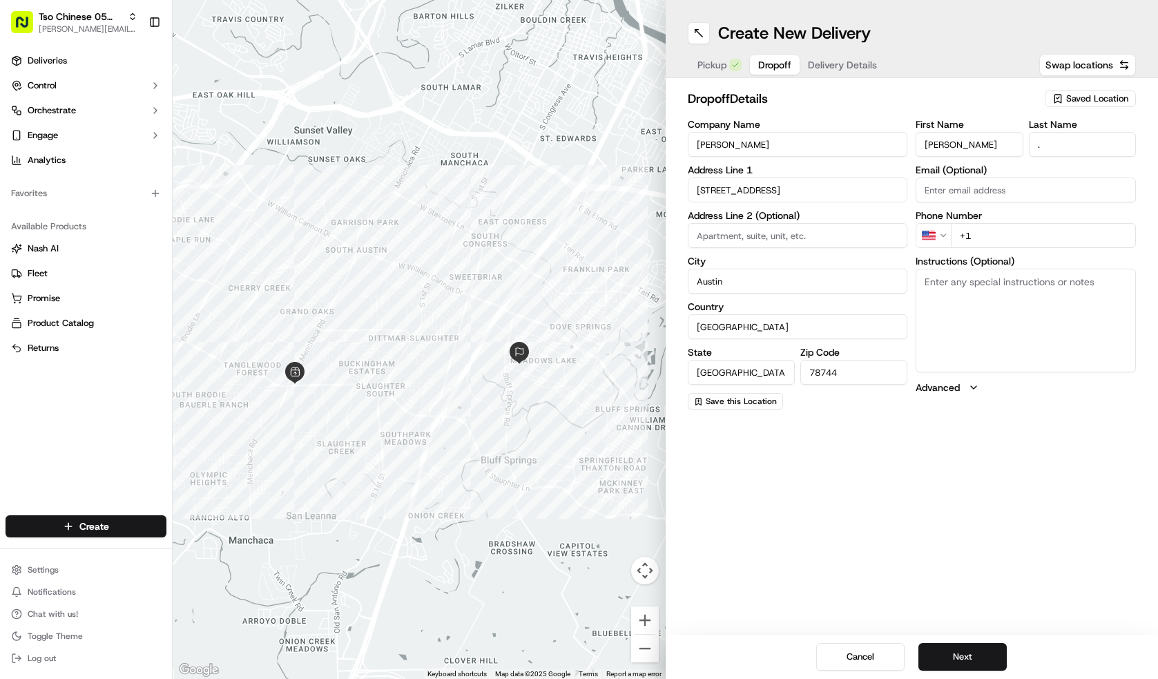
click at [1025, 233] on input "+1" at bounding box center [1042, 235] width 185 height 25
click at [975, 659] on button "Next" at bounding box center [962, 657] width 88 height 28
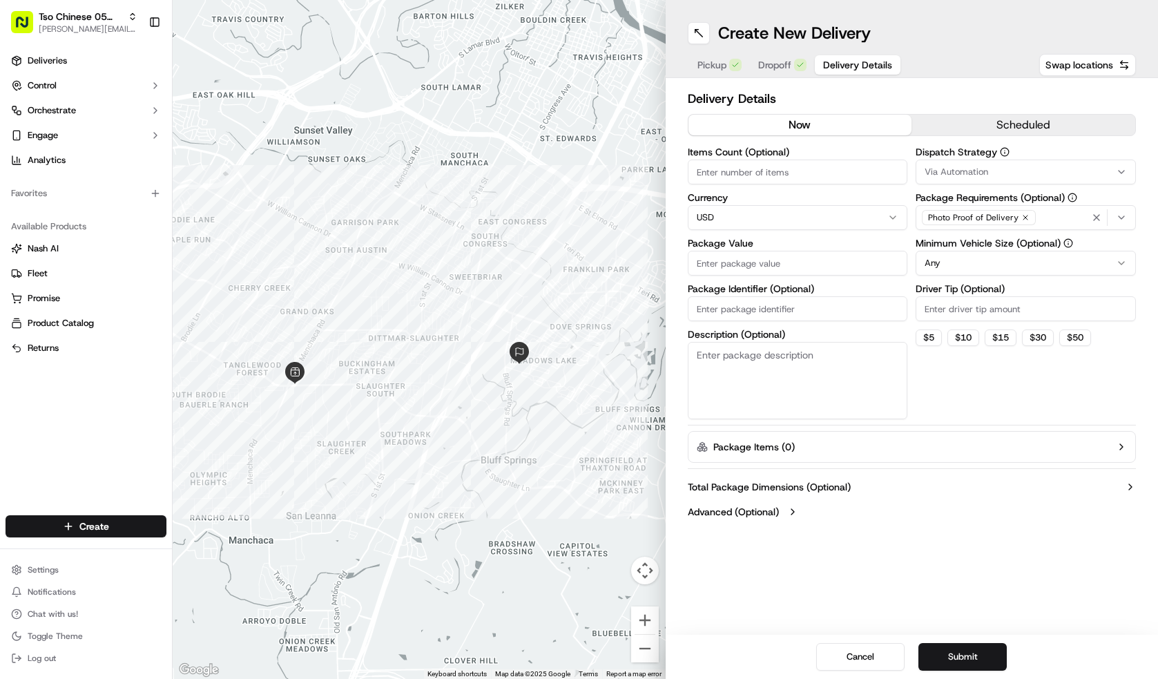
click at [853, 175] on input "Items Count (Optional)" at bounding box center [797, 171] width 220 height 25
click at [785, 266] on input "Package Value" at bounding box center [797, 263] width 220 height 25
click at [717, 300] on input "Package Identifier (Optional)" at bounding box center [797, 308] width 220 height 25
click at [948, 298] on input "Driver Tip (Optional)" at bounding box center [1025, 308] width 220 height 25
click at [977, 260] on html "Tso Chinese 05 Menchaca [EMAIL_ADDRESS][DOMAIN_NAME] Toggle Sidebar Deliveries …" at bounding box center [579, 339] width 1158 height 679
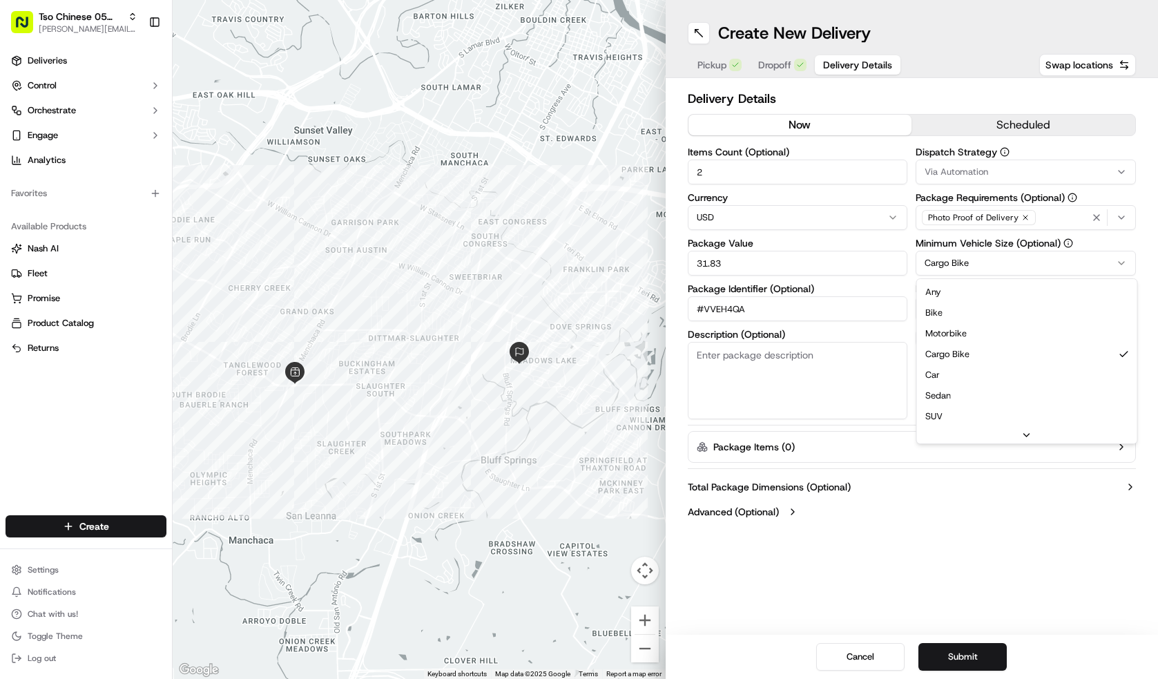
click at [985, 257] on html "Tso Chinese 05 Menchaca [EMAIL_ADDRESS][DOMAIN_NAME] Toggle Sidebar Deliveries …" at bounding box center [579, 339] width 1158 height 679
click at [1017, 176] on div "Via Automation" at bounding box center [1025, 172] width 213 height 12
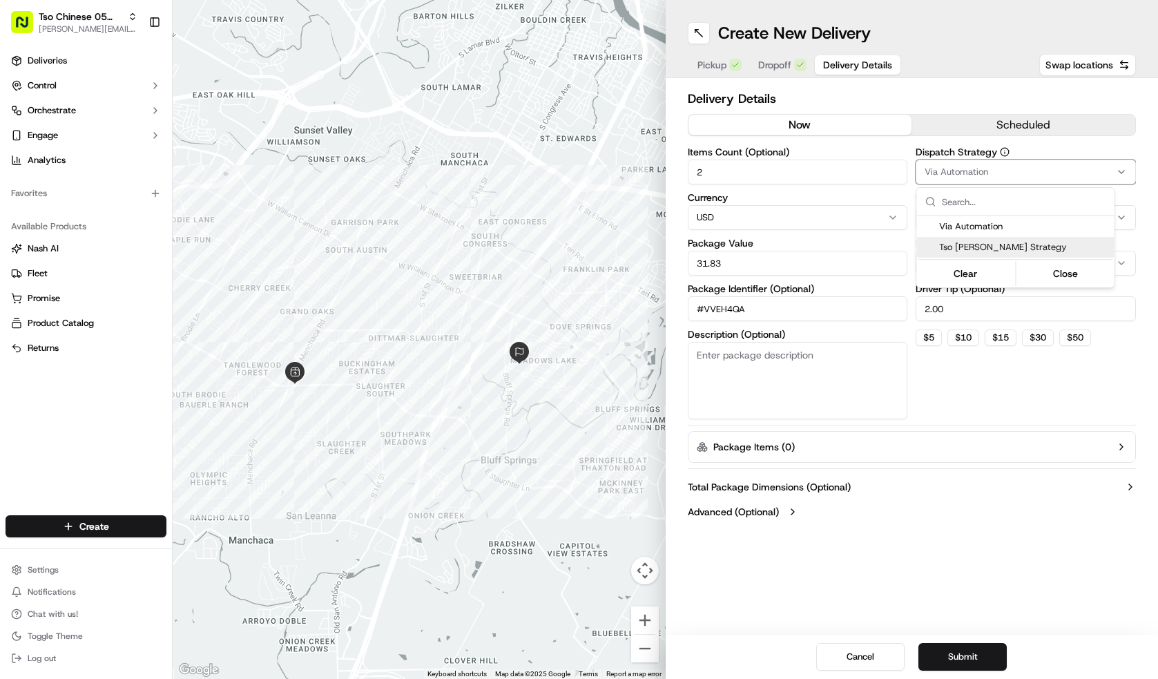
click at [1015, 246] on span "Tso [PERSON_NAME] Strategy" at bounding box center [1024, 247] width 170 height 12
click at [982, 636] on html "Tso Chinese 05 Menchaca [EMAIL_ADDRESS][DOMAIN_NAME] Toggle Sidebar Deliveries …" at bounding box center [579, 339] width 1158 height 679
click at [982, 639] on div "Cancel Submit" at bounding box center [911, 656] width 493 height 44
click at [982, 646] on button "Submit" at bounding box center [962, 657] width 88 height 28
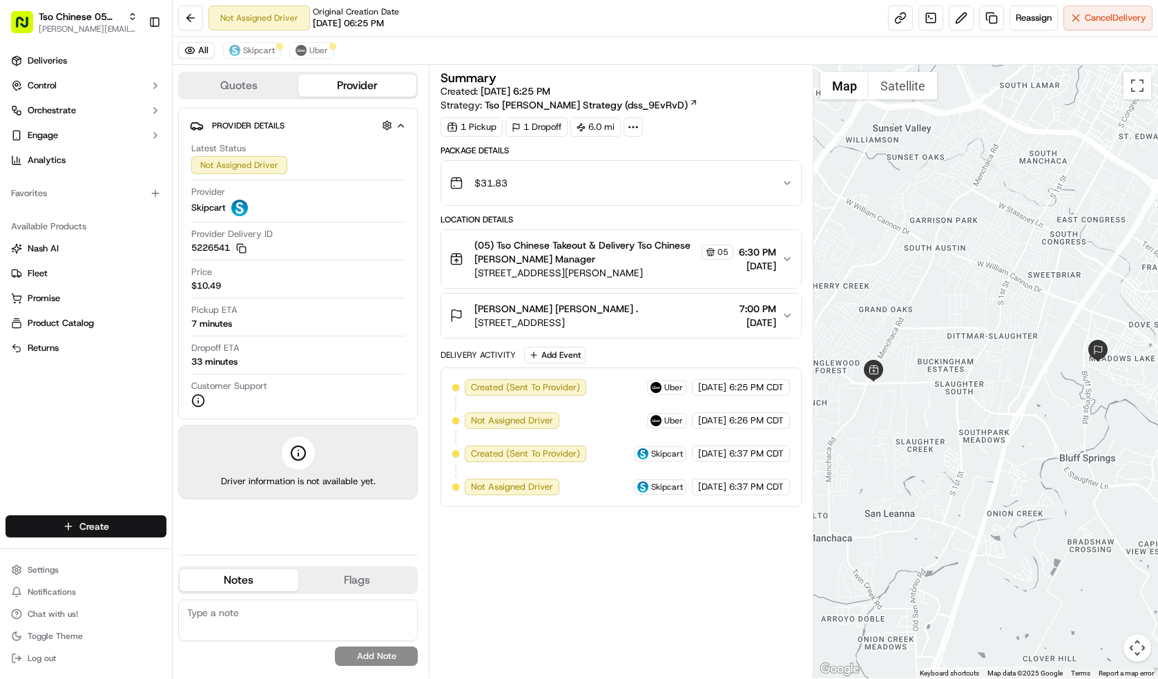
click at [141, 529] on html "Tso Chinese 05 Menchaca [EMAIL_ADDRESS][DOMAIN_NAME] Toggle Sidebar Deliveries …" at bounding box center [579, 339] width 1158 height 679
click at [248, 547] on link "Delivery" at bounding box center [250, 551] width 154 height 25
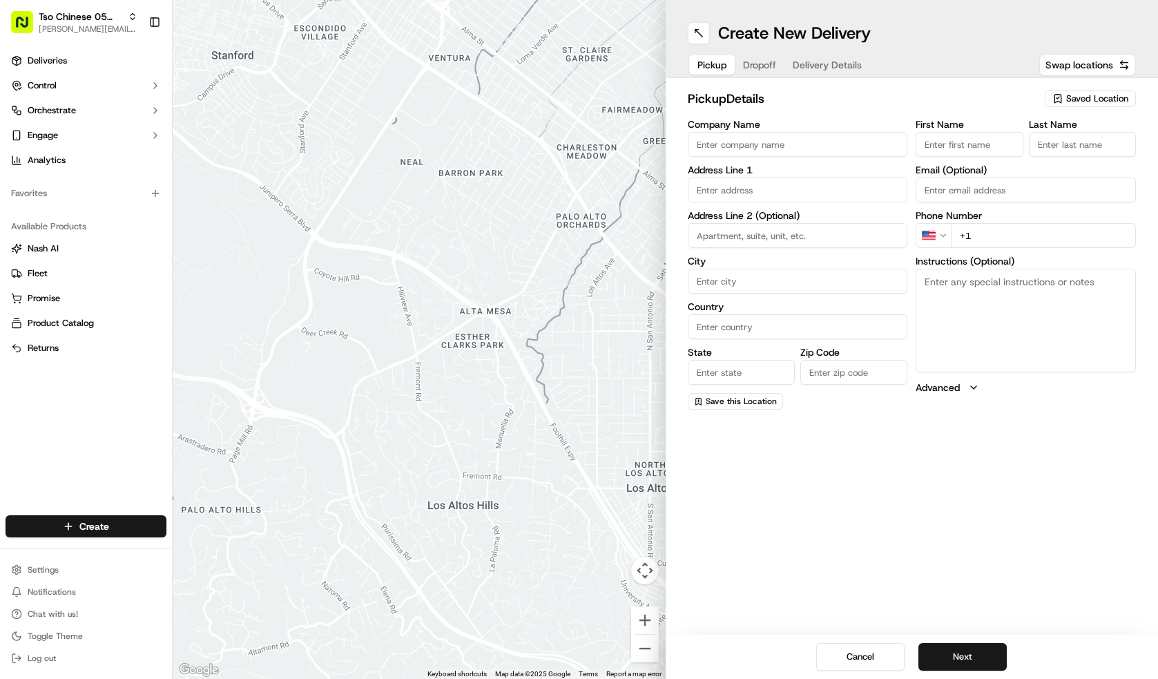
click at [1077, 92] on span "Saved Location" at bounding box center [1097, 98] width 62 height 12
click at [1068, 153] on span "(05) Tso Chinese Takeout & Delivery (05)" at bounding box center [1067, 150] width 170 height 12
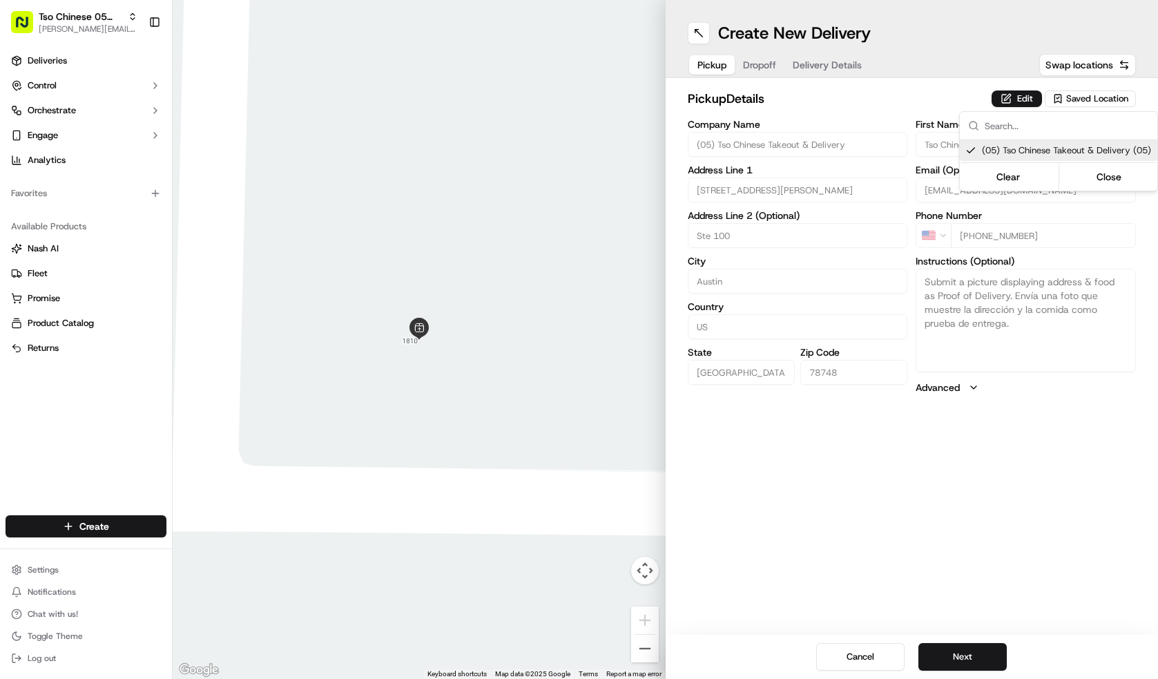
click at [754, 61] on html "Tso Chinese 05 Menchaca [EMAIL_ADDRESS][DOMAIN_NAME] Toggle Sidebar Deliveries …" at bounding box center [579, 339] width 1158 height 679
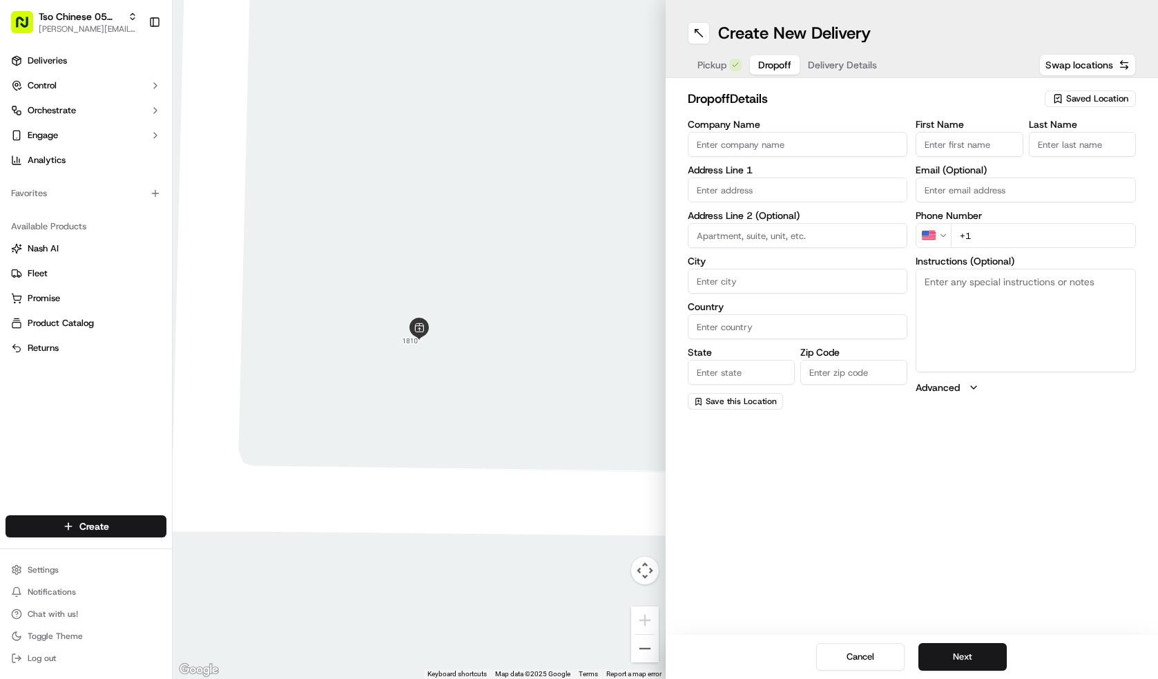
click at [754, 61] on button "Dropoff" at bounding box center [775, 64] width 50 height 19
click at [832, 68] on span "Delivery Details" at bounding box center [842, 65] width 69 height 14
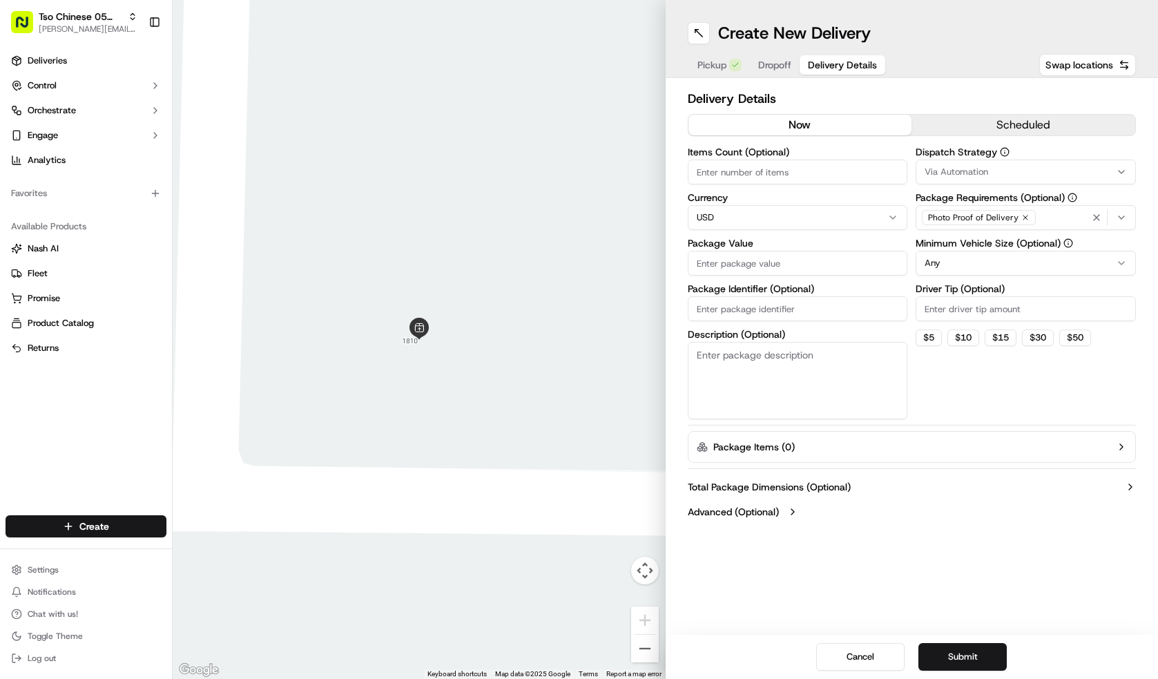
click at [738, 318] on input "Package Identifier (Optional)" at bounding box center [797, 308] width 220 height 25
paste input "VH3A0LT"
click at [959, 314] on input "Driver Tip (Optional)" at bounding box center [1025, 308] width 220 height 25
click at [996, 176] on div "Via Automation" at bounding box center [1025, 172] width 213 height 12
click at [1008, 237] on div "Tso [PERSON_NAME] Strategy" at bounding box center [1015, 247] width 197 height 21
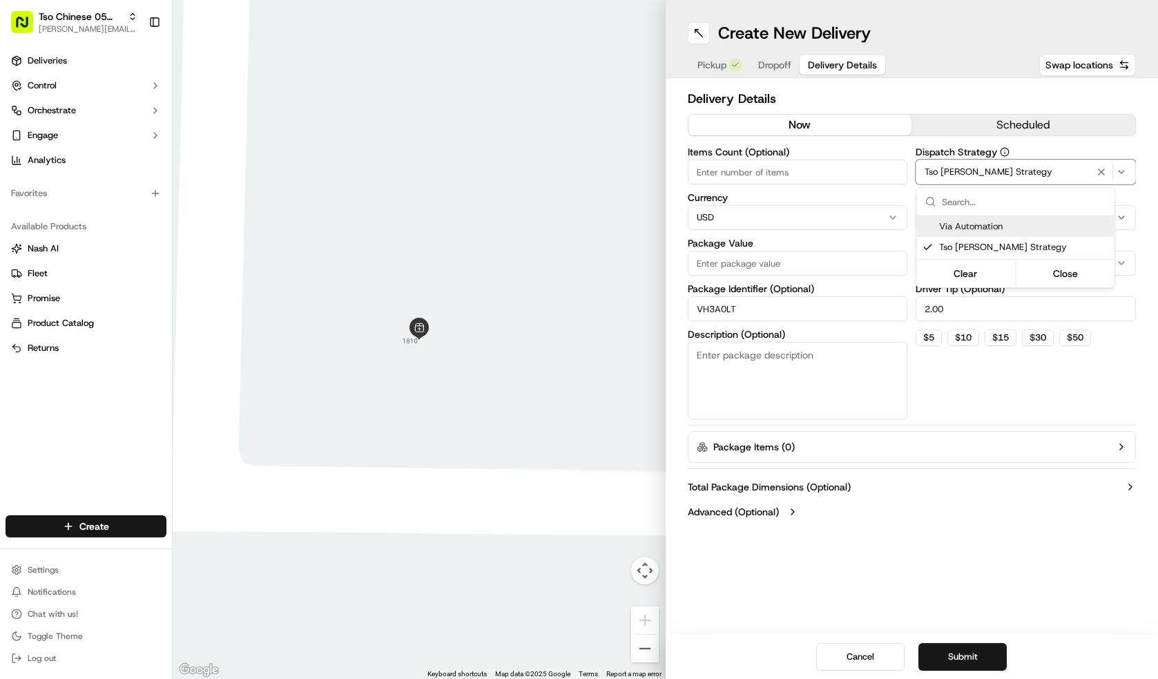
click at [816, 168] on html "Tso Chinese 05 Menchaca [EMAIL_ADDRESS][DOMAIN_NAME] Toggle Sidebar Deliveries …" at bounding box center [579, 339] width 1158 height 679
click at [816, 168] on input "Items Count (Optional)" at bounding box center [797, 171] width 220 height 25
click at [777, 264] on input "Package Value" at bounding box center [797, 263] width 220 height 25
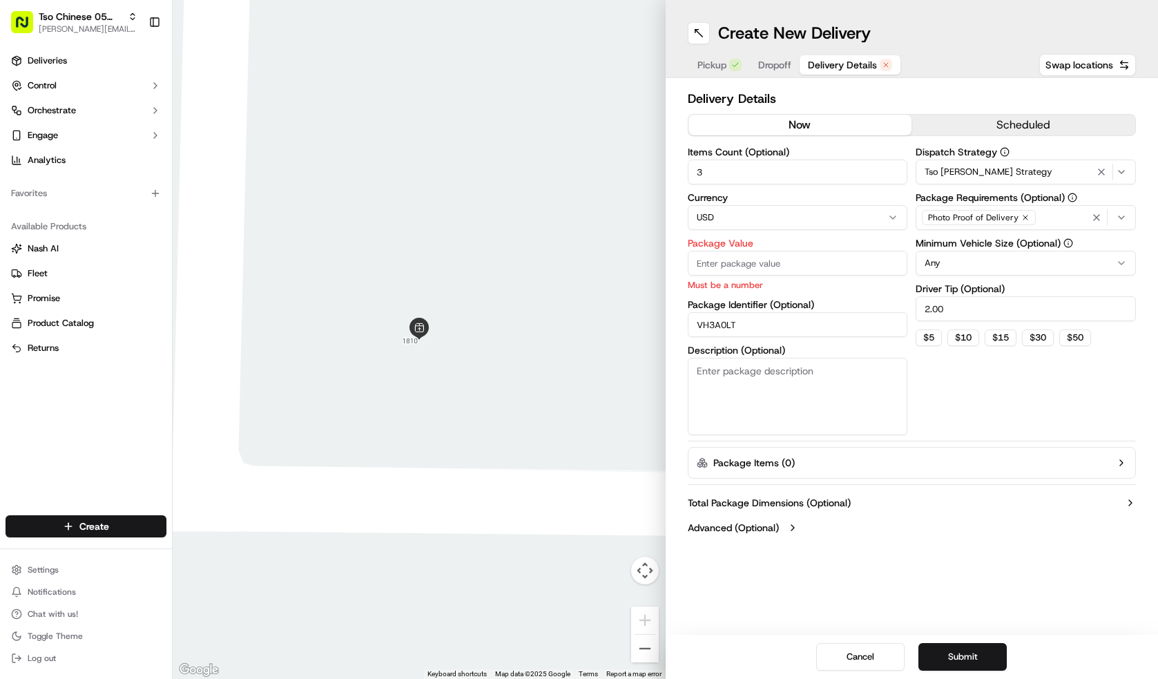
click at [749, 269] on input "Package Value" at bounding box center [797, 263] width 220 height 25
paste input "29.66"
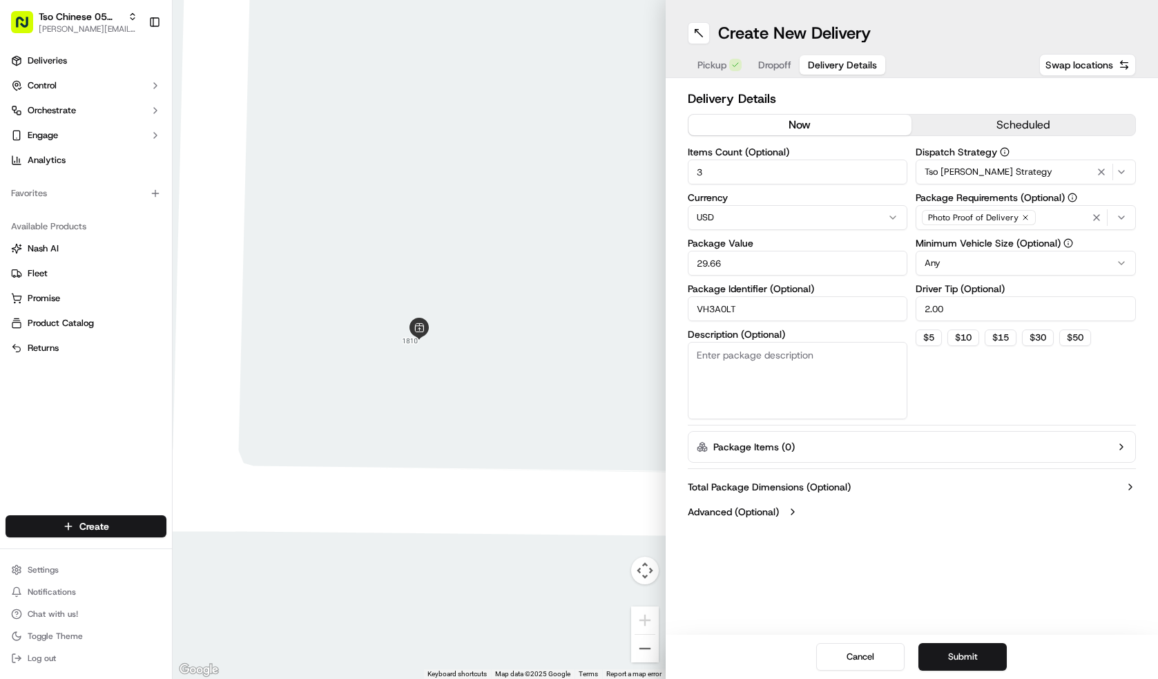
click at [973, 420] on div "Delivery Details now scheduled Items Count (Optional) 3 Currency USD Package Va…" at bounding box center [911, 306] width 449 height 435
click at [944, 661] on button "Submit" at bounding box center [962, 657] width 88 height 28
click at [791, 66] on button "Dropoff" at bounding box center [782, 64] width 65 height 19
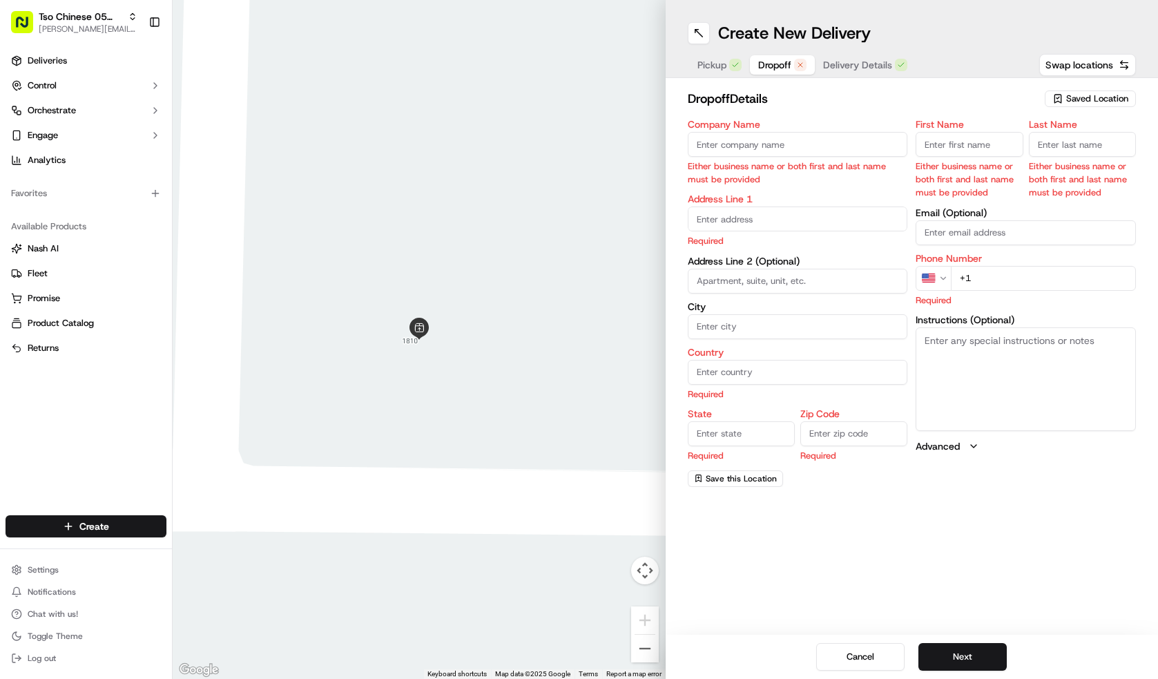
click at [992, 284] on input "+1" at bounding box center [1042, 278] width 185 height 25
click at [852, 229] on input "text" at bounding box center [797, 218] width 220 height 25
paste input "[STREET_ADDRESS]"
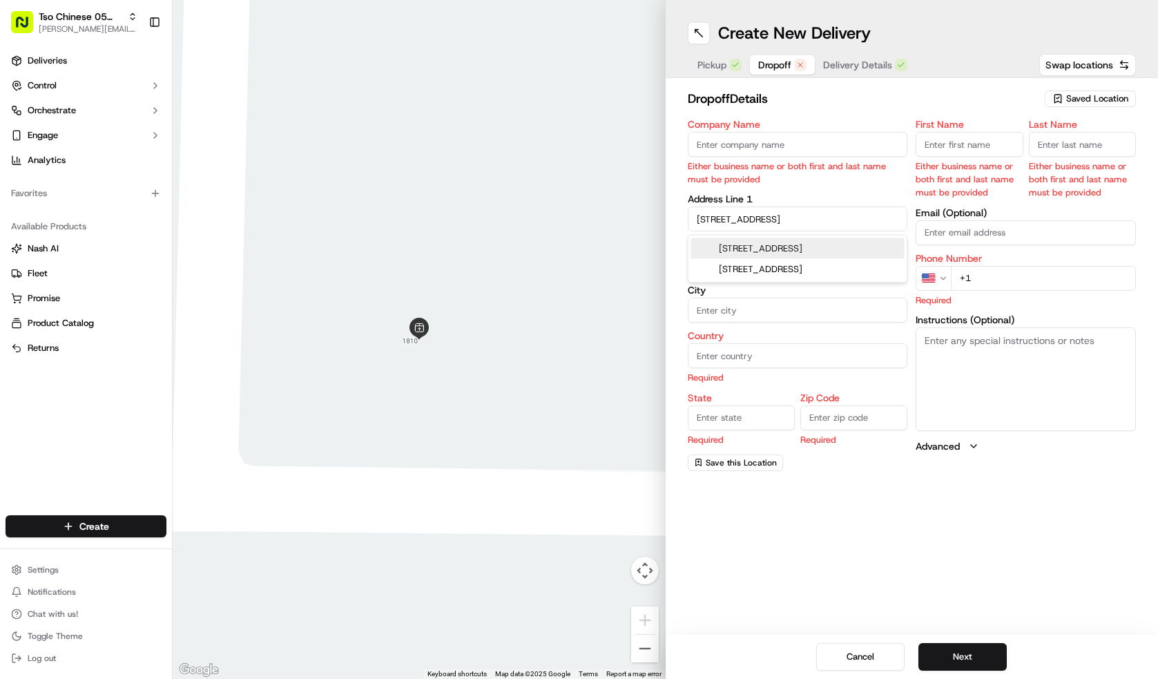
click at [840, 251] on div "[STREET_ADDRESS]" at bounding box center [797, 248] width 213 height 21
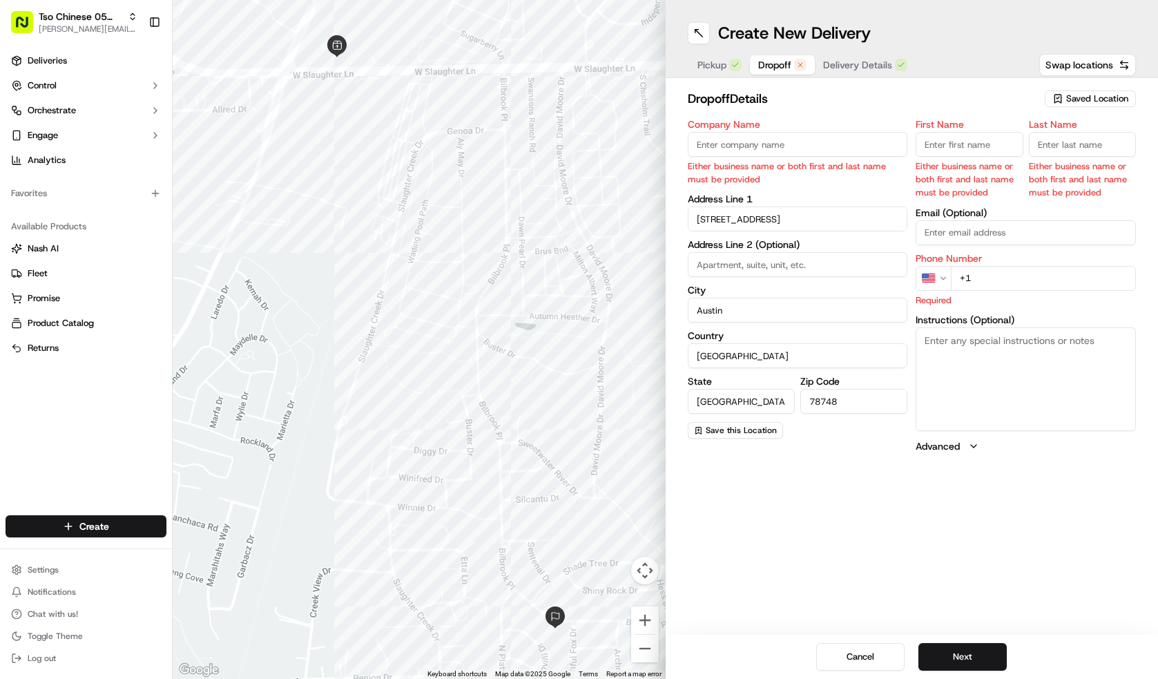
click at [991, 272] on input "+1" at bounding box center [1042, 278] width 185 height 25
paste input "[PHONE_NUMBER]"
click at [985, 152] on input "First Name" at bounding box center [968, 144] width 107 height 25
paste input "[PERSON_NAME]"
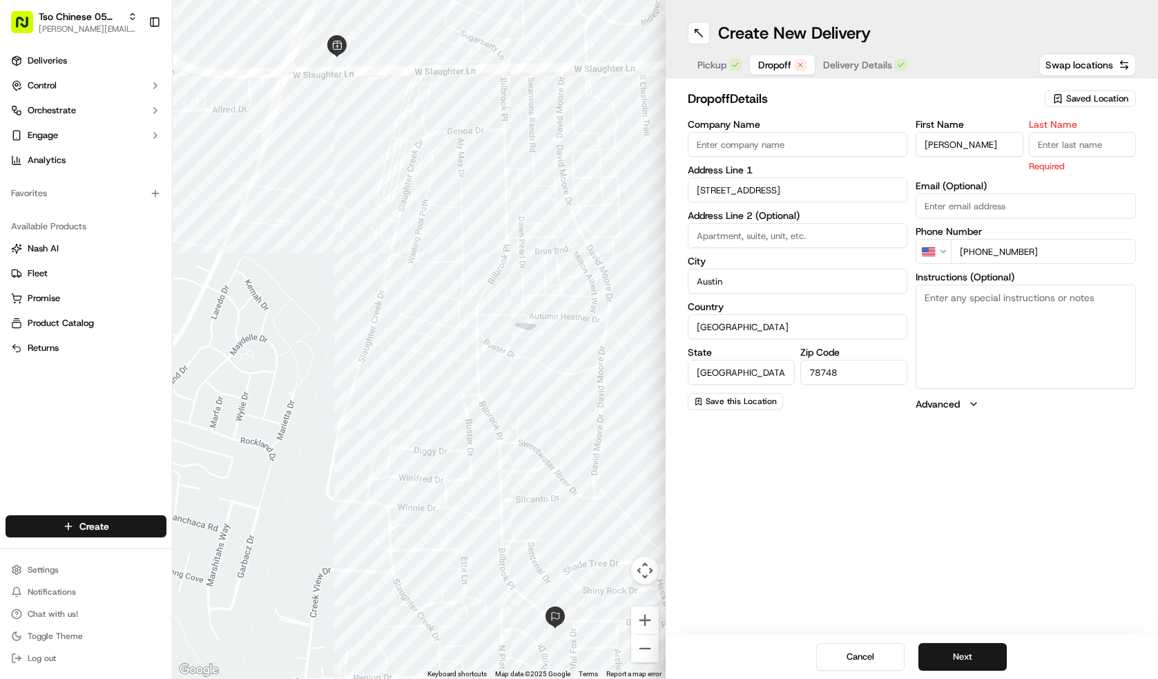
click at [1084, 135] on input "Last Name" at bounding box center [1081, 144] width 107 height 25
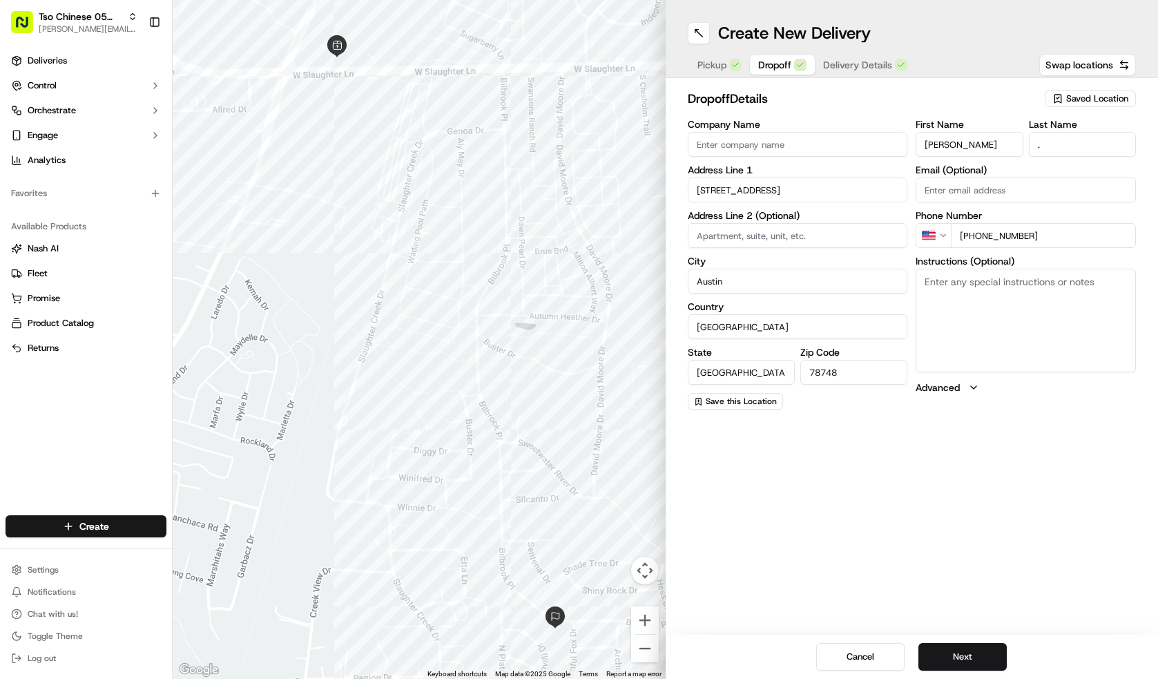
click at [1001, 95] on h2 "dropoff Details" at bounding box center [861, 98] width 349 height 19
click at [1005, 351] on textarea "Instructions (Optional)" at bounding box center [1025, 321] width 220 height 104
paste textarea "Please leave at the front door! Thank you"
click at [953, 663] on button "Next" at bounding box center [962, 657] width 88 height 28
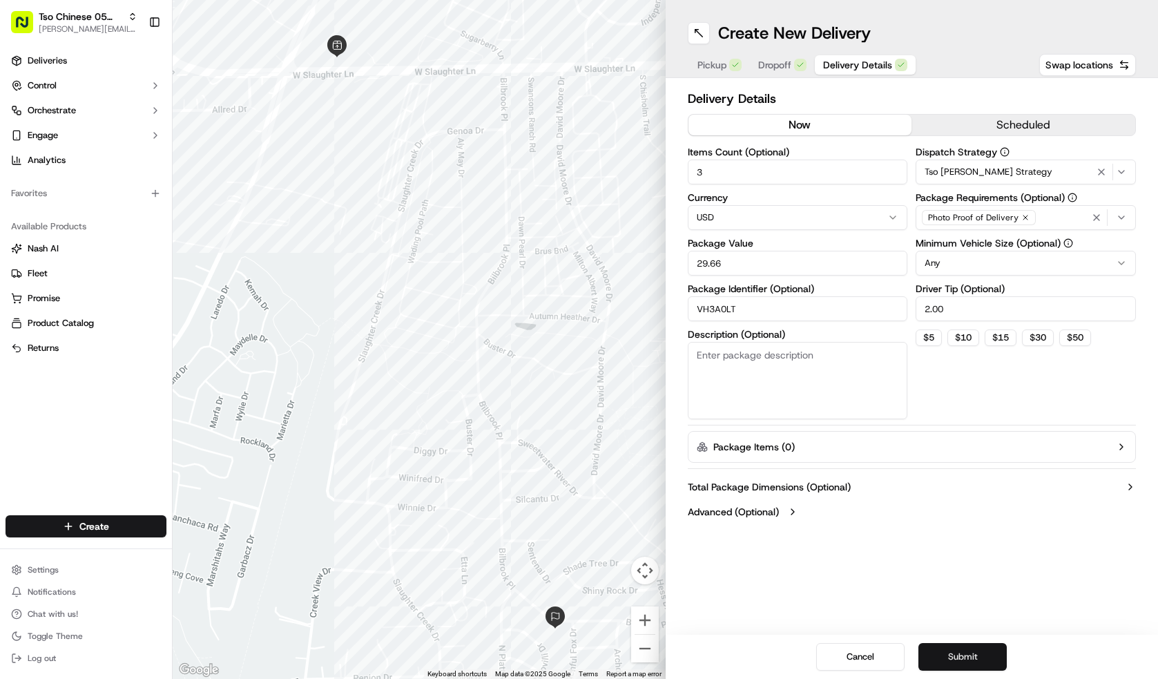
click at [954, 654] on button "Submit" at bounding box center [962, 657] width 88 height 28
